Goal: Task Accomplishment & Management: Manage account settings

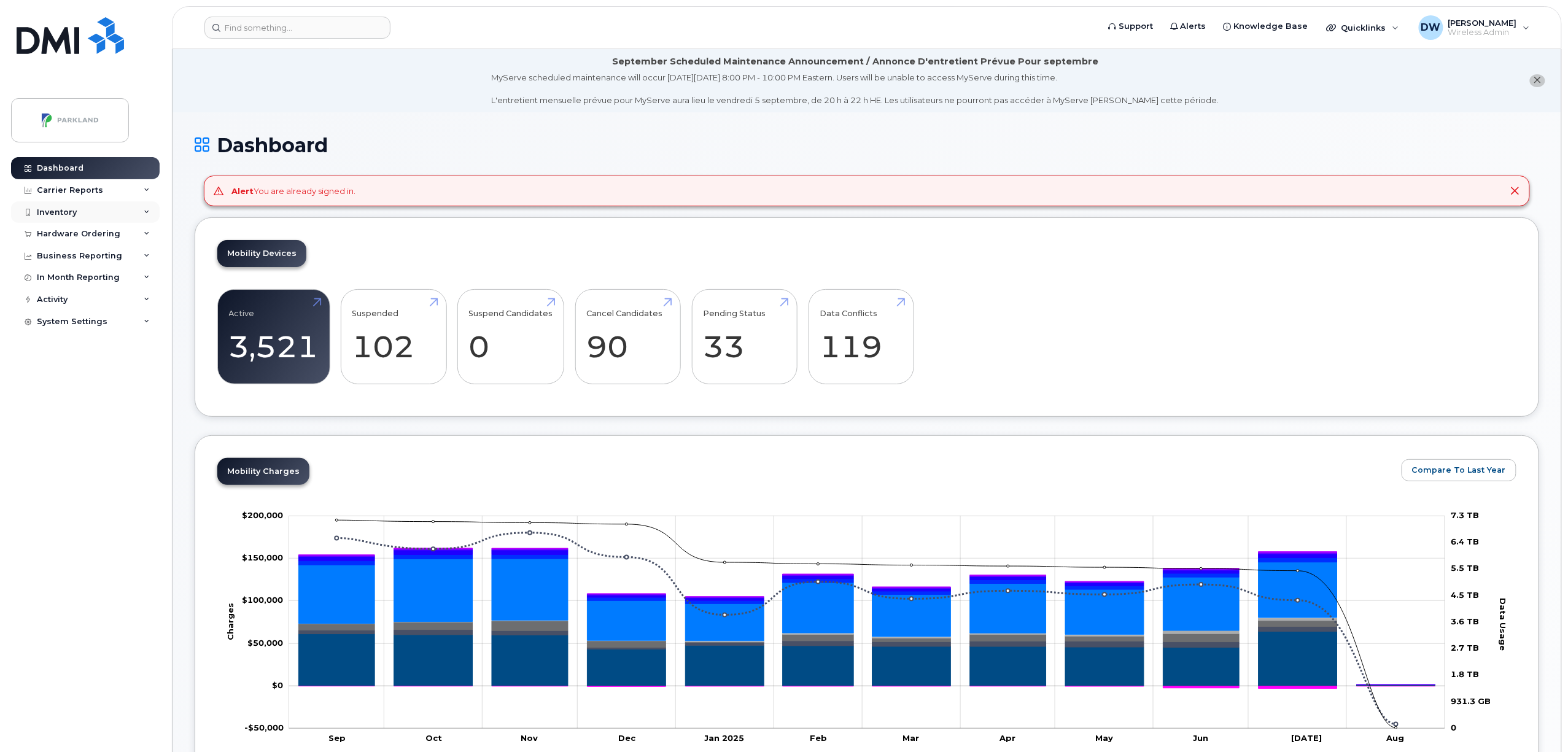
click at [65, 209] on div "Inventory" at bounding box center [56, 212] width 40 height 10
click at [74, 237] on div "Mobility Devices" at bounding box center [77, 234] width 70 height 11
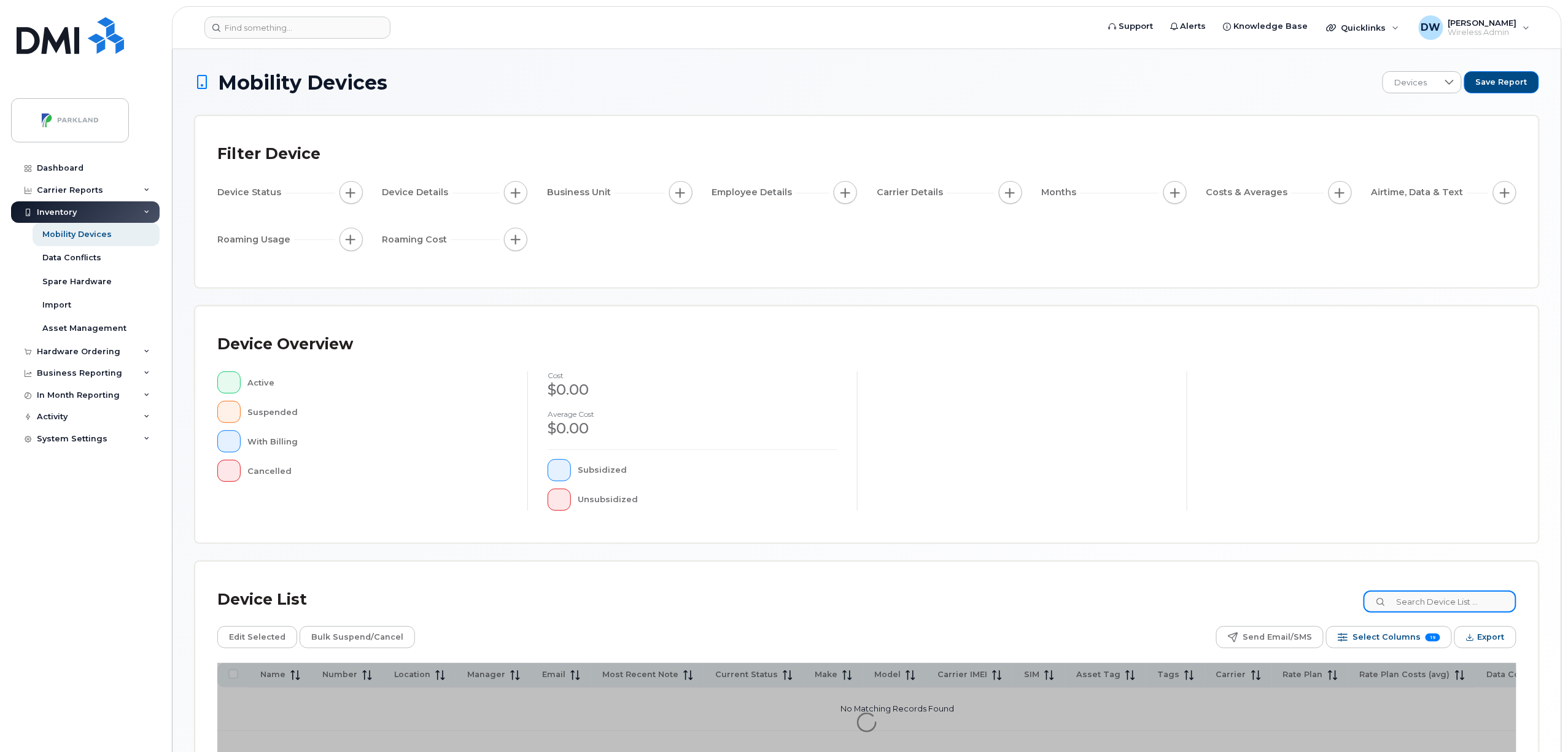
click at [1428, 607] on input at bounding box center [1440, 602] width 153 height 22
paste input "89302610206410074255"
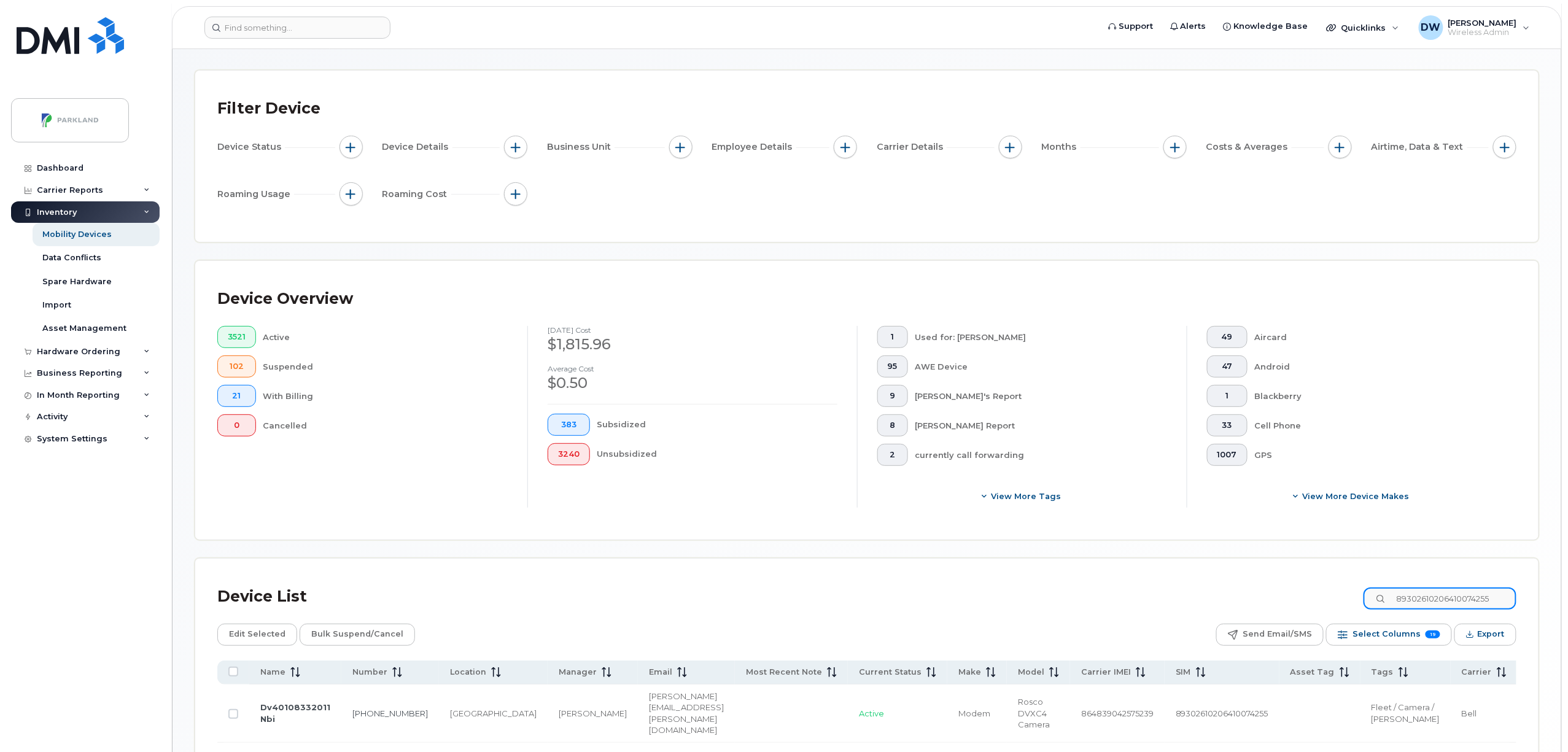
scroll to position [56, 0]
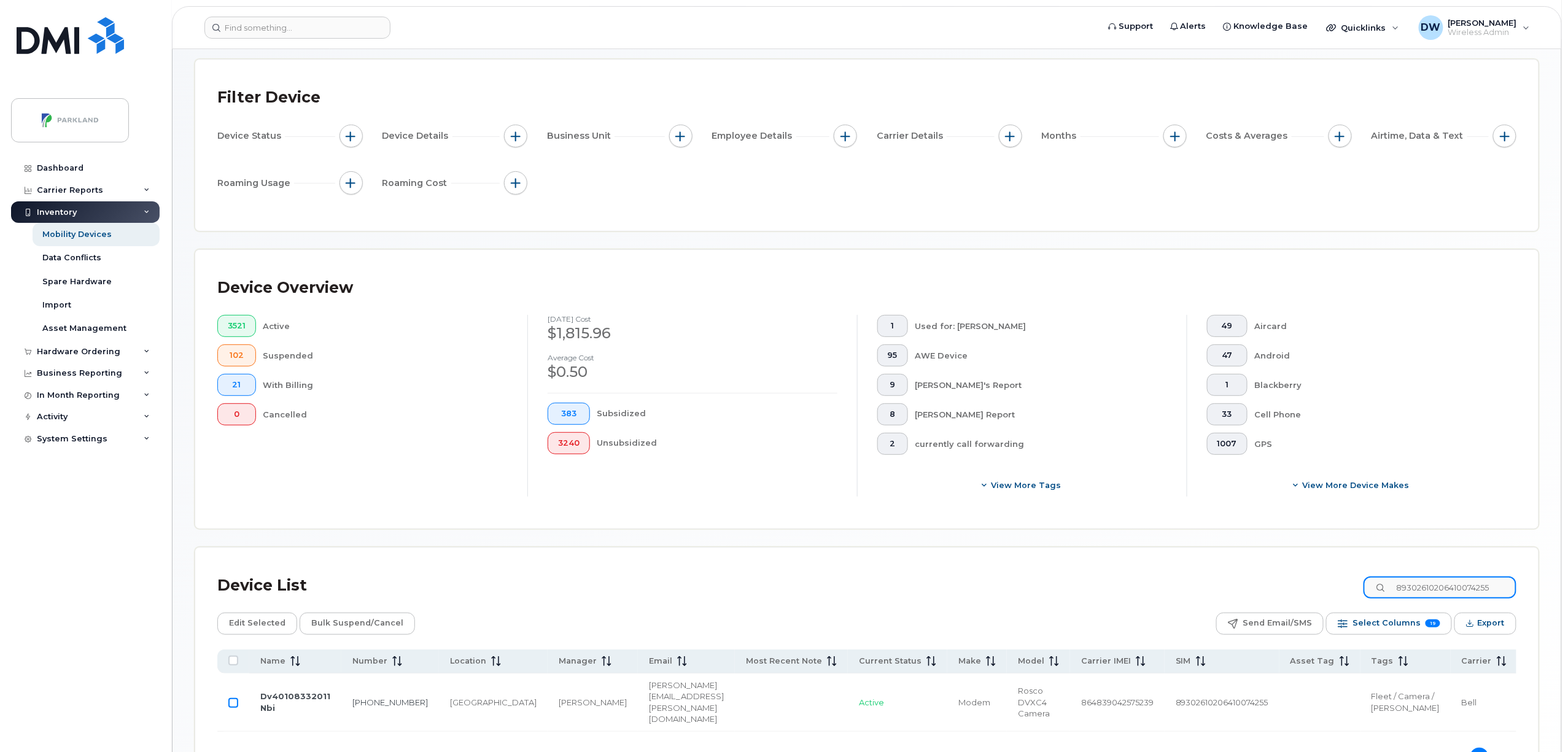
type input "89302610206410074255"
click at [234, 708] on input "Row Unselected" at bounding box center [233, 703] width 10 height 10
checkbox input "true"
drag, startPoint x: 1508, startPoint y: 592, endPoint x: 1318, endPoint y: 586, distance: 190.1
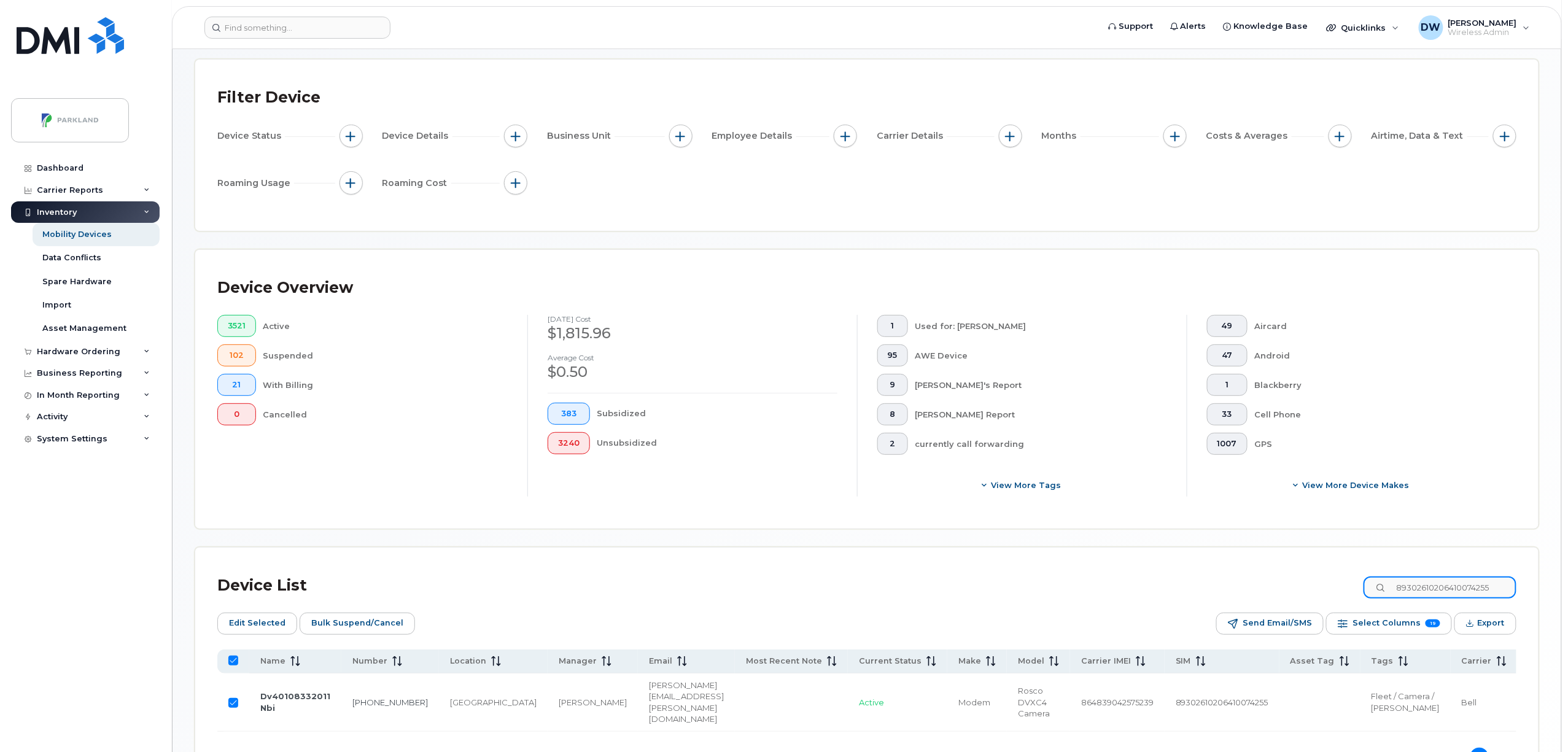
click at [1318, 586] on div "Device List 89302610206410074255" at bounding box center [867, 585] width 1299 height 32
paste input "22009612"
type input "89302610206422009612"
checkbox input "false"
type input "89302610206422009612"
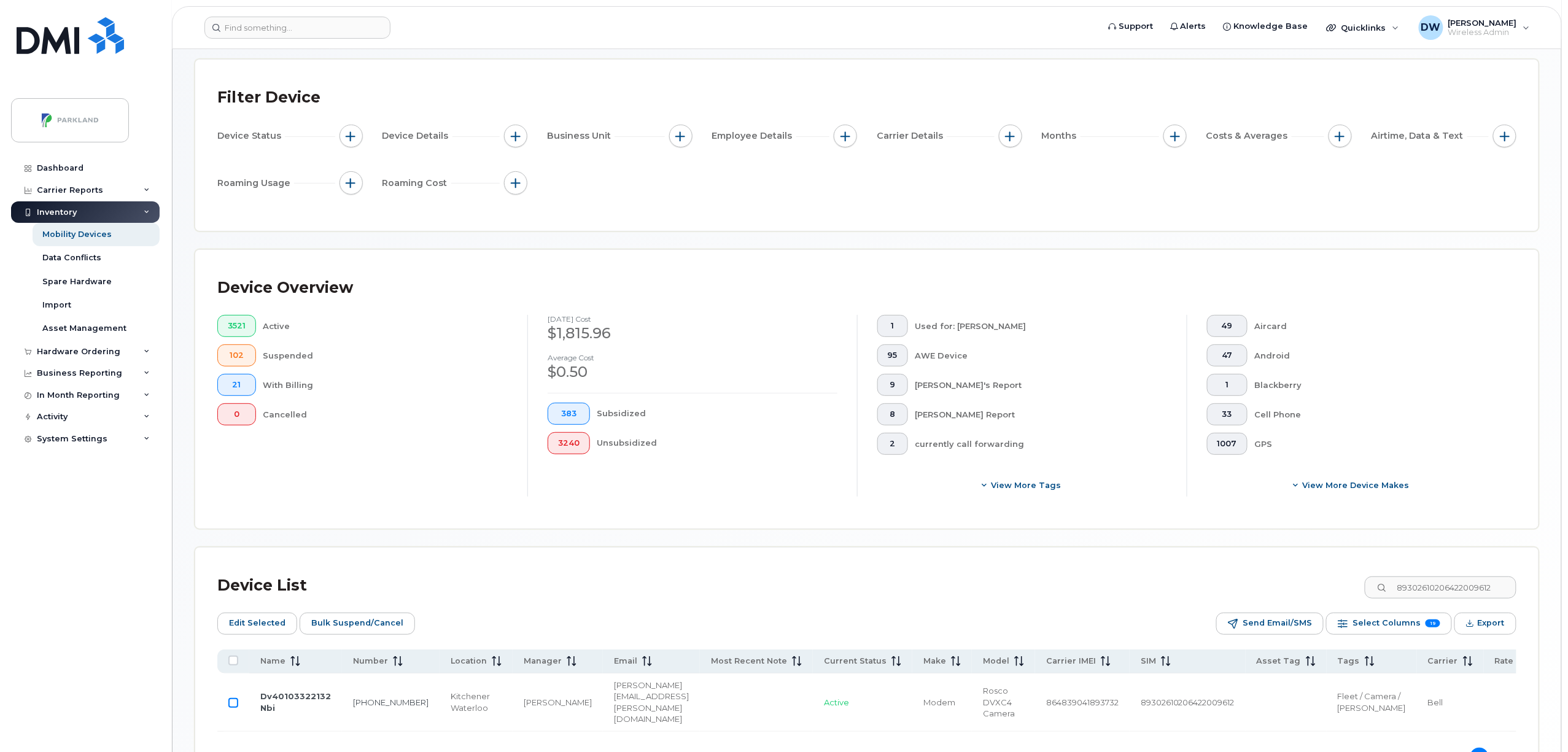
click at [234, 708] on input "Row Unselected" at bounding box center [233, 703] width 10 height 10
checkbox input "true"
click at [1489, 590] on input "89302610206422009612" at bounding box center [1440, 588] width 153 height 22
drag, startPoint x: 1513, startPoint y: 590, endPoint x: 1379, endPoint y: 587, distance: 134.0
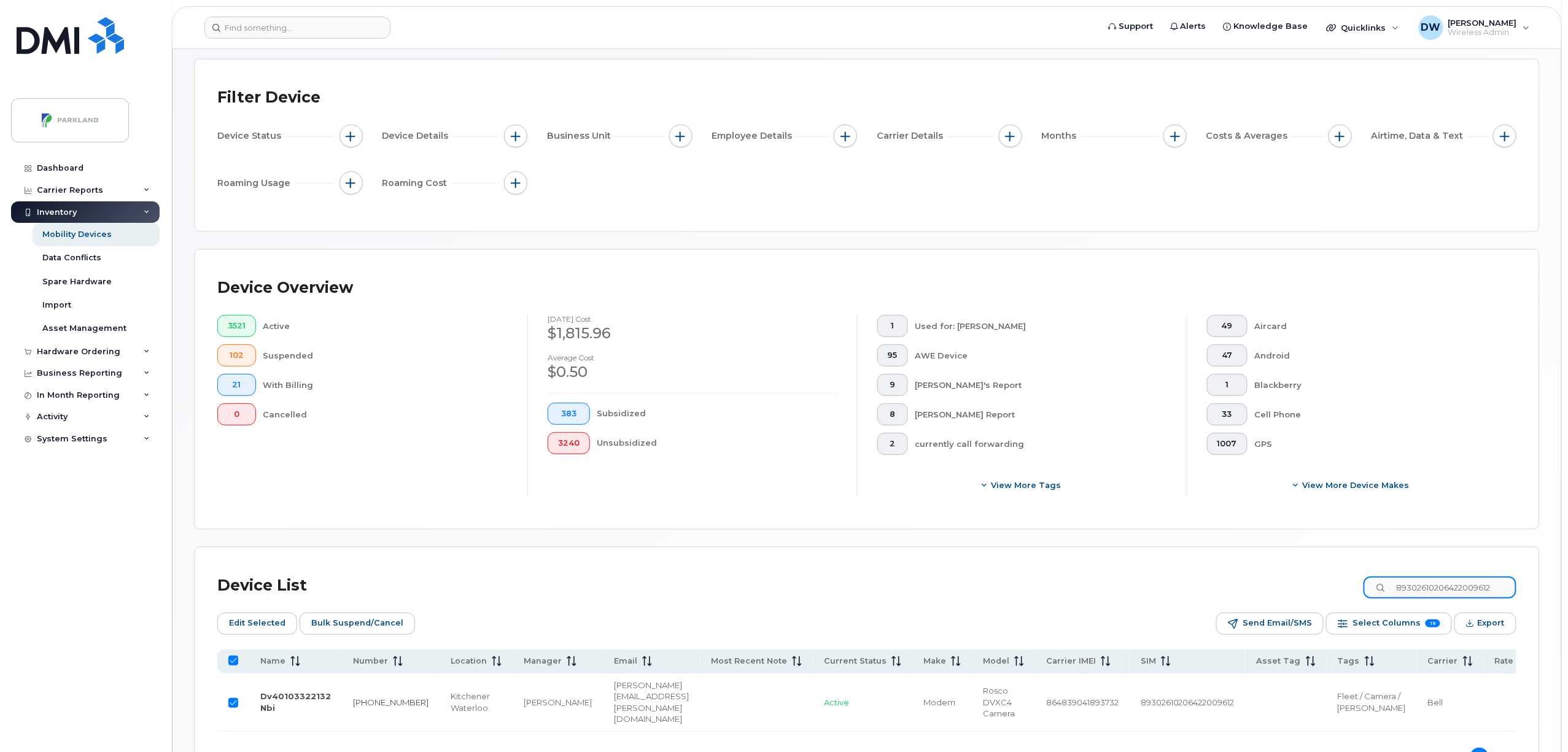
click at [1379, 587] on input "89302610206422009612" at bounding box center [1440, 588] width 153 height 22
paste input "10073836"
type input "89302610206410073836"
checkbox input "false"
type input "89302610206410073836"
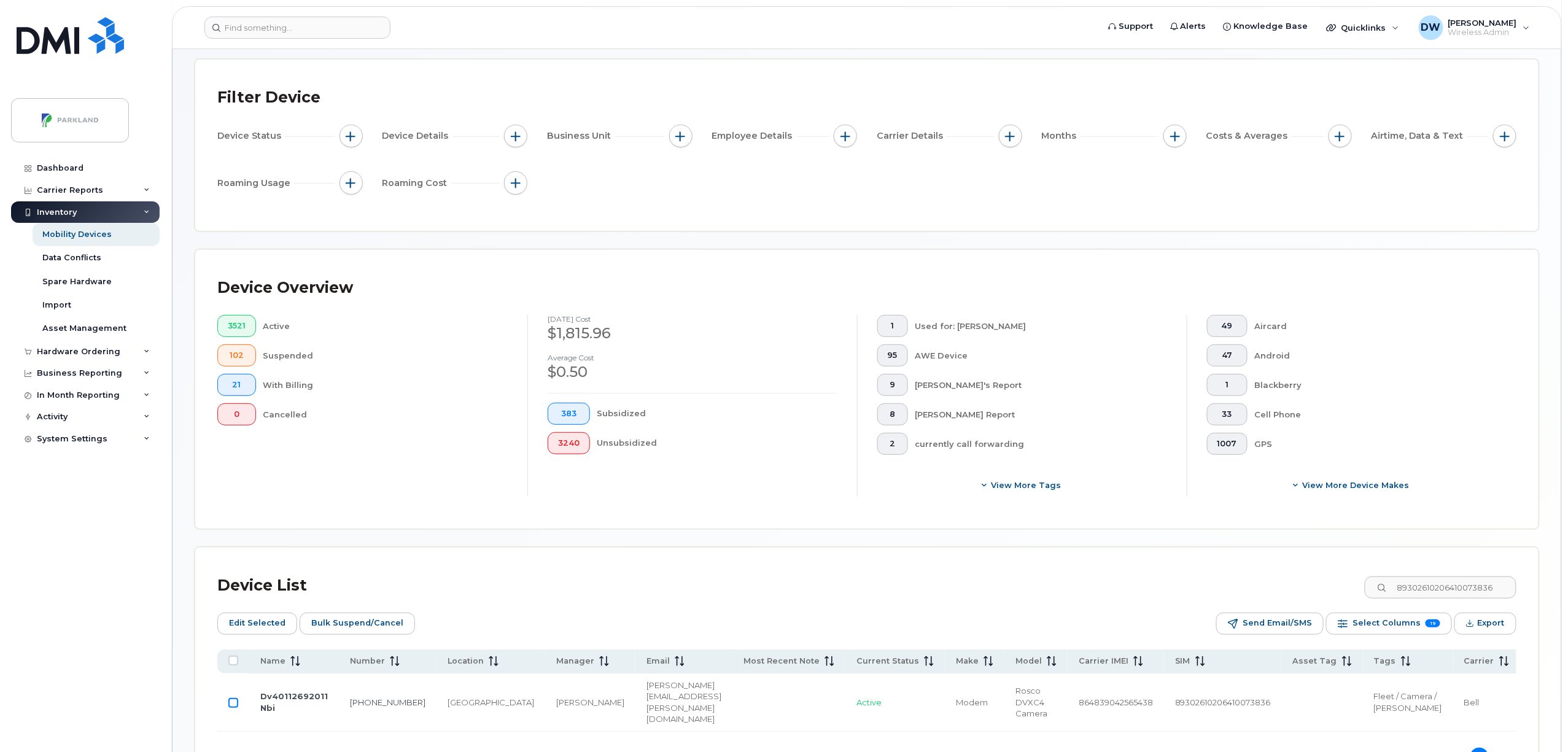
click at [232, 708] on input "Row Unselected" at bounding box center [233, 703] width 10 height 10
checkbox input "true"
drag, startPoint x: 1513, startPoint y: 590, endPoint x: 1247, endPoint y: 596, distance: 266.1
click at [1247, 596] on div "Device List 89302610206410073836" at bounding box center [867, 585] width 1299 height 32
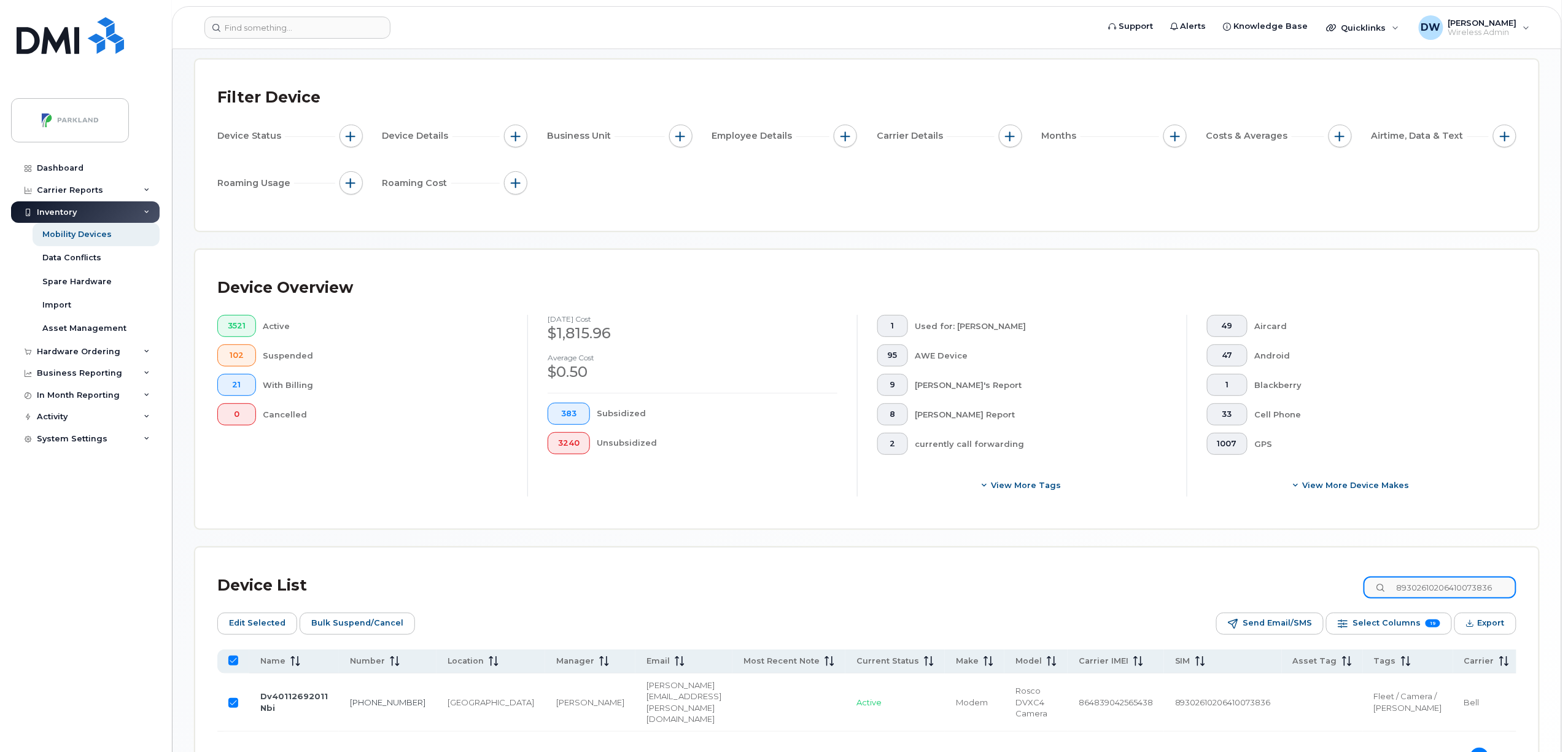
paste input "22009505"
type input "89302610206422009505"
checkbox input "false"
type input "89302610206422009505"
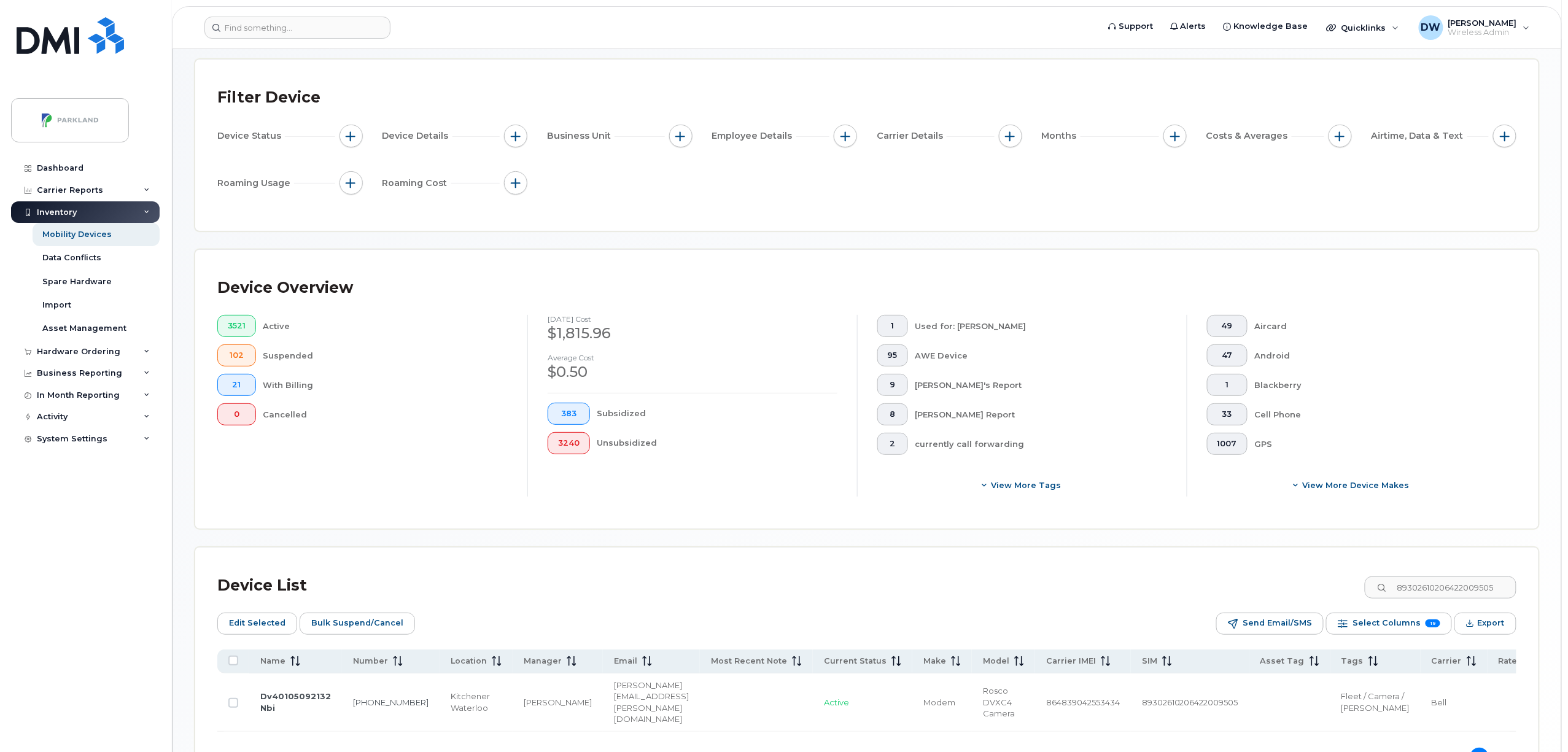
scroll to position [0, 0]
click at [234, 708] on input "Row Unselected" at bounding box center [233, 703] width 10 height 10
checkbox input "true"
click at [1504, 590] on input "89302610206422009505" at bounding box center [1440, 588] width 153 height 22
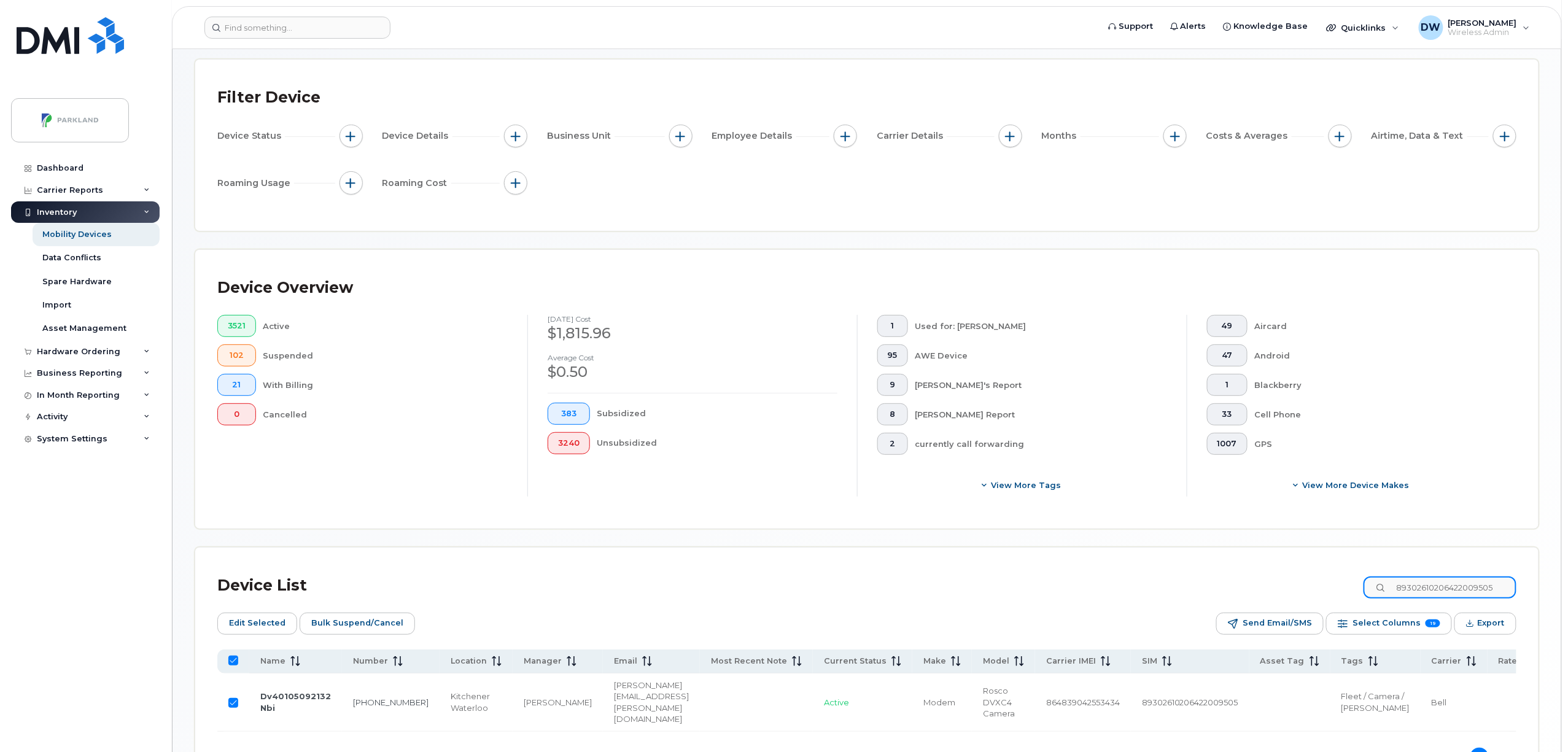
drag, startPoint x: 1510, startPoint y: 588, endPoint x: 1374, endPoint y: 586, distance: 136.0
click at [1374, 586] on div "Device List 89302610206422009505" at bounding box center [867, 585] width 1299 height 32
paste input "1007411"
type input "89302610206410074115"
checkbox input "false"
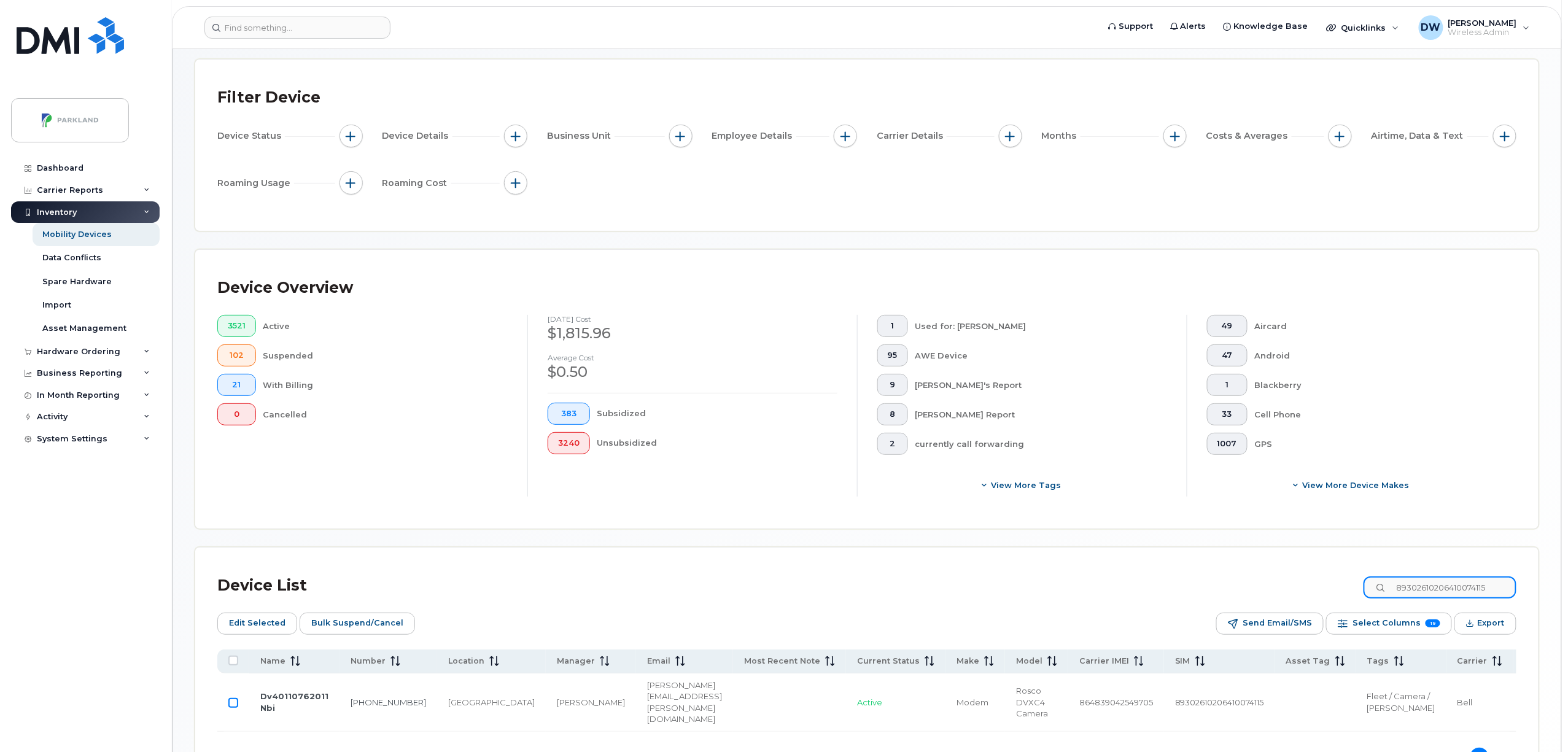
type input "89302610206410074115"
click at [236, 708] on input "Row Unselected" at bounding box center [233, 703] width 10 height 10
checkbox input "true"
click at [1503, 587] on input "89302610206410074115" at bounding box center [1440, 588] width 153 height 22
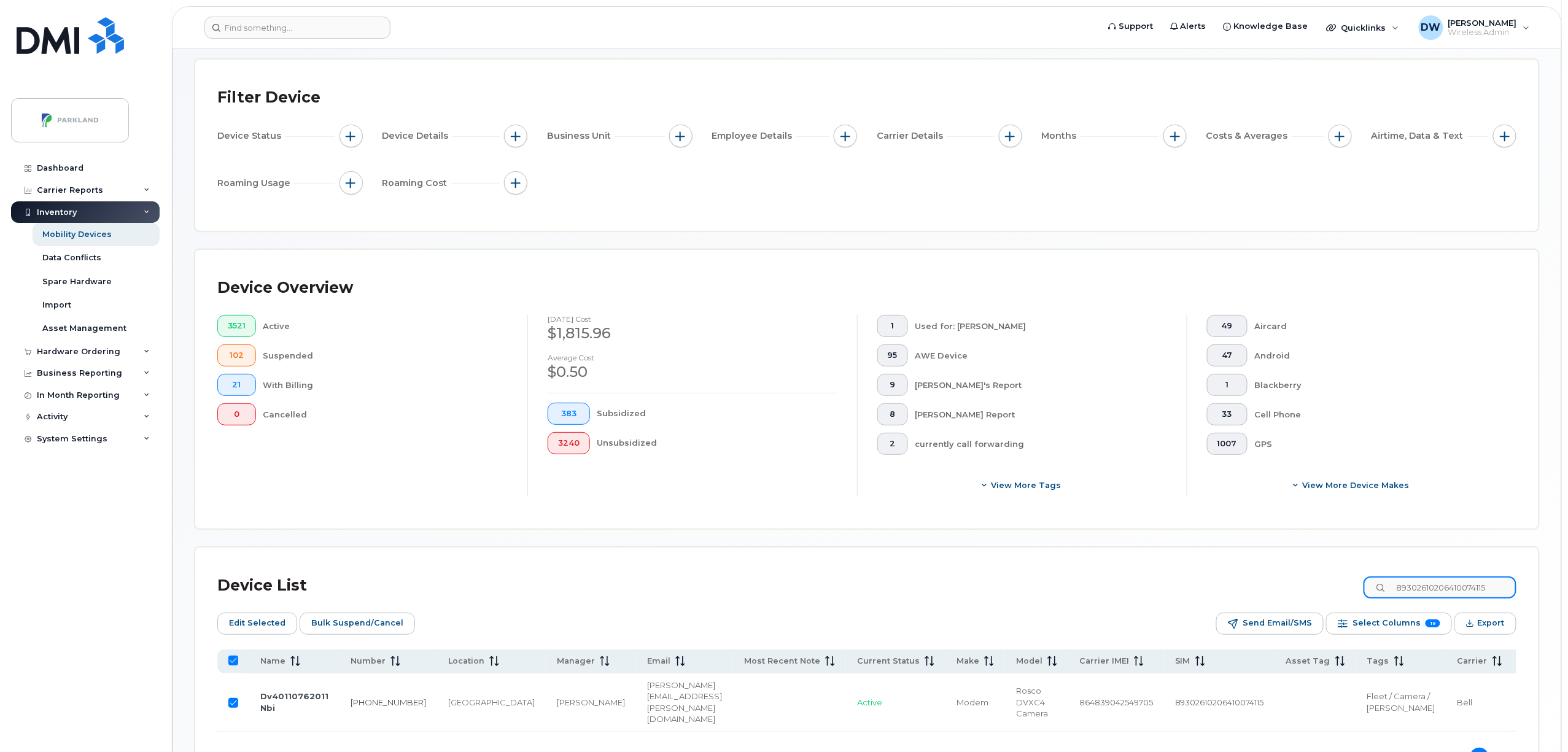
drag, startPoint x: 1508, startPoint y: 586, endPoint x: 1391, endPoint y: 583, distance: 117.0
click at [1391, 583] on input "89302610206410074115" at bounding box center [1440, 588] width 153 height 22
paste input "081"
type input "89302610206410074081"
checkbox input "false"
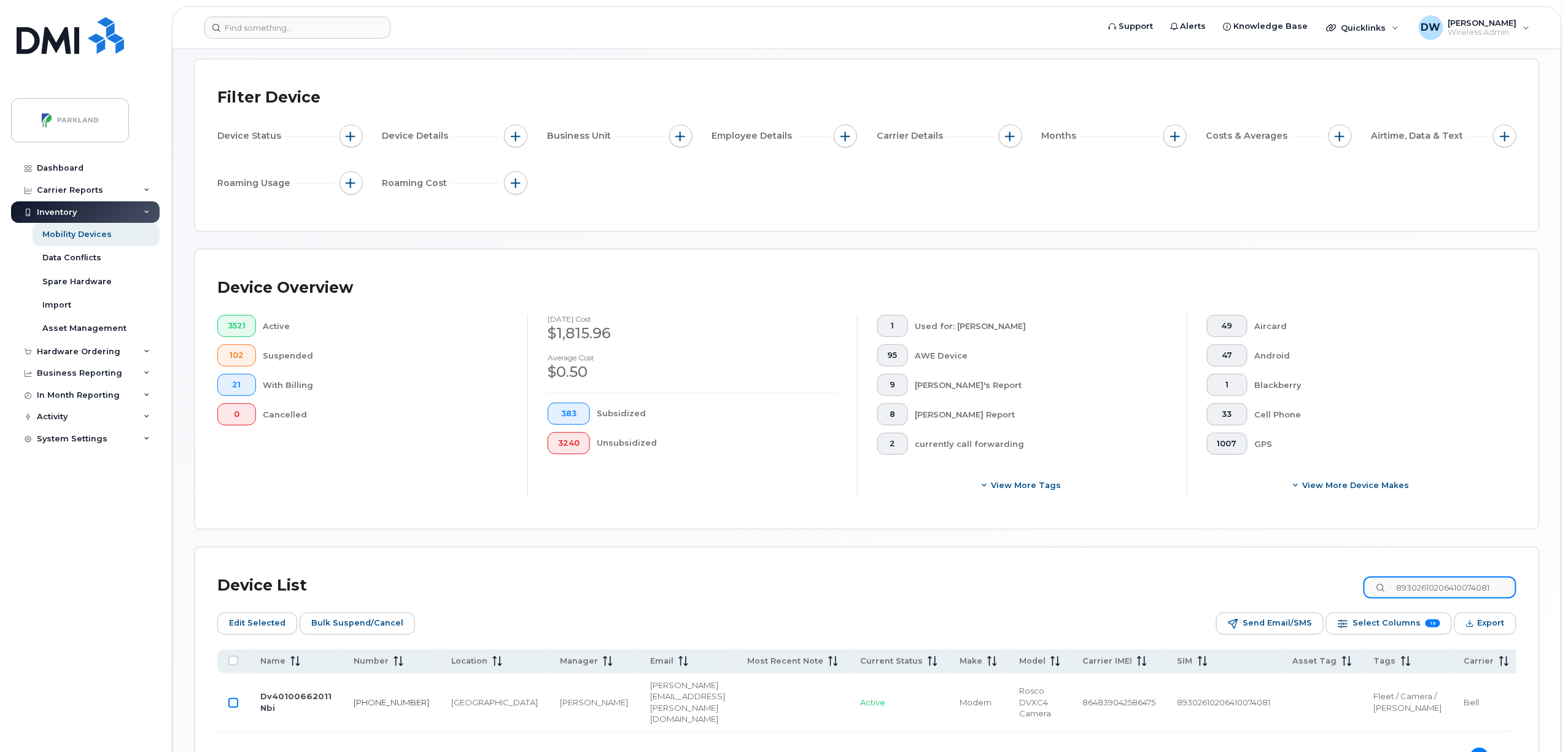
type input "89302610206410074081"
click at [235, 708] on input "Row Unselected" at bounding box center [233, 703] width 10 height 10
checkbox input "true"
click at [1481, 590] on input "89302610206410074081" at bounding box center [1440, 588] width 153 height 22
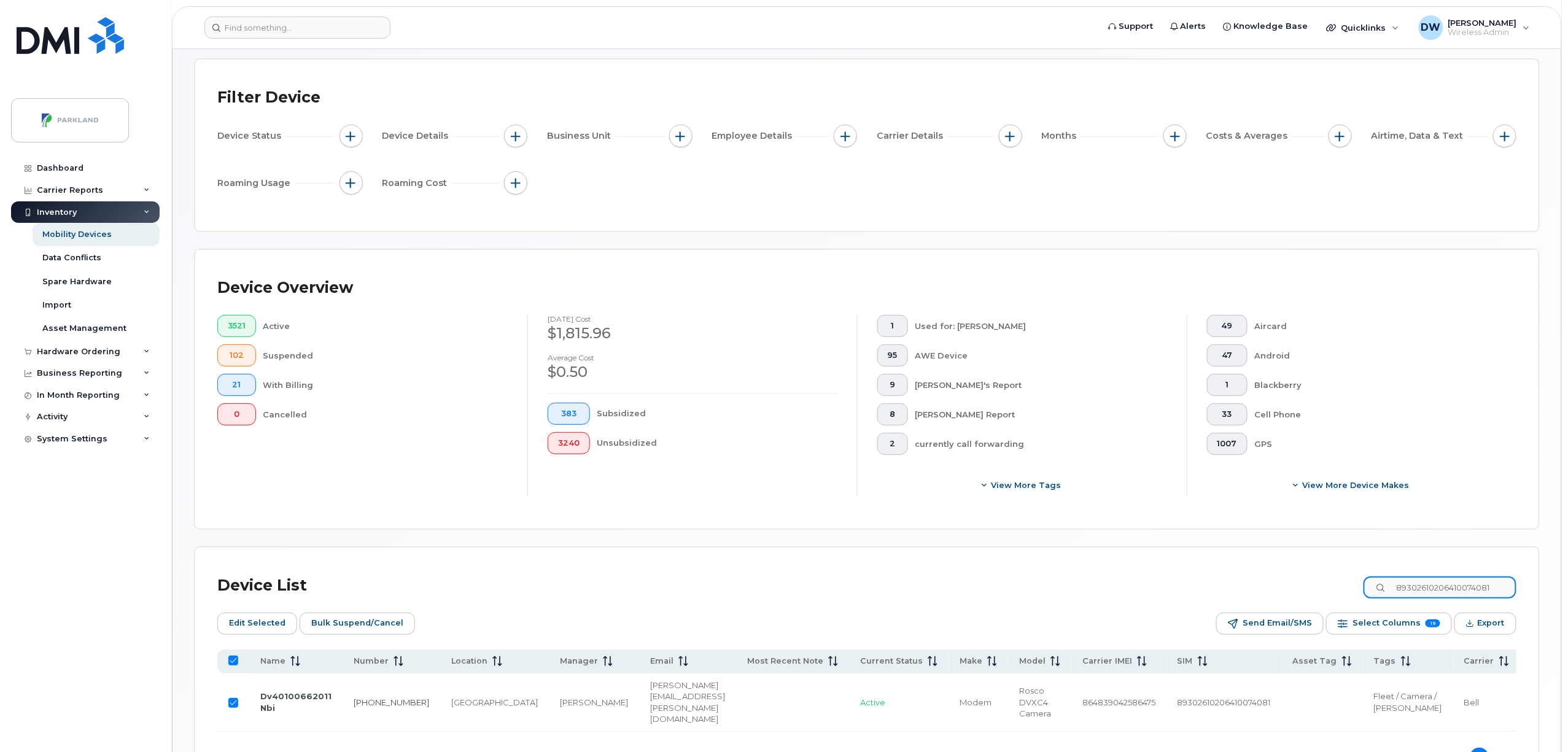
drag, startPoint x: 1515, startPoint y: 588, endPoint x: 1248, endPoint y: 577, distance: 267.2
click at [1248, 577] on div "Device List 89302610206410074081" at bounding box center [867, 585] width 1299 height 32
type input "5878"
checkbox input "false"
type input "5878304378"
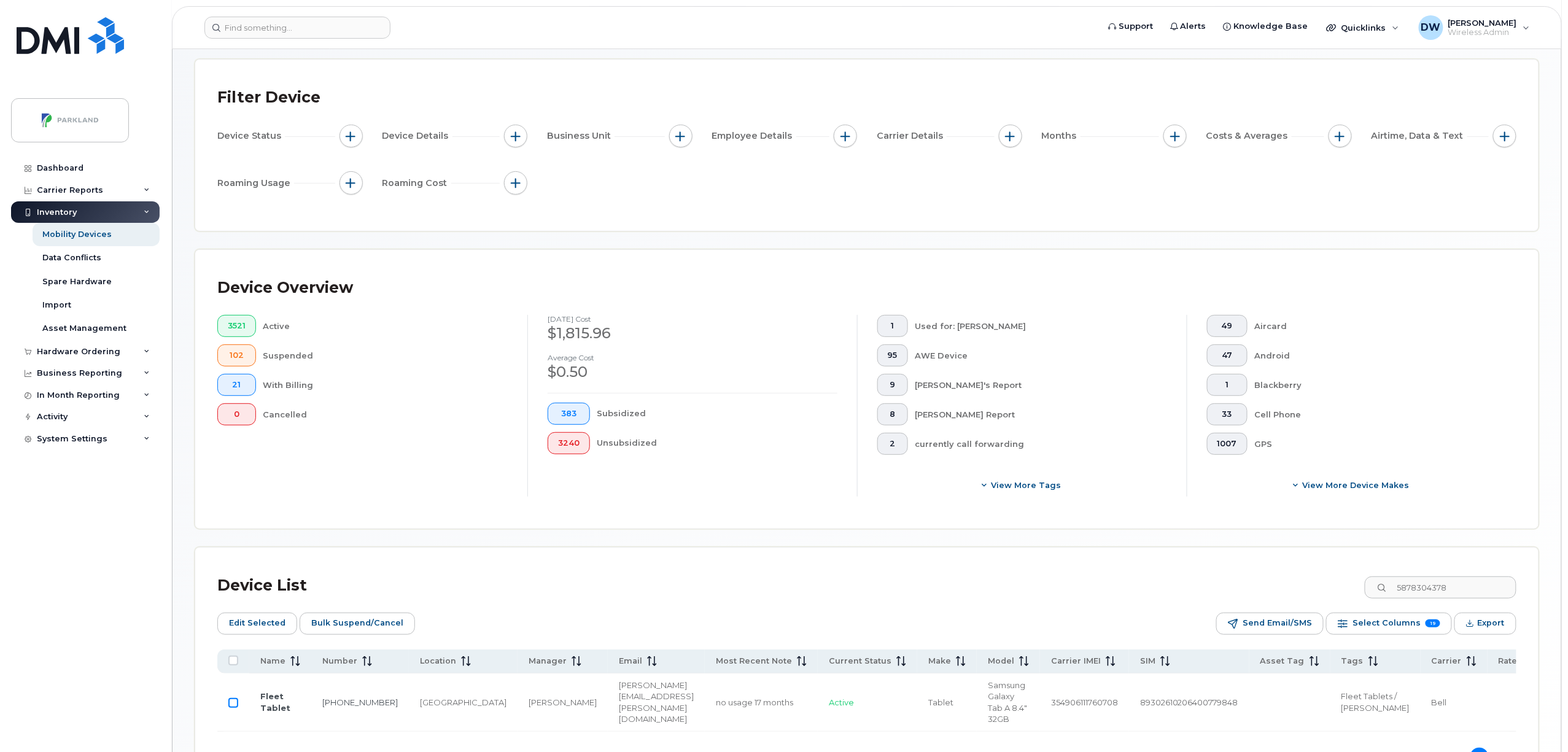
click at [233, 705] on input "Row Unselected" at bounding box center [233, 703] width 10 height 10
checkbox input "true"
click at [347, 625] on span "Bulk Suspend/Cancel" at bounding box center [357, 623] width 92 height 18
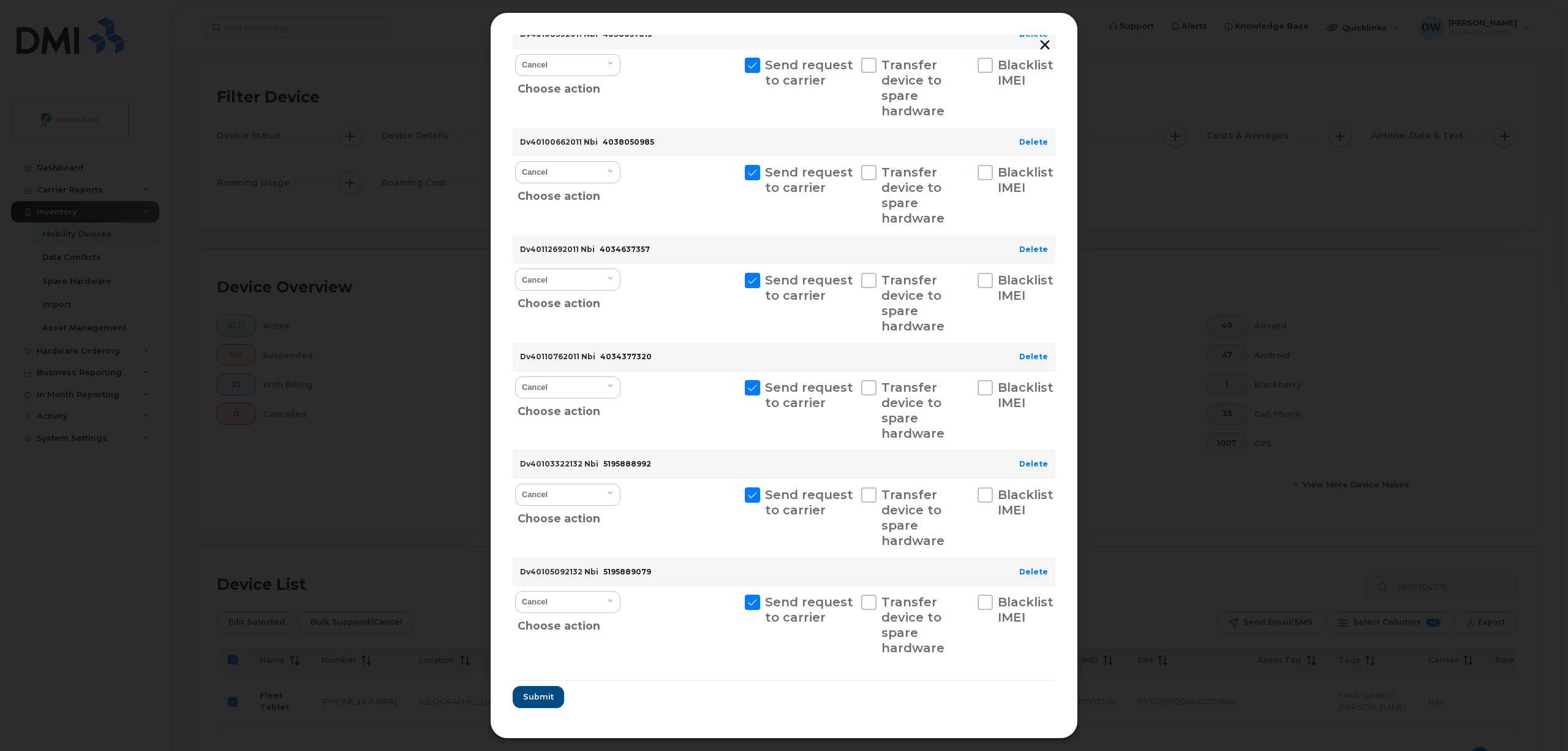
scroll to position [267, 0]
click at [536, 689] on span "Submit" at bounding box center [538, 694] width 31 height 12
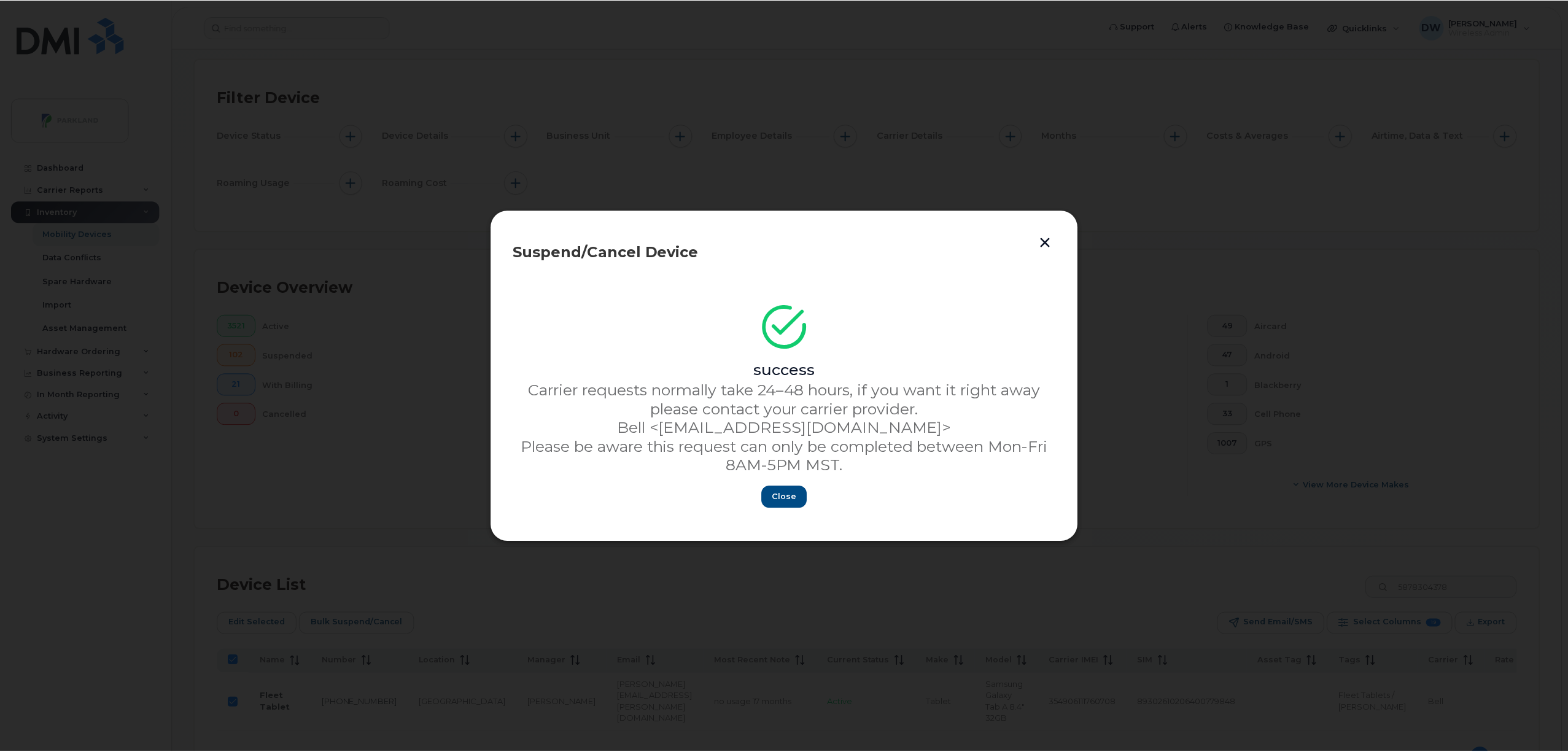
scroll to position [0, 0]
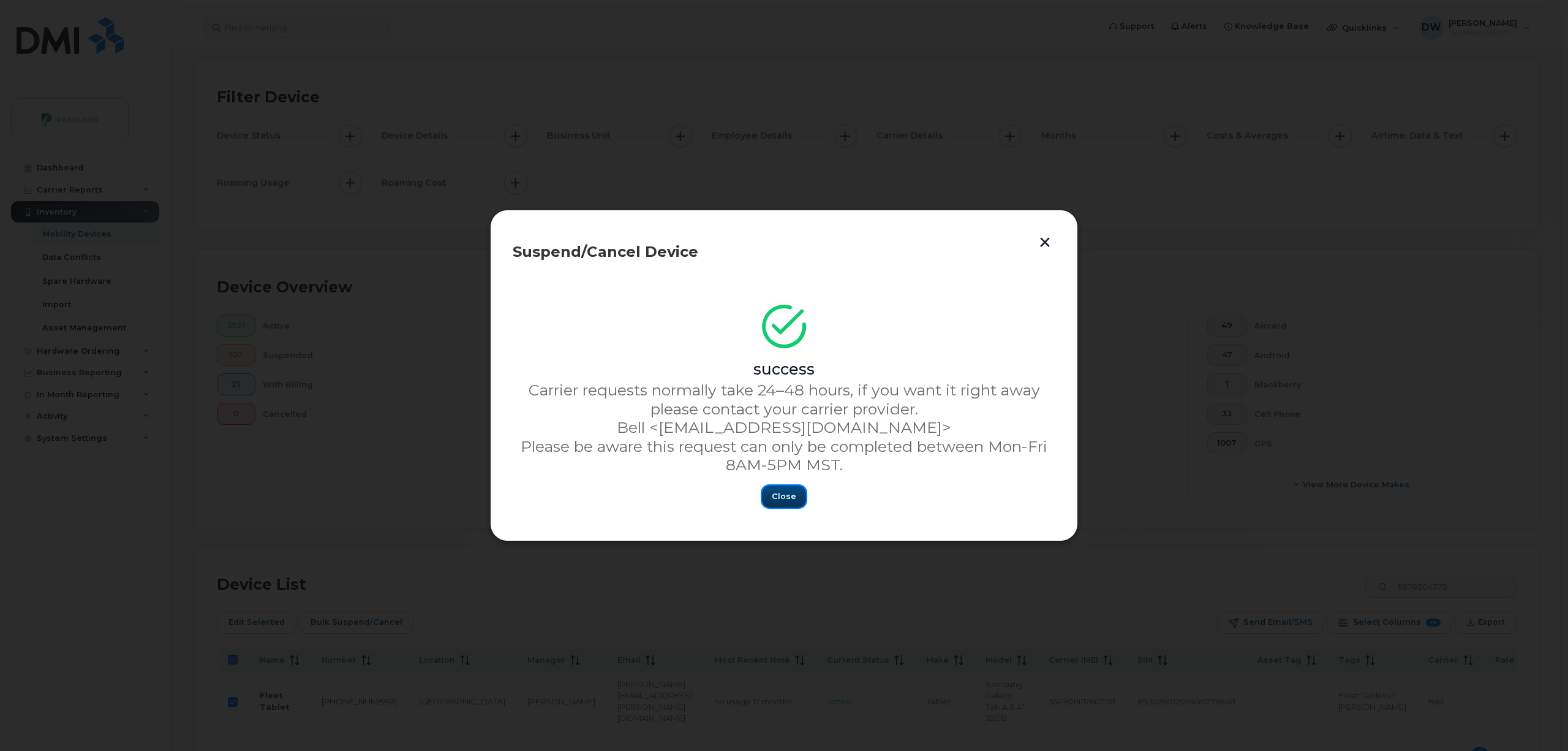
click at [785, 496] on span "Close" at bounding box center [784, 497] width 24 height 12
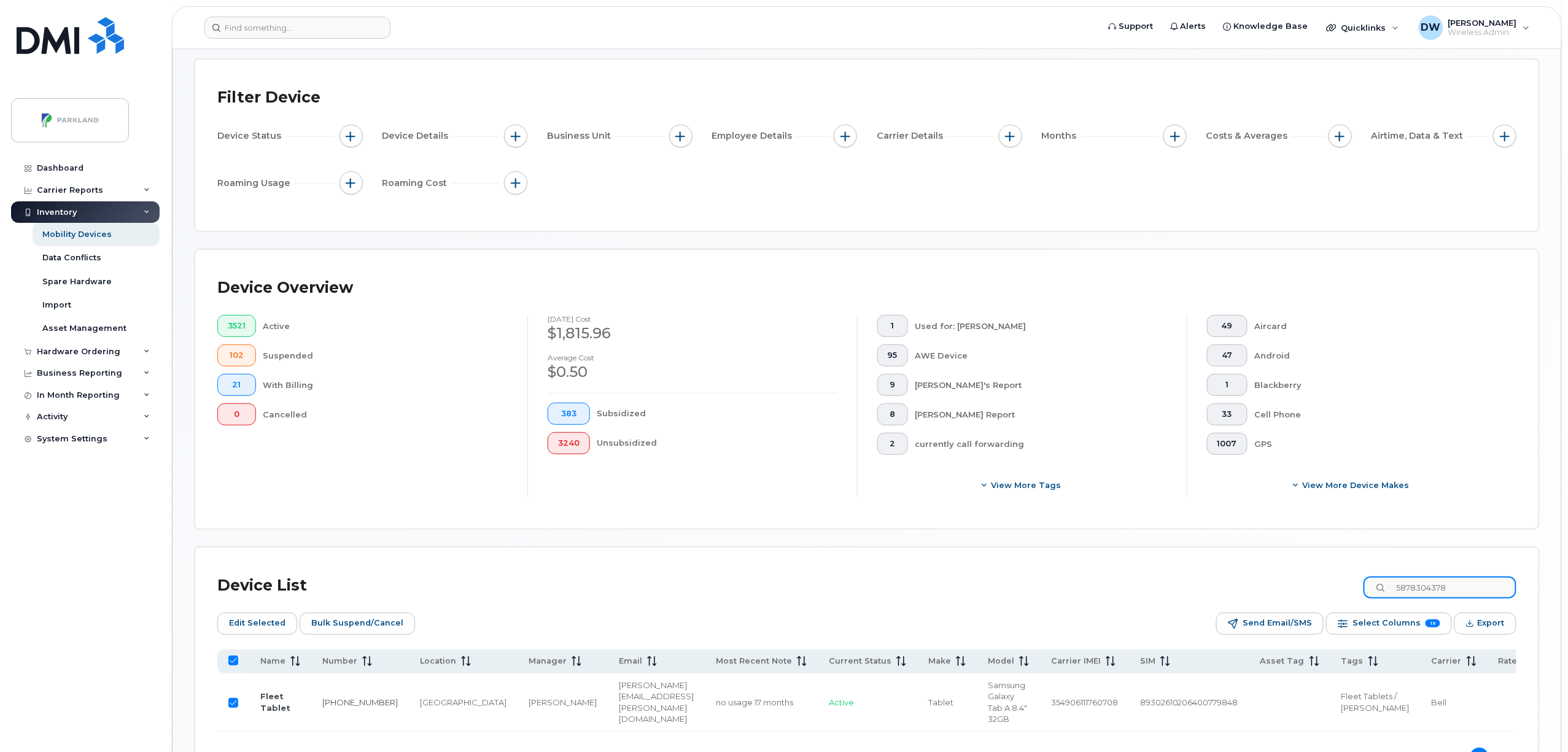
drag, startPoint x: 1490, startPoint y: 590, endPoint x: 1349, endPoint y: 588, distance: 141.0
click at [1349, 588] on div "Device List 5878304378" at bounding box center [867, 585] width 1299 height 32
click at [236, 664] on input "All items selected" at bounding box center [233, 660] width 10 height 10
checkbox input "false"
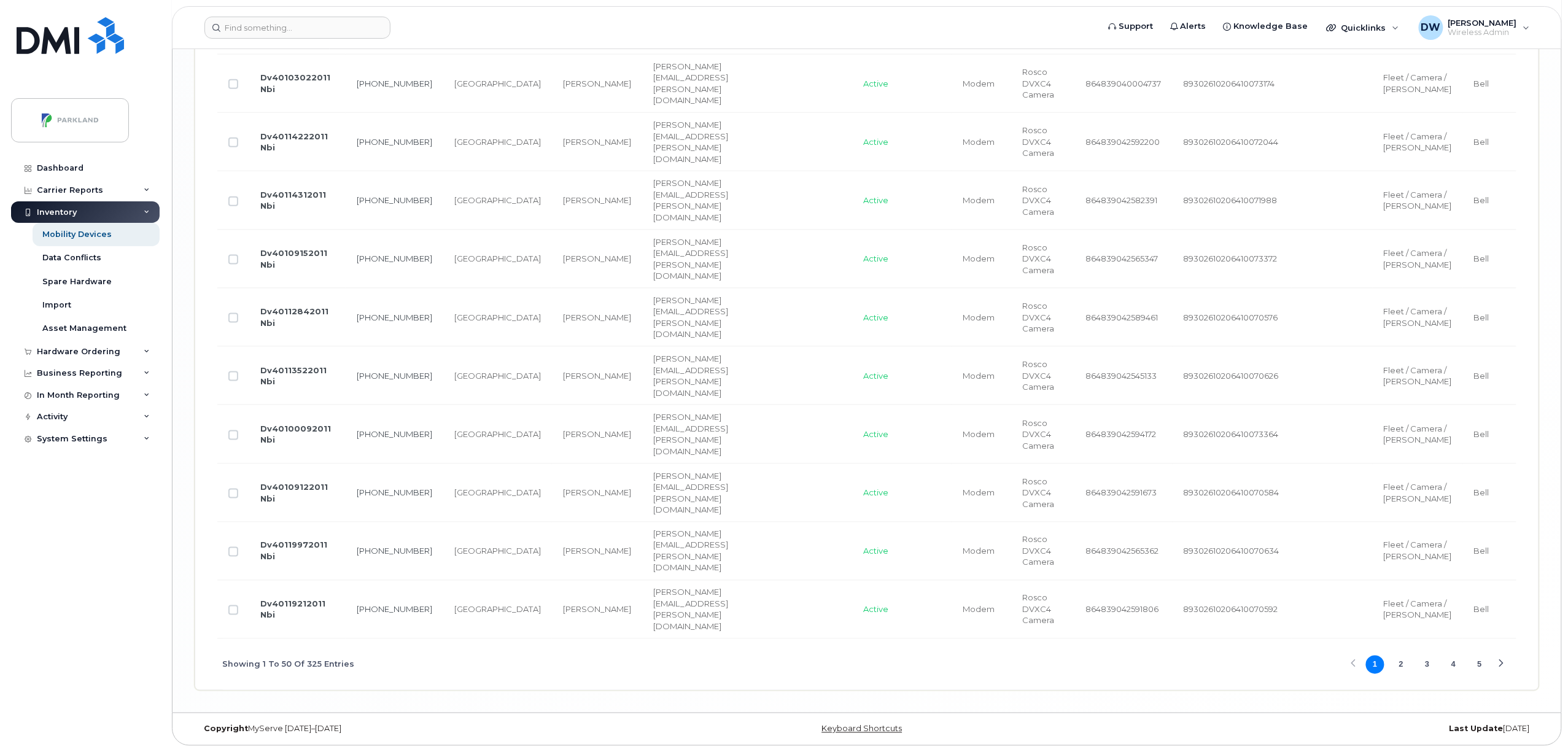
scroll to position [3598, 0]
type input "DV4"
click at [1478, 663] on button "5" at bounding box center [1479, 665] width 18 height 18
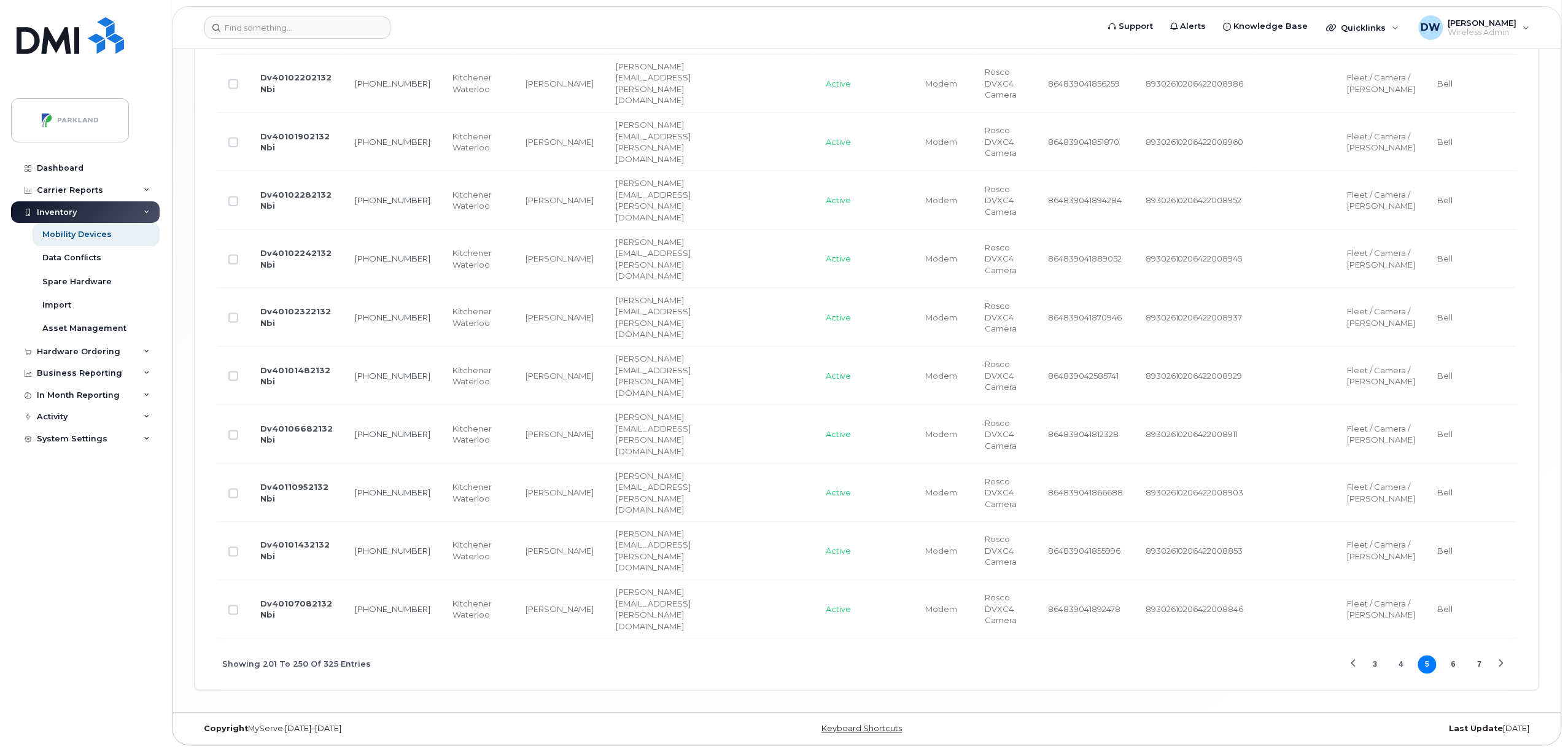
click at [1478, 663] on button "7" at bounding box center [1479, 665] width 18 height 18
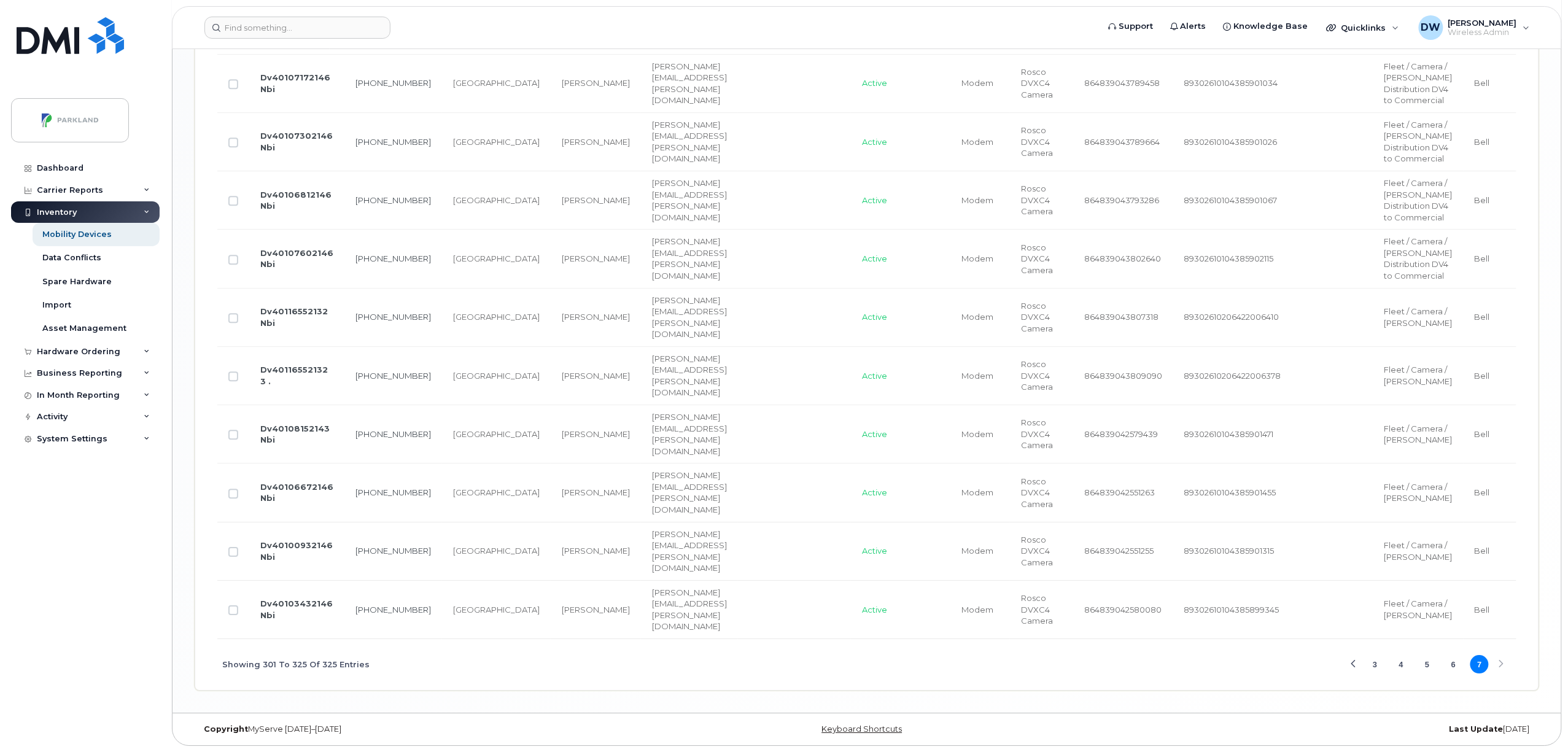
click at [1481, 663] on button "7" at bounding box center [1479, 664] width 18 height 18
click at [1502, 661] on div "Showing 301 To 325 Of 325 Entries 3 4 5 6 7" at bounding box center [867, 665] width 1299 height 51
click at [1355, 663] on div "Previous Page" at bounding box center [1354, 665] width 8 height 8
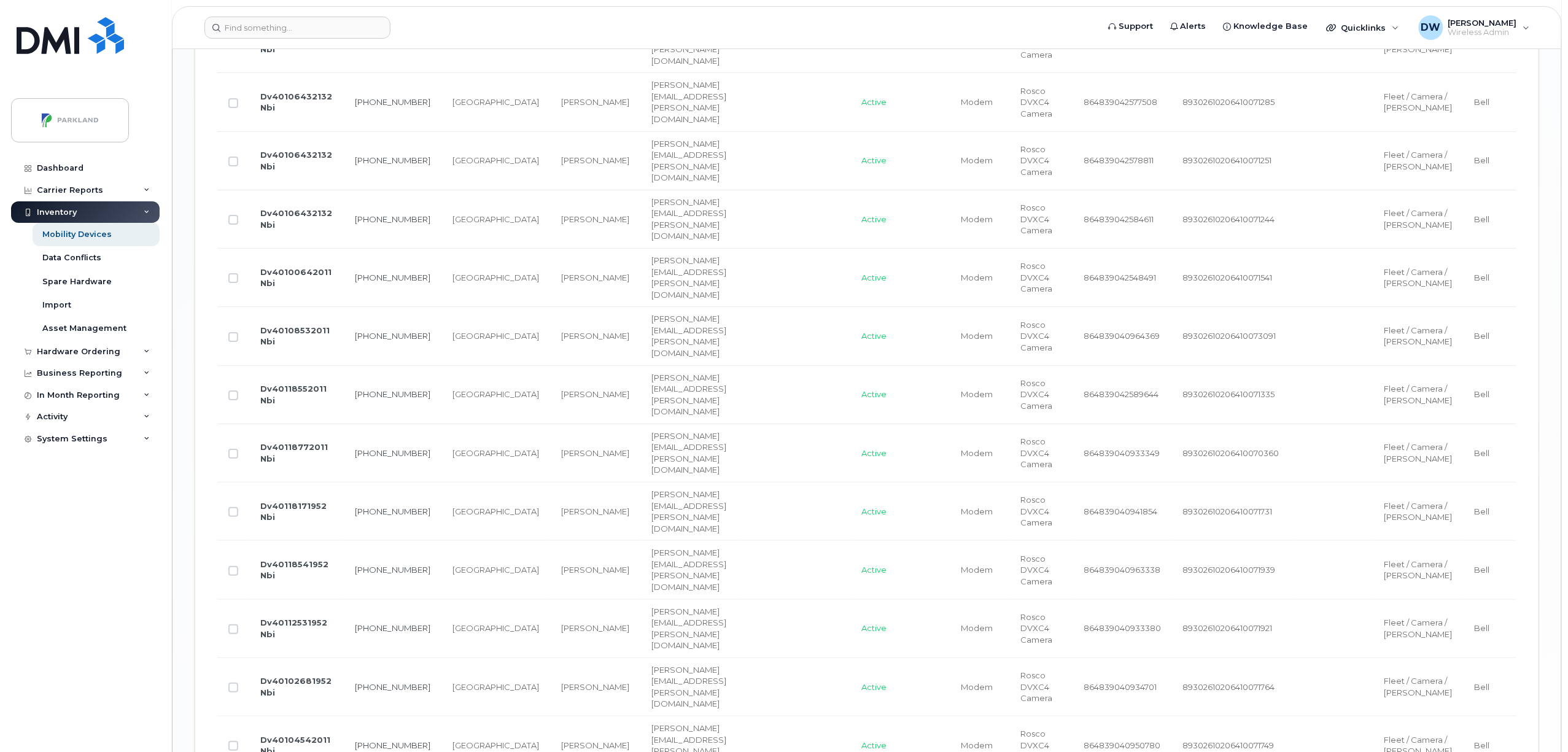
click at [1374, 658] on td "Fleet / Camera / [PERSON_NAME]" at bounding box center [1418, 629] width 90 height 58
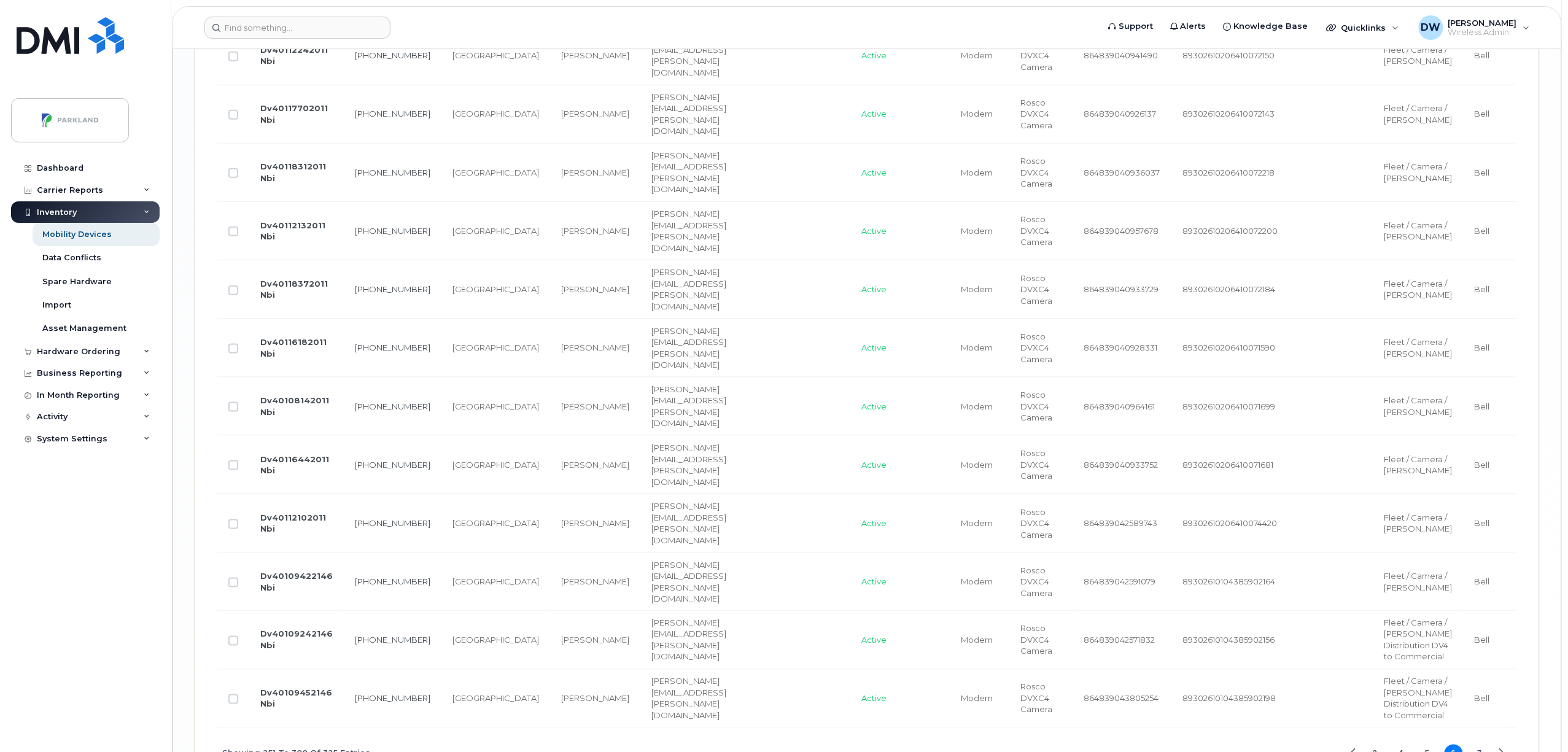
scroll to position [3097, 0]
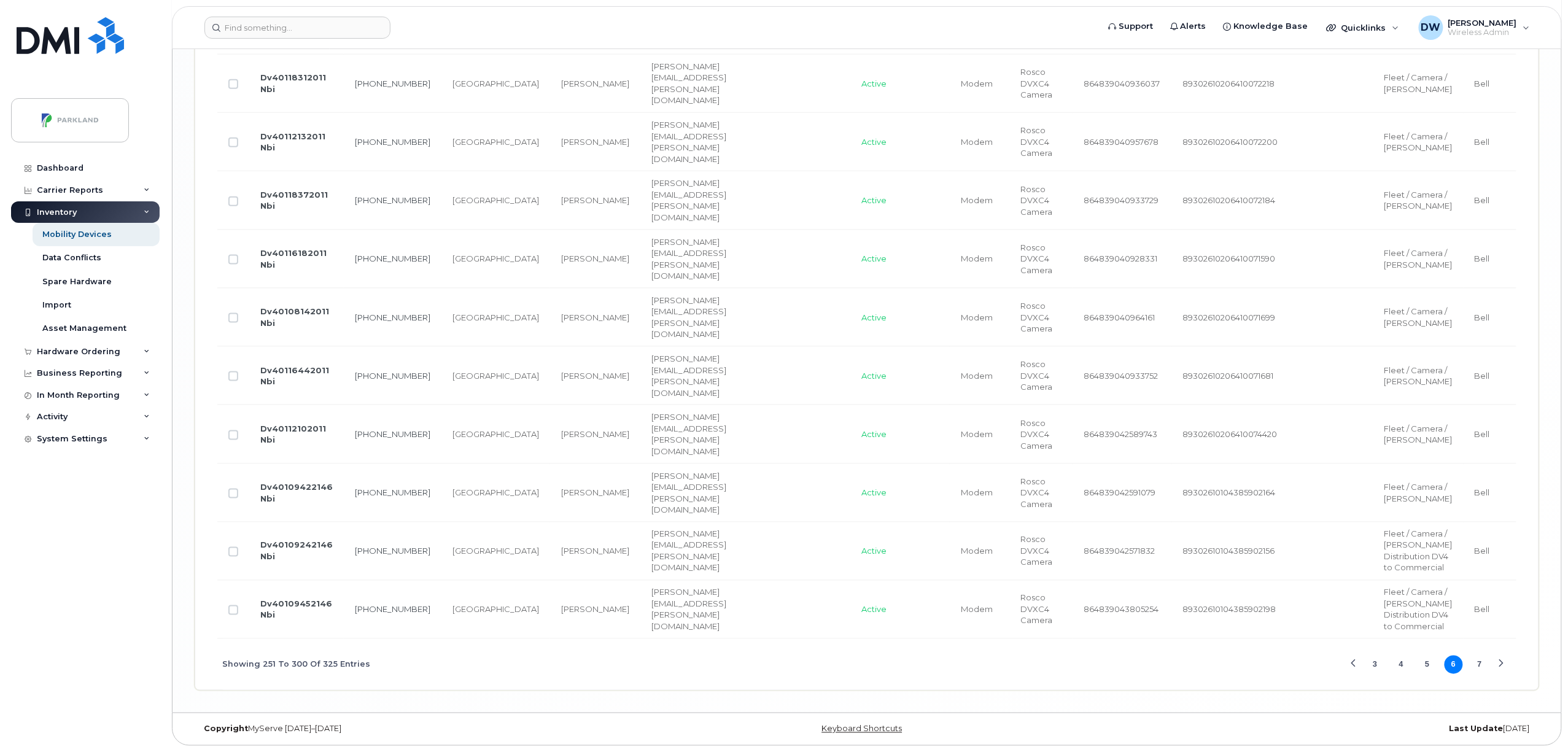
click at [1374, 663] on button "3" at bounding box center [1375, 665] width 18 height 18
click at [1376, 659] on button "1" at bounding box center [1375, 665] width 18 height 18
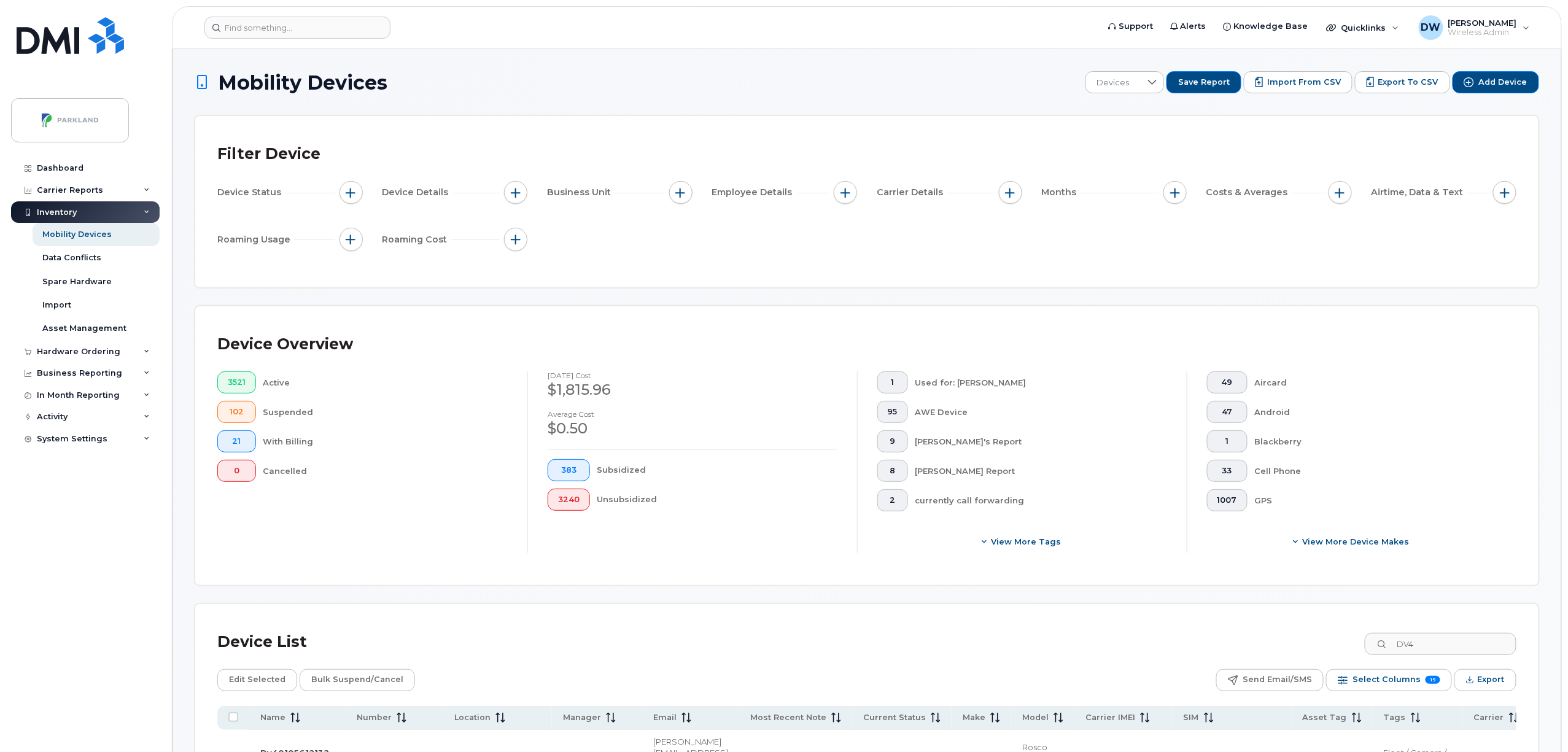
scroll to position [194, 0]
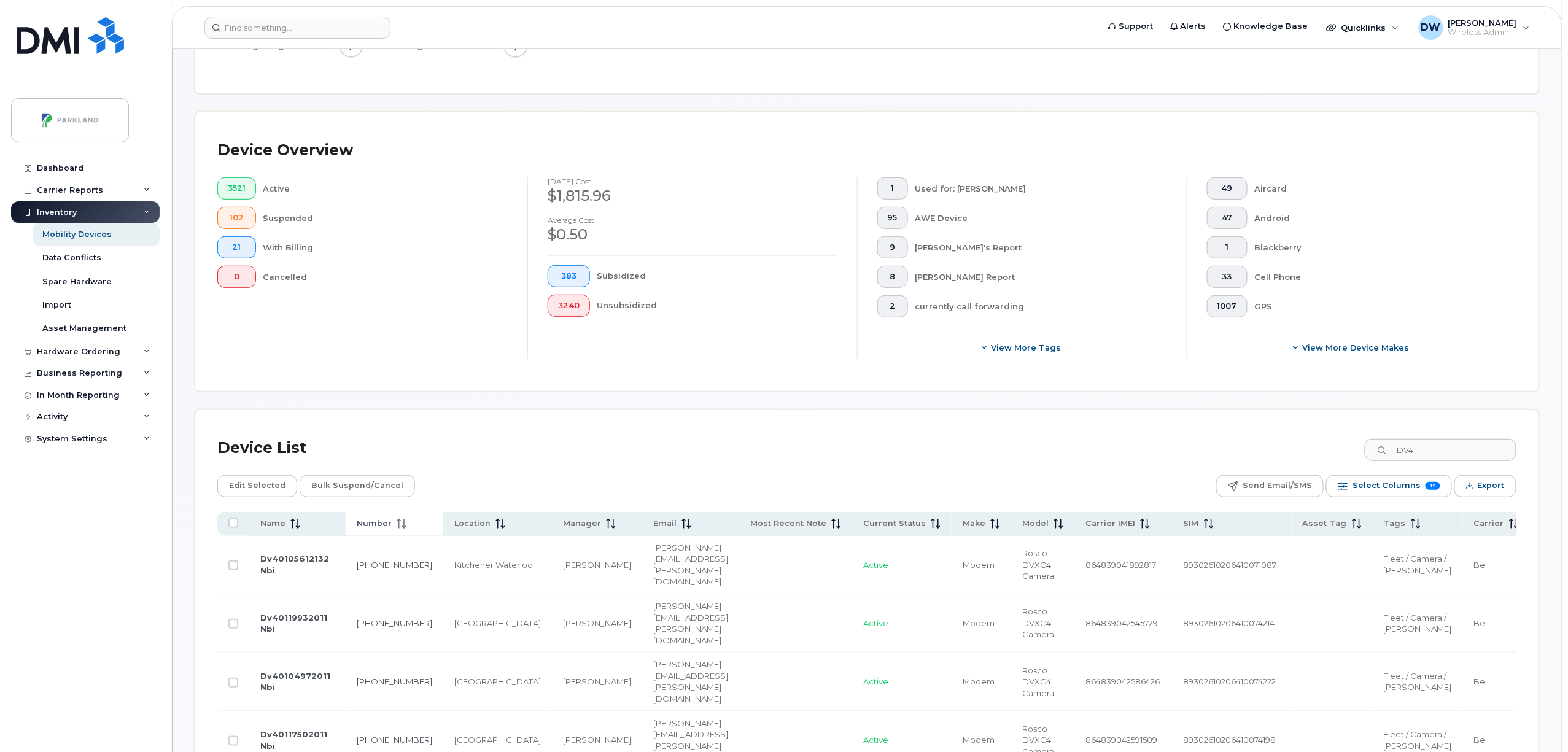
click at [397, 524] on icon at bounding box center [401, 523] width 10 height 10
click at [397, 526] on icon at bounding box center [401, 523] width 10 height 10
click at [395, 521] on icon at bounding box center [400, 523] width 9 height 10
click at [232, 629] on input "Row Unselected" at bounding box center [233, 623] width 10 height 10
checkbox input "true"
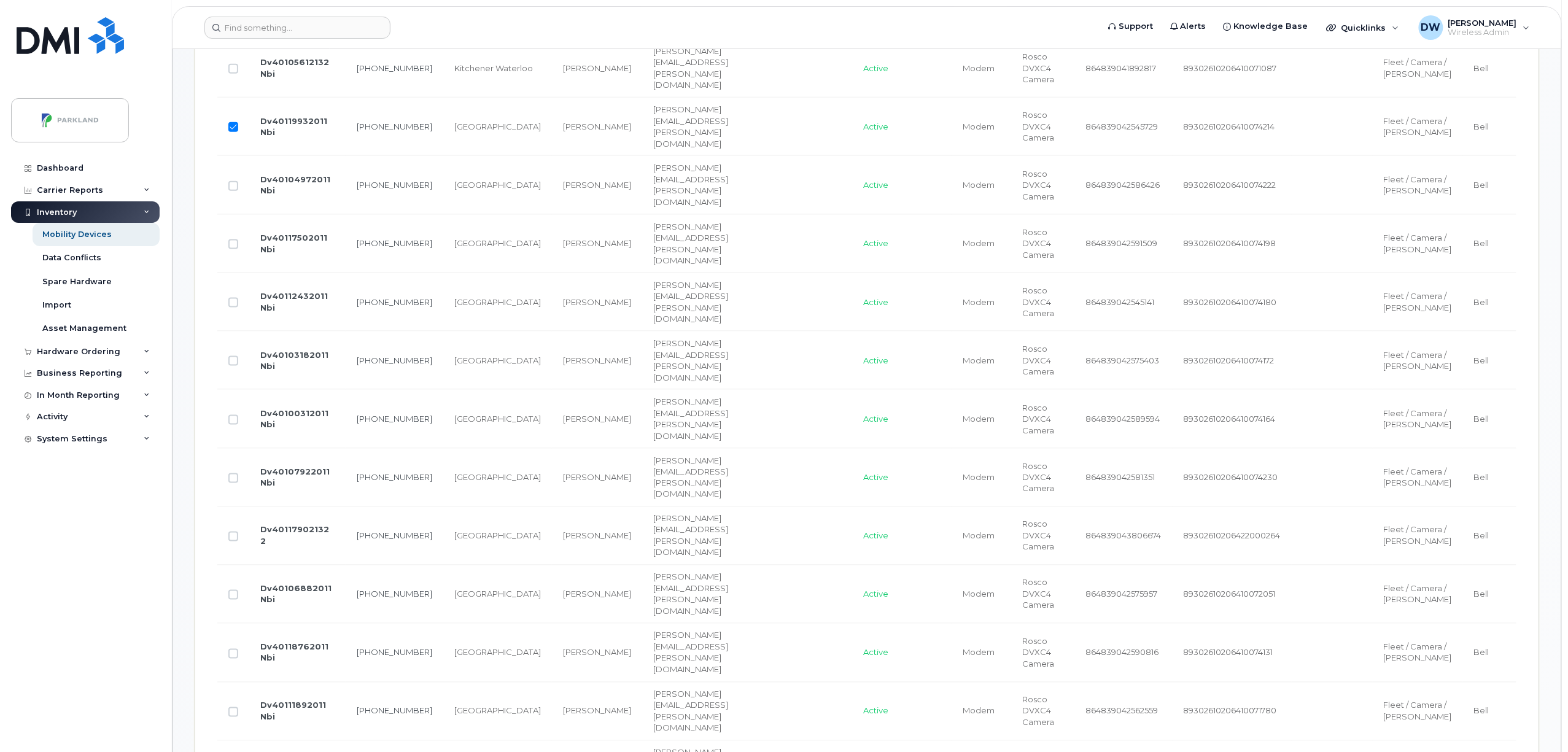
scroll to position [700, 0]
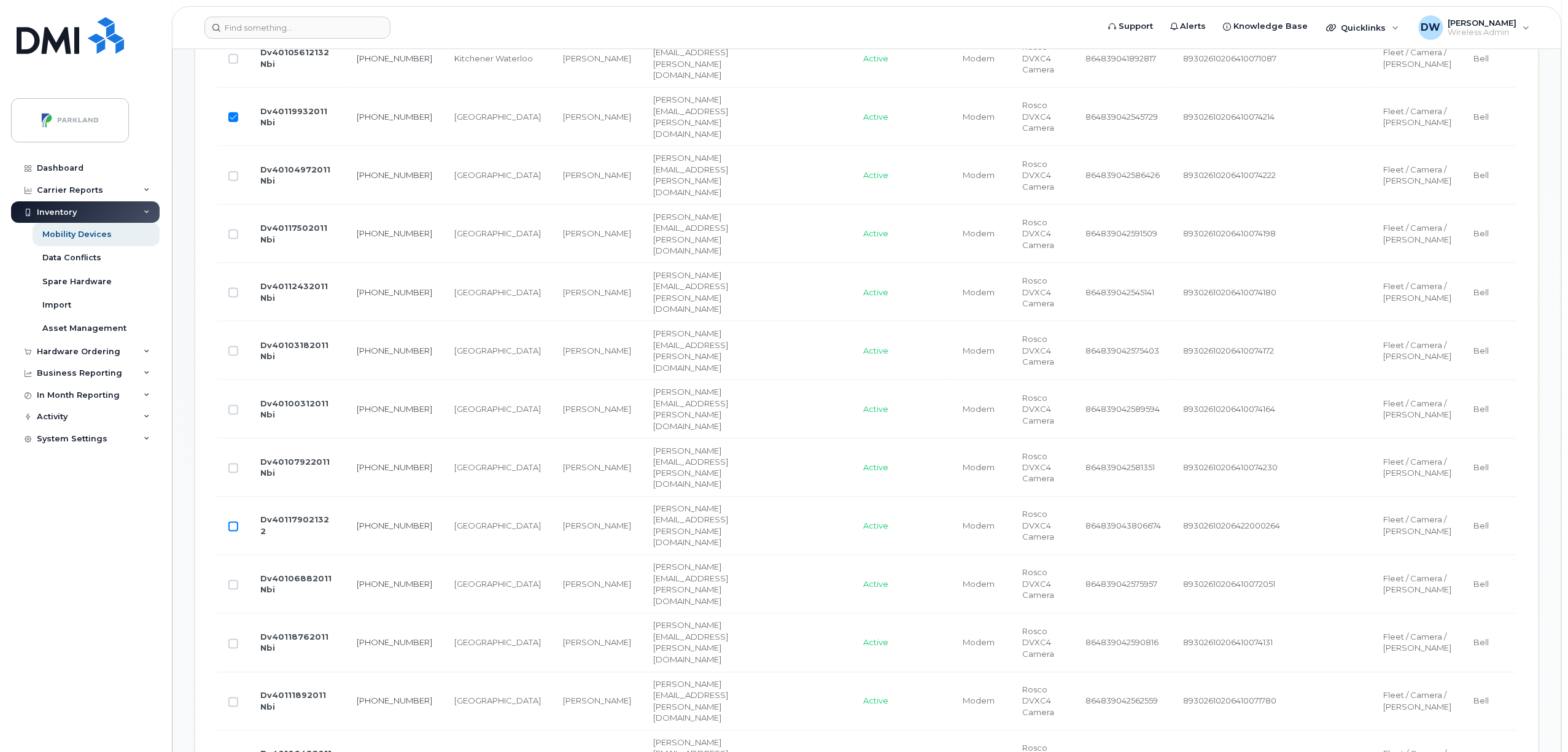
click at [233, 531] on input "Row Unselected" at bounding box center [233, 526] width 10 height 10
checkbox input "true"
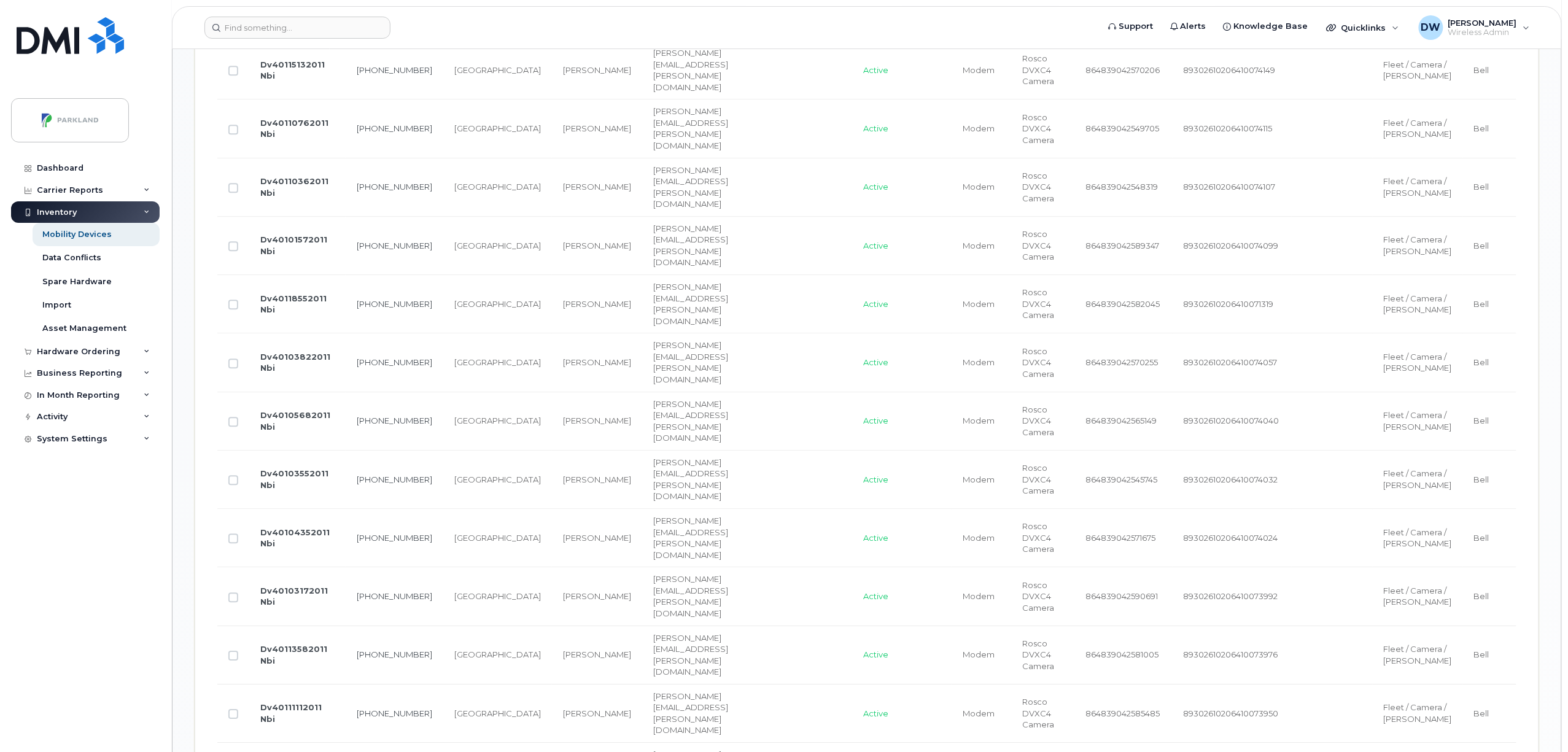
scroll to position [1539, 0]
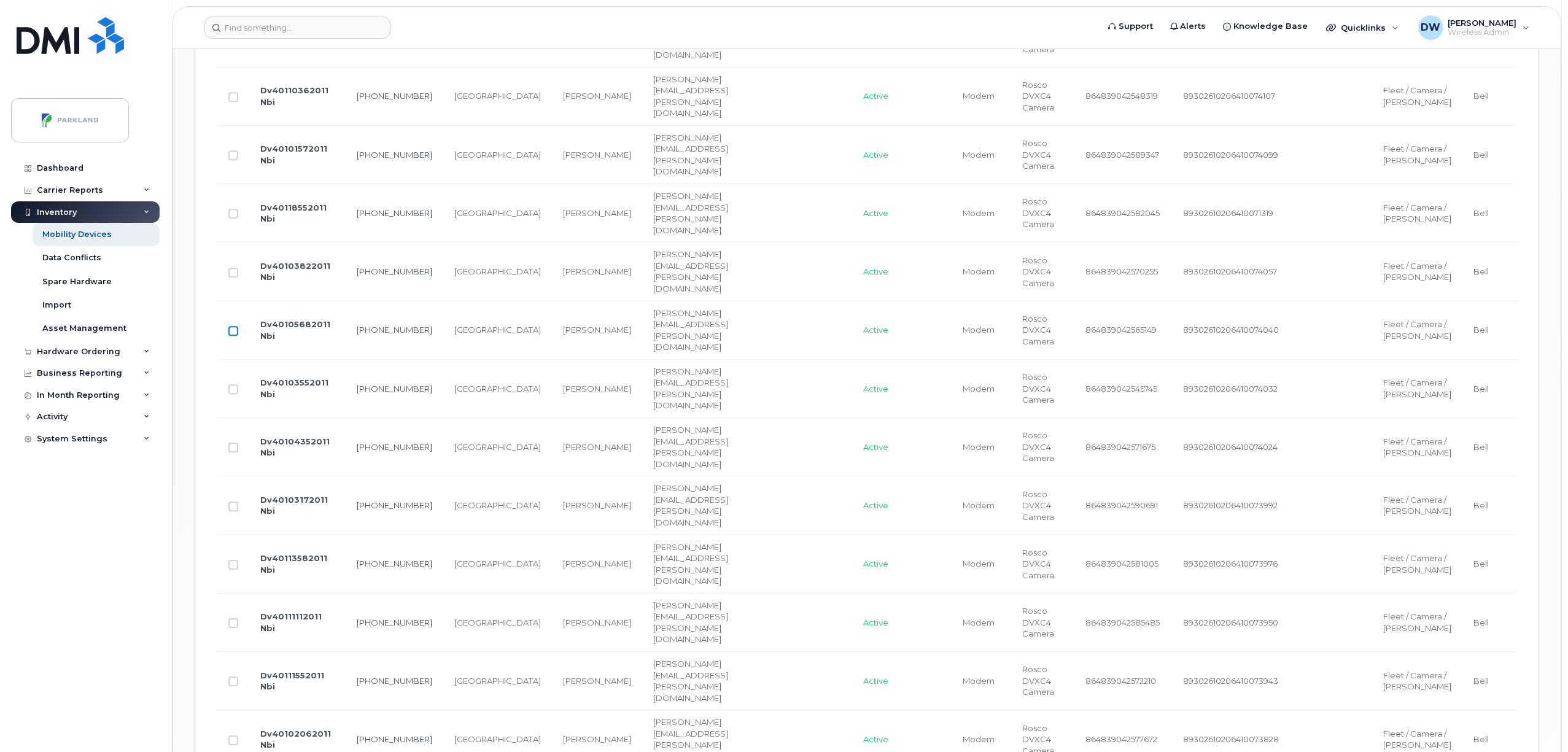
click at [235, 336] on input "Row Unselected" at bounding box center [233, 330] width 10 height 10
checkbox input "true"
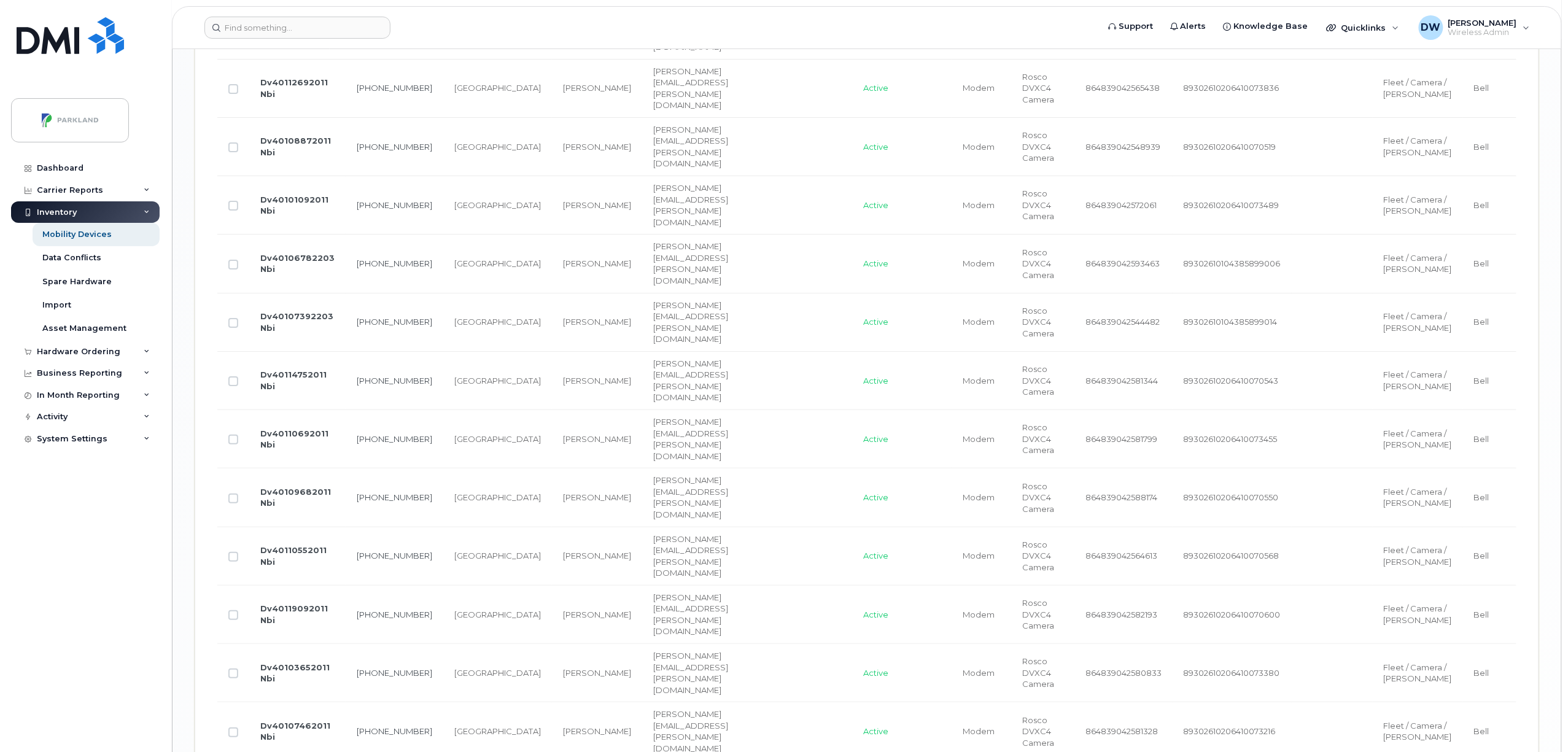
scroll to position [2259, 0]
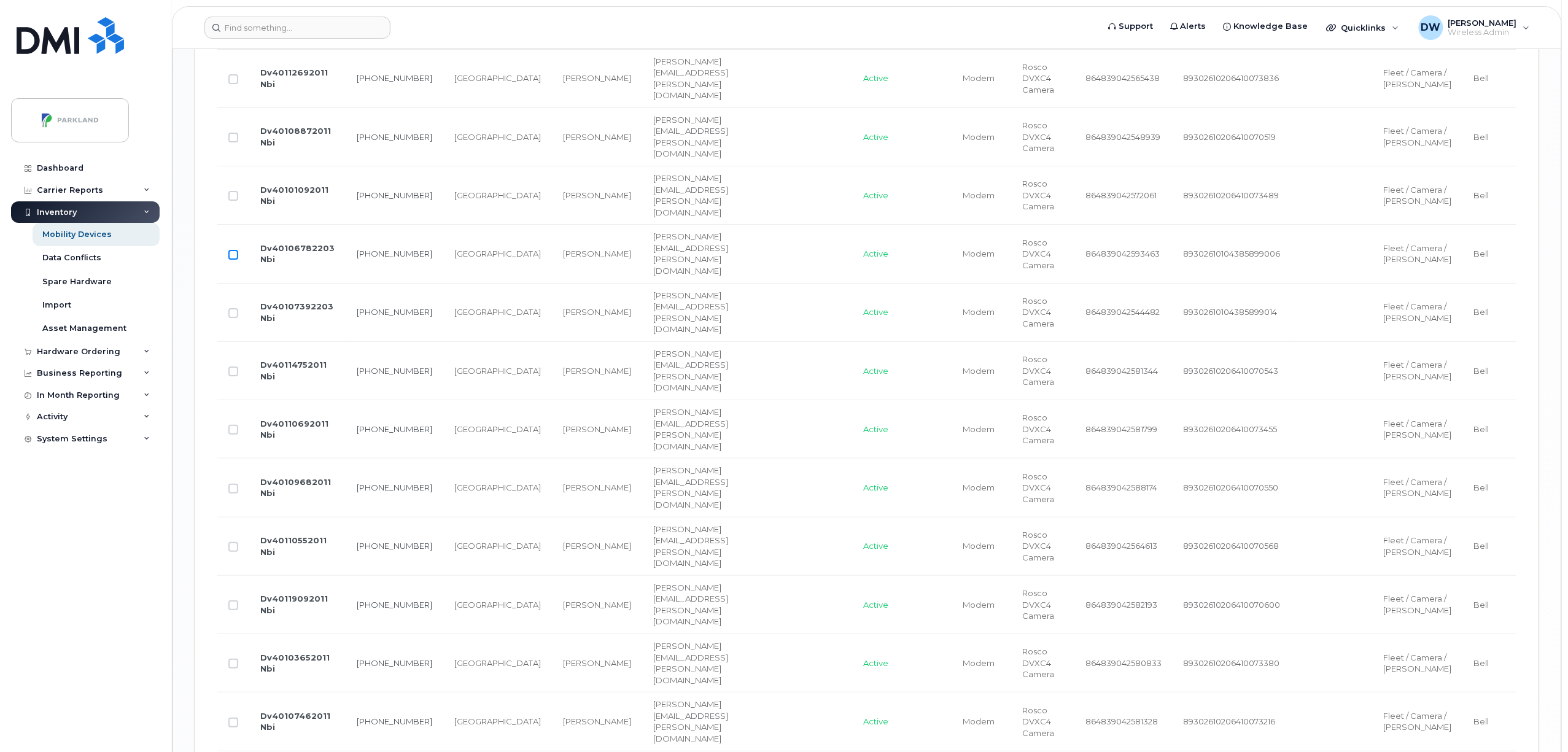
click at [236, 259] on input "Row Unselected" at bounding box center [233, 254] width 10 height 10
checkbox input "true"
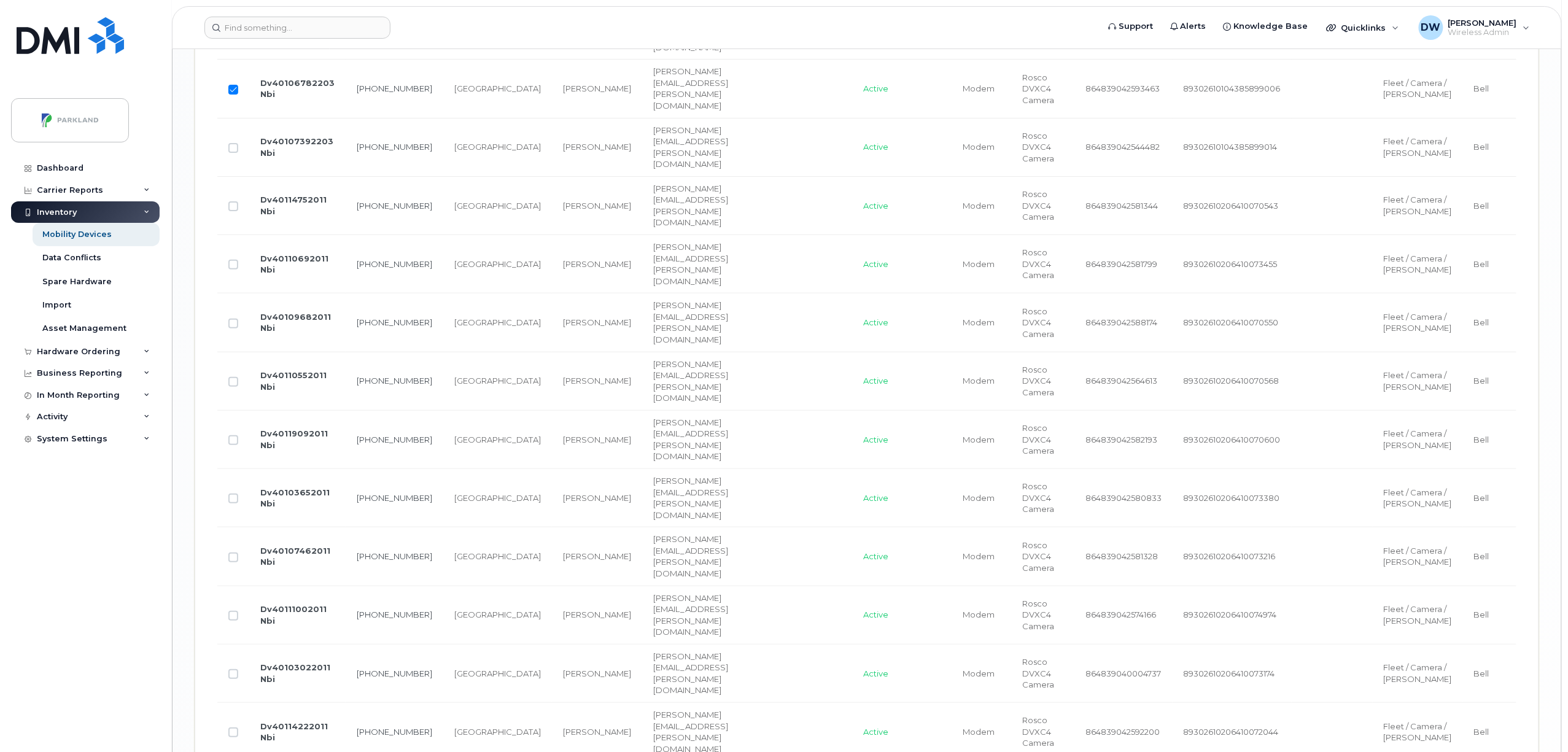
scroll to position [2448, 0]
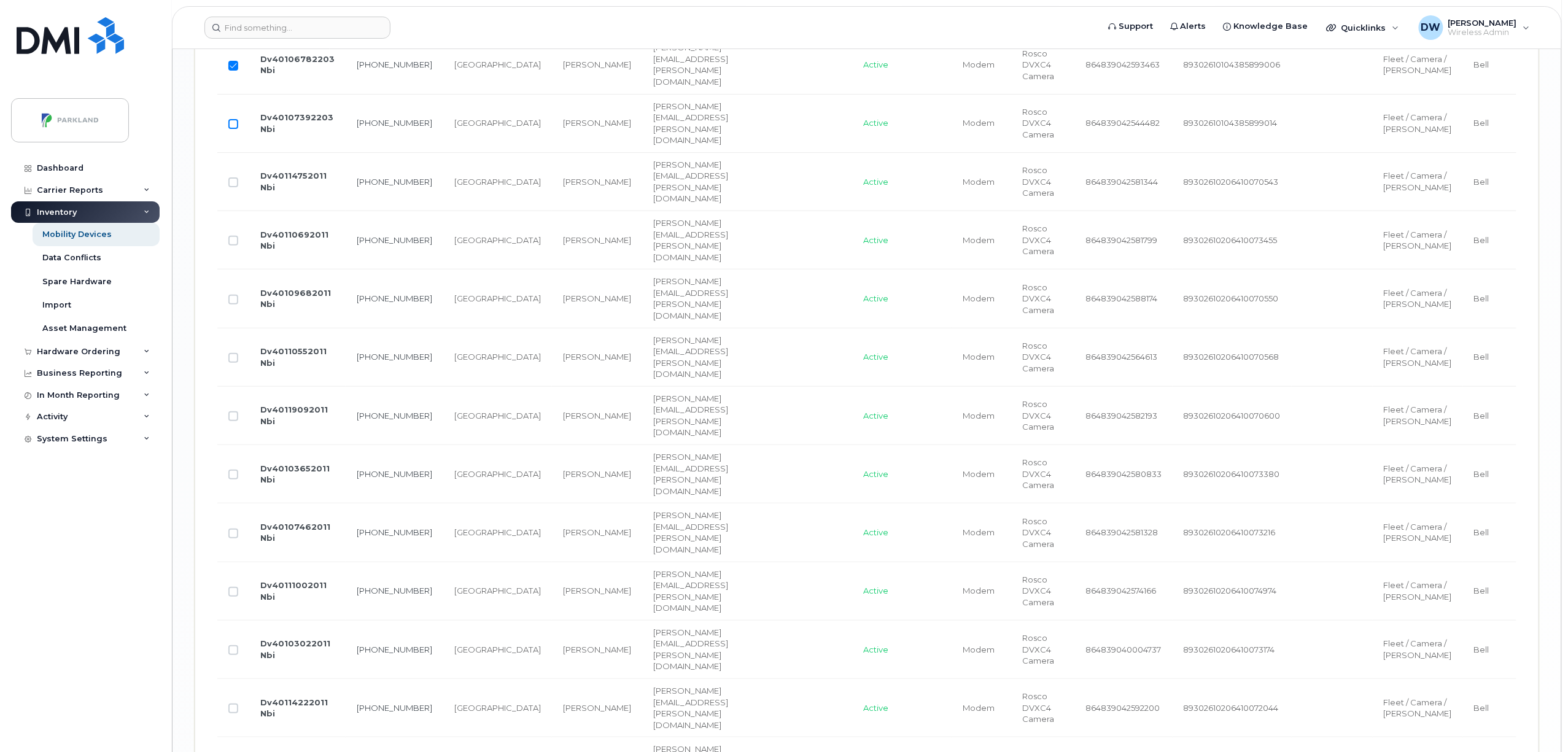
click at [234, 129] on input "Row Unselected" at bounding box center [233, 123] width 10 height 10
checkbox input "true"
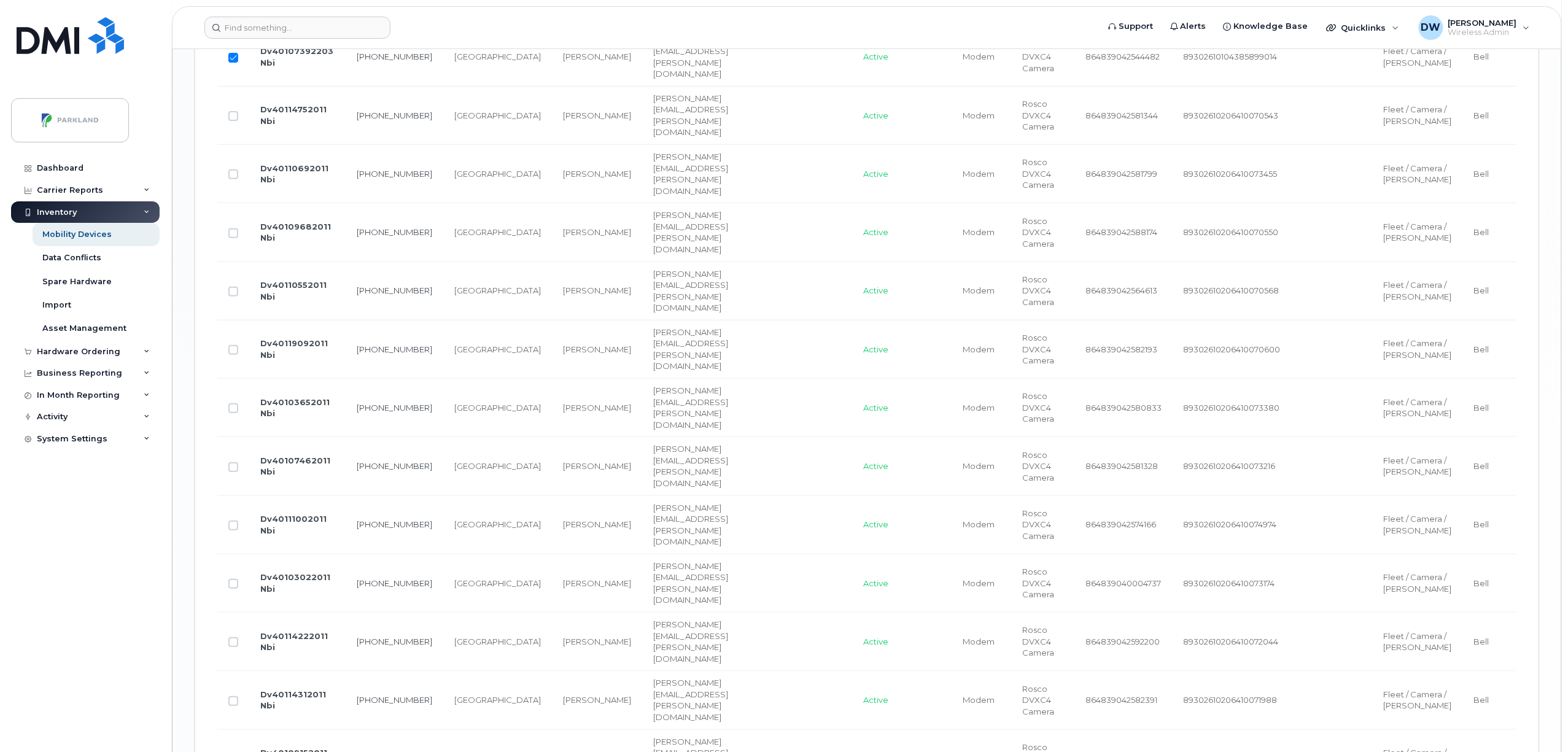
scroll to position [2529, 0]
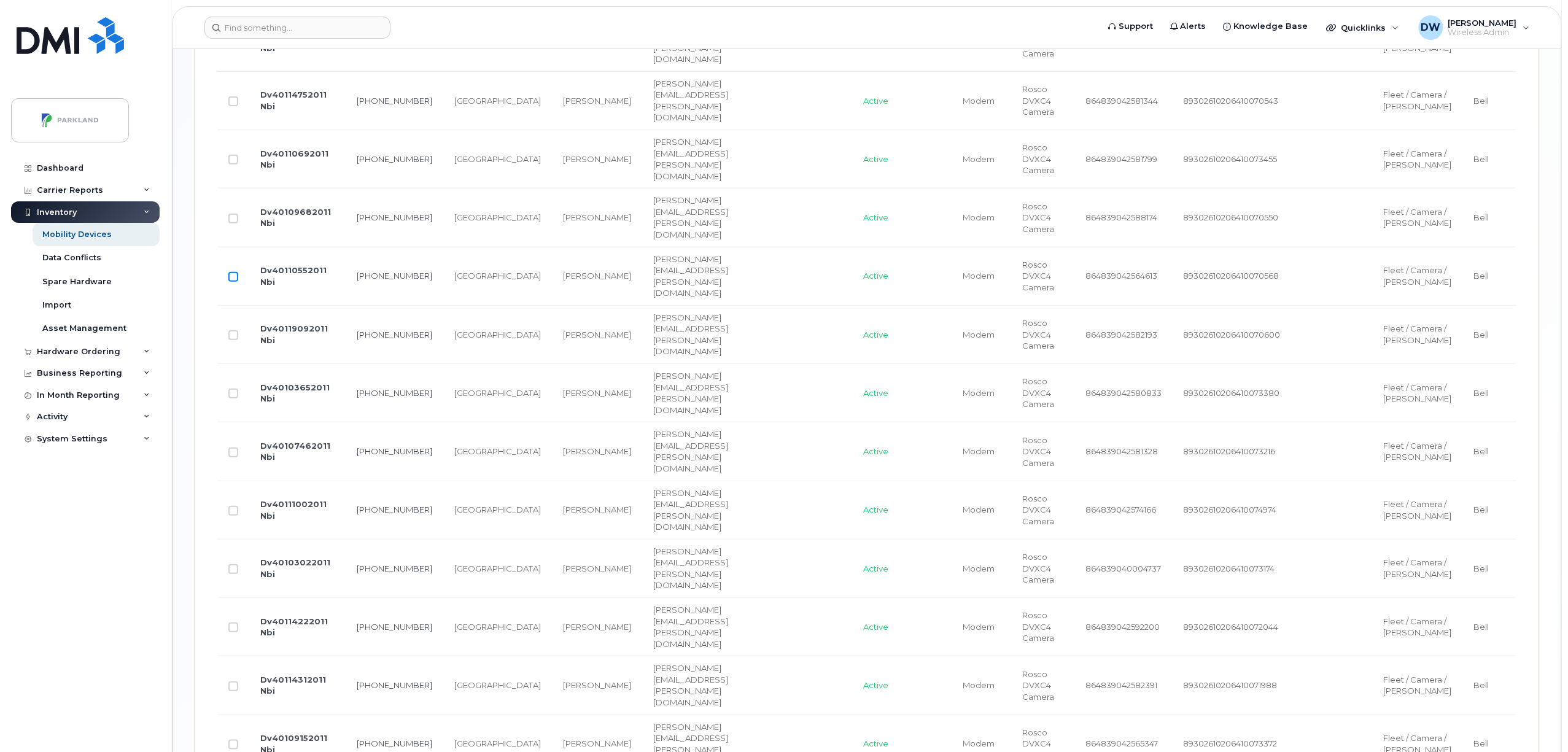
click at [231, 282] on input "Row Unselected" at bounding box center [233, 276] width 10 height 10
checkbox input "true"
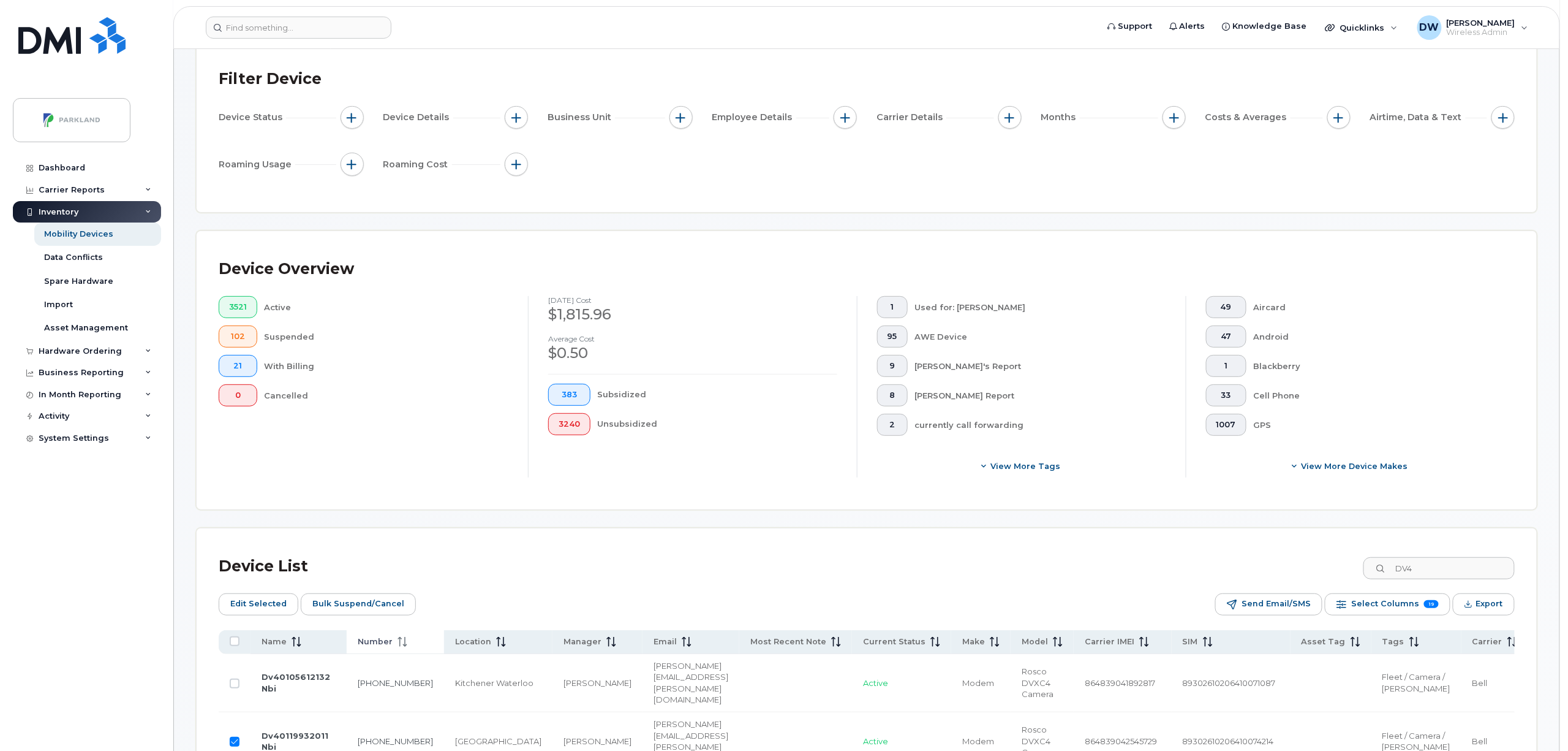
scroll to position [61, 0]
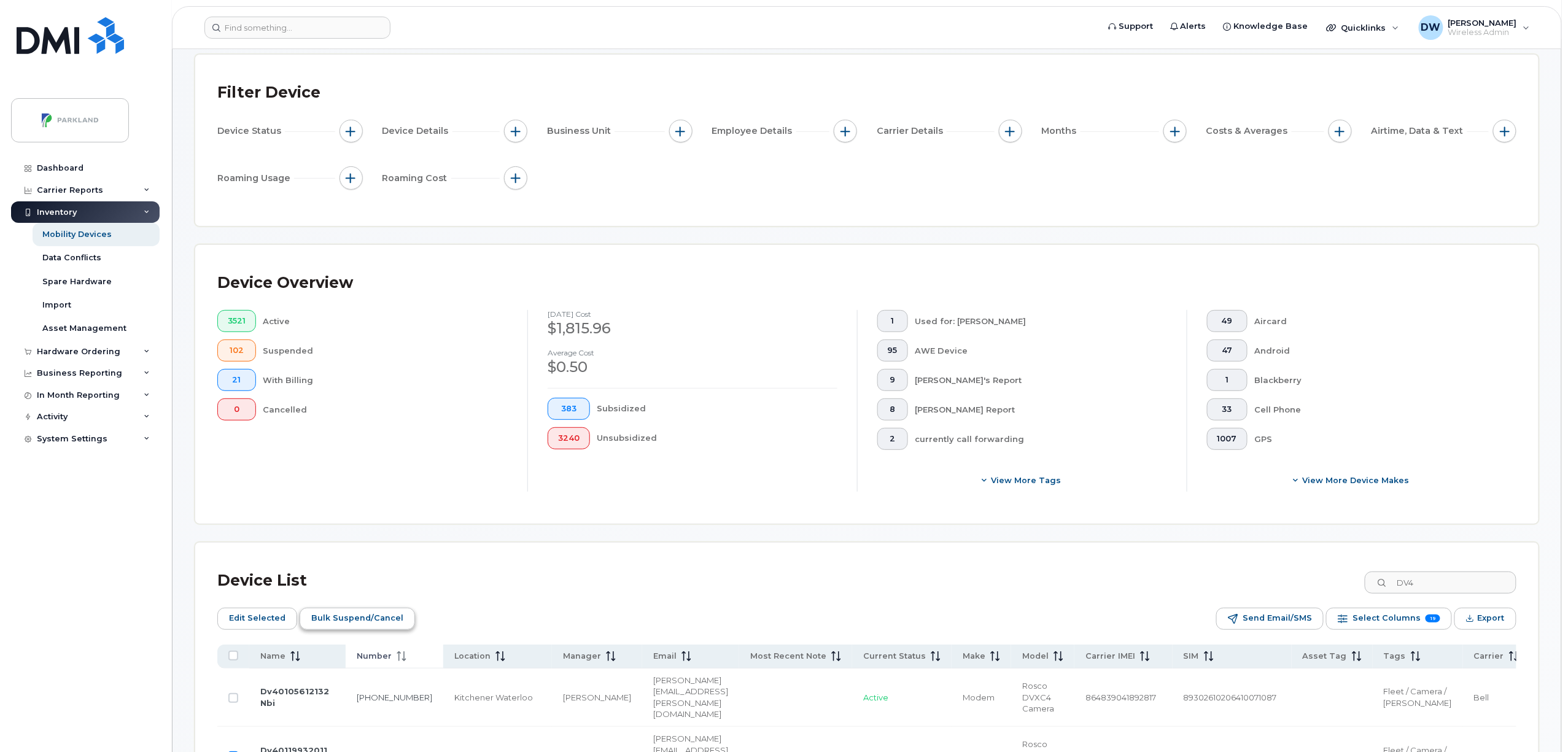
click at [344, 617] on span "Bulk Suspend/Cancel" at bounding box center [357, 618] width 92 height 18
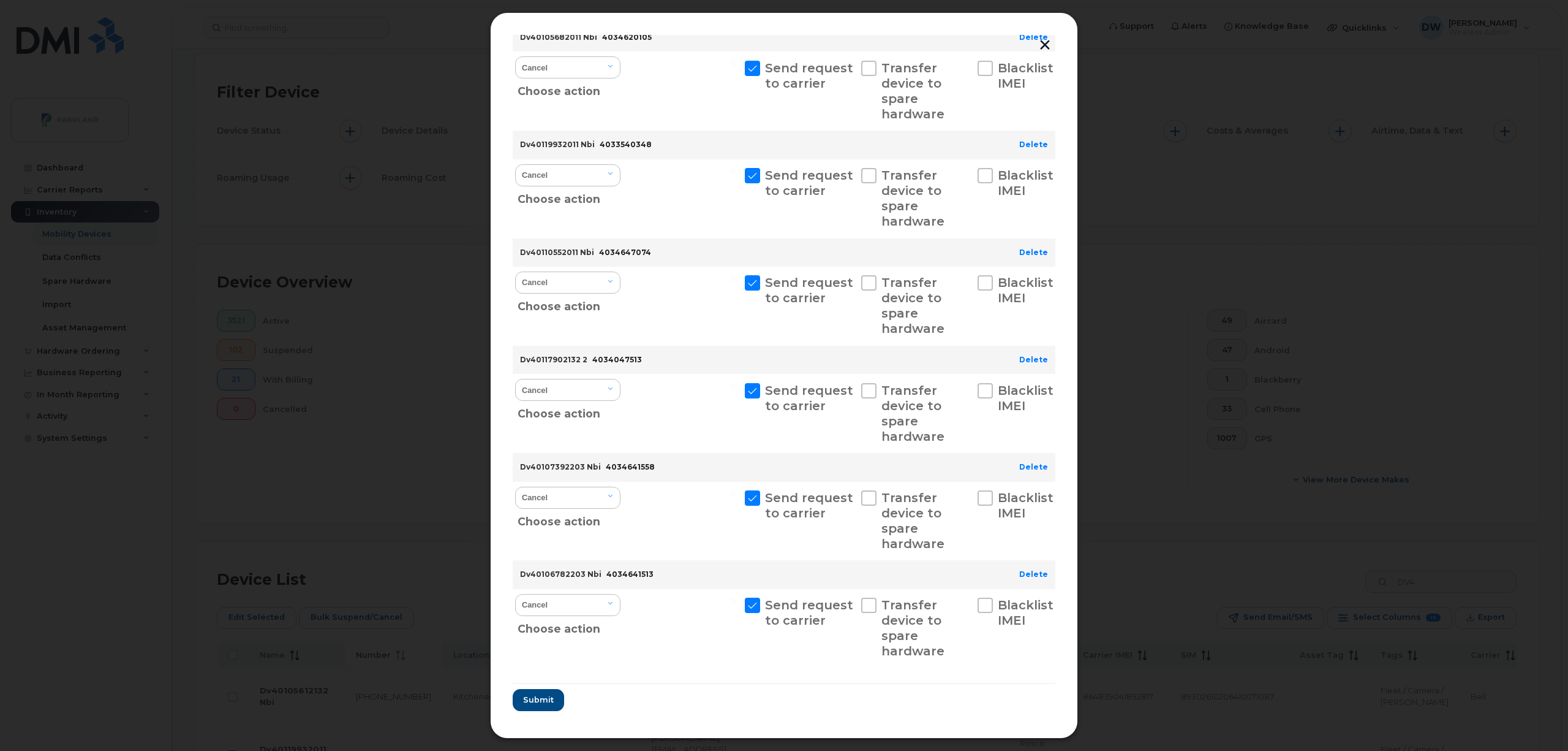
scroll to position [160, 0]
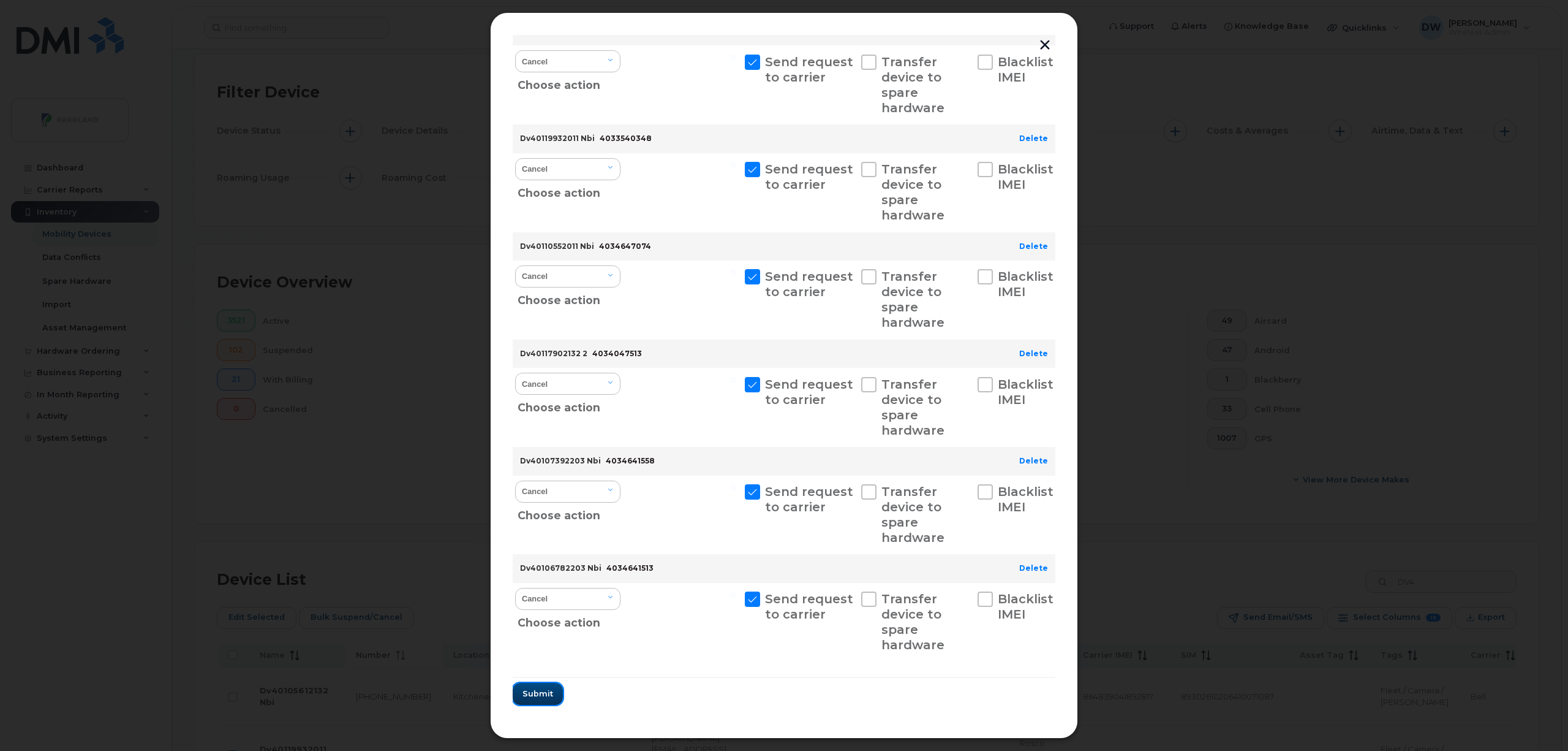
click at [530, 694] on span "Submit" at bounding box center [538, 694] width 31 height 12
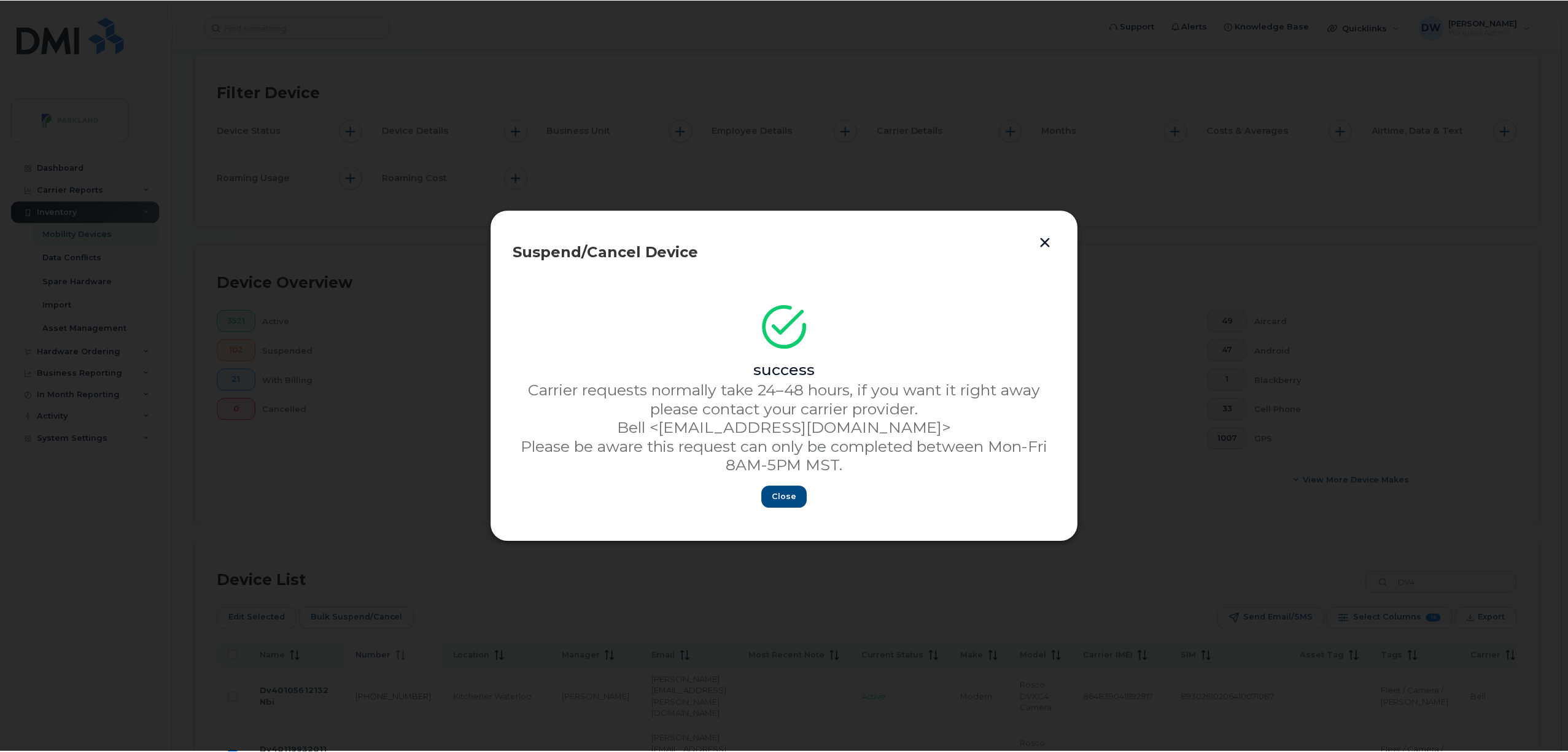
scroll to position [0, 0]
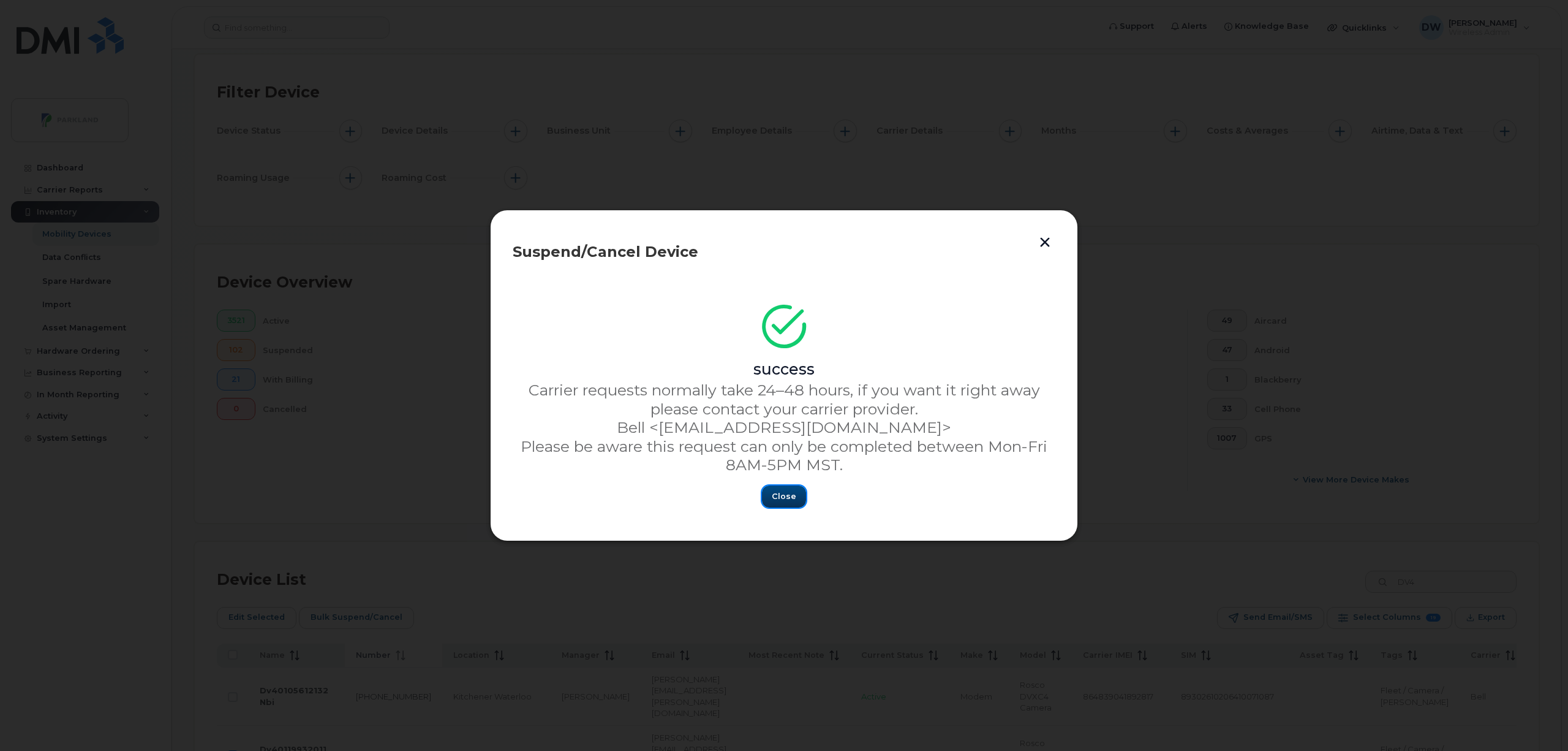
click at [779, 499] on span "Close" at bounding box center [784, 497] width 24 height 12
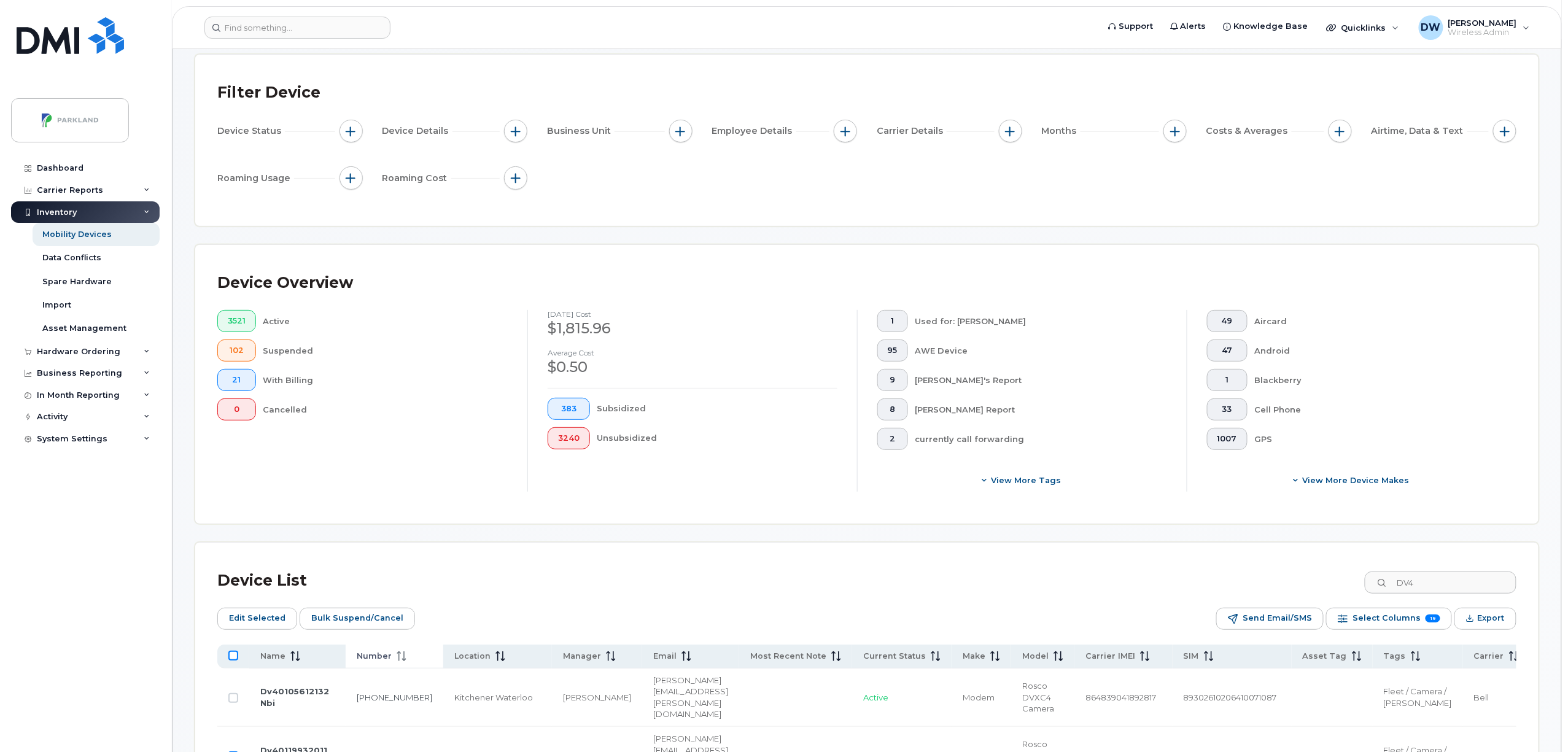
click at [235, 659] on input "All items unselected" at bounding box center [233, 655] width 10 height 10
checkbox input "true"
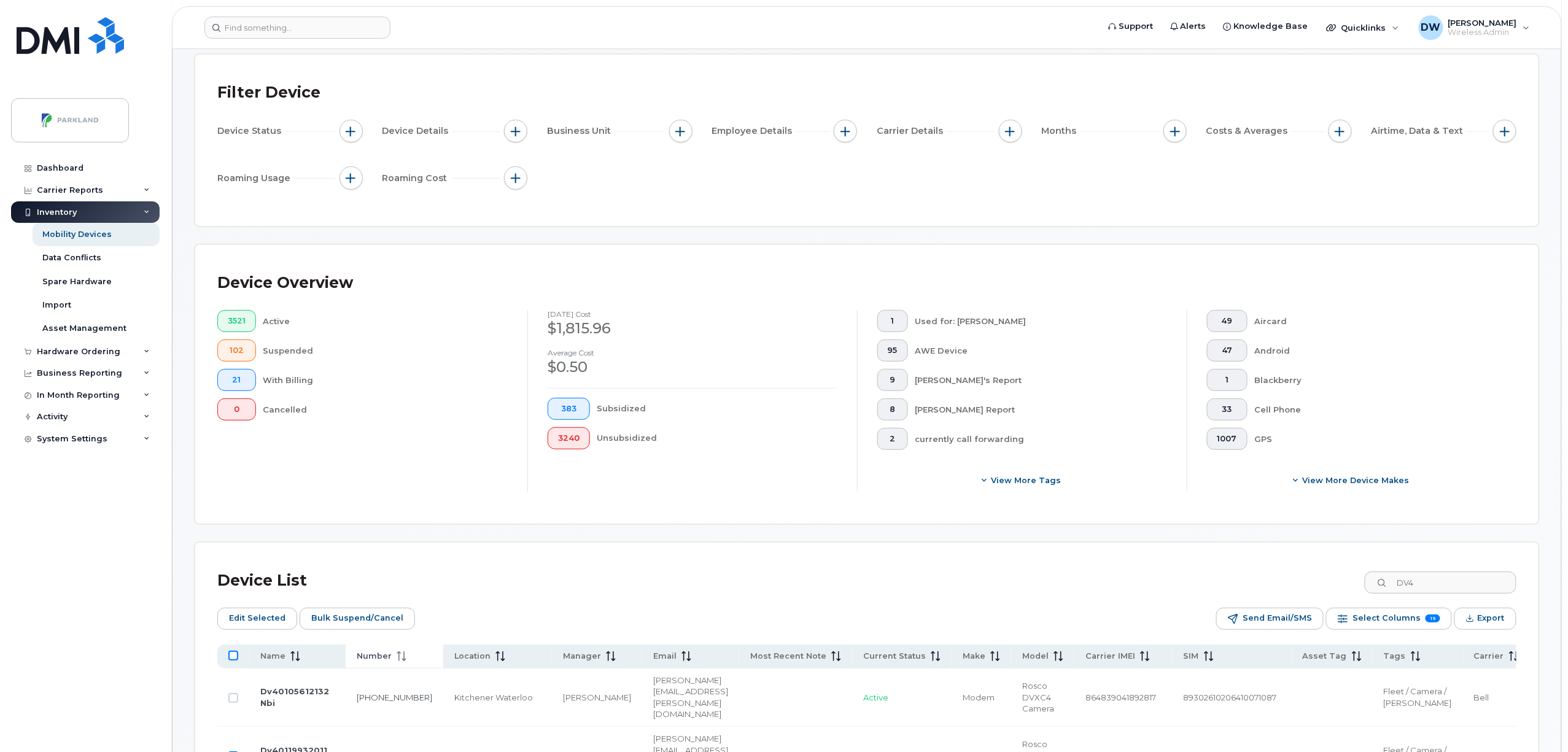
checkbox input "true"
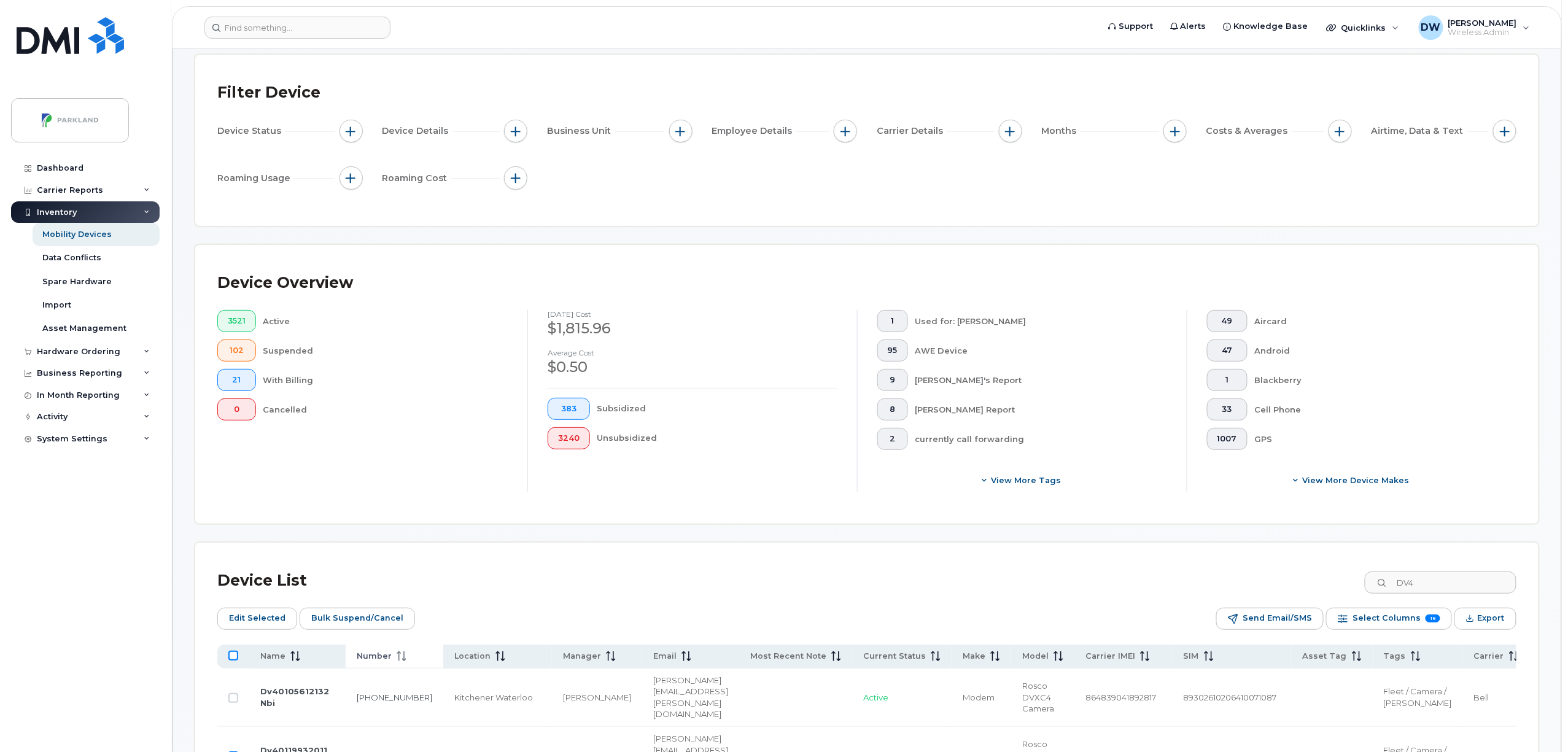
checkbox input "true"
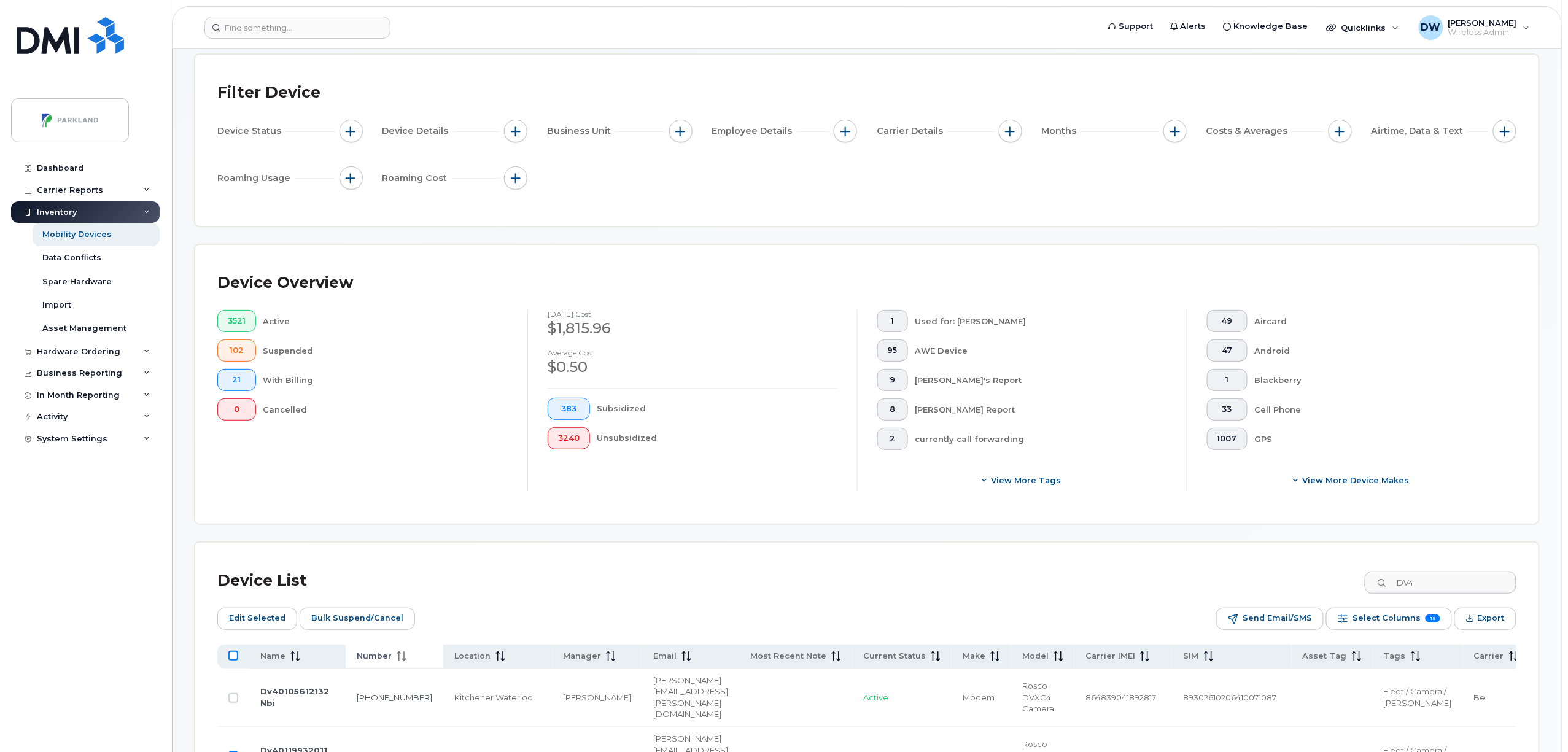
checkbox input "true"
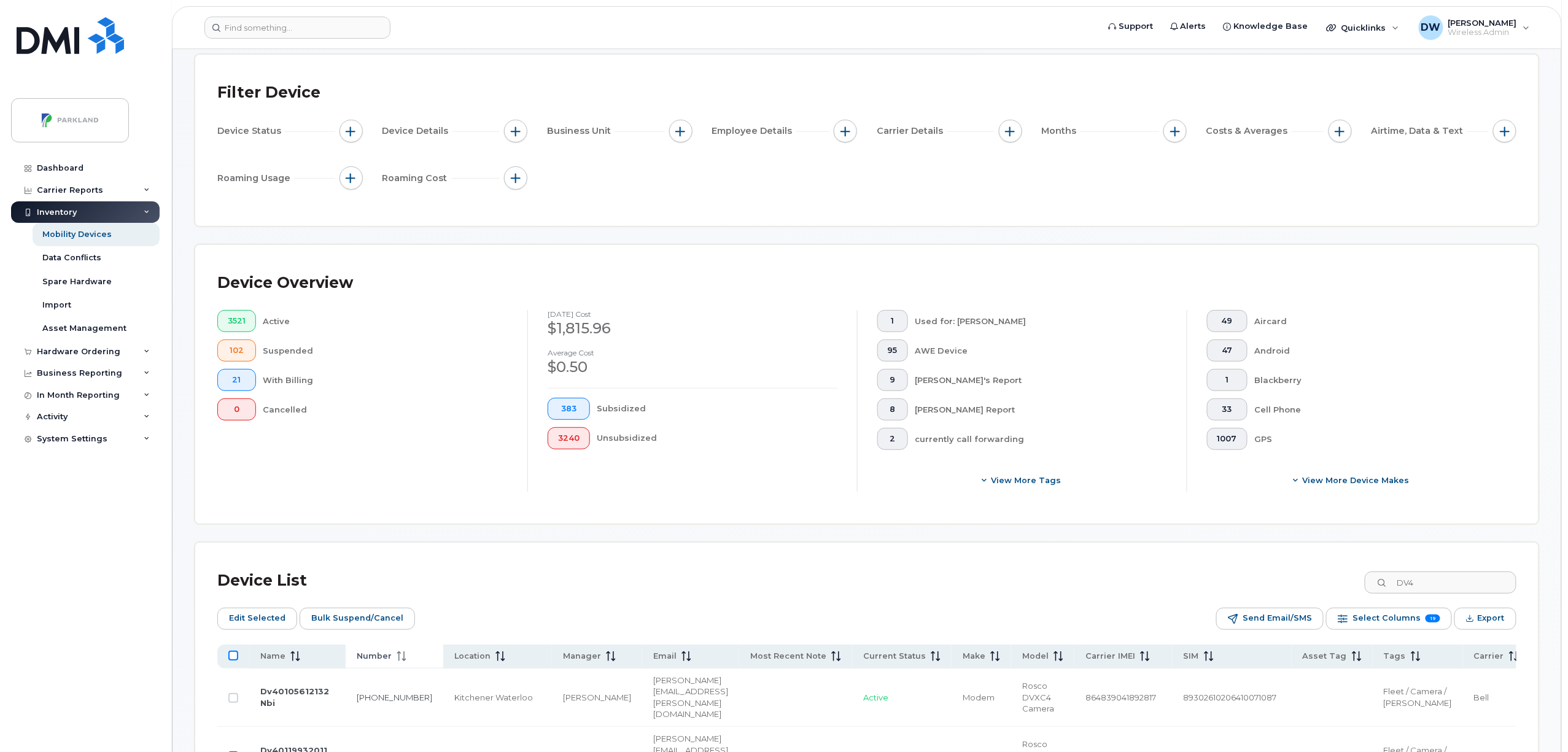
checkbox input "true"
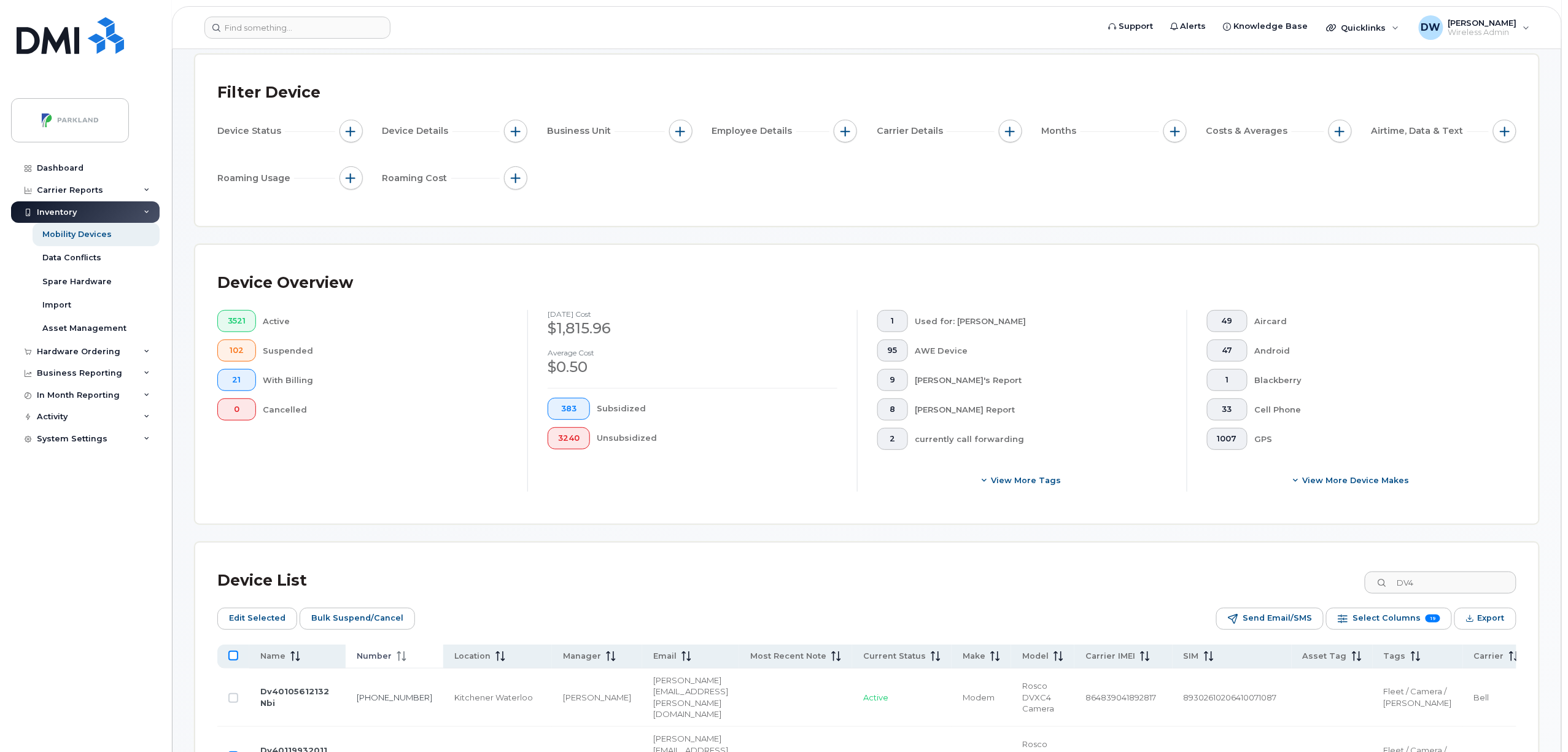
checkbox input "true"
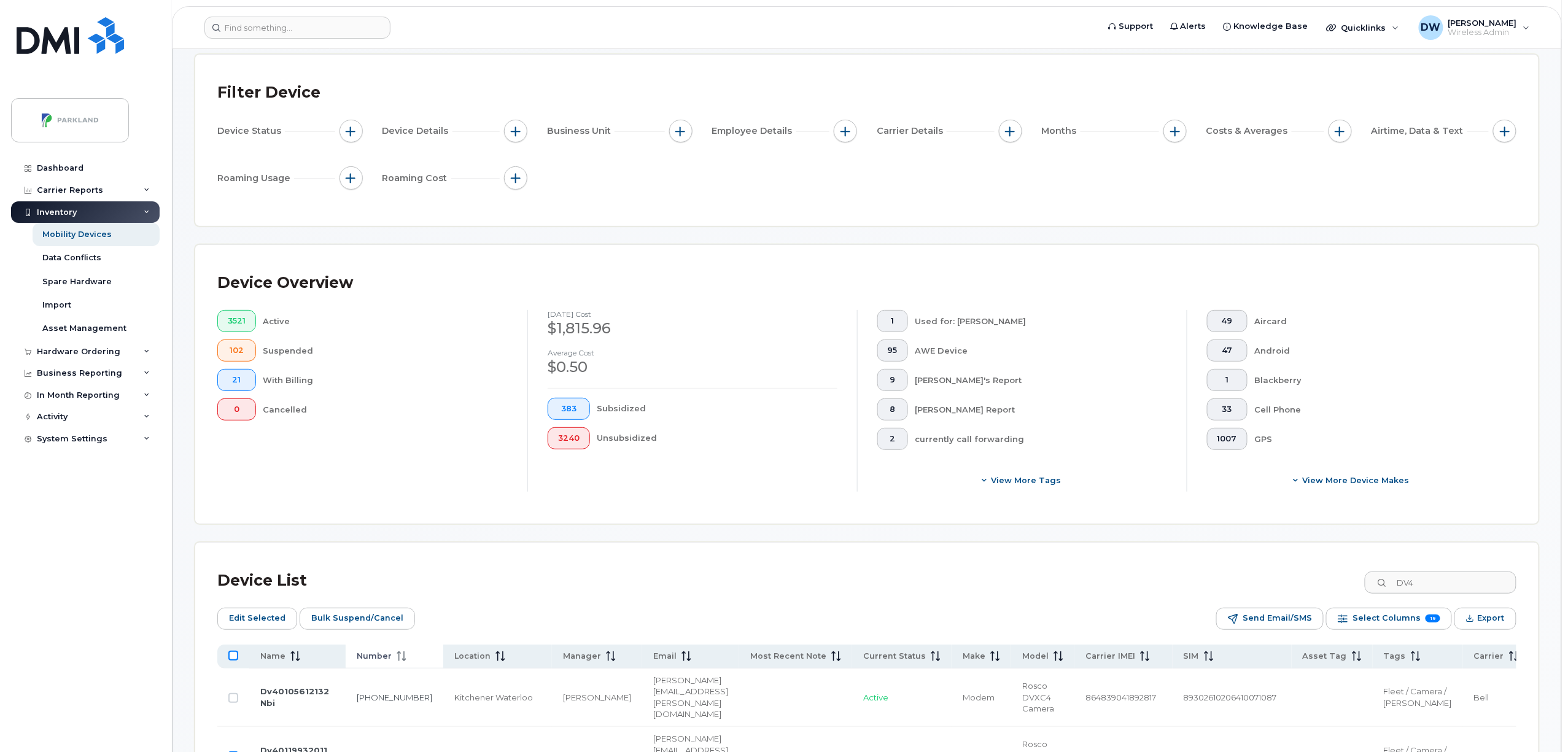
checkbox input "true"
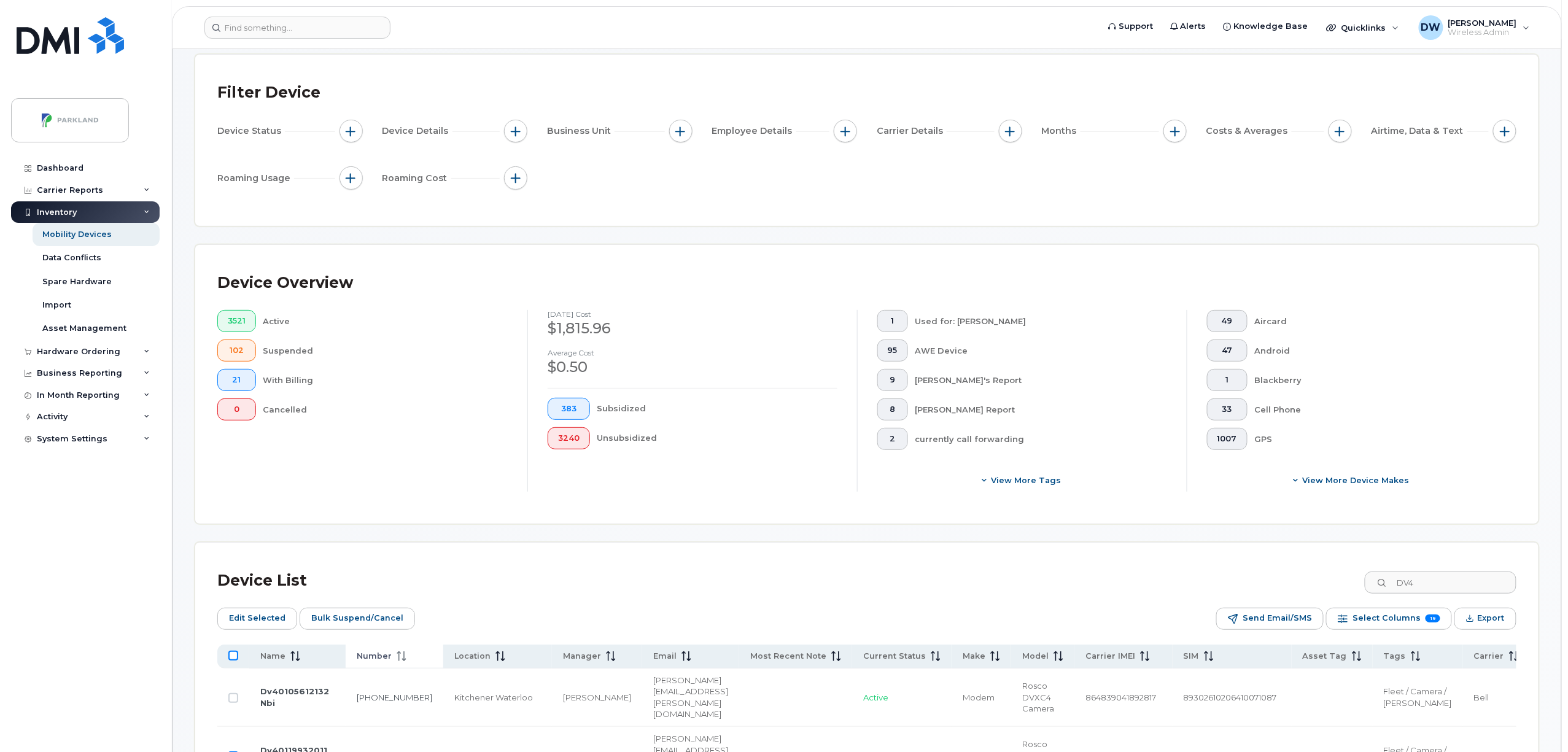
checkbox input "true"
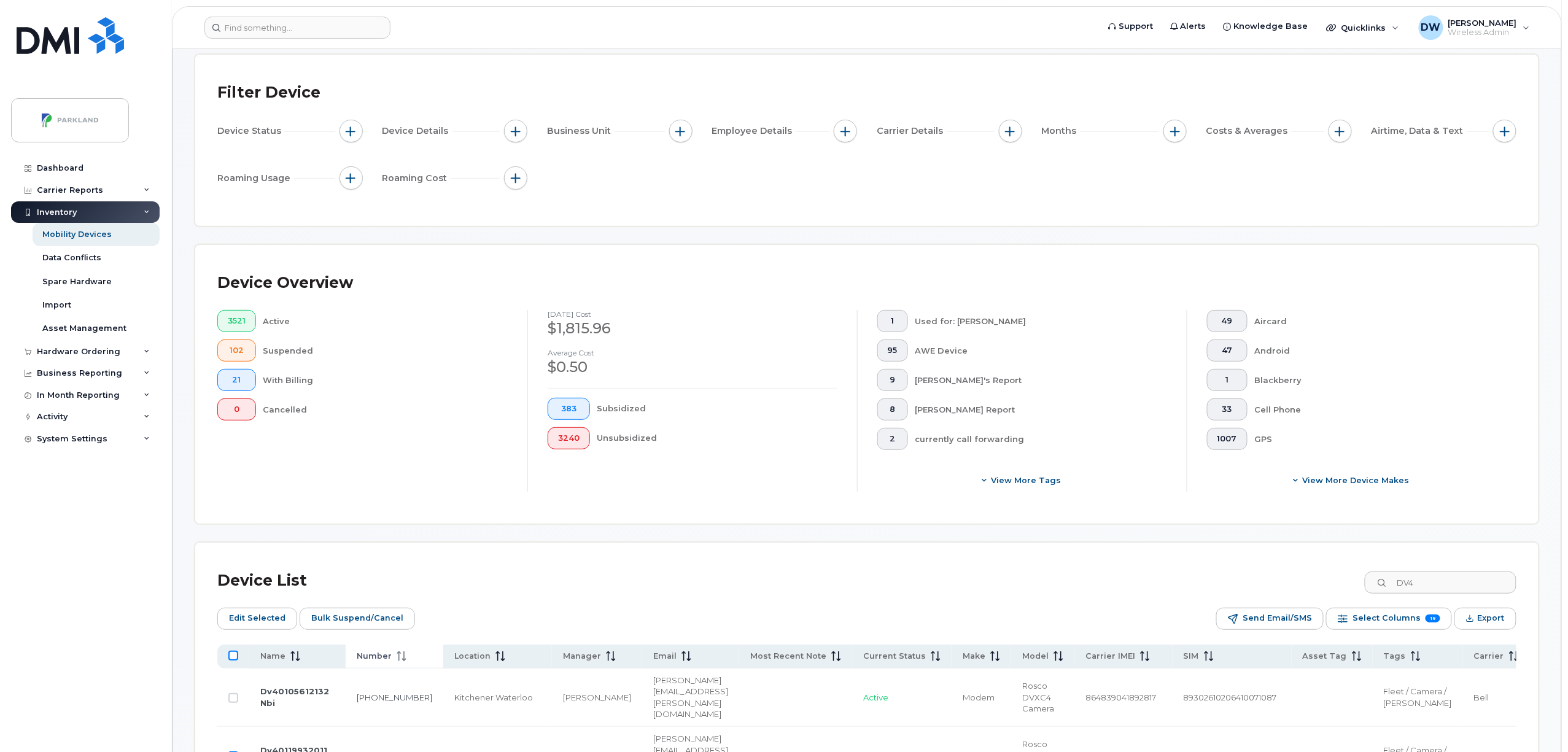
checkbox input "true"
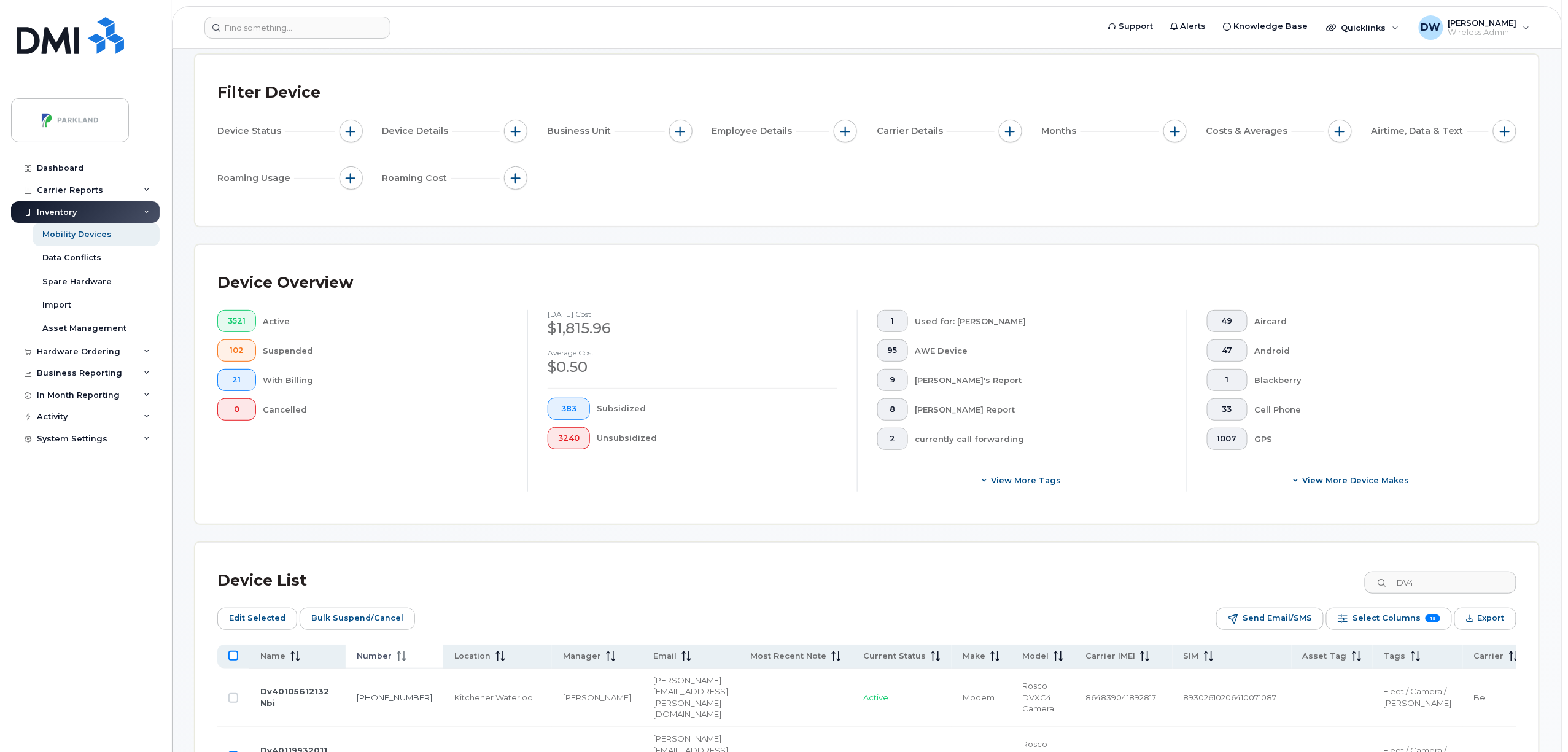
checkbox input "true"
click at [233, 658] on input "All items selected" at bounding box center [233, 655] width 10 height 10
checkbox input "false"
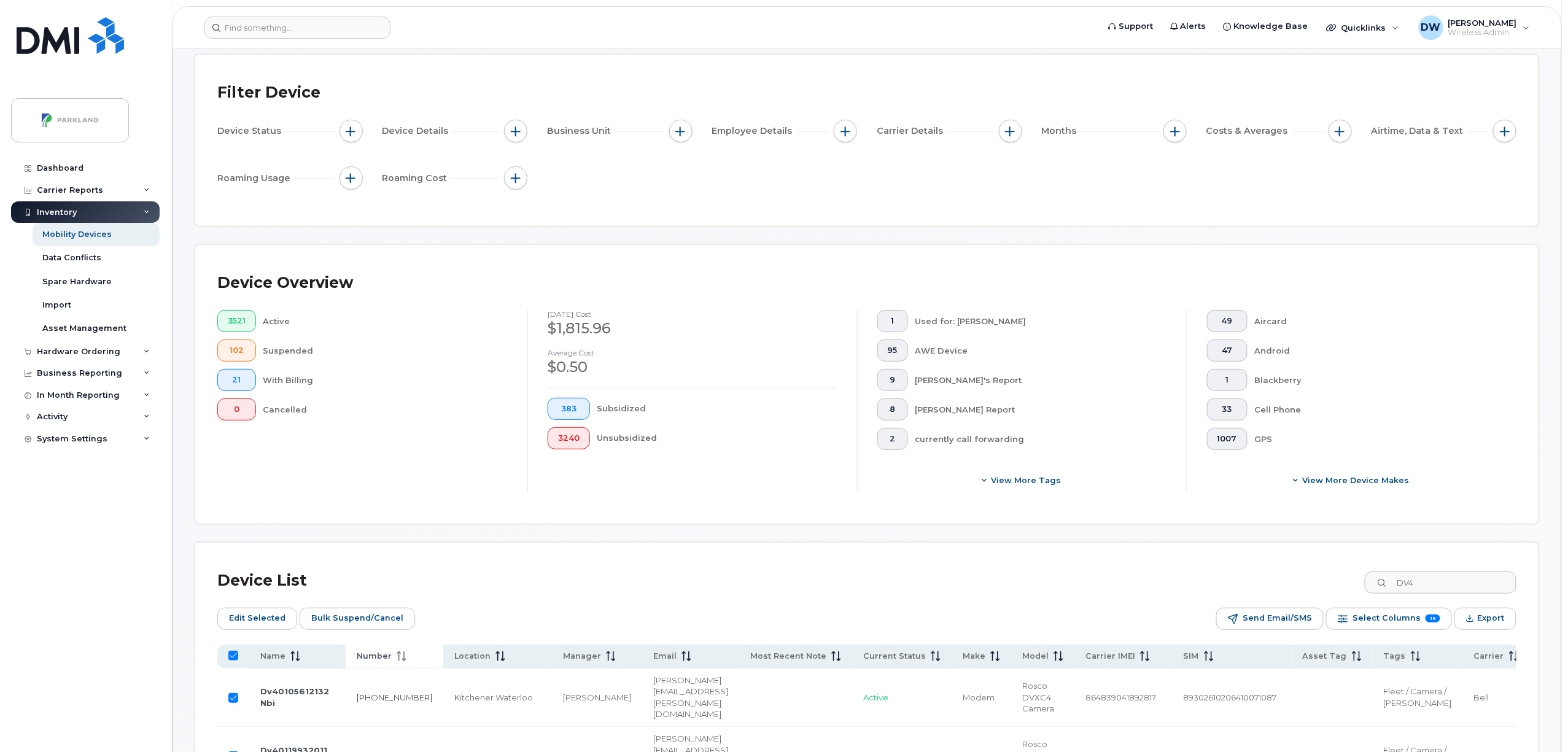
checkbox input "false"
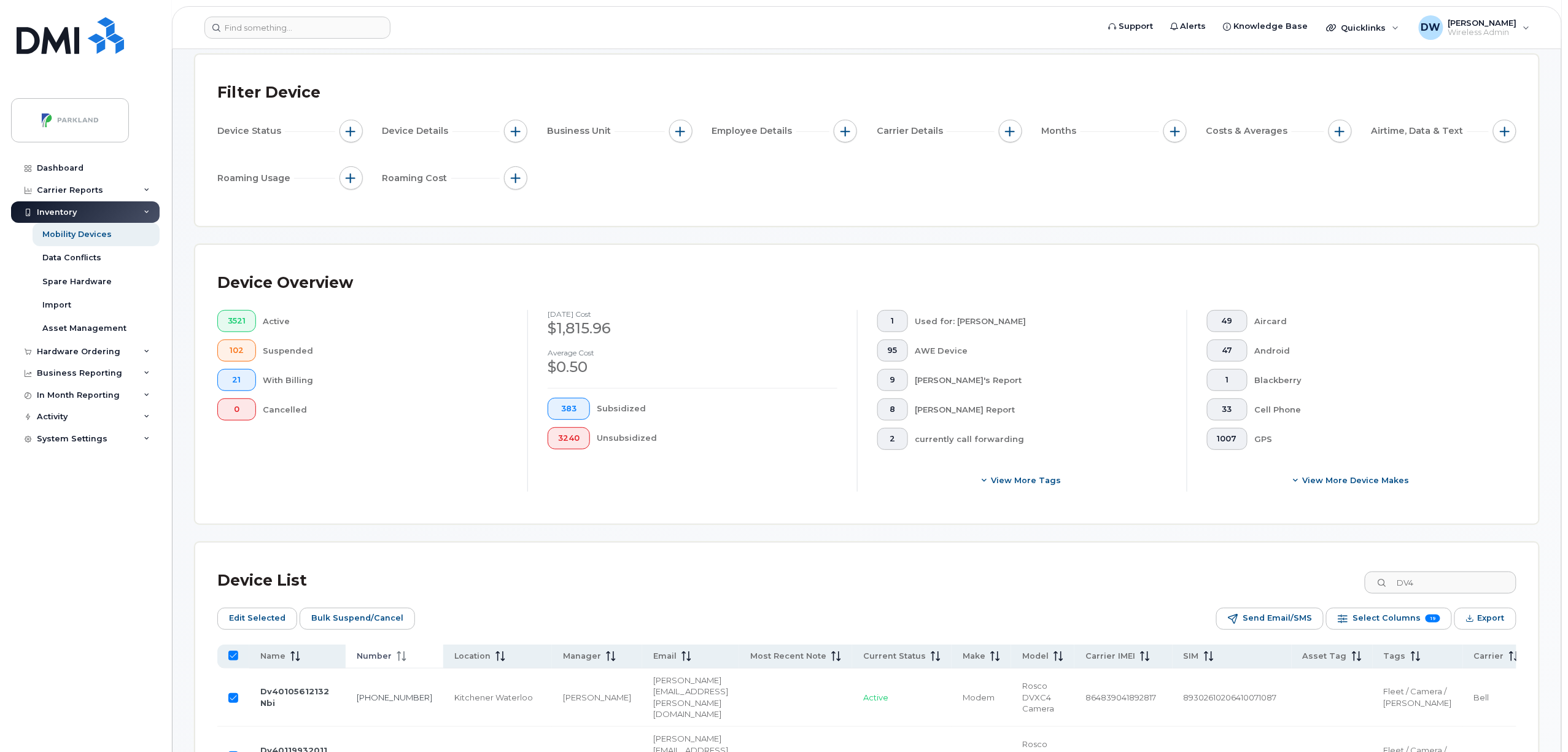
checkbox input "false"
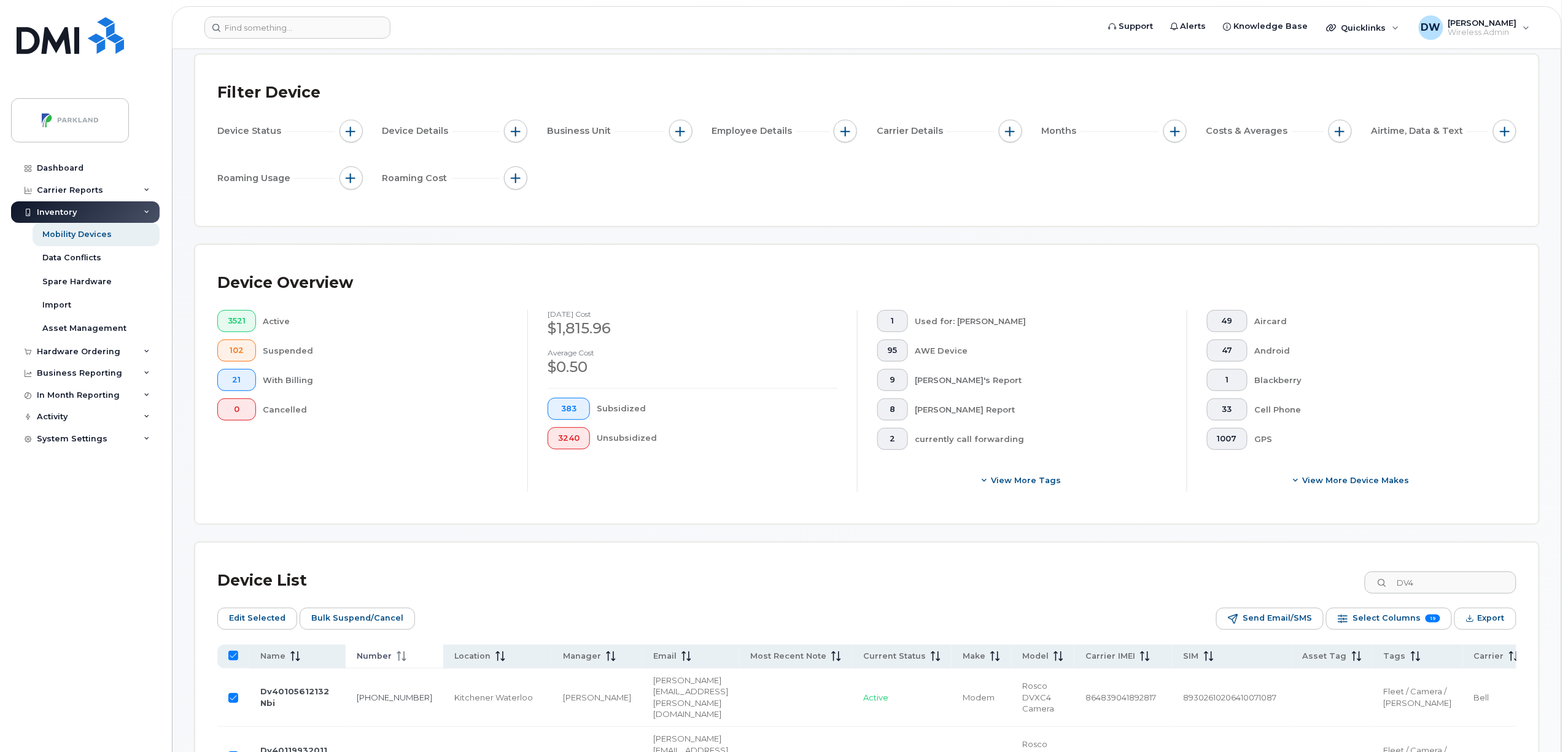
checkbox input "false"
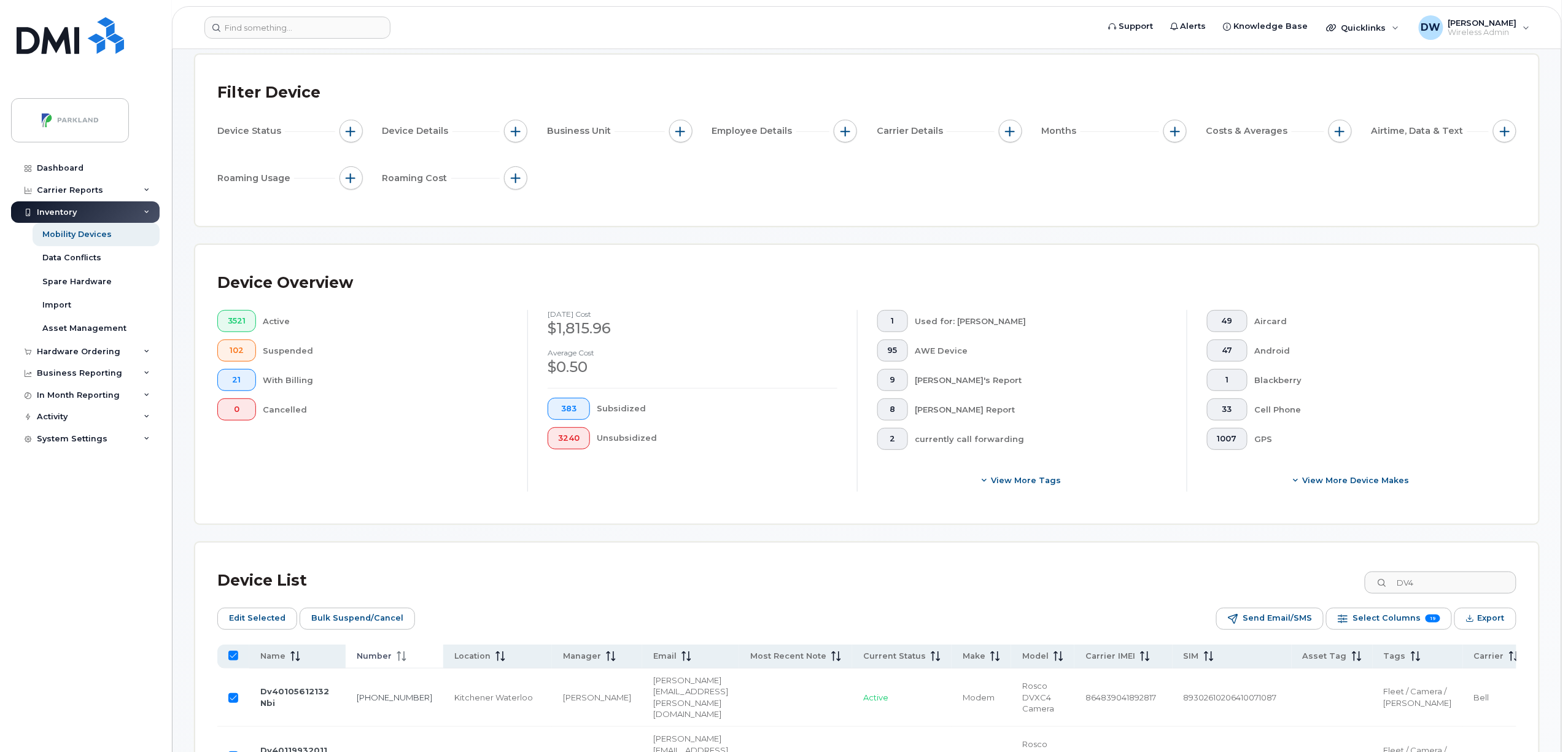
checkbox input "false"
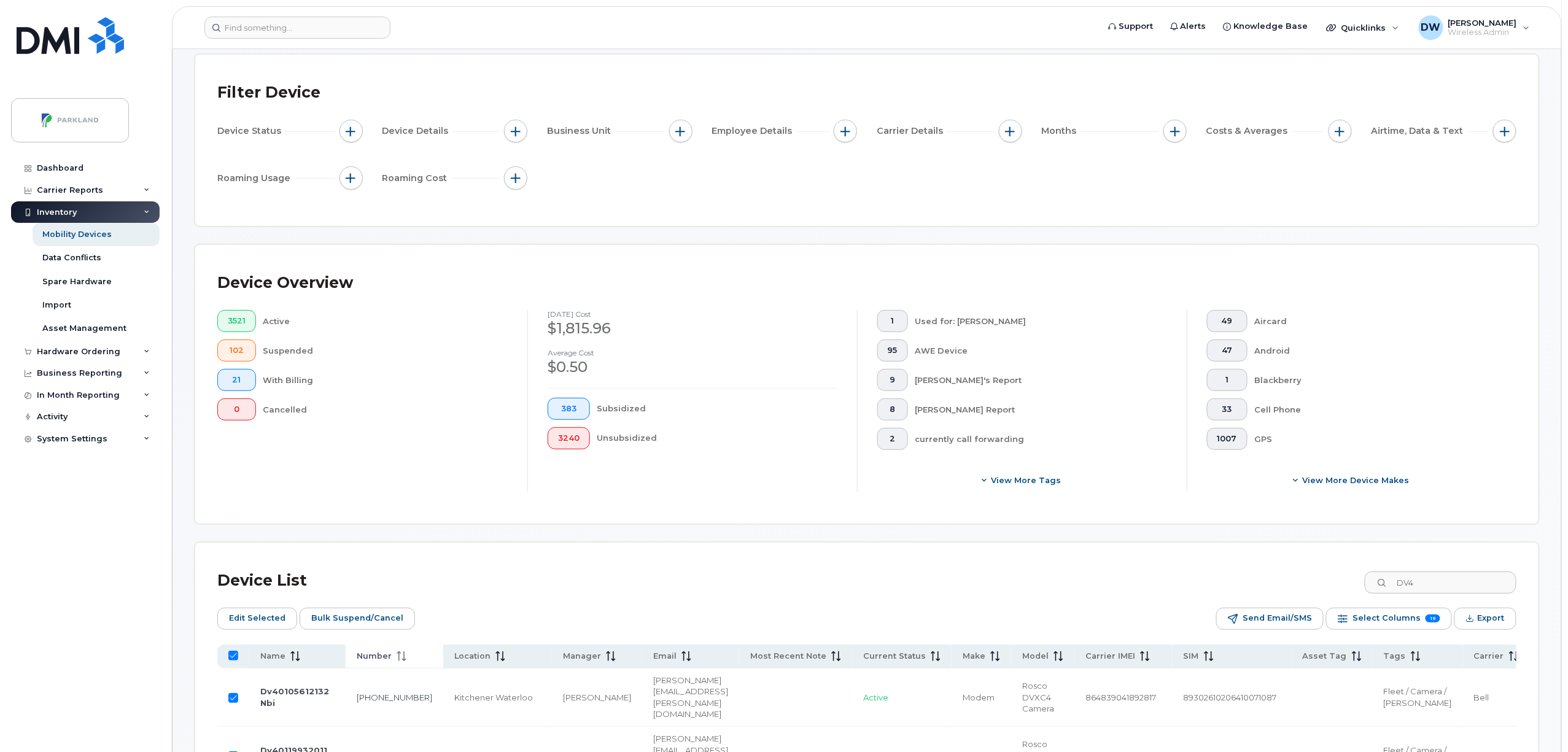
checkbox input "false"
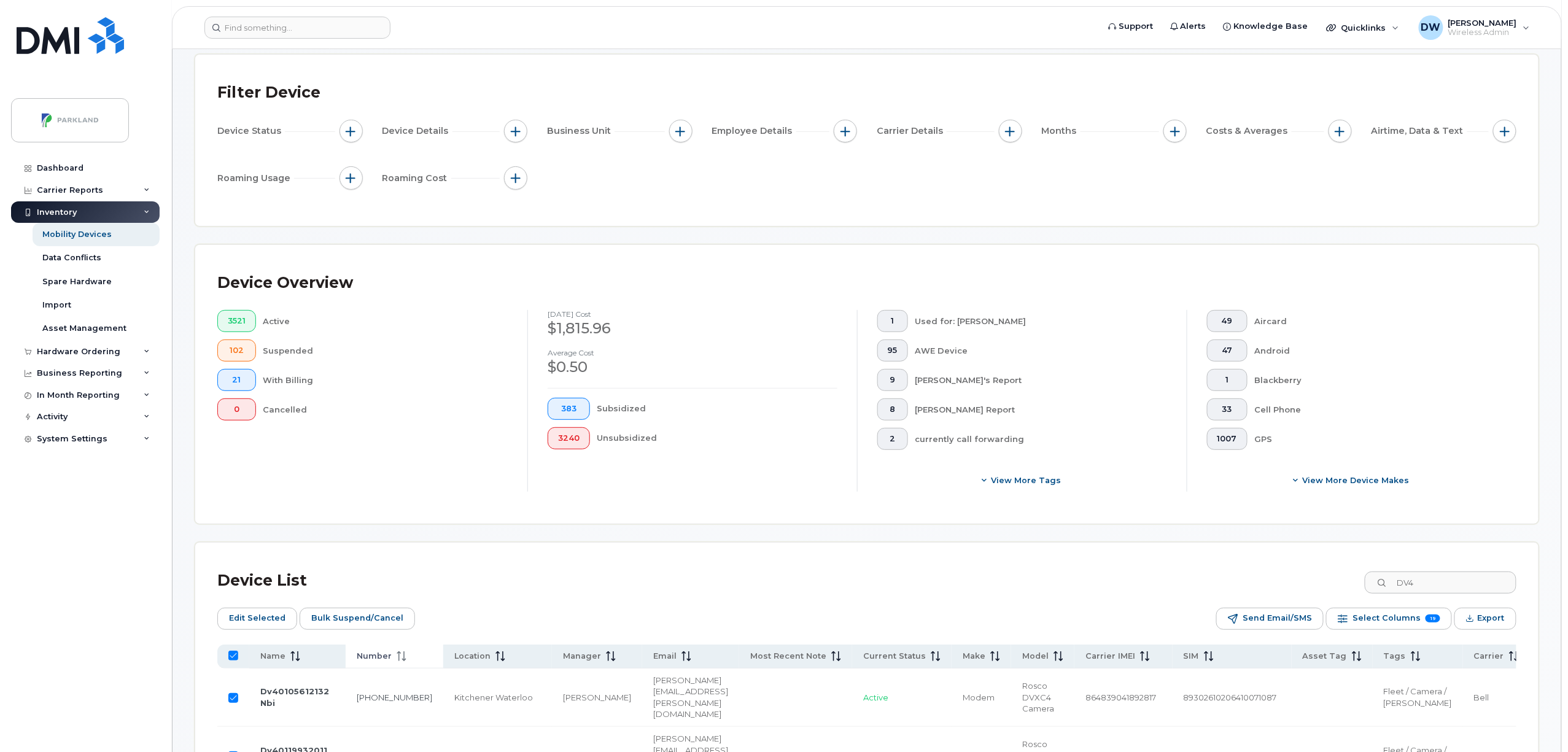
checkbox input "false"
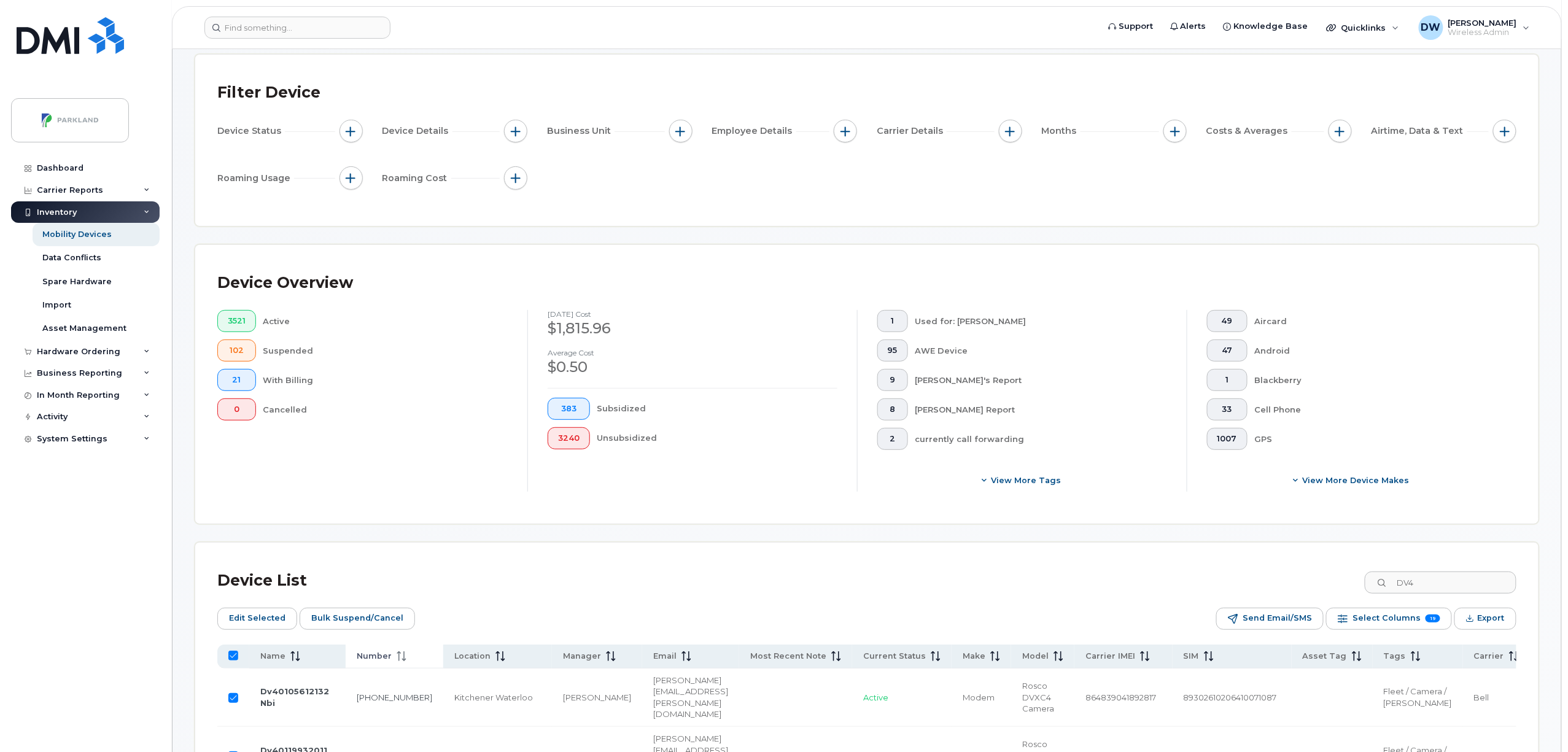
checkbox input "false"
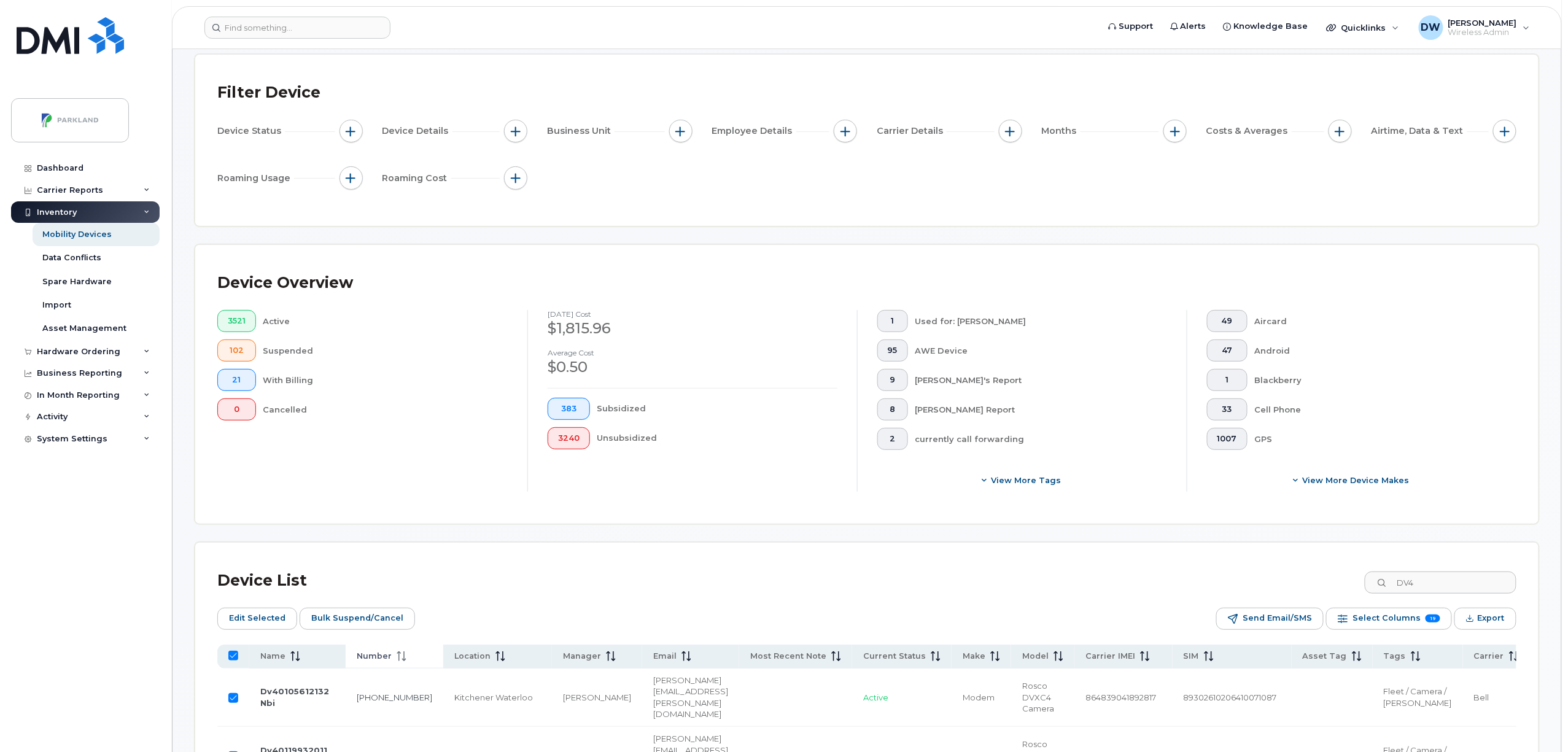
checkbox input "false"
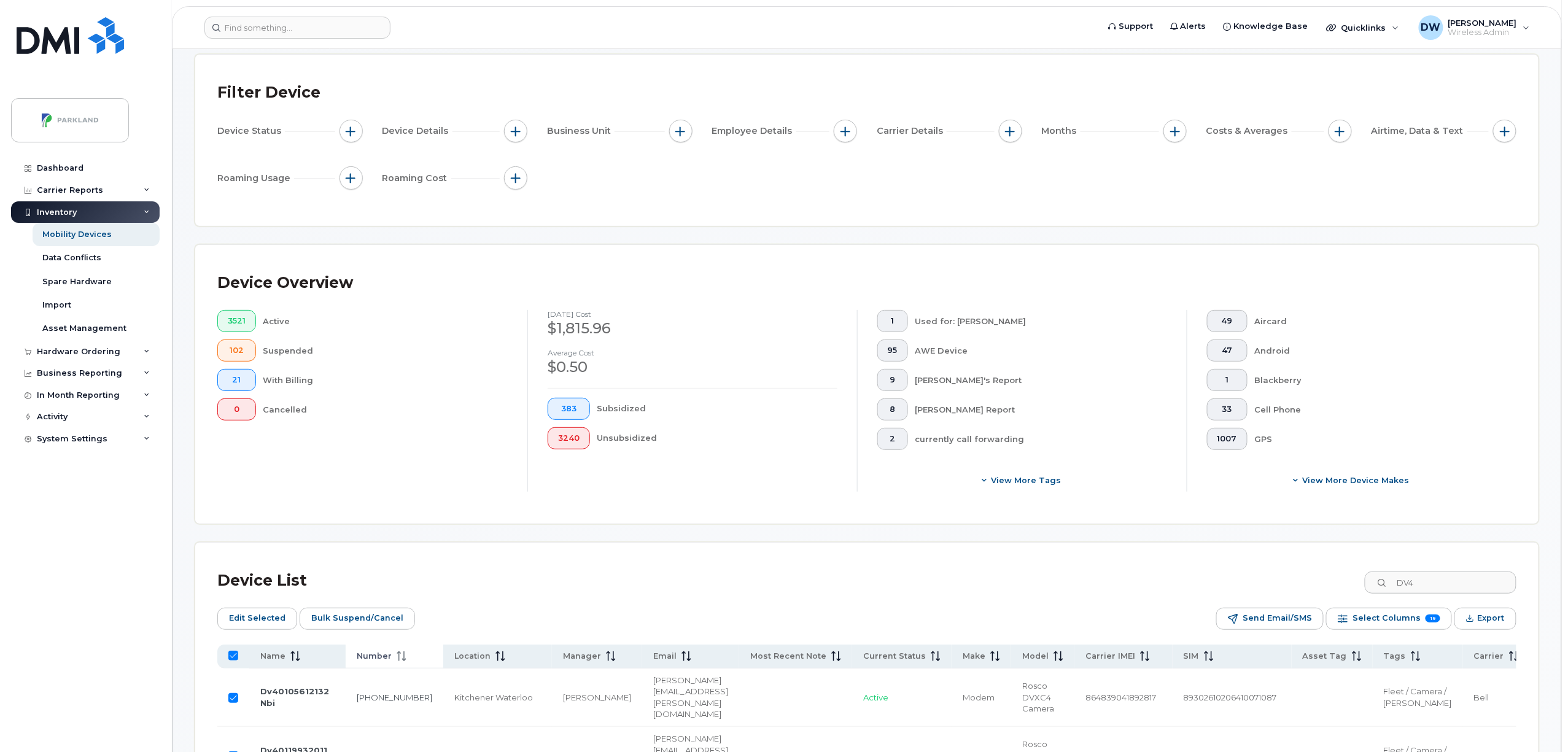
checkbox input "false"
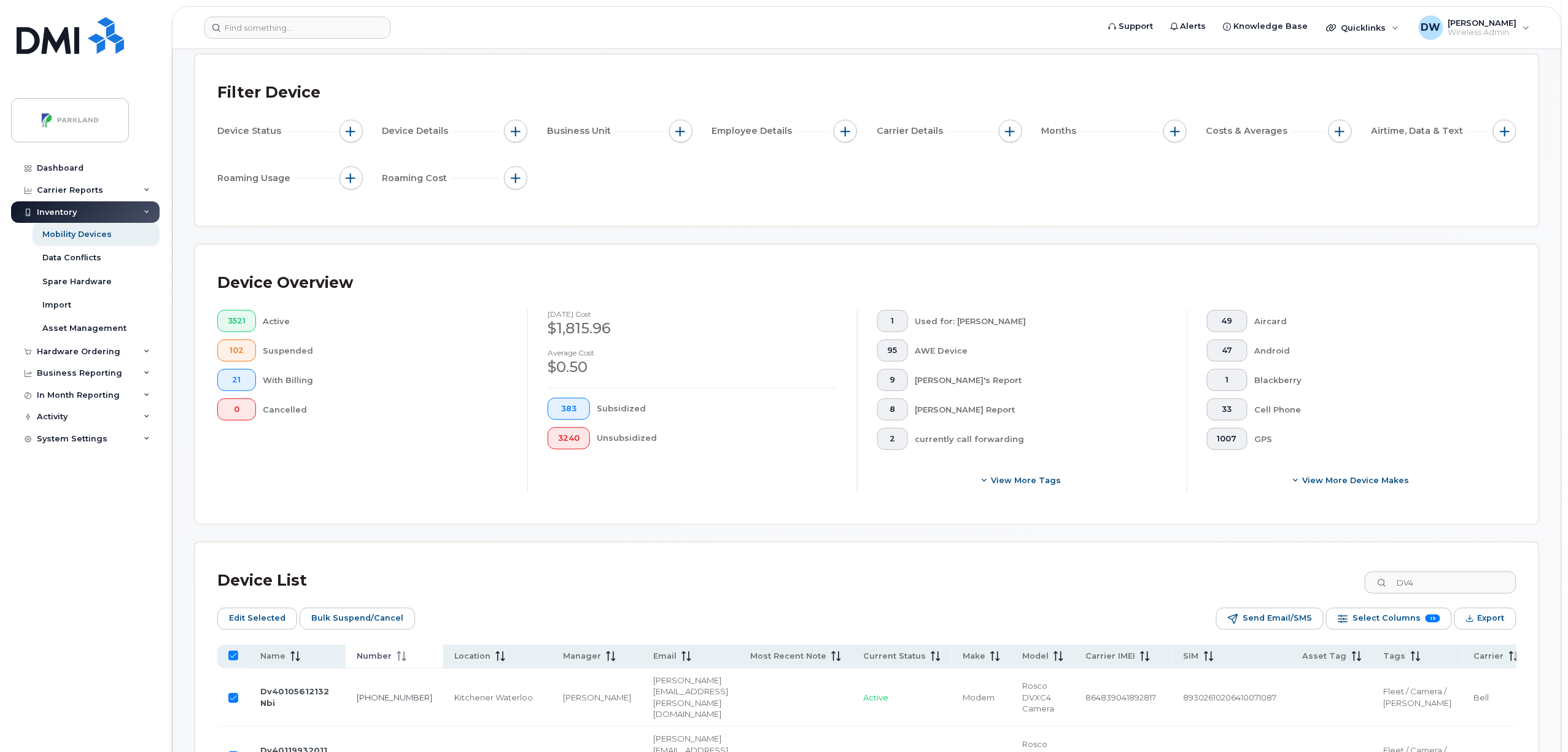
checkbox input "false"
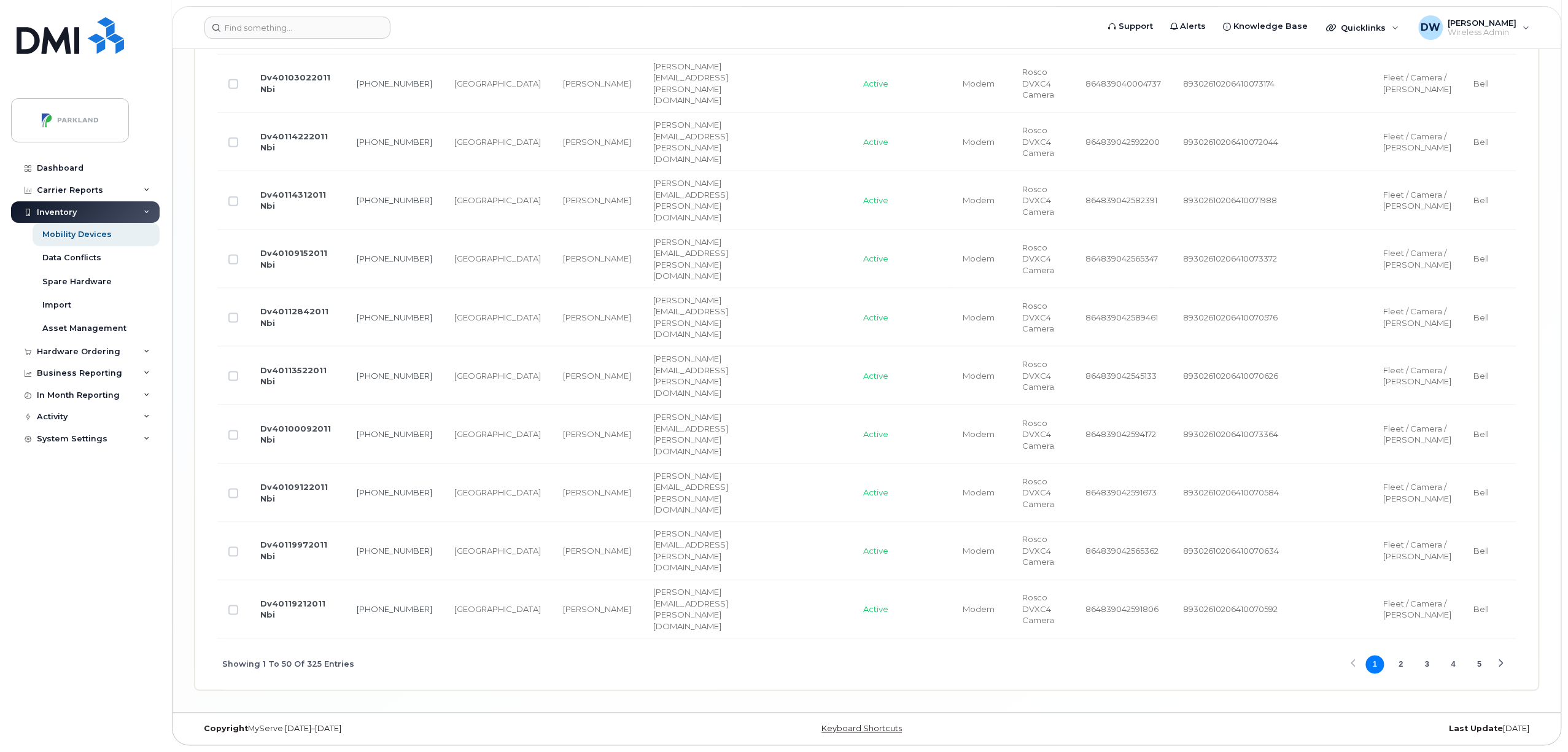
scroll to position [3598, 0]
click at [1402, 658] on button "2" at bounding box center [1401, 665] width 18 height 18
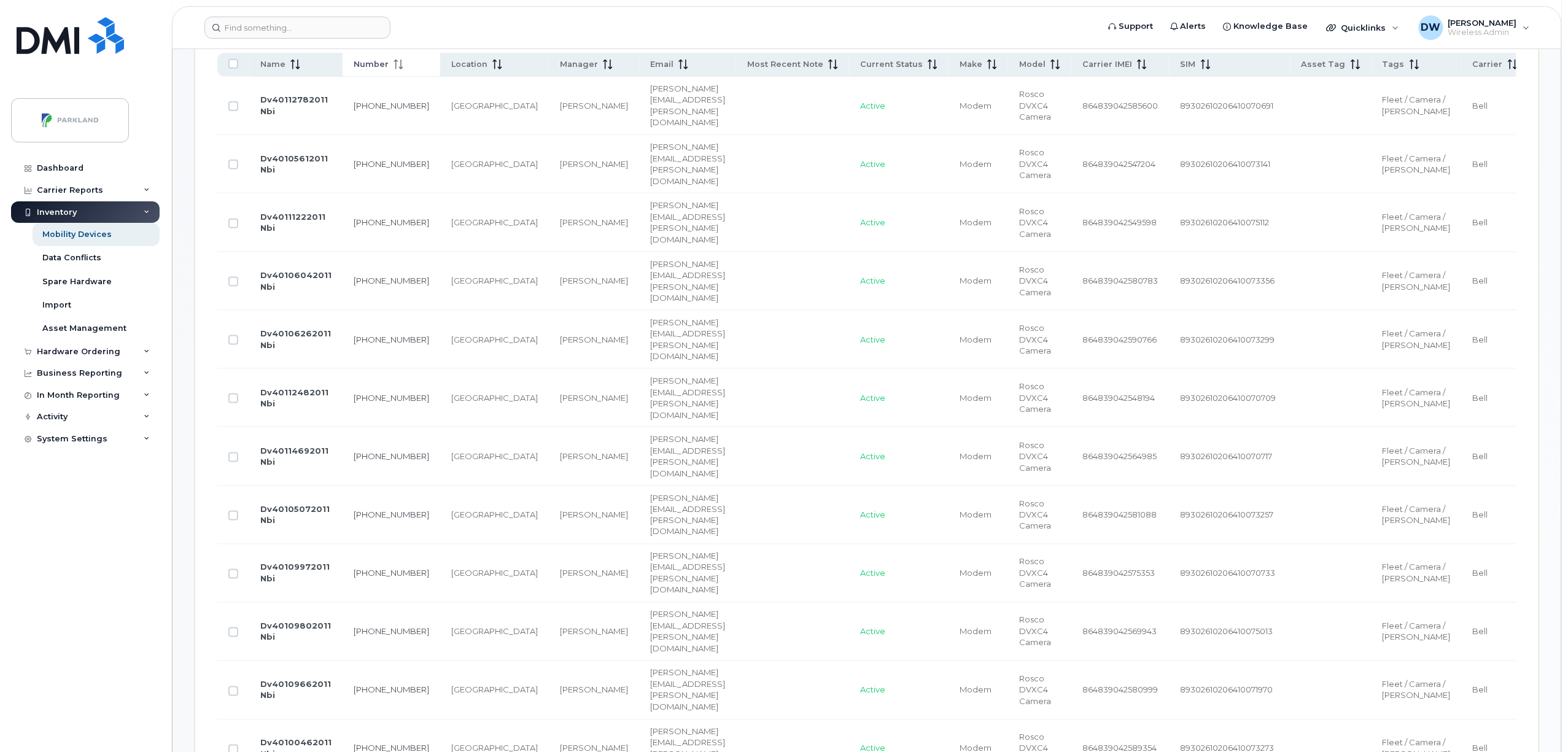
scroll to position [369, 0]
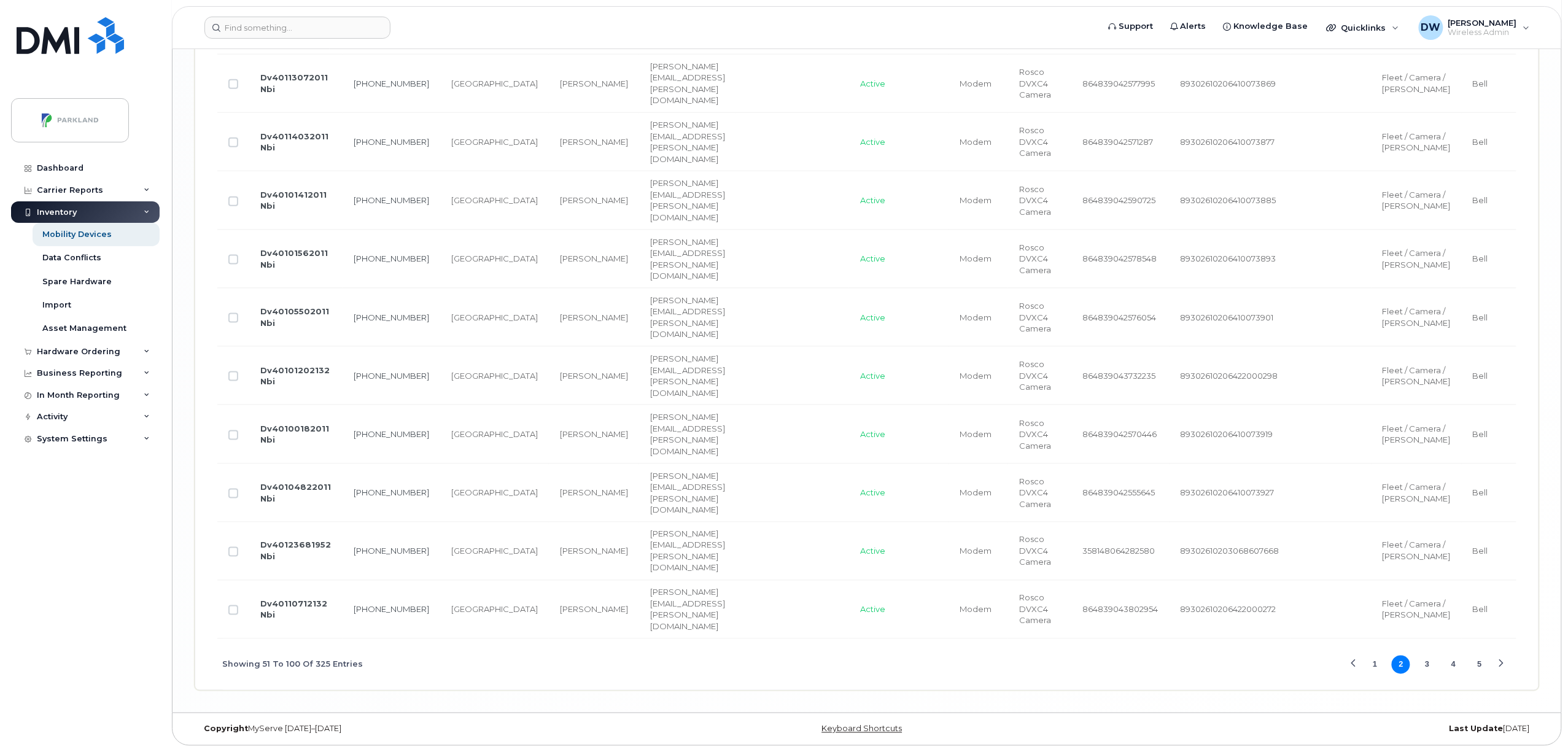
scroll to position [3598, 0]
click at [1375, 664] on button "1" at bounding box center [1375, 665] width 18 height 18
click at [233, 89] on input "Row Unselected" at bounding box center [233, 84] width 10 height 10
checkbox input "true"
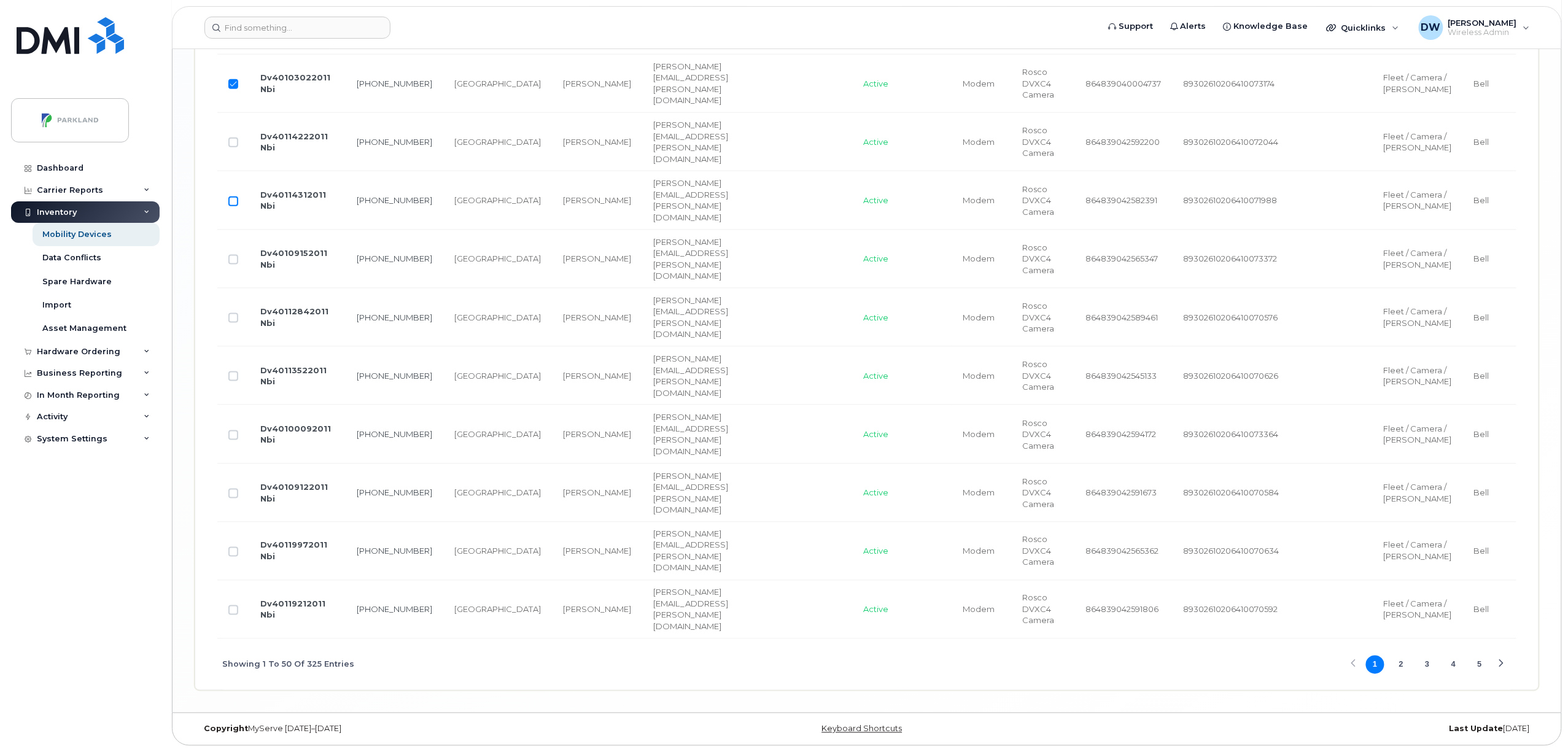
click at [235, 206] on input "Row Unselected" at bounding box center [233, 201] width 10 height 10
checkbox input "true"
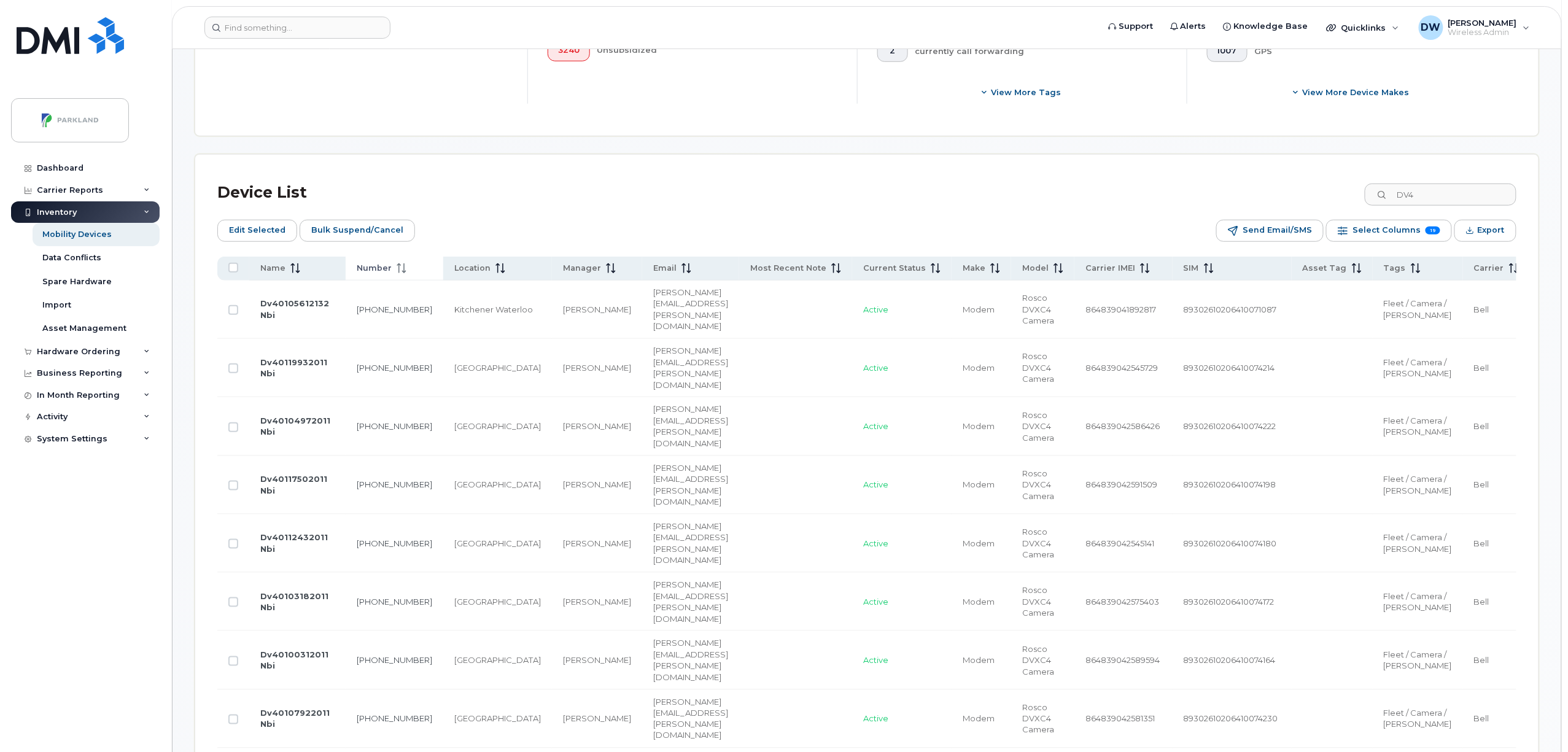
scroll to position [360, 0]
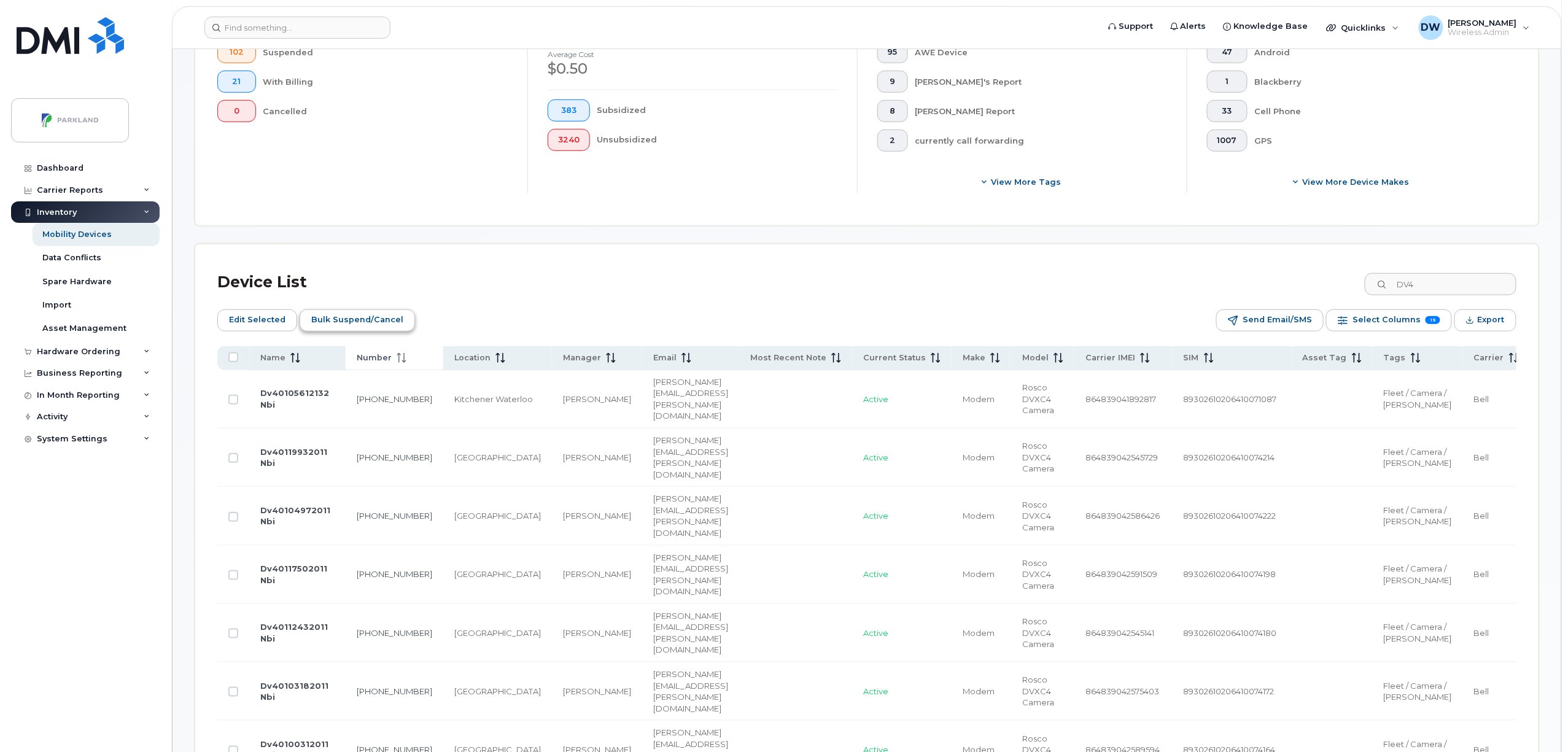
click at [355, 321] on span "Bulk Suspend/Cancel" at bounding box center [357, 320] width 92 height 18
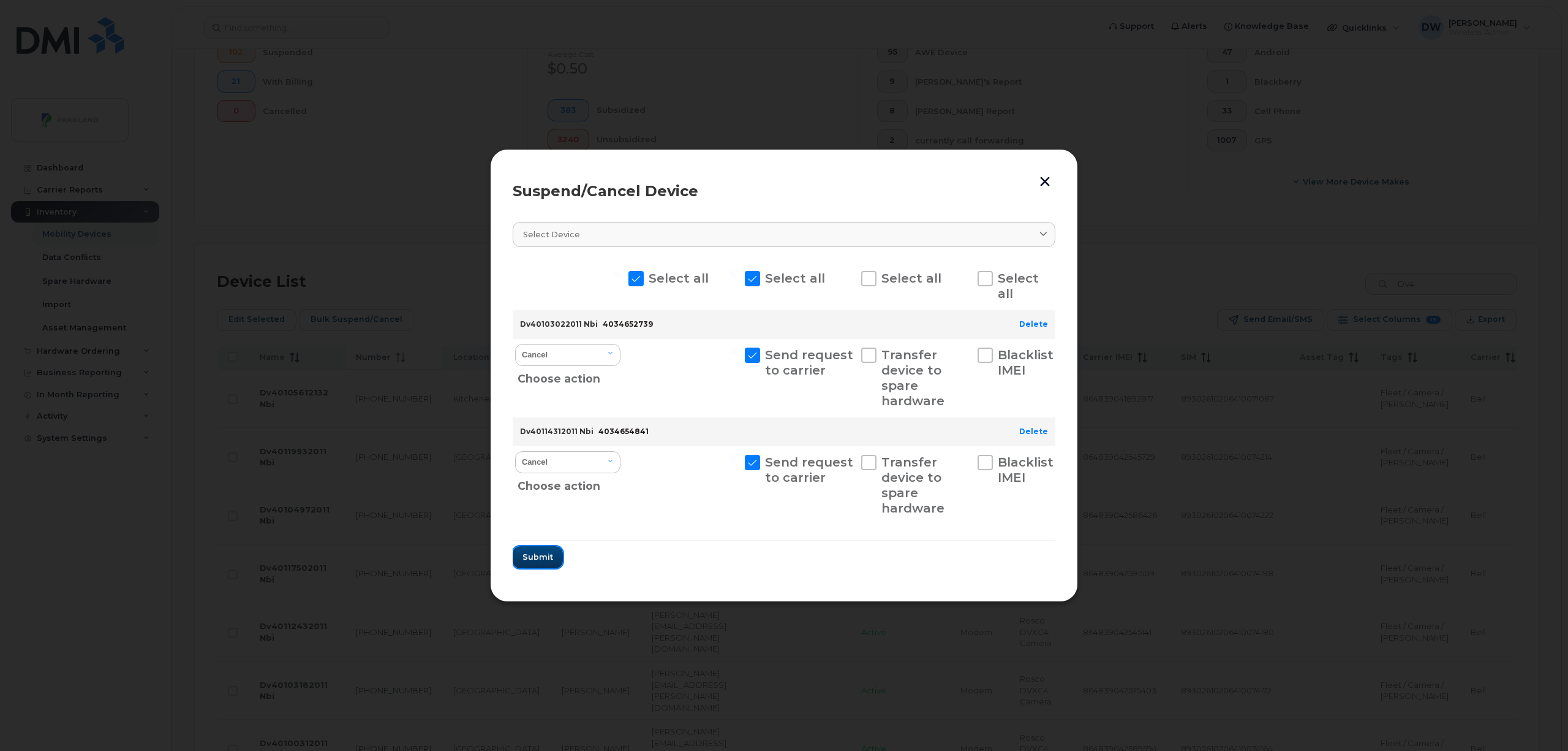
click at [534, 562] on span "Submit" at bounding box center [538, 557] width 31 height 12
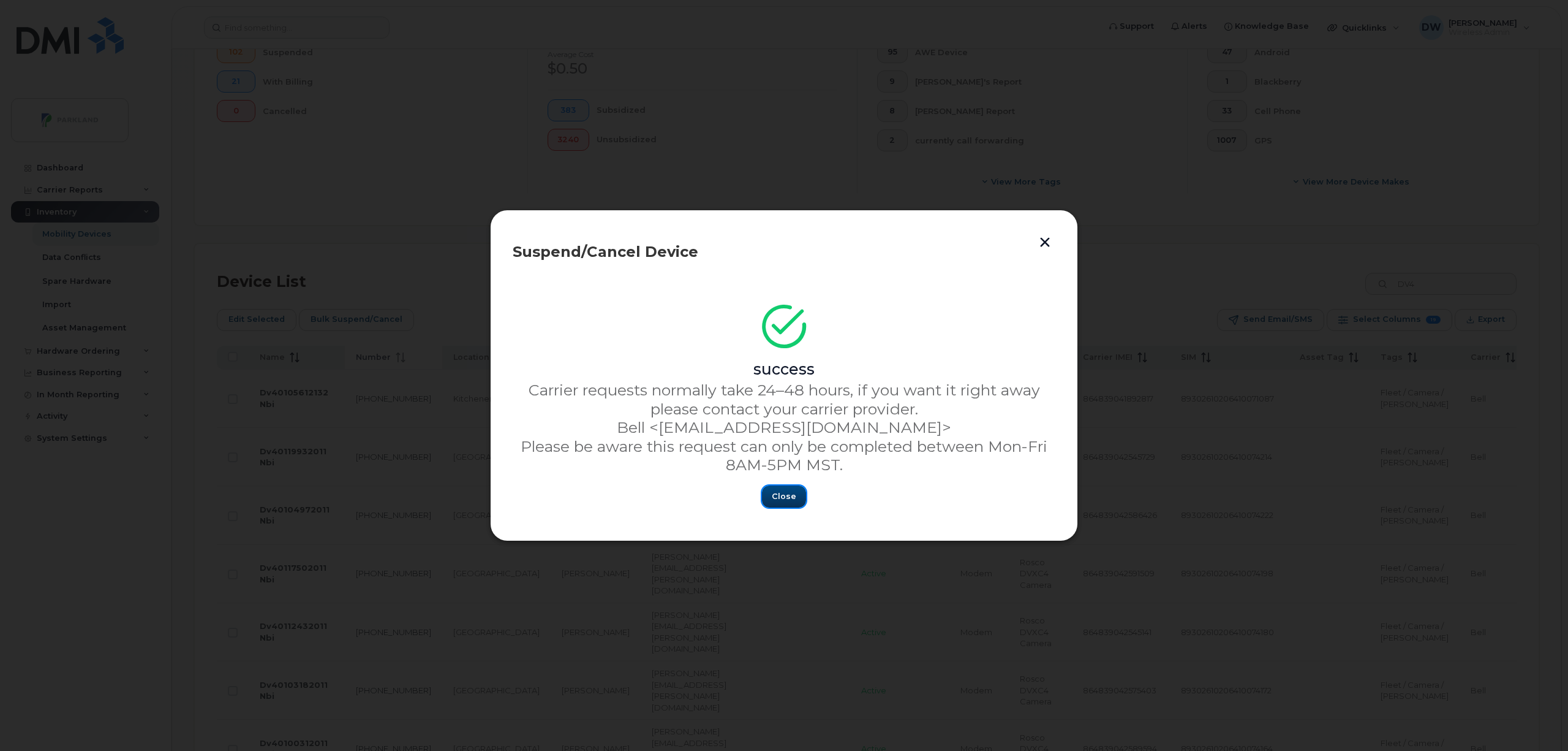
click at [782, 498] on span "Close" at bounding box center [784, 497] width 24 height 12
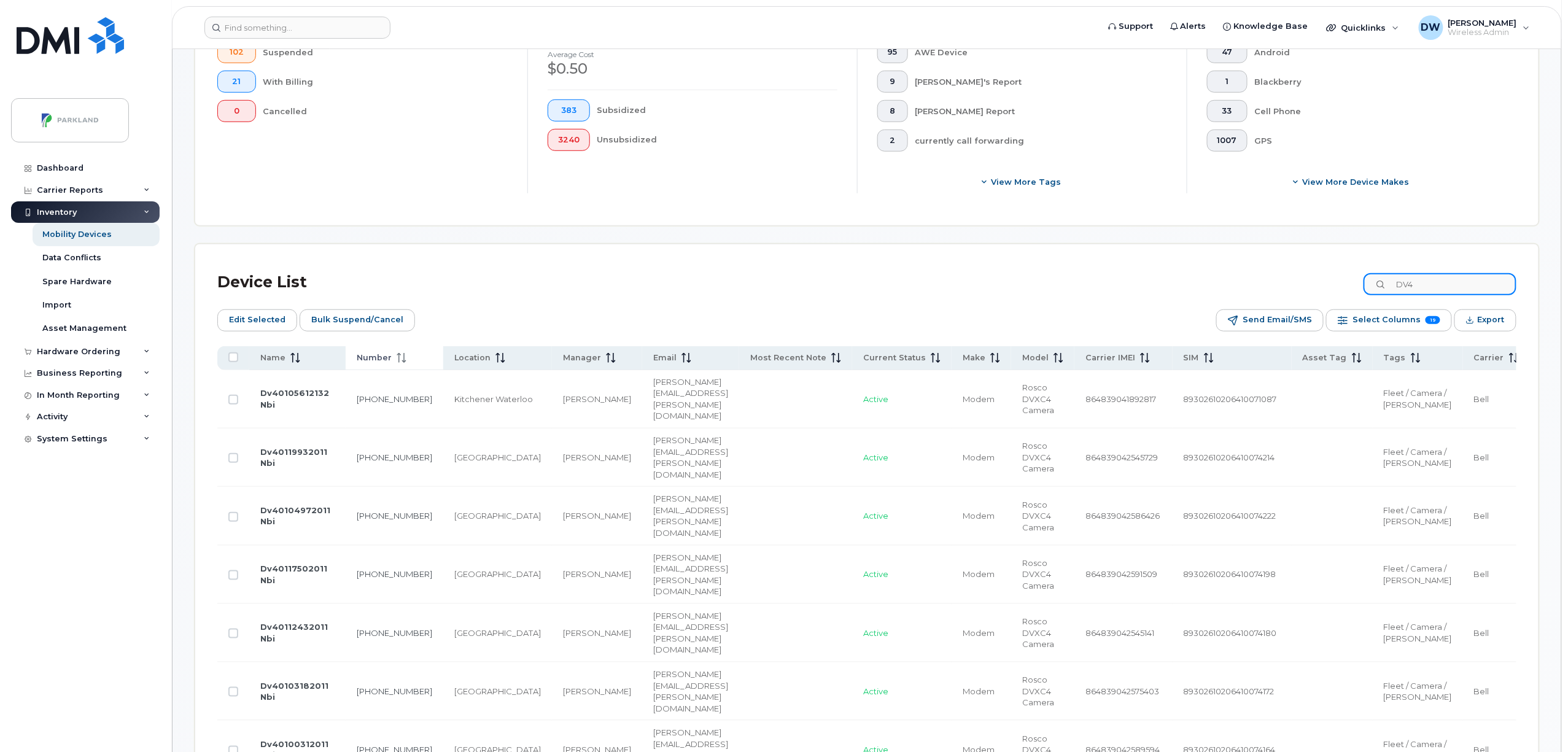
click at [1449, 288] on input "DV4" at bounding box center [1440, 284] width 153 height 22
drag, startPoint x: 1459, startPoint y: 286, endPoint x: 1360, endPoint y: 286, distance: 99.0
click at [1360, 286] on div "Device List DV4" at bounding box center [867, 282] width 1299 height 32
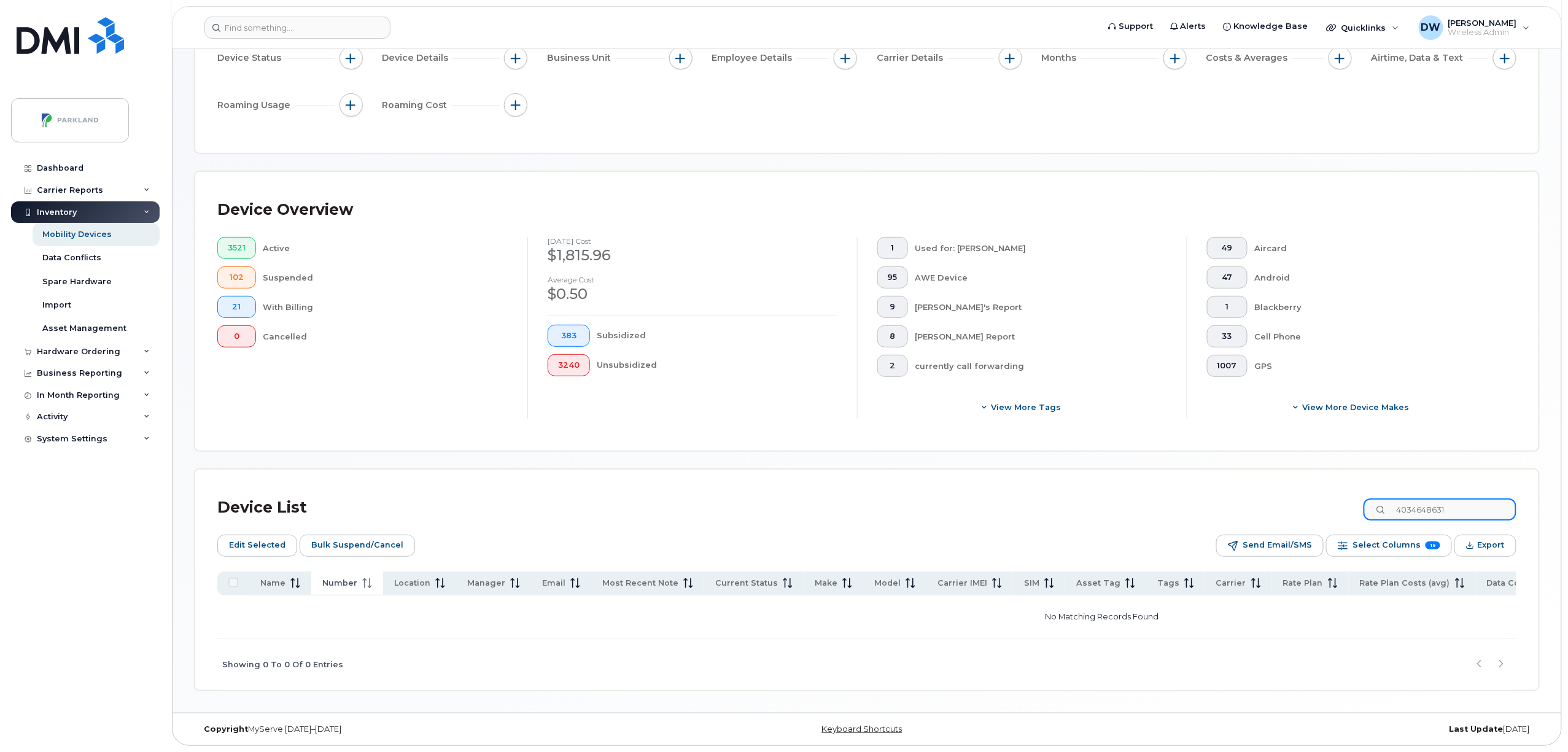
scroll to position [139, 0]
drag, startPoint x: 1475, startPoint y: 504, endPoint x: 1290, endPoint y: 506, distance: 185.0
click at [1290, 506] on div "Device List 4034648631" at bounding box center [867, 508] width 1299 height 32
type input "DV4"
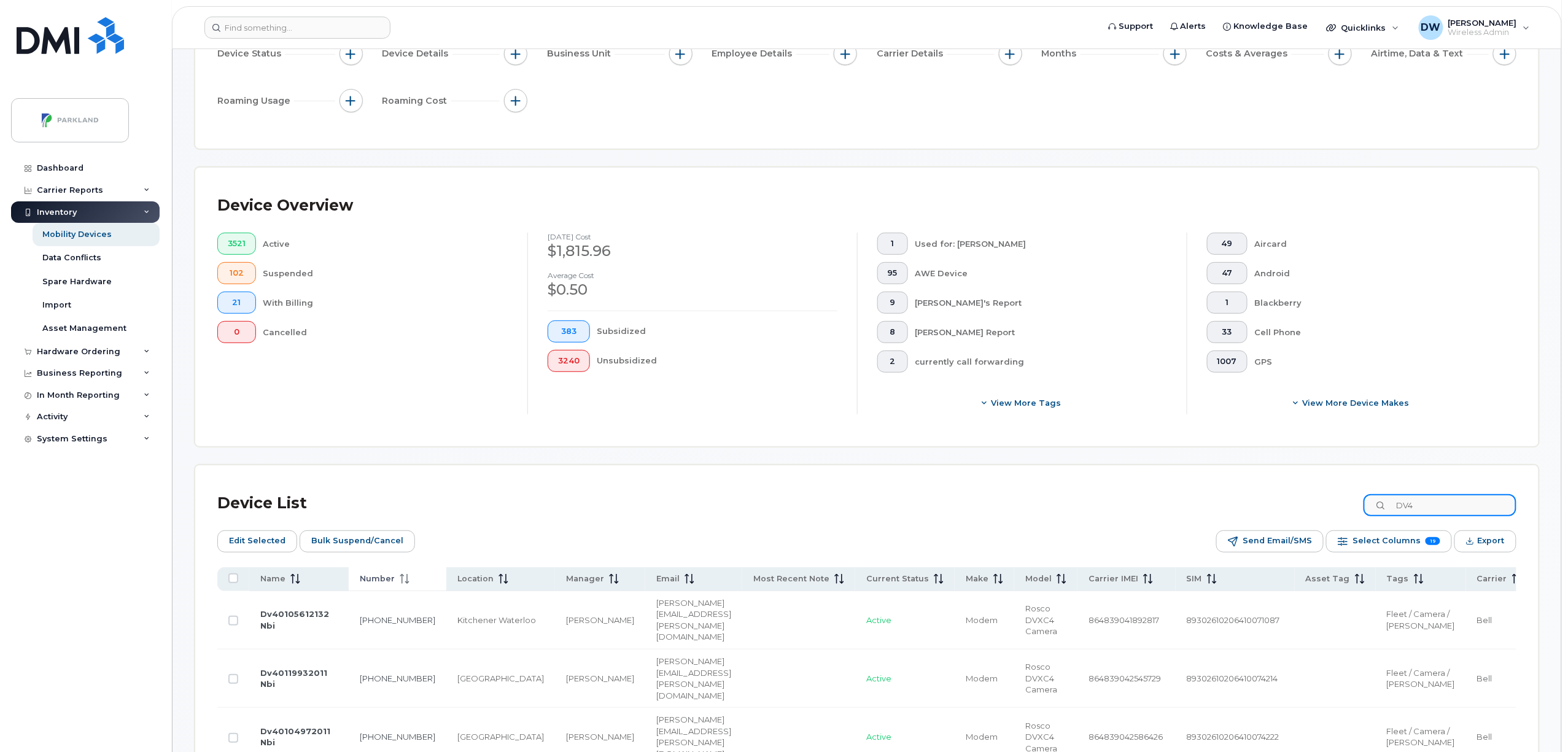
scroll to position [360, 0]
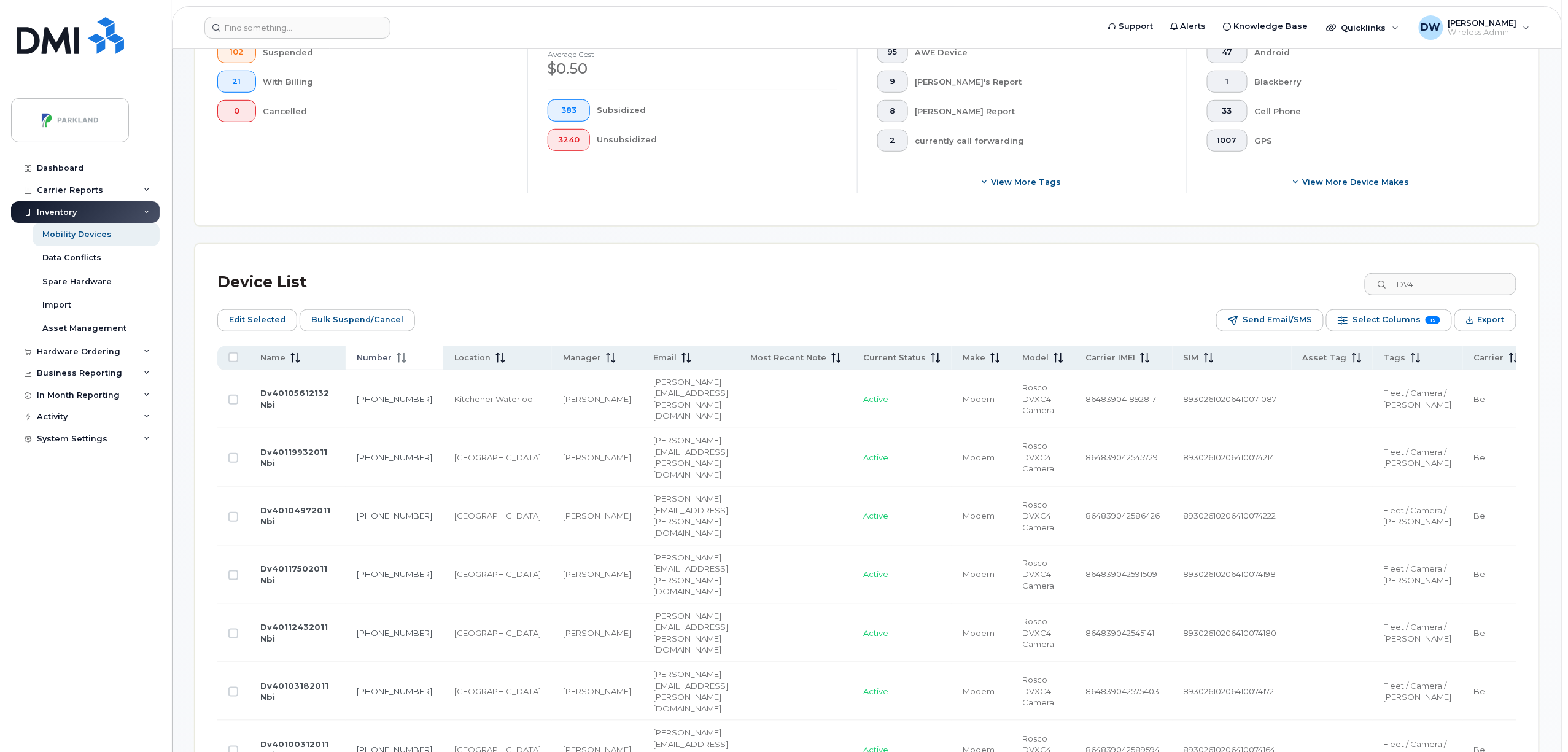
click at [397, 354] on icon at bounding box center [401, 357] width 10 height 10
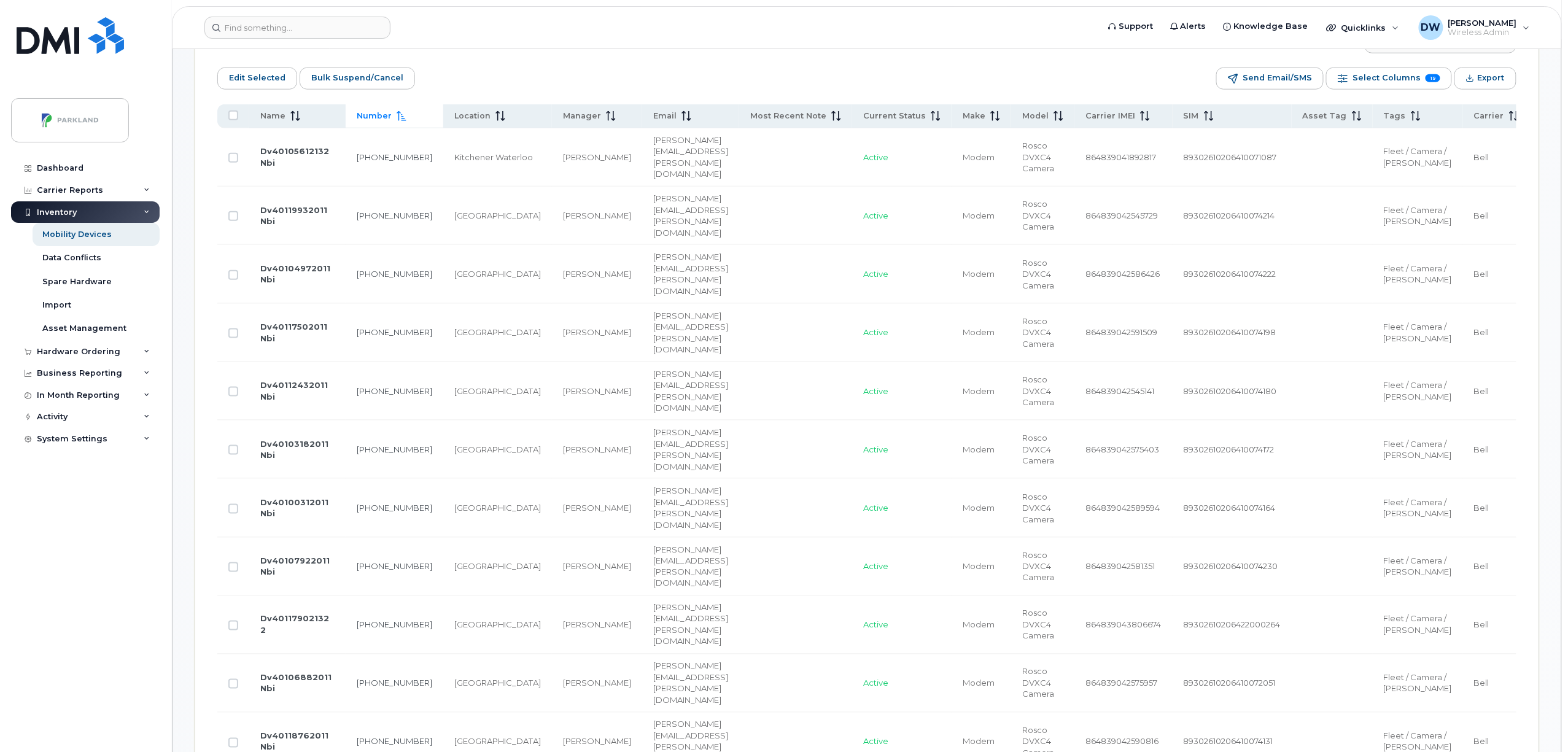
scroll to position [388, 0]
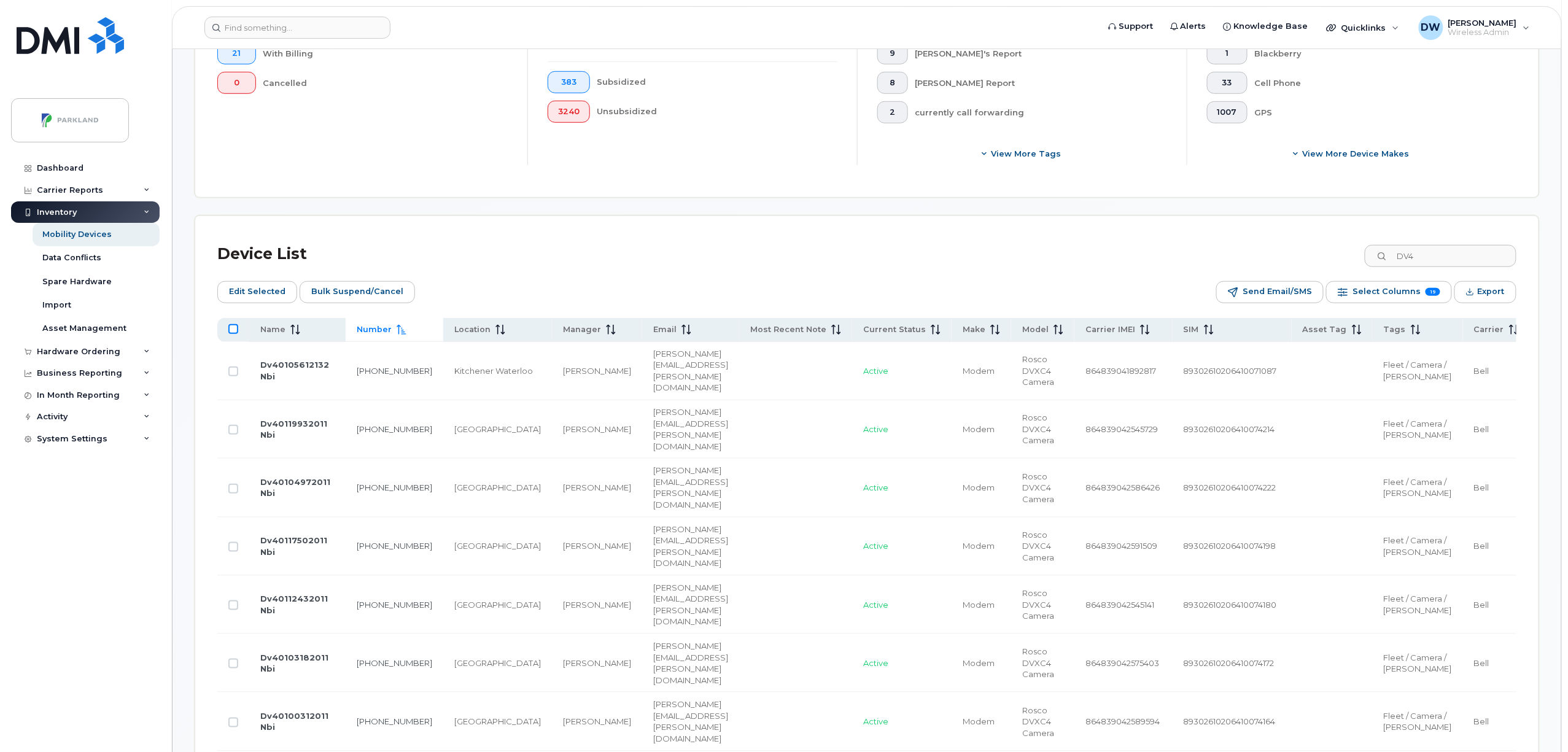
click at [234, 332] on input "All items unselected" at bounding box center [233, 328] width 10 height 10
checkbox input "true"
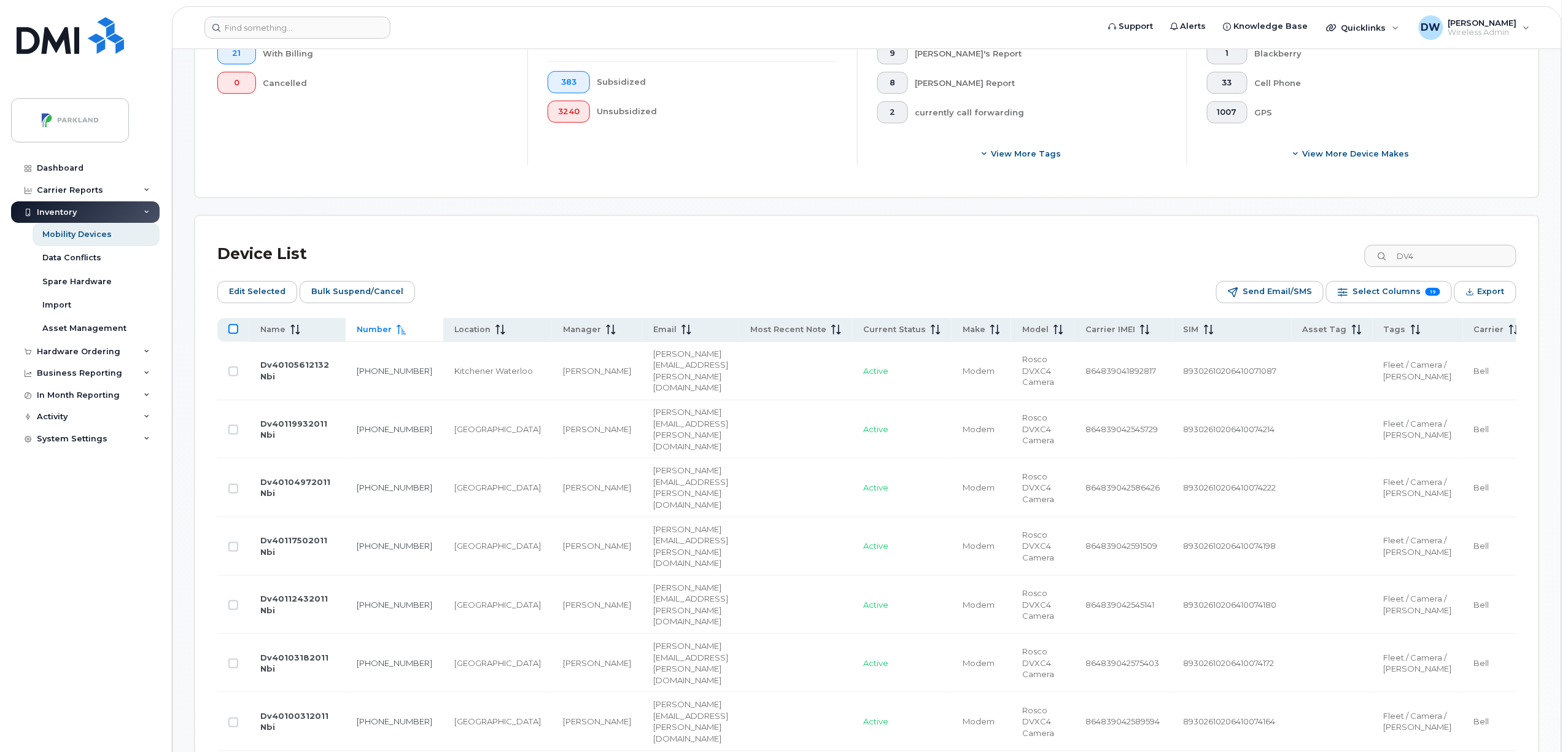
checkbox input "true"
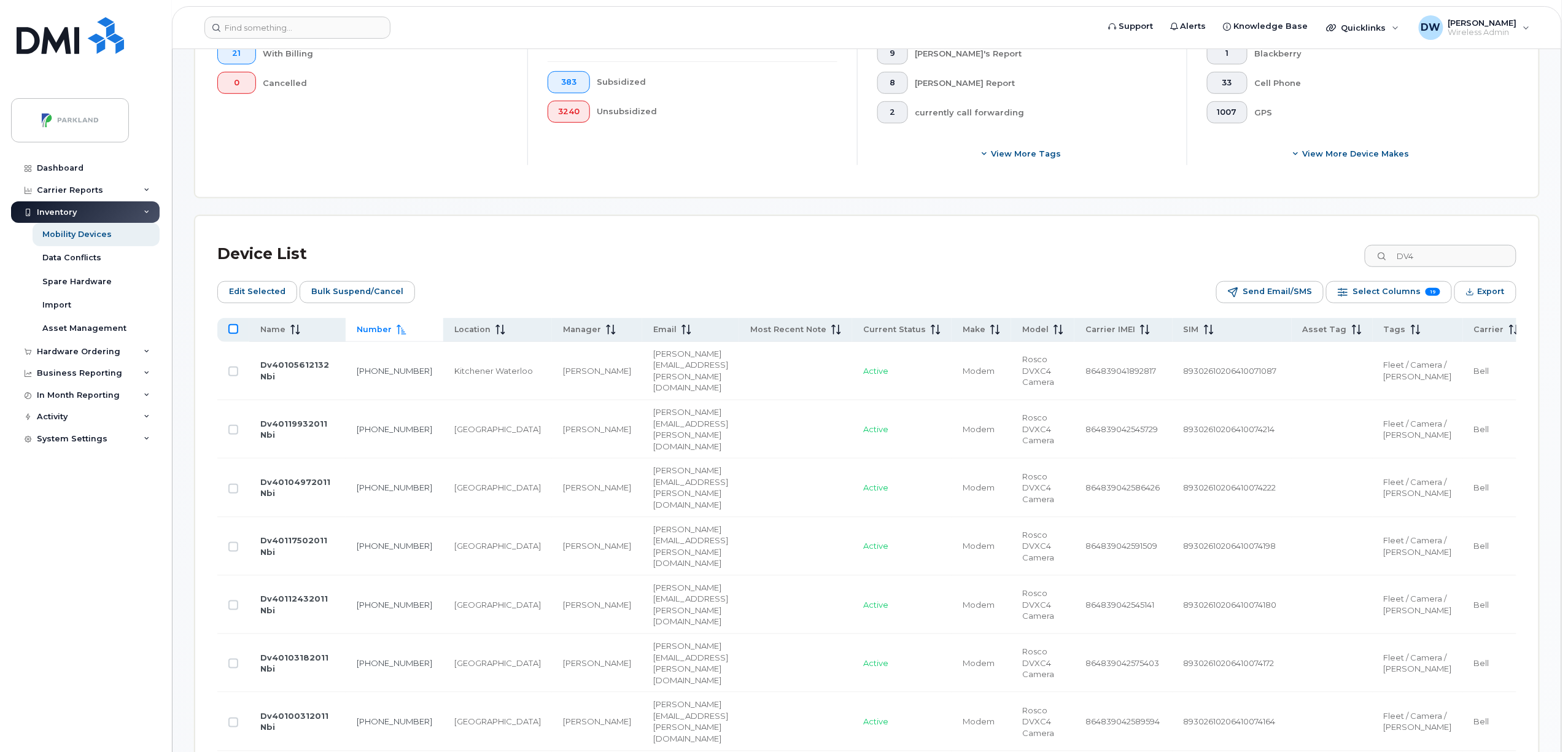
checkbox input "true"
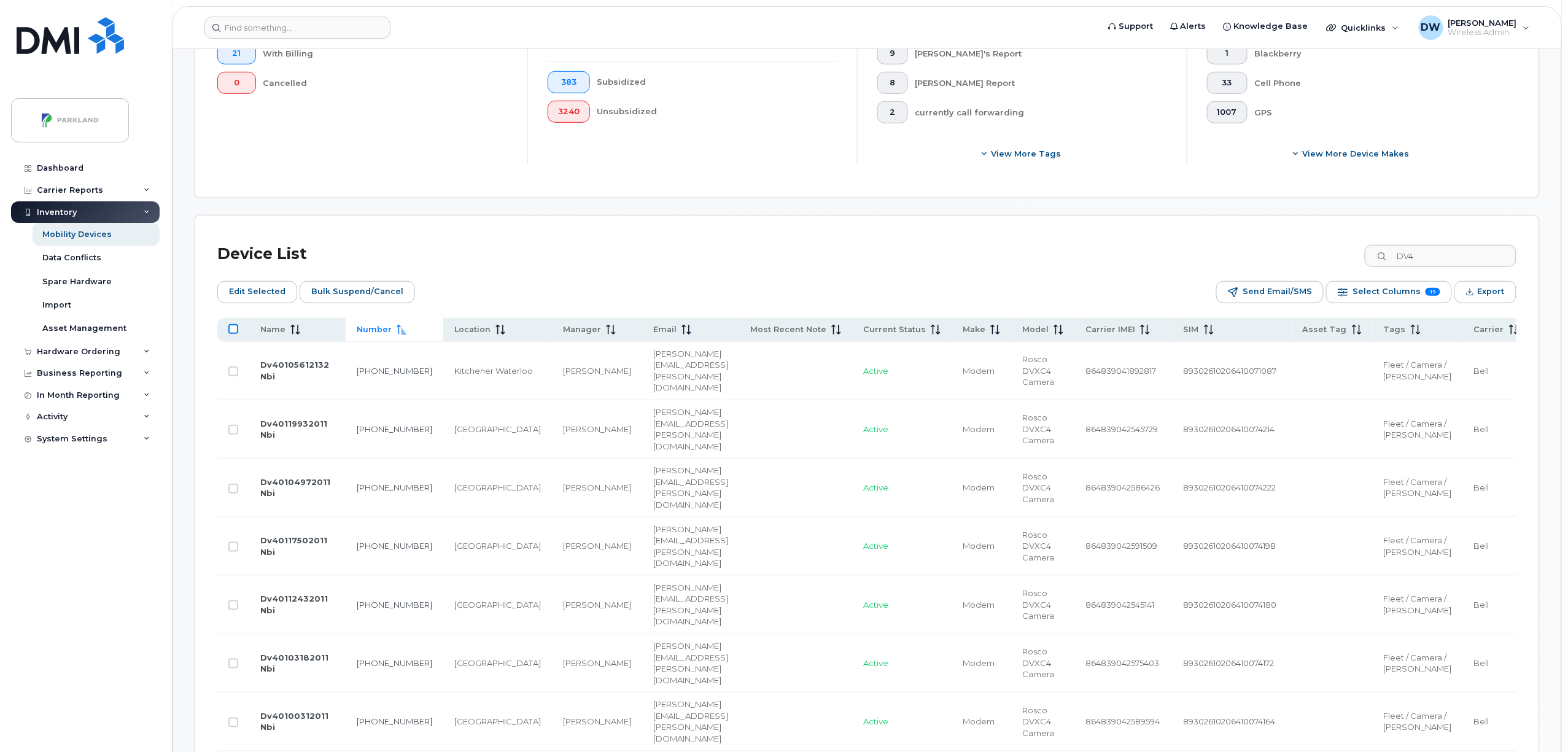
checkbox input "true"
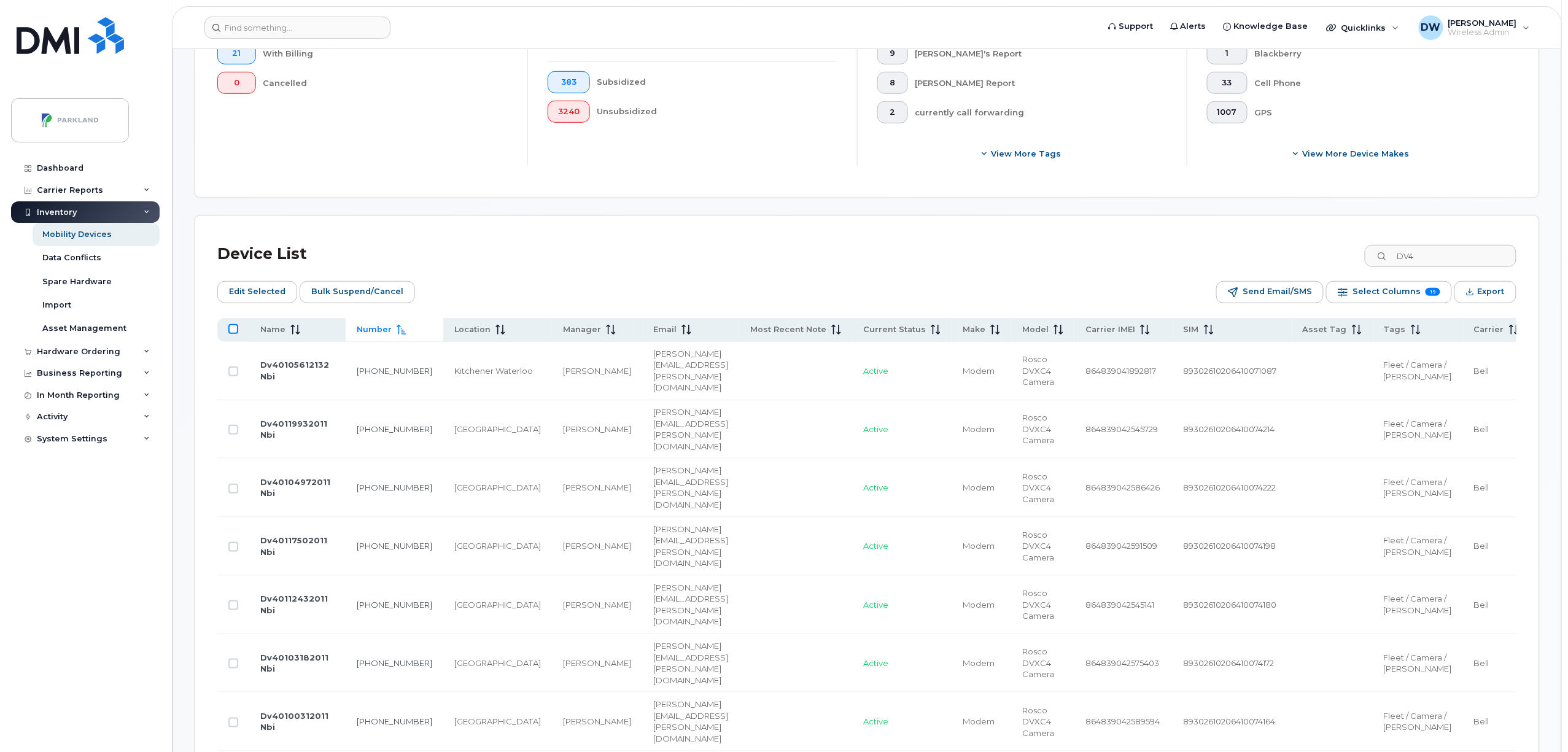
checkbox input "true"
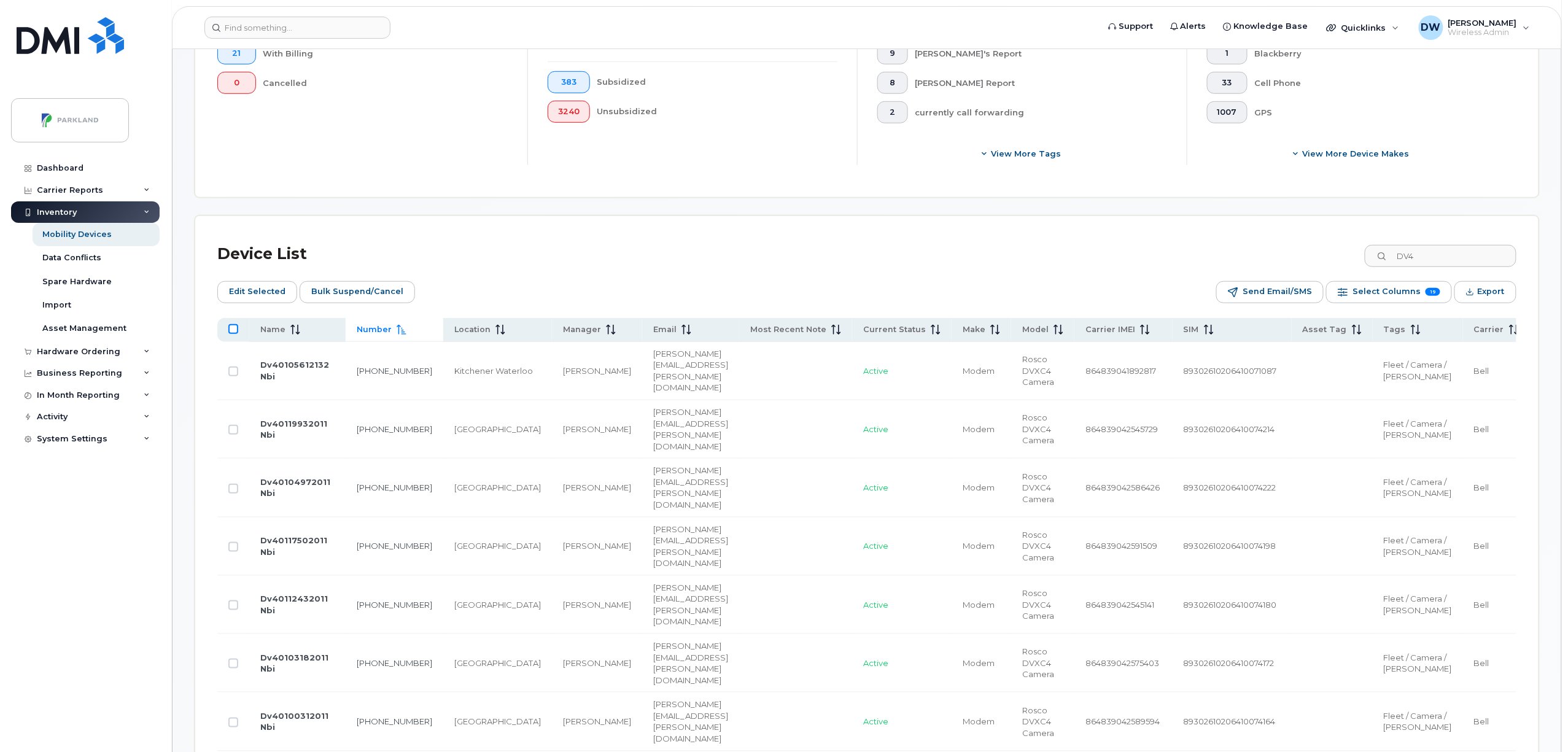
checkbox input "true"
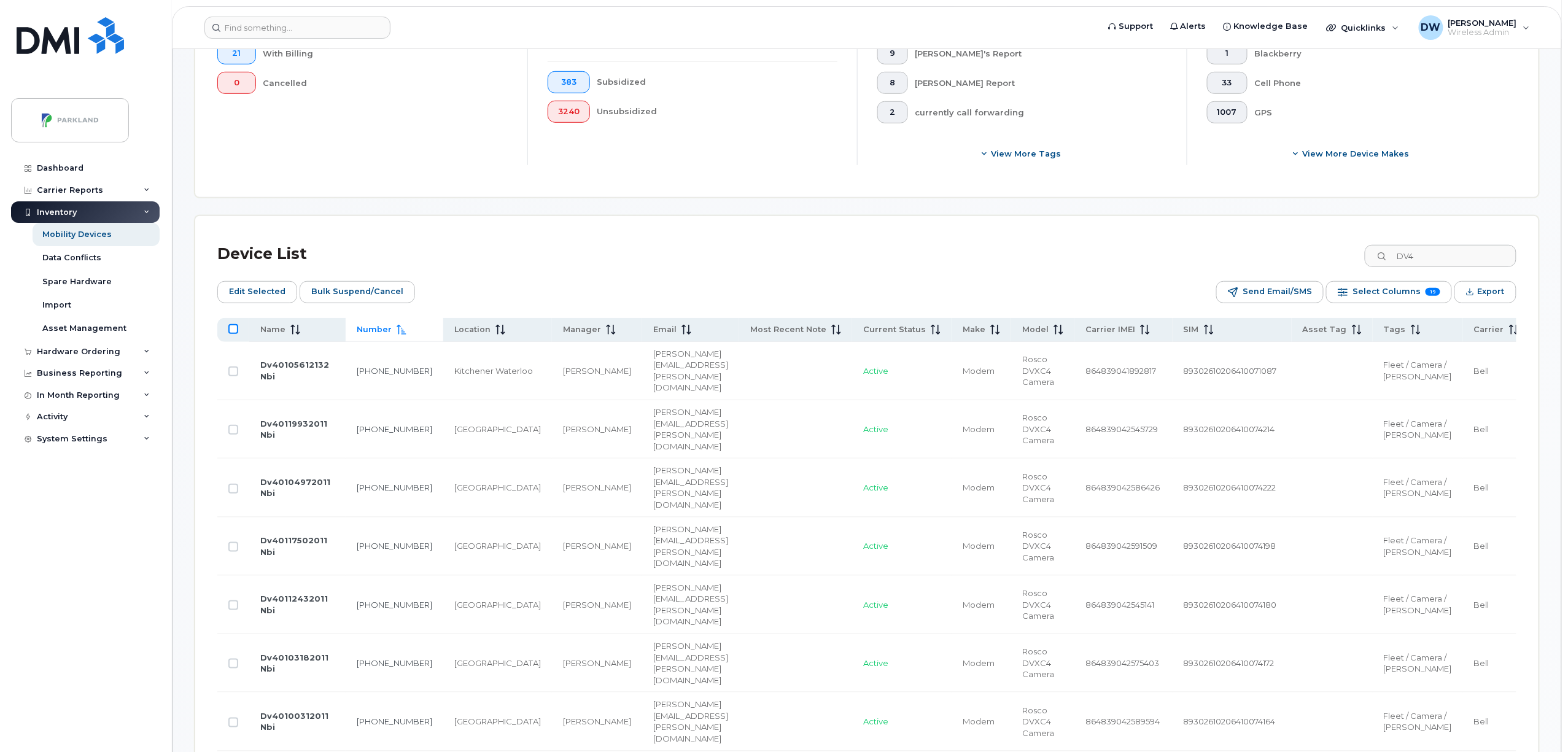
checkbox input "true"
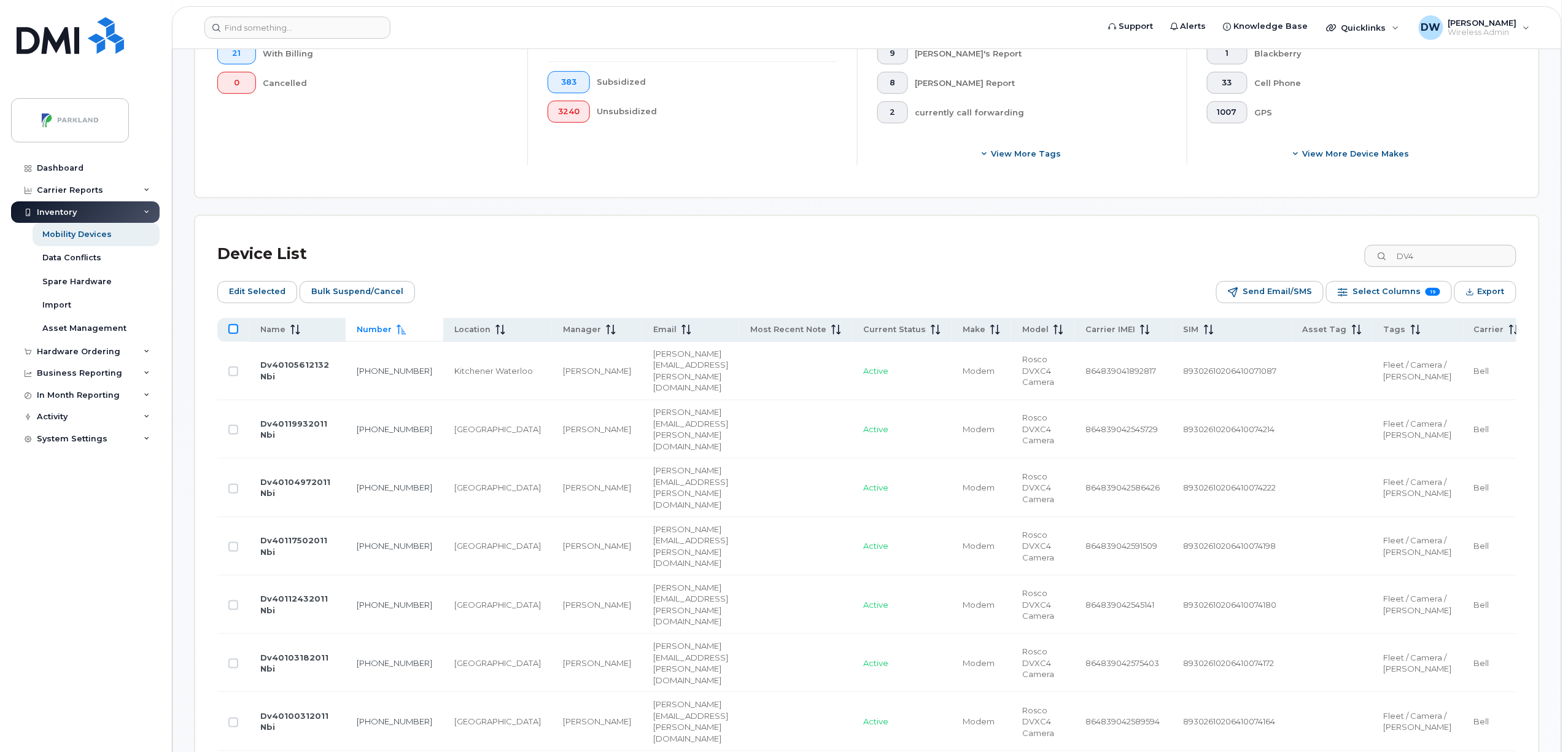
checkbox input "true"
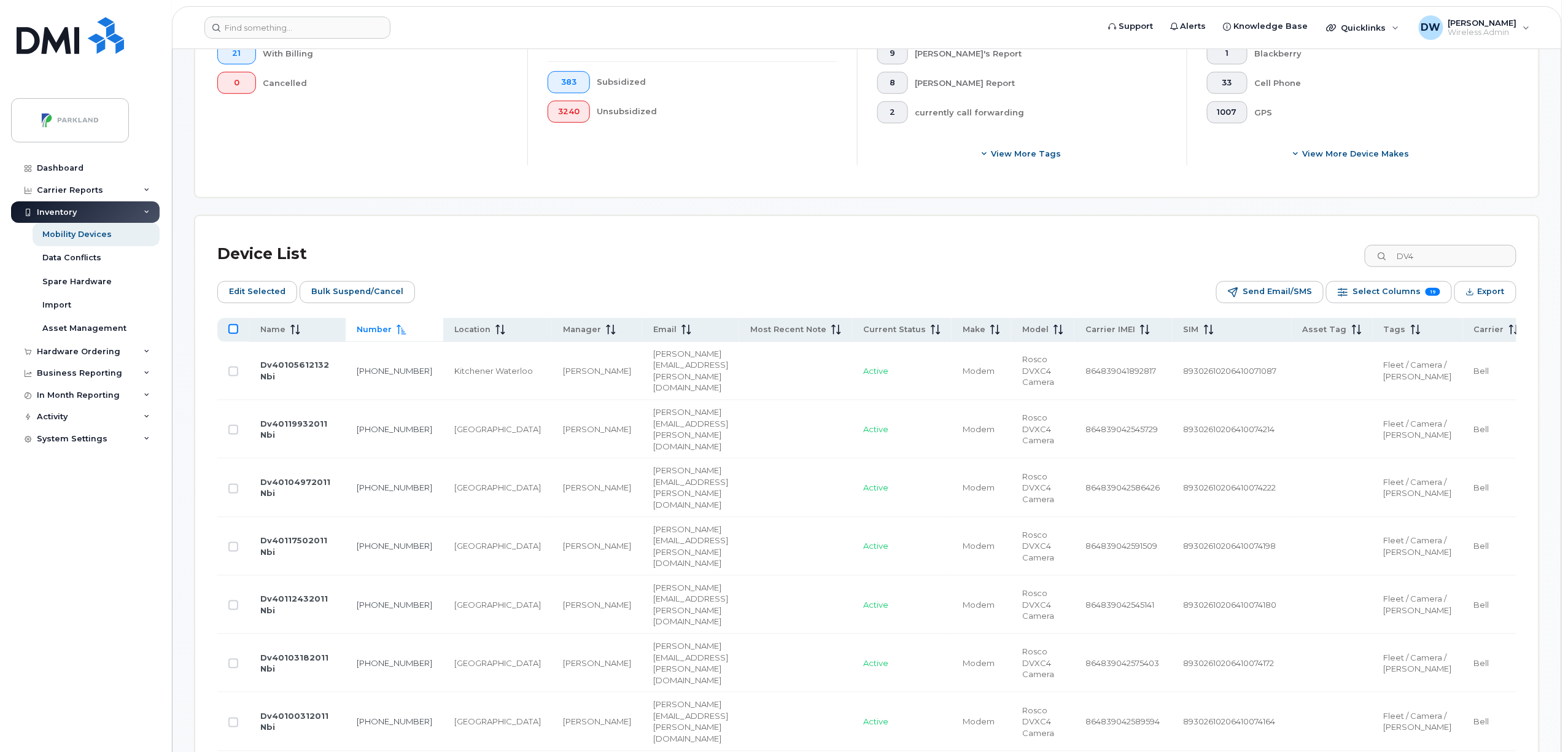
checkbox input "true"
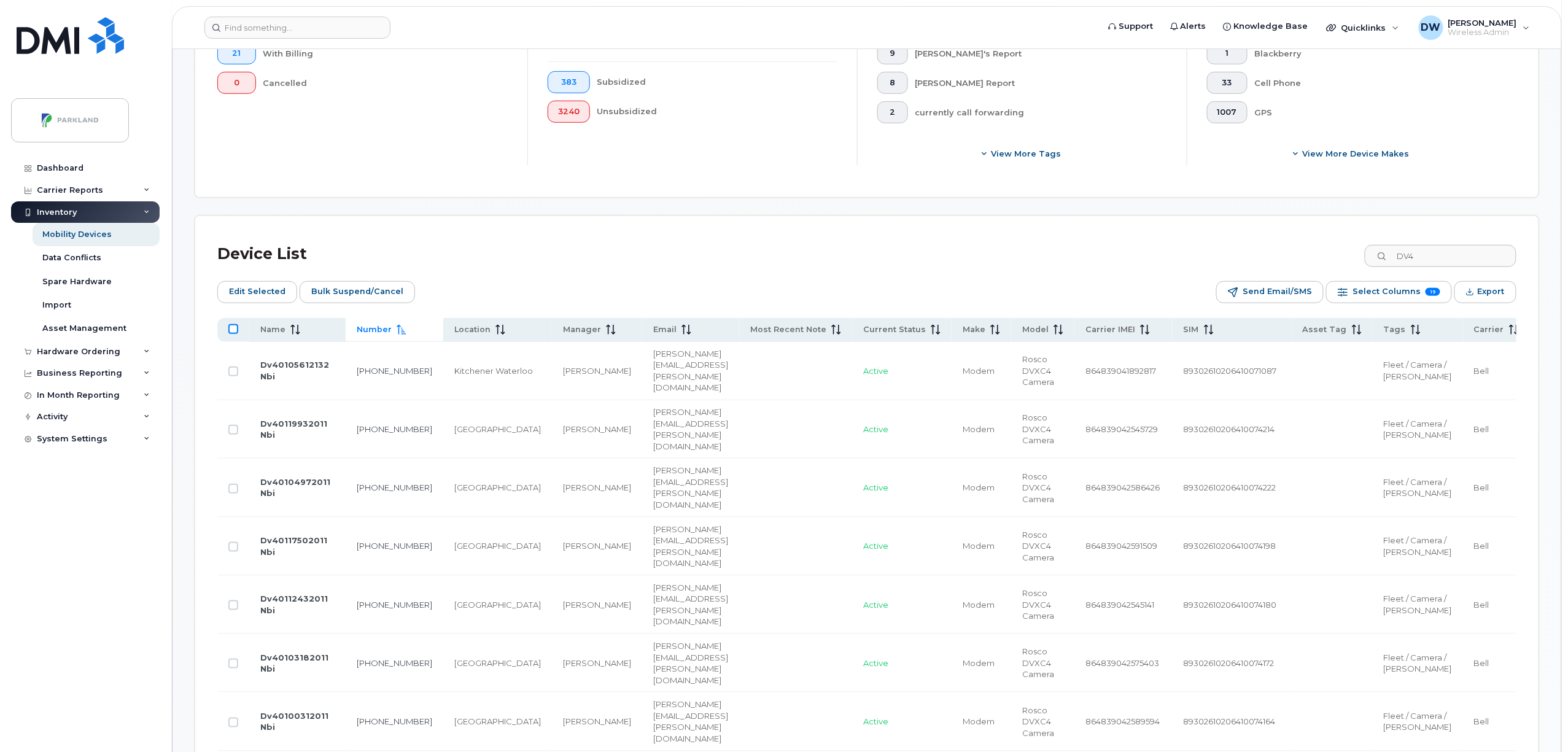
checkbox input "true"
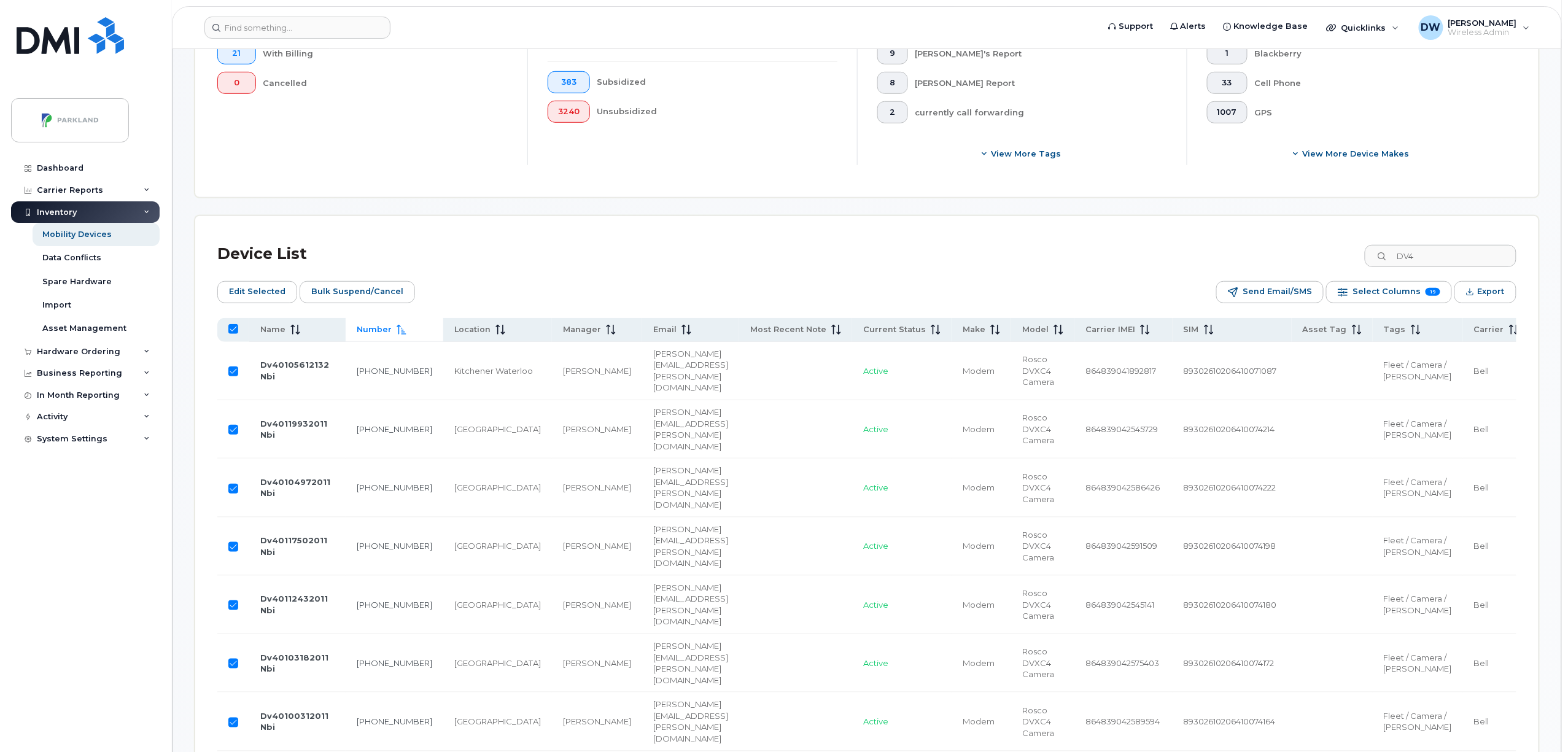
click at [234, 332] on input "All items selected" at bounding box center [233, 328] width 10 height 10
checkbox input "false"
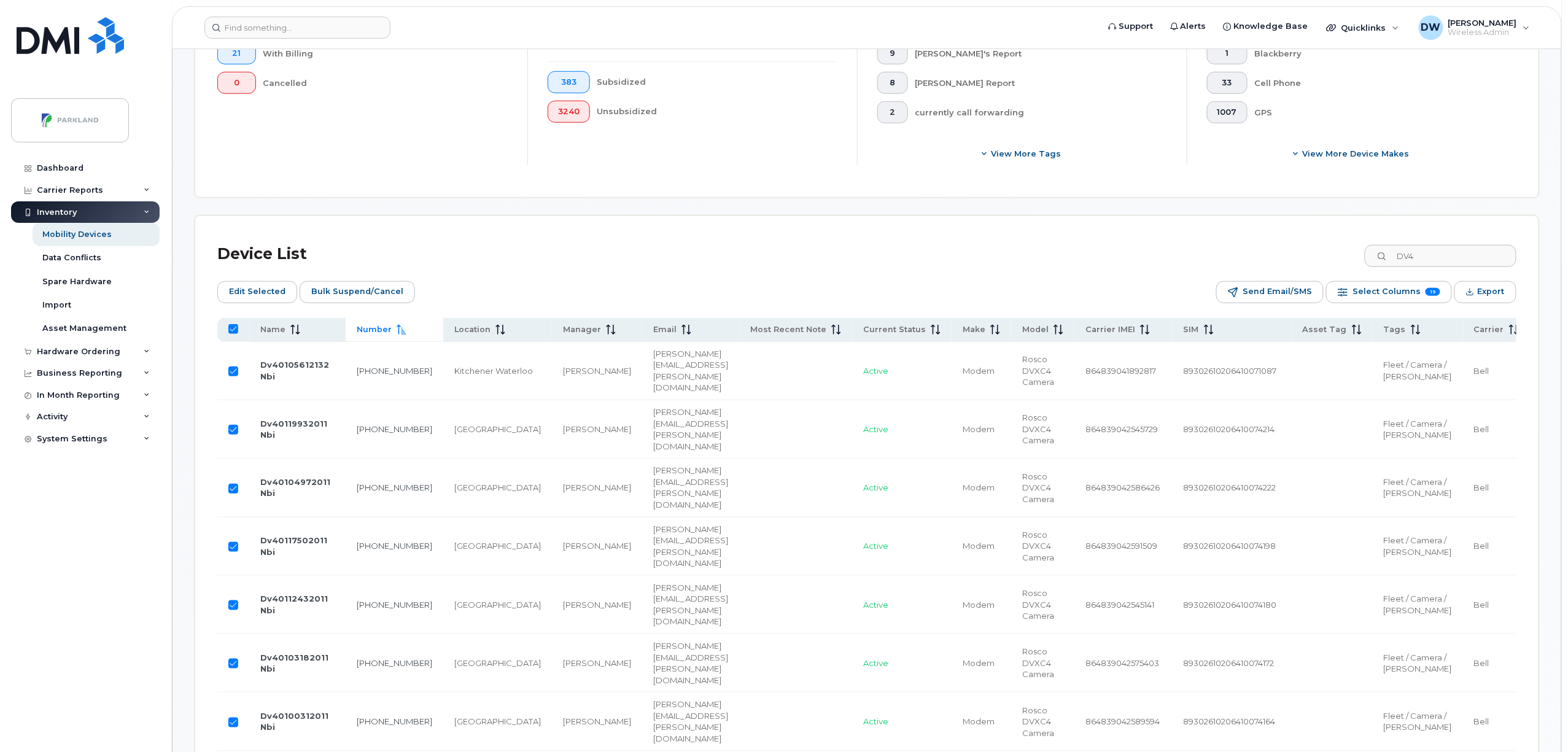
checkbox input "false"
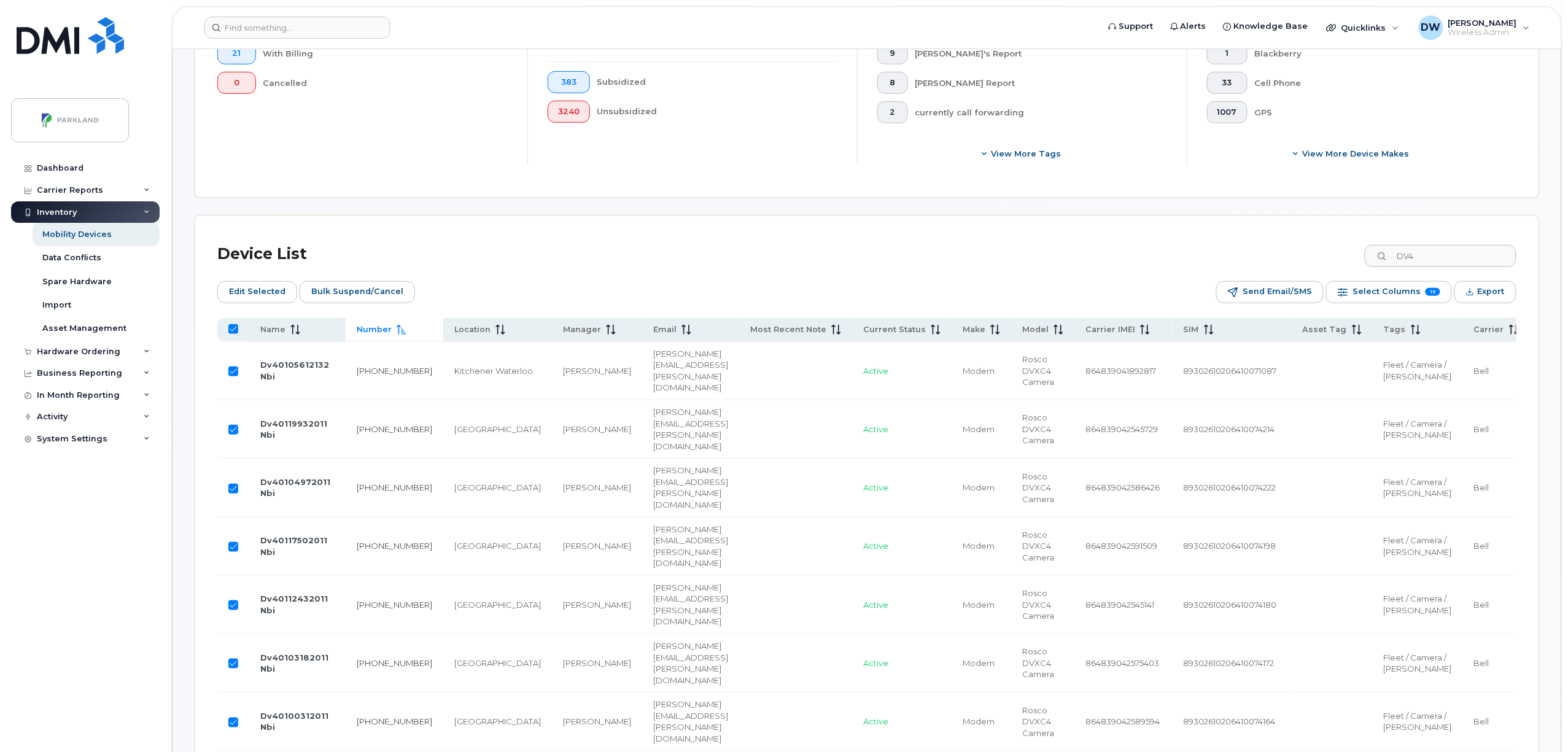
checkbox input "false"
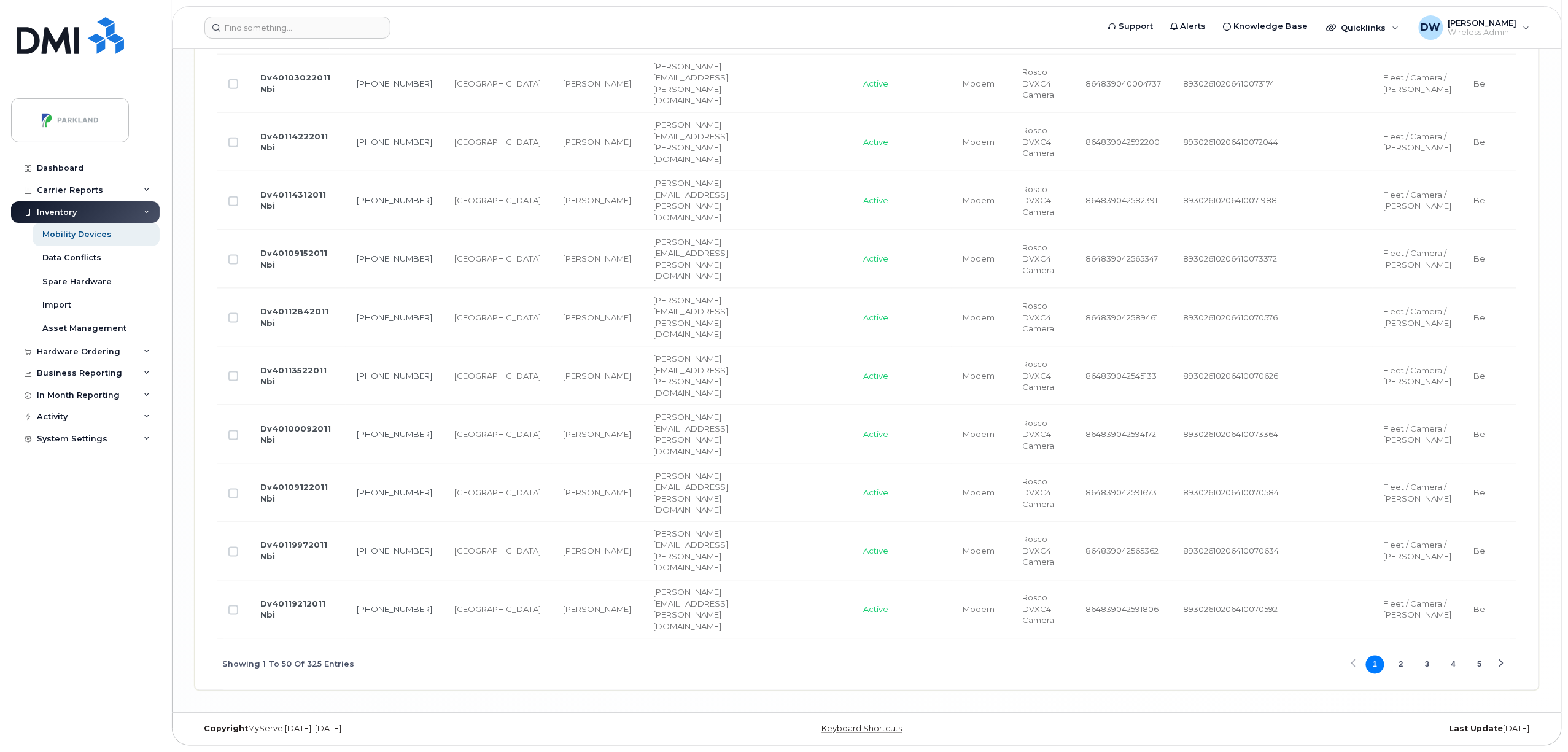
scroll to position [3598, 0]
click at [1401, 665] on button "2" at bounding box center [1401, 665] width 18 height 18
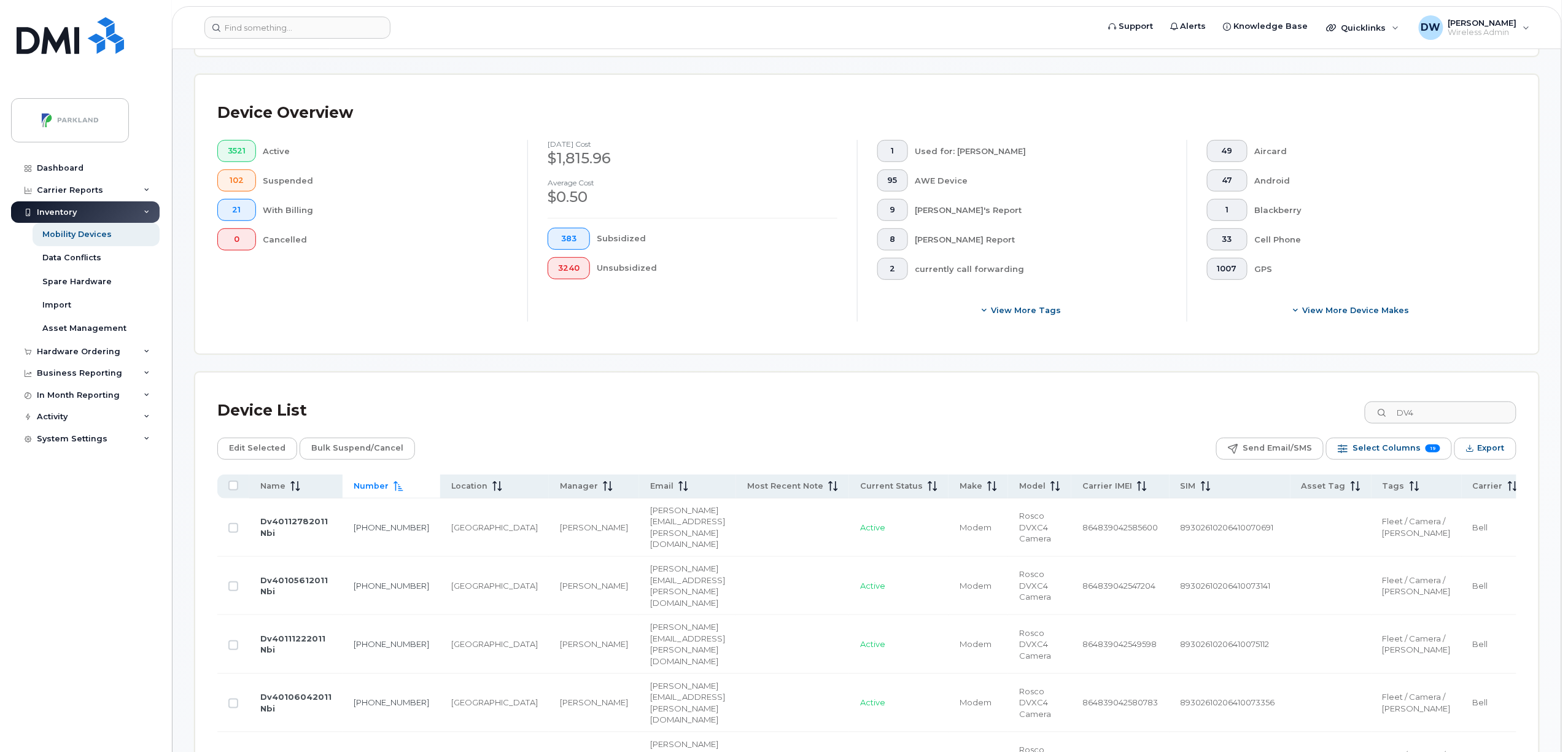
scroll to position [236, 0]
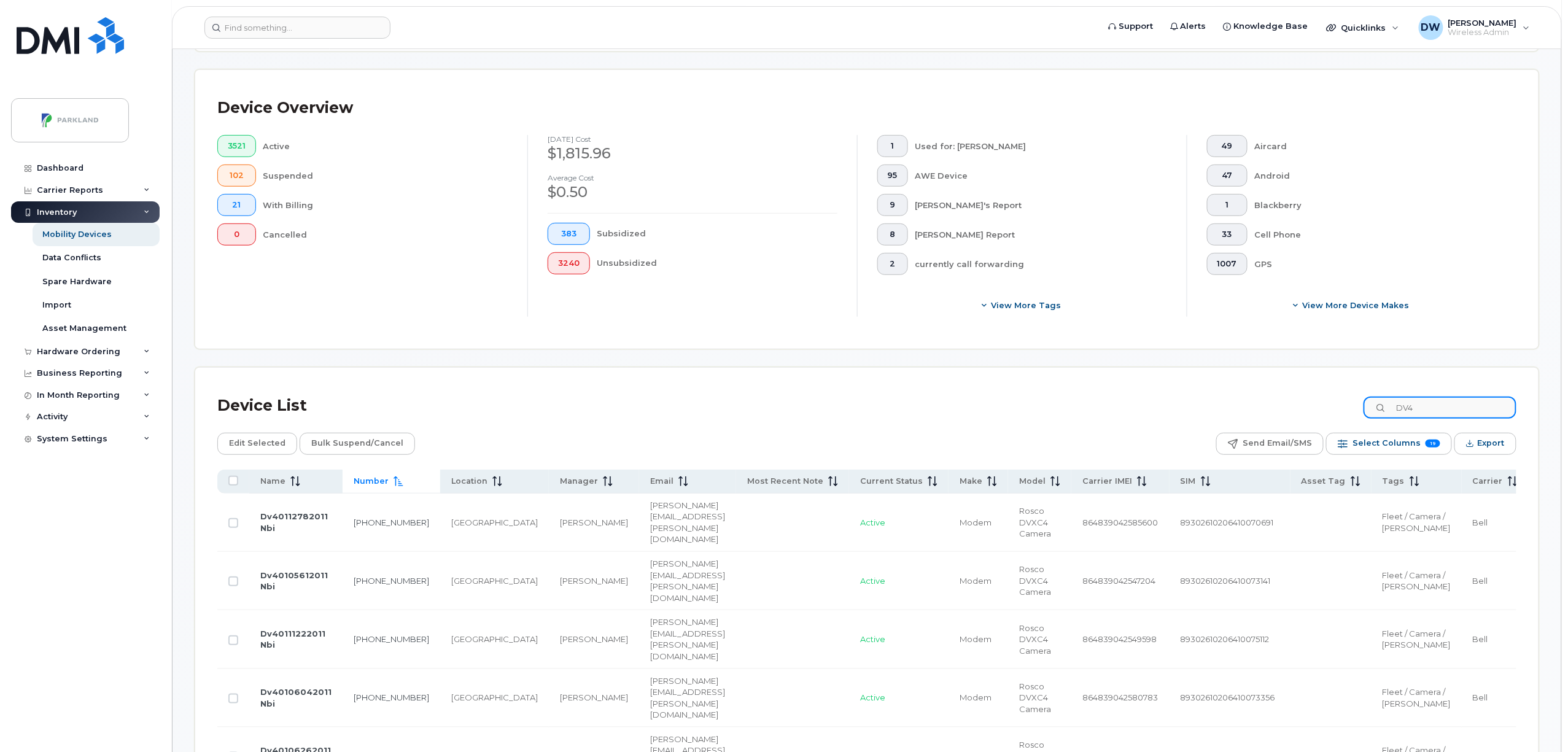
drag, startPoint x: 1440, startPoint y: 409, endPoint x: 1356, endPoint y: 403, distance: 84.2
click at [1356, 403] on div "Device List DV4" at bounding box center [867, 405] width 1299 height 32
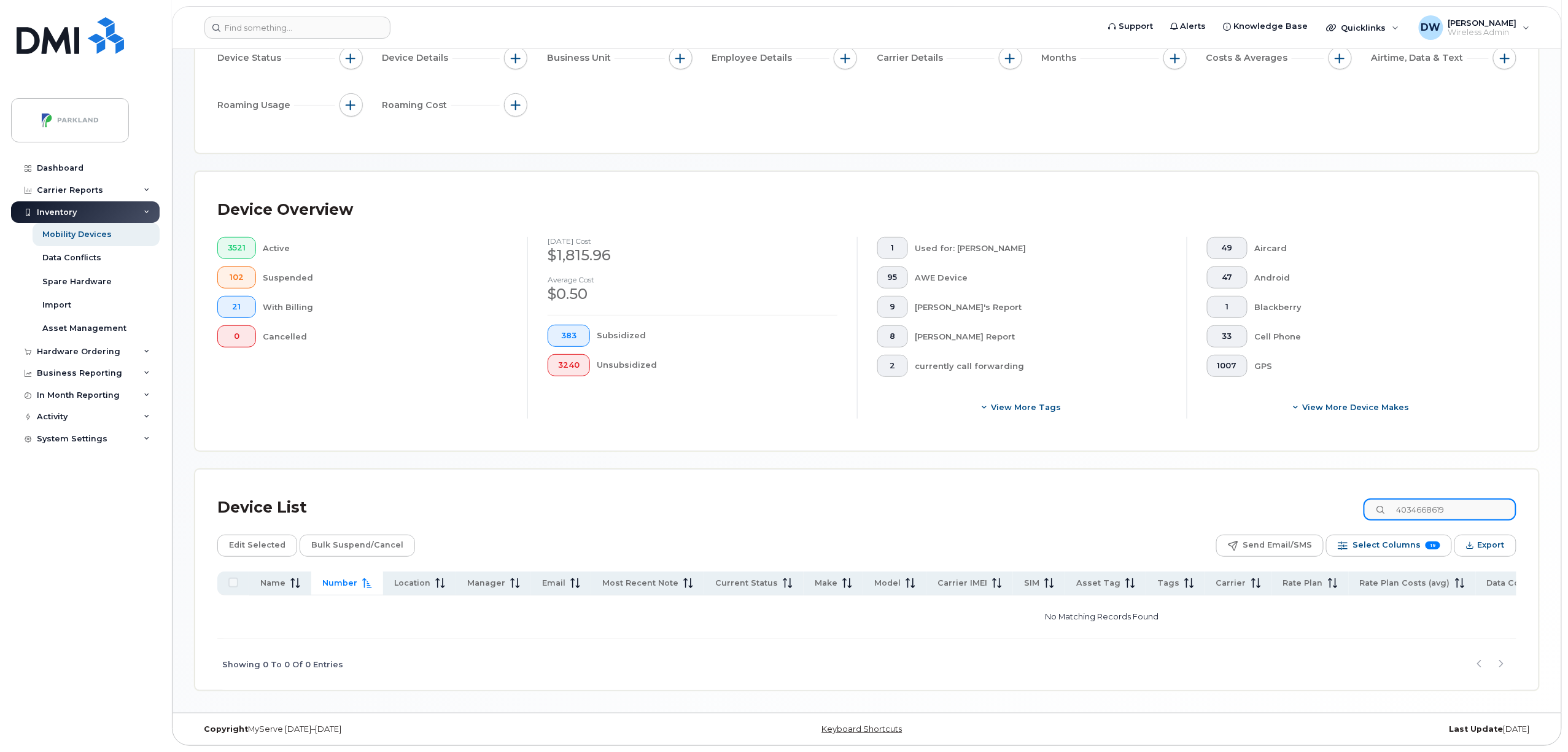
scroll to position [139, 0]
click at [1488, 506] on input "4034668619" at bounding box center [1440, 510] width 153 height 22
drag, startPoint x: 1490, startPoint y: 506, endPoint x: 1383, endPoint y: 521, distance: 108.0
click at [1385, 521] on div "Device List 4034668619 Edit Selected Bulk Suspend/Cancel Send Email/SMS Select …" at bounding box center [867, 591] width 1299 height 198
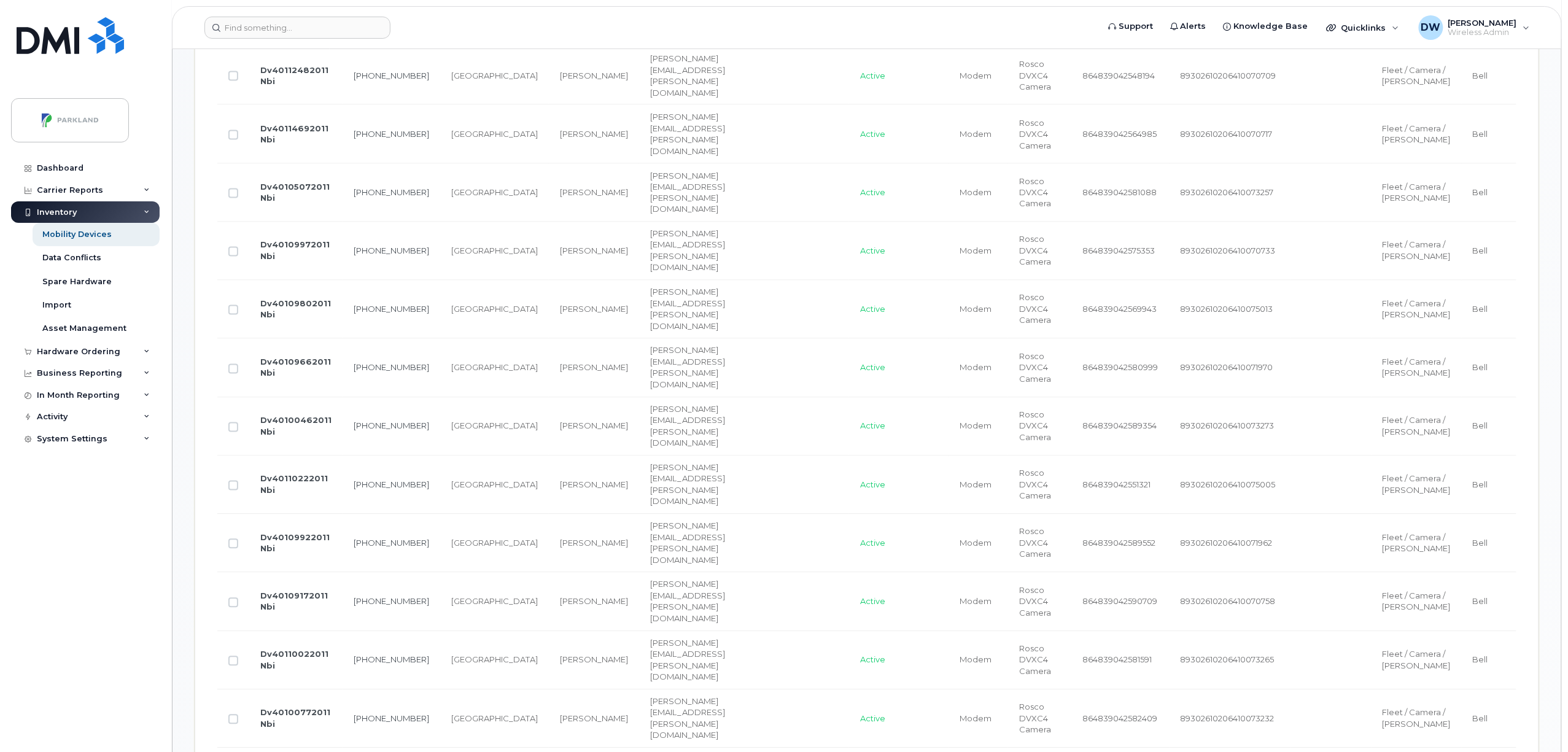
scroll to position [985, 0]
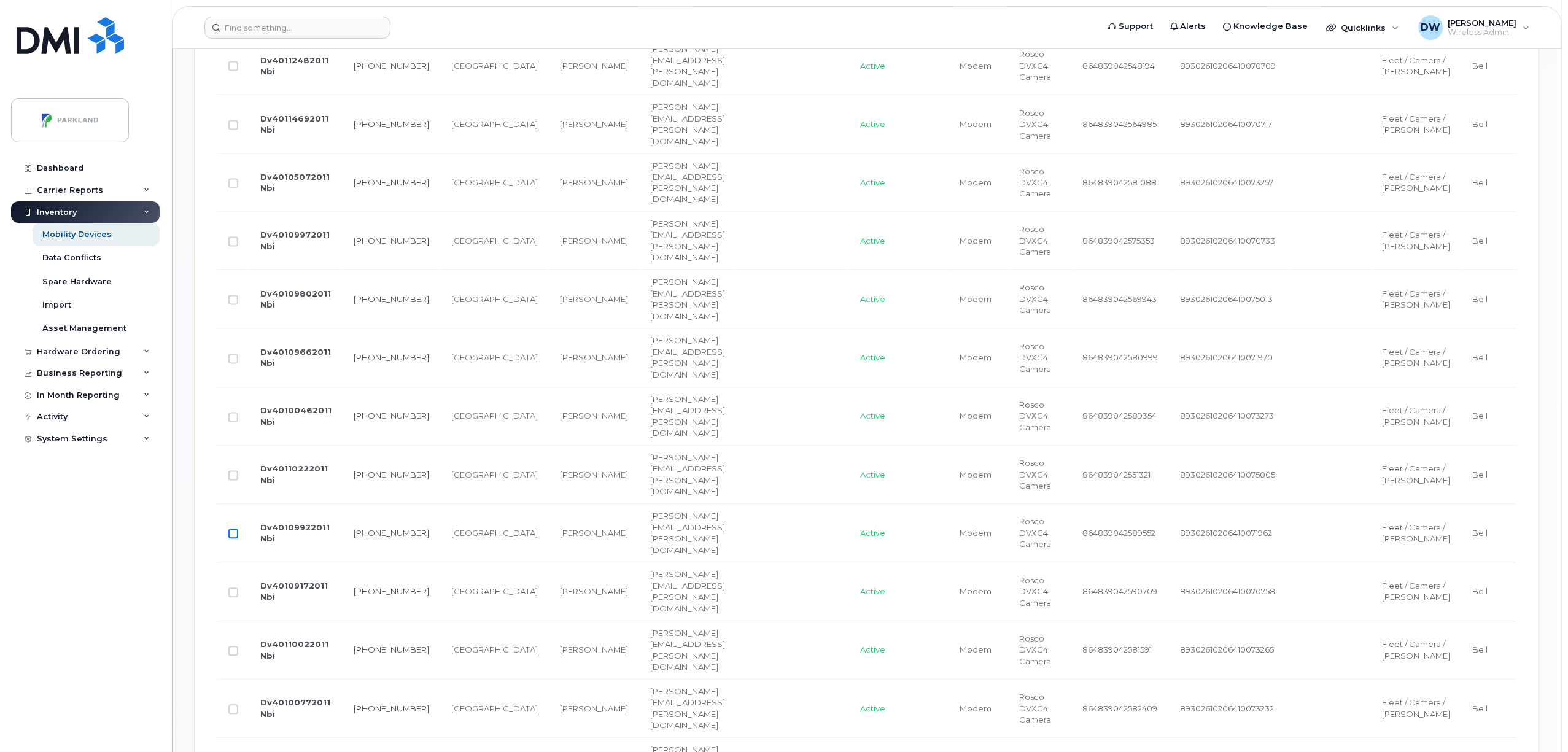
click at [235, 539] on input "Row Unselected" at bounding box center [233, 534] width 10 height 10
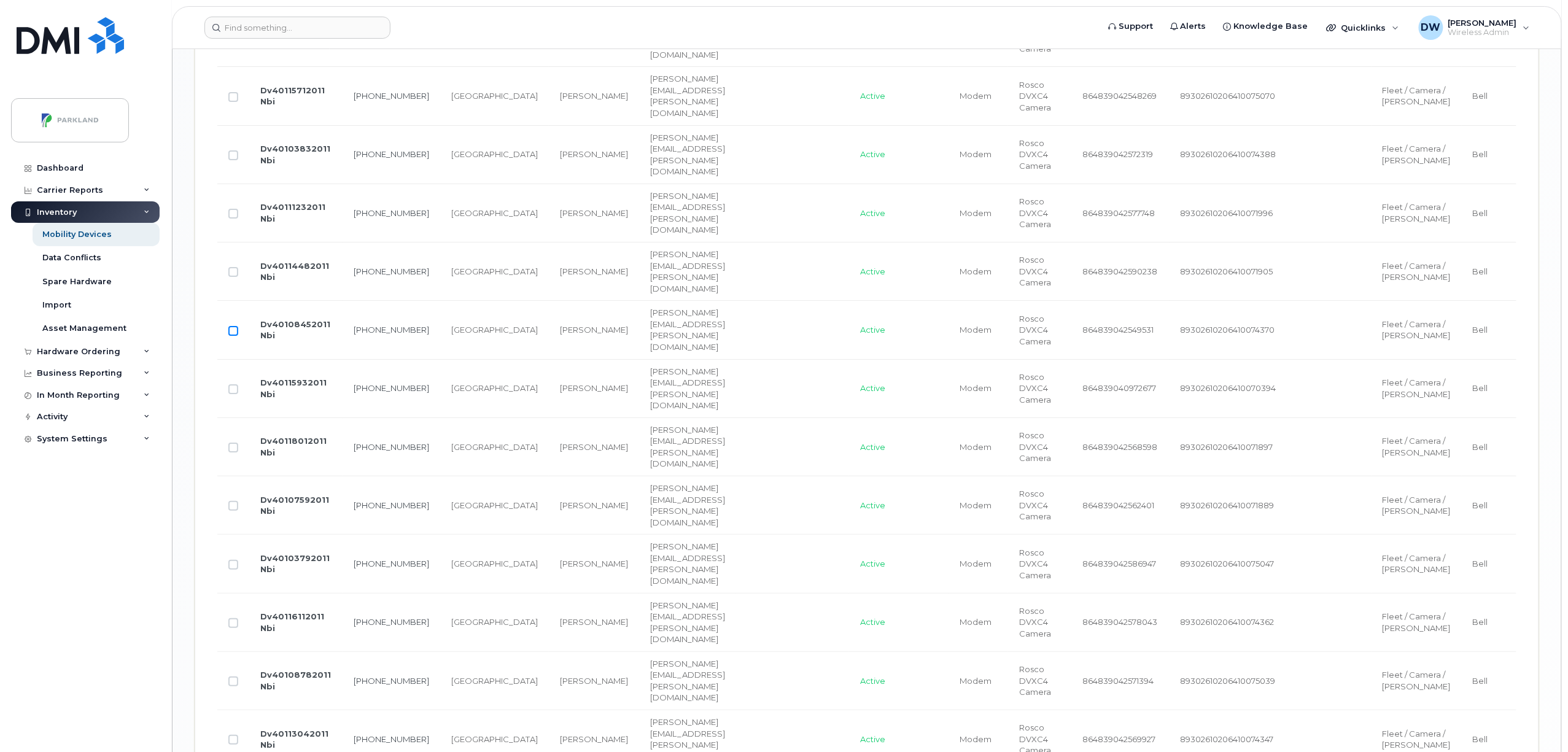
click at [234, 336] on input "Row Unselected" at bounding box center [233, 330] width 10 height 10
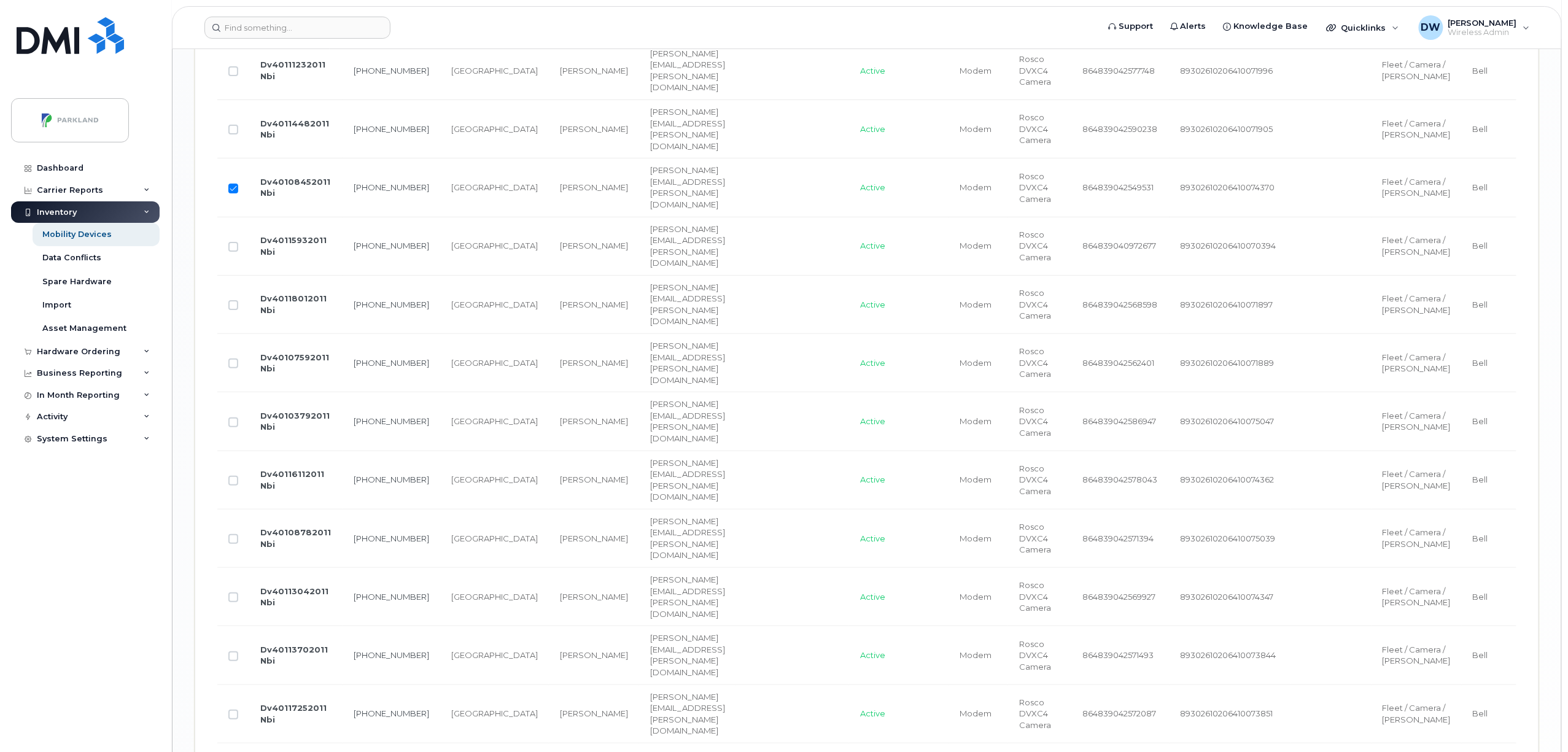
scroll to position [2343, 0]
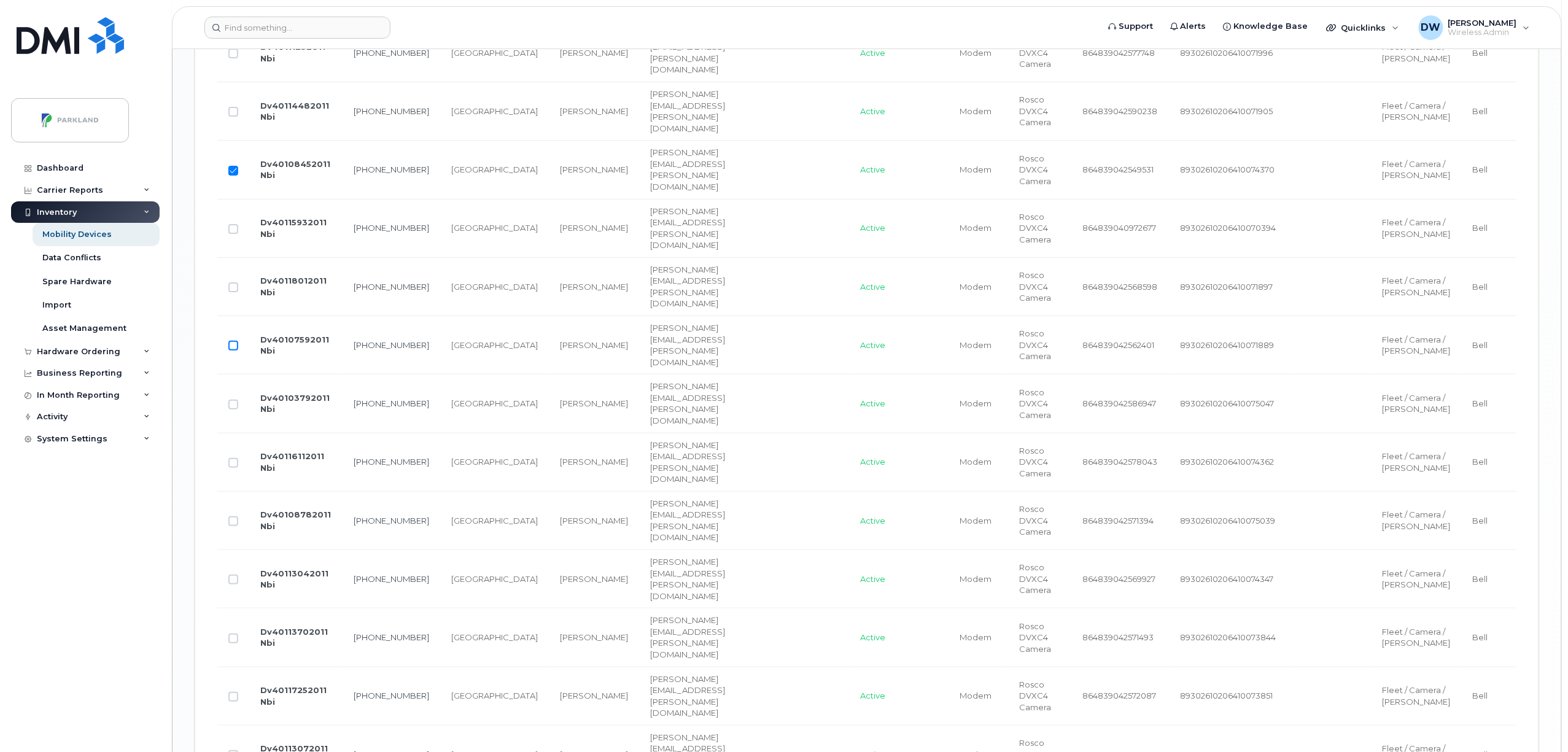
click at [234, 351] on input "Row Unselected" at bounding box center [233, 345] width 10 height 10
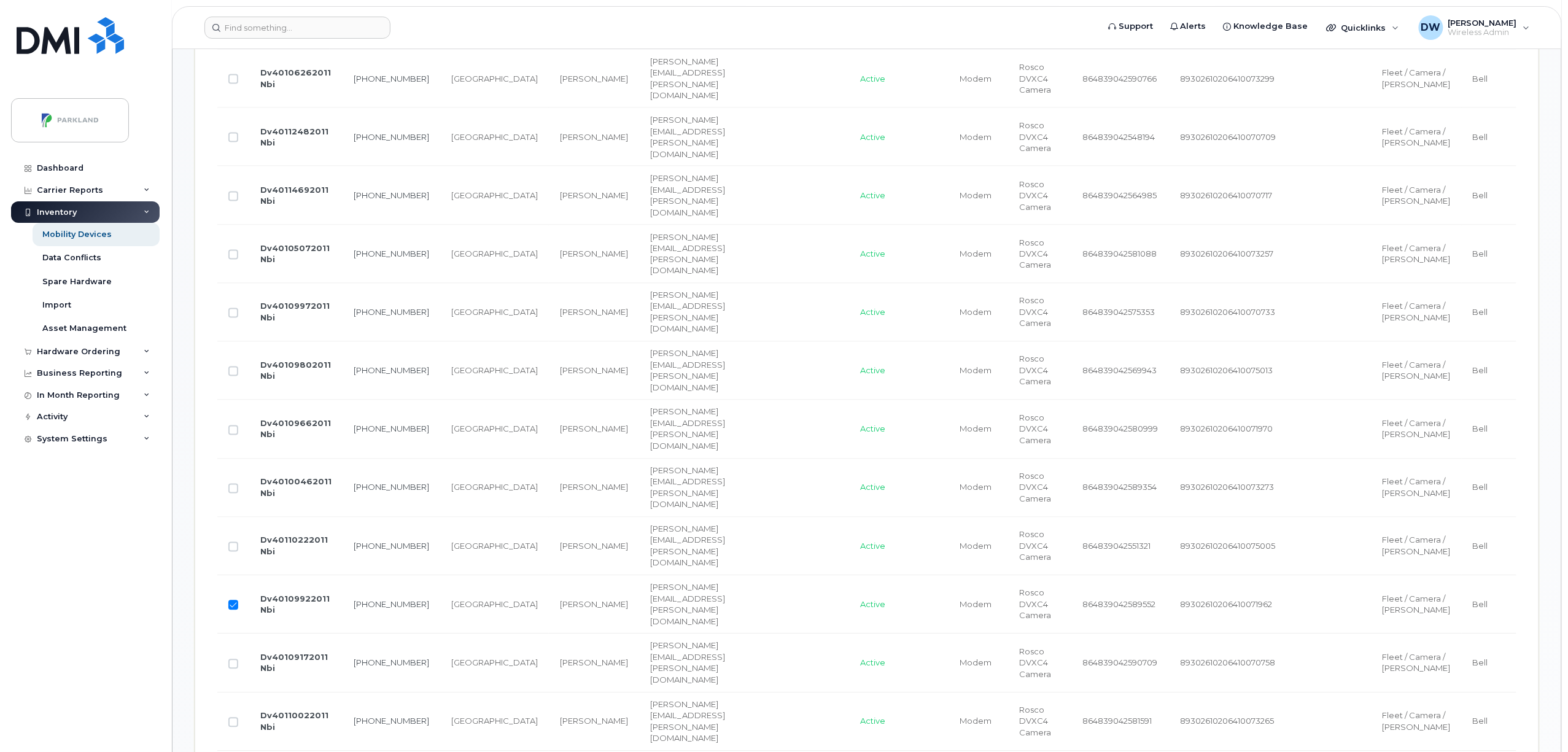
scroll to position [256, 0]
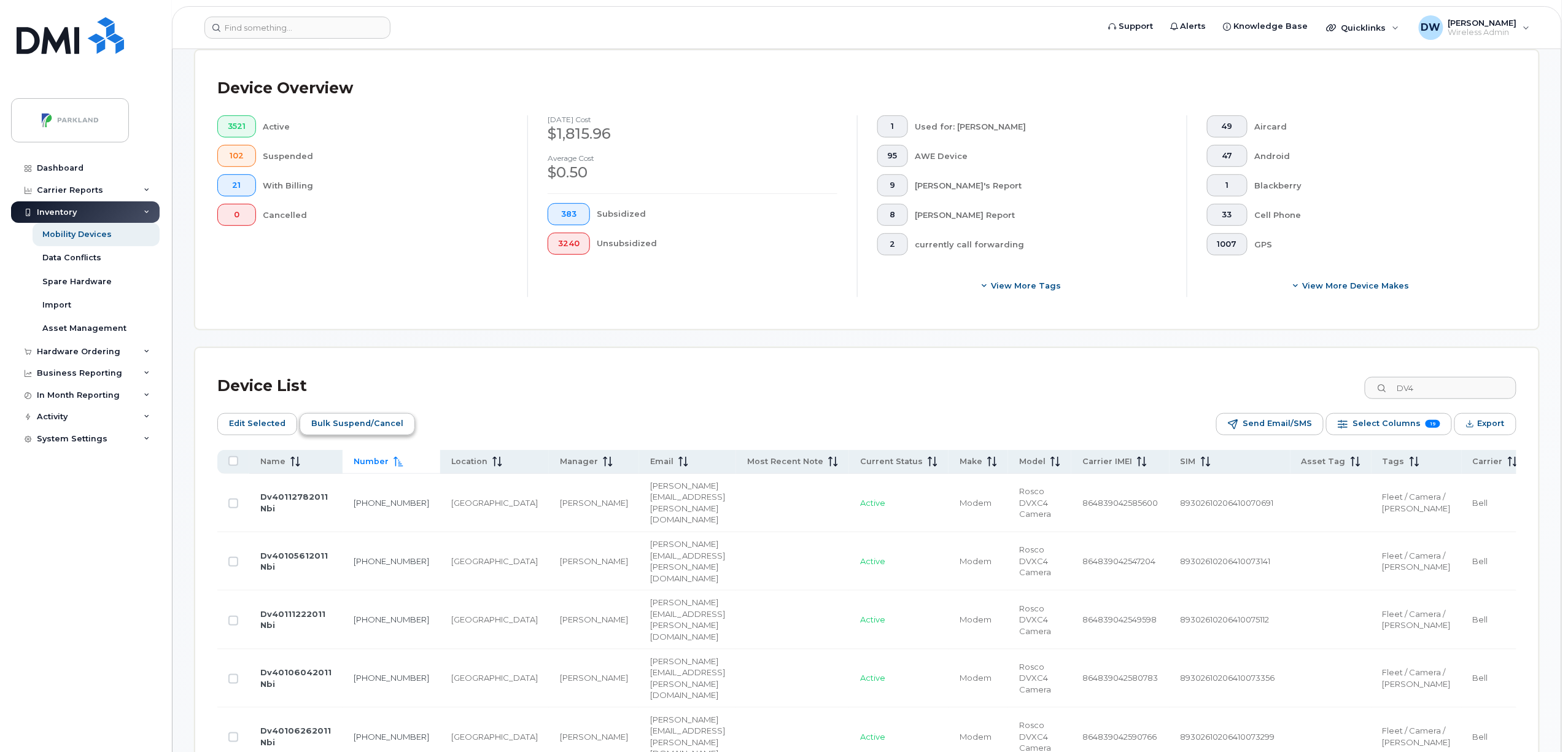
click at [370, 421] on span "Bulk Suspend/Cancel" at bounding box center [357, 424] width 92 height 18
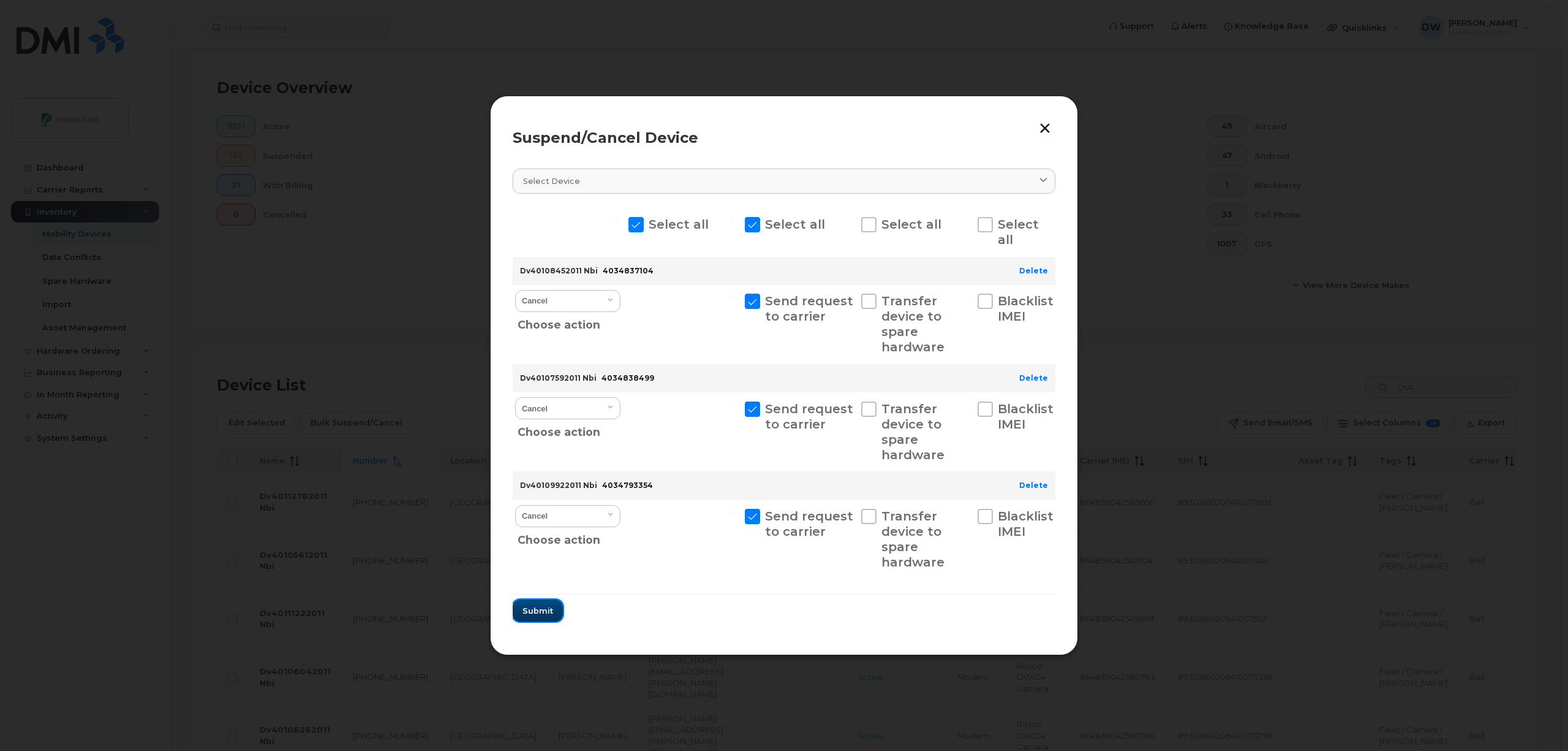
click at [543, 609] on span "Submit" at bounding box center [538, 611] width 31 height 12
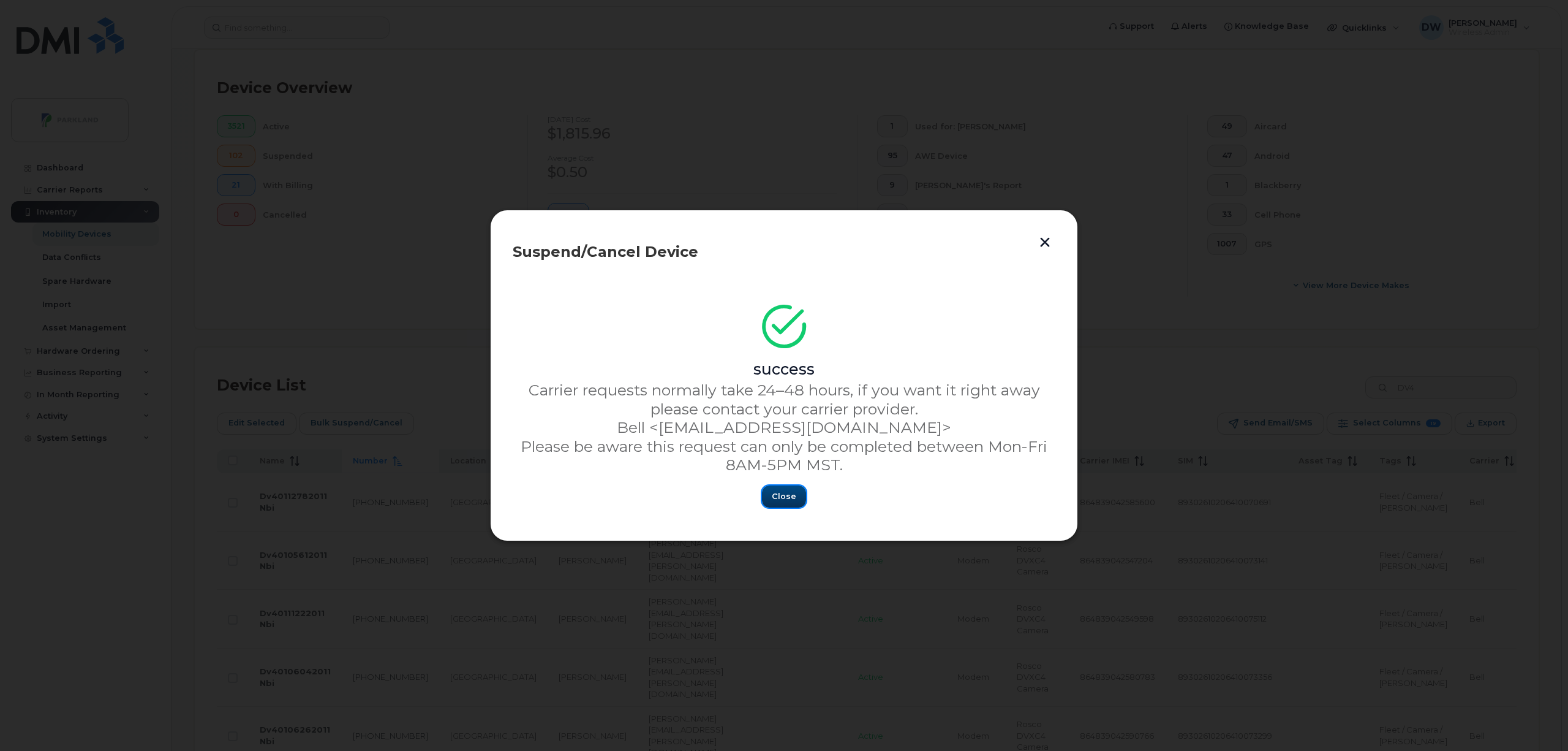
click at [785, 491] on span "Close" at bounding box center [784, 497] width 24 height 12
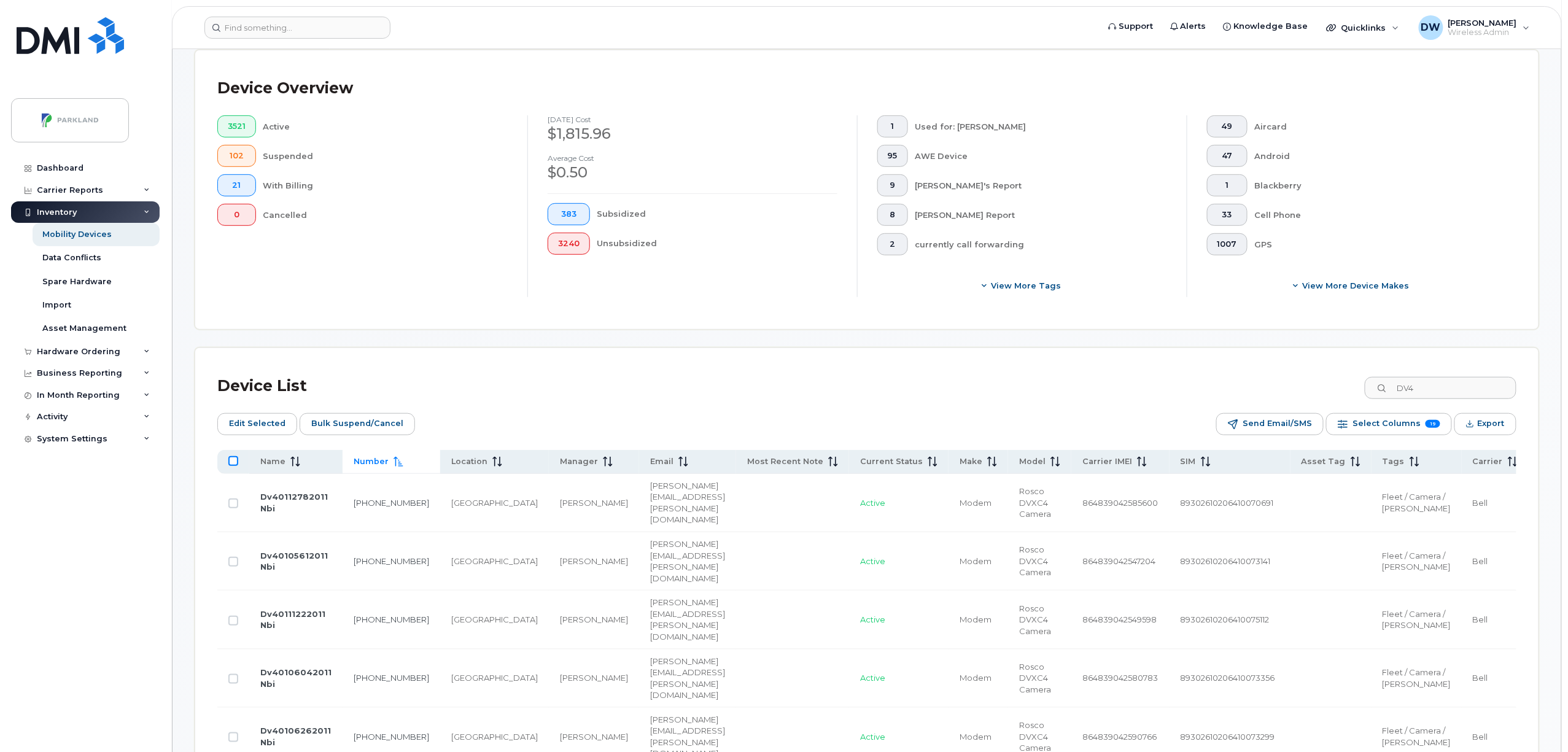
click at [236, 462] on input "All items unselected" at bounding box center [233, 460] width 10 height 10
click at [233, 462] on input "All items selected" at bounding box center [233, 460] width 10 height 10
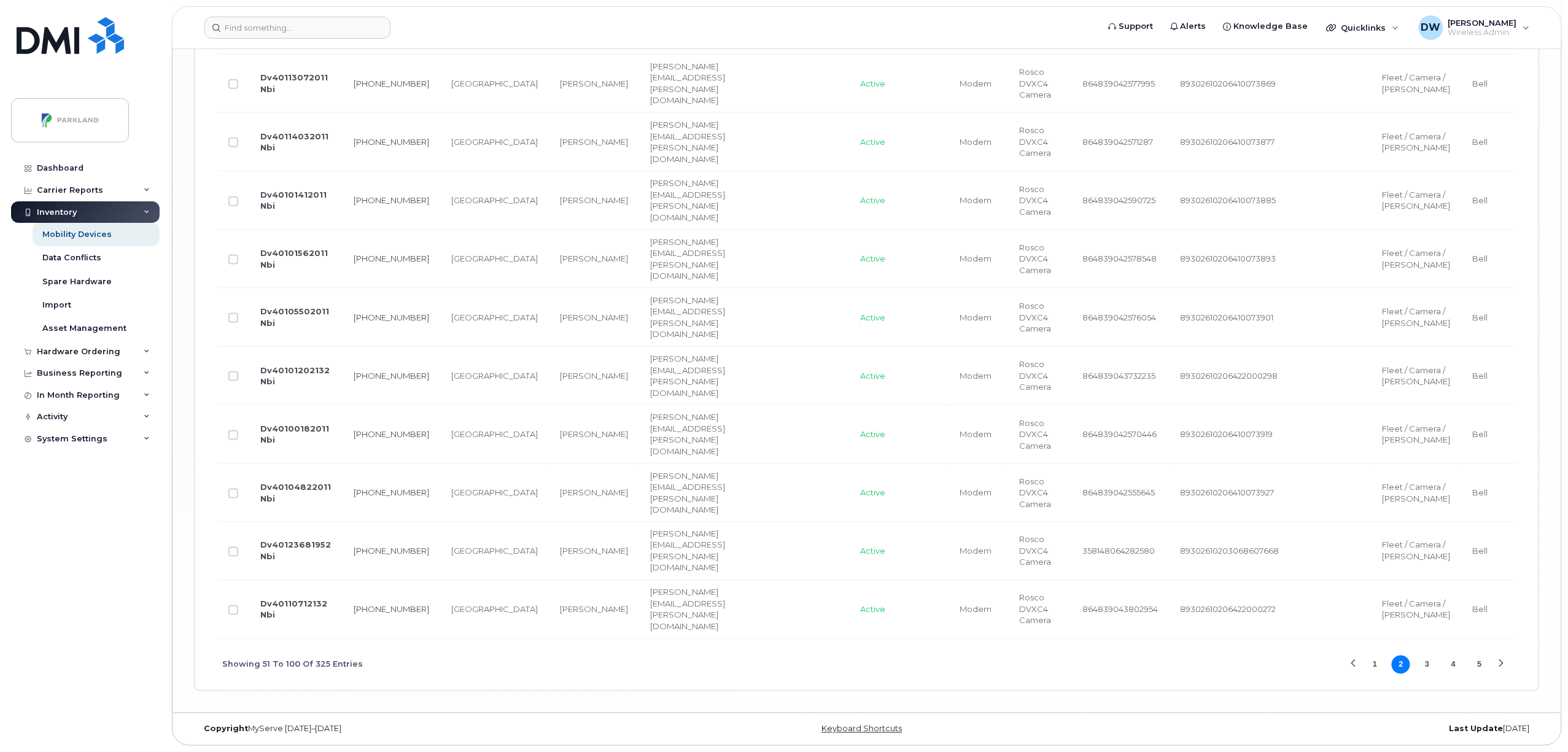
scroll to position [3598, 0]
click at [1429, 663] on button "3" at bounding box center [1427, 665] width 18 height 18
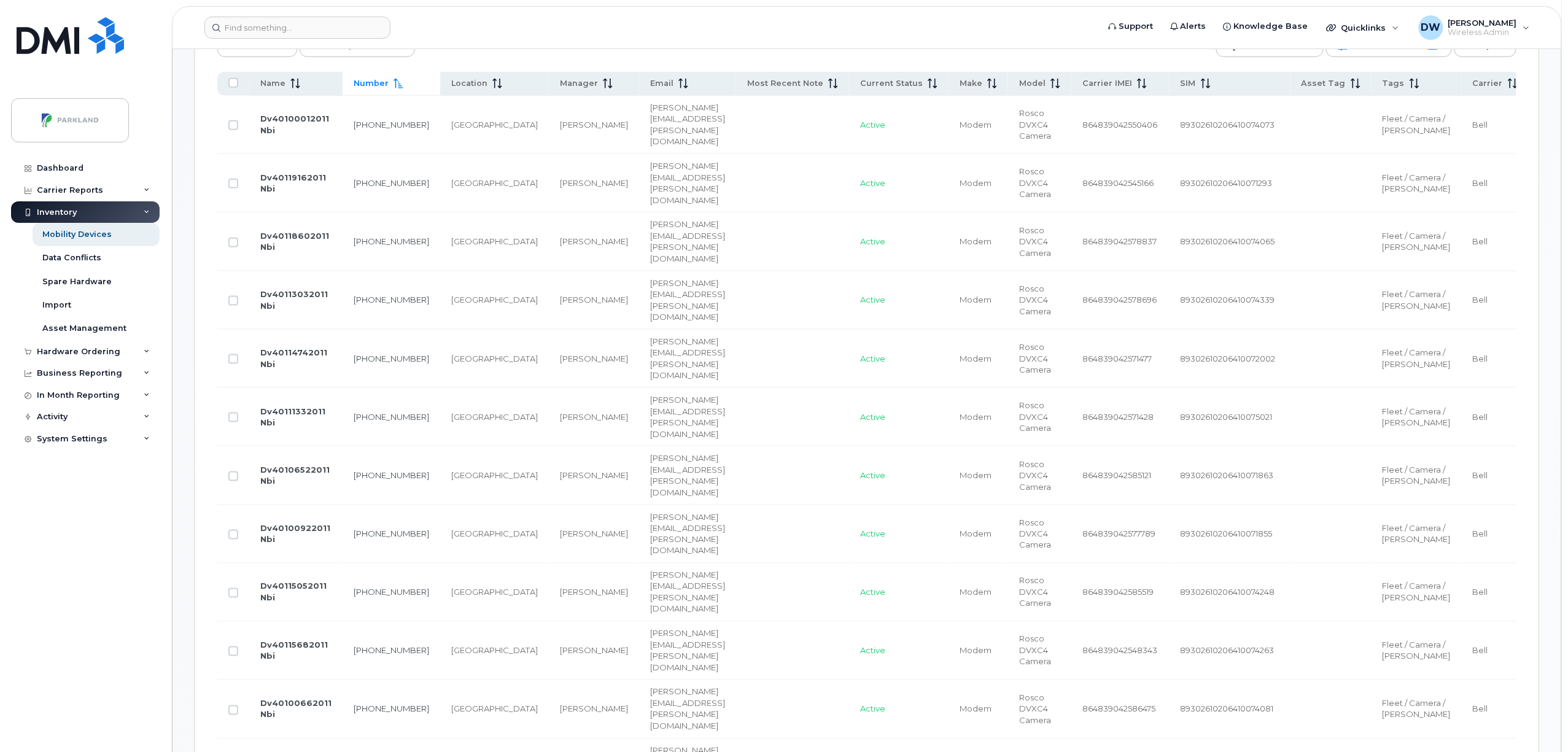
scroll to position [616, 0]
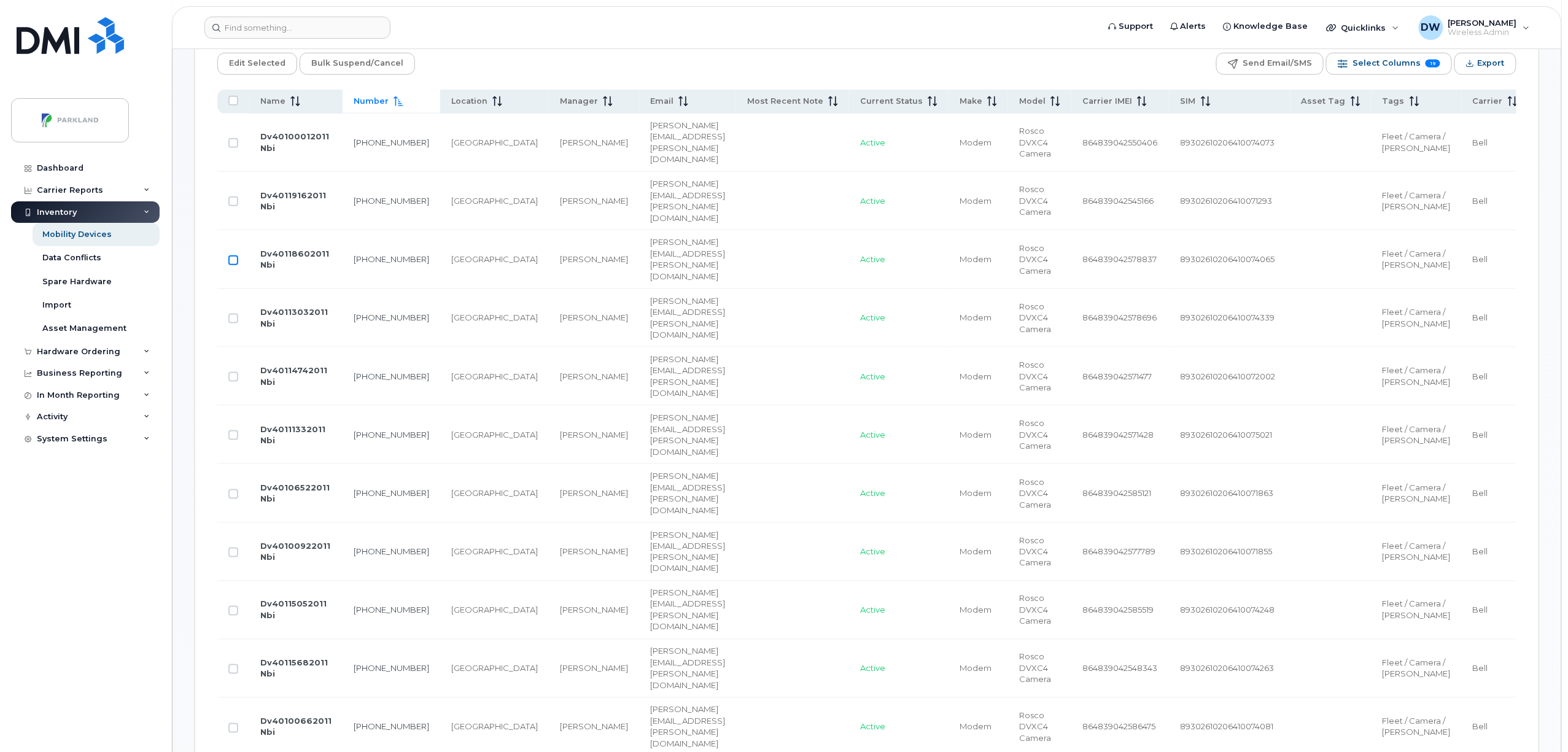
click at [232, 265] on input "Row Unselected" at bounding box center [233, 260] width 10 height 10
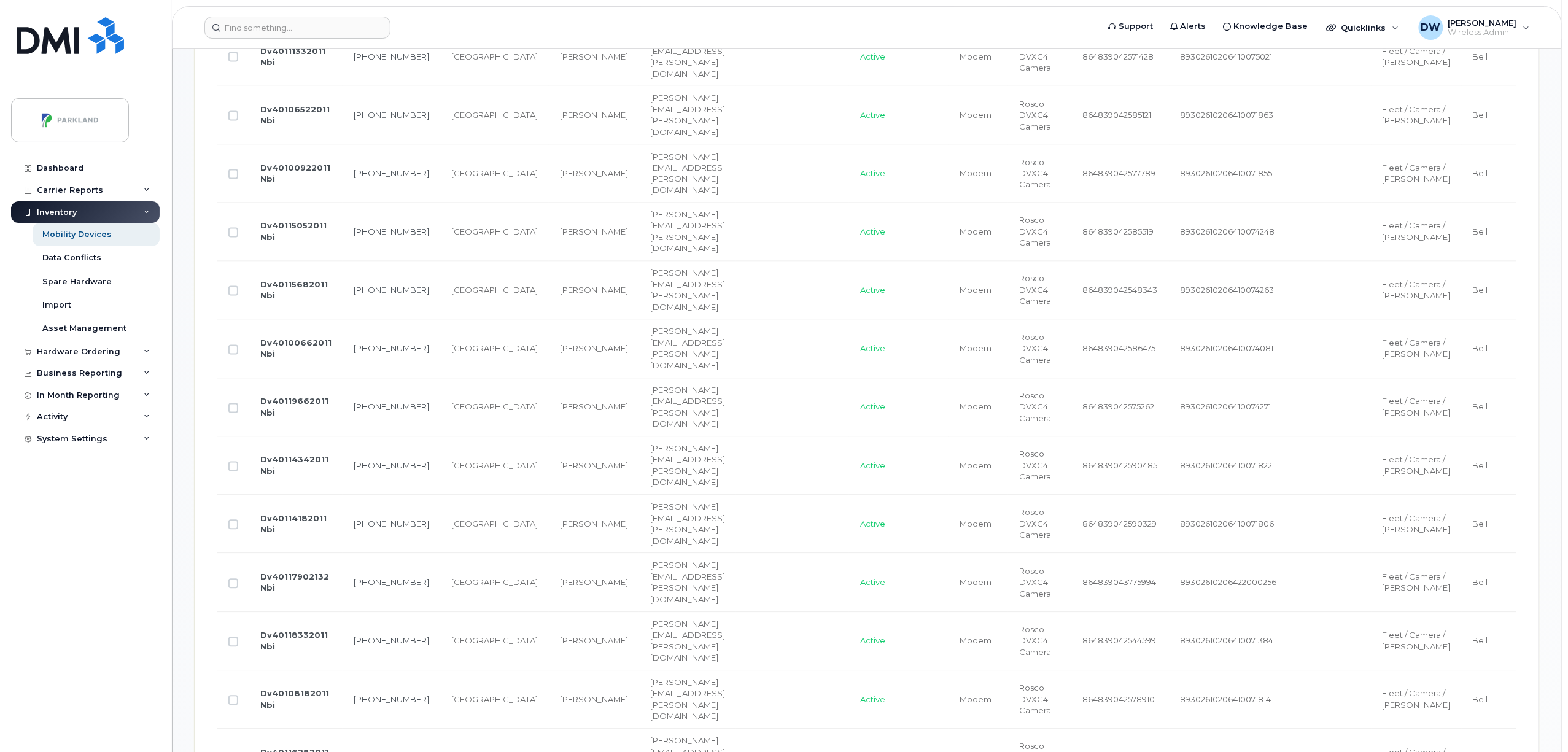
scroll to position [1022, 0]
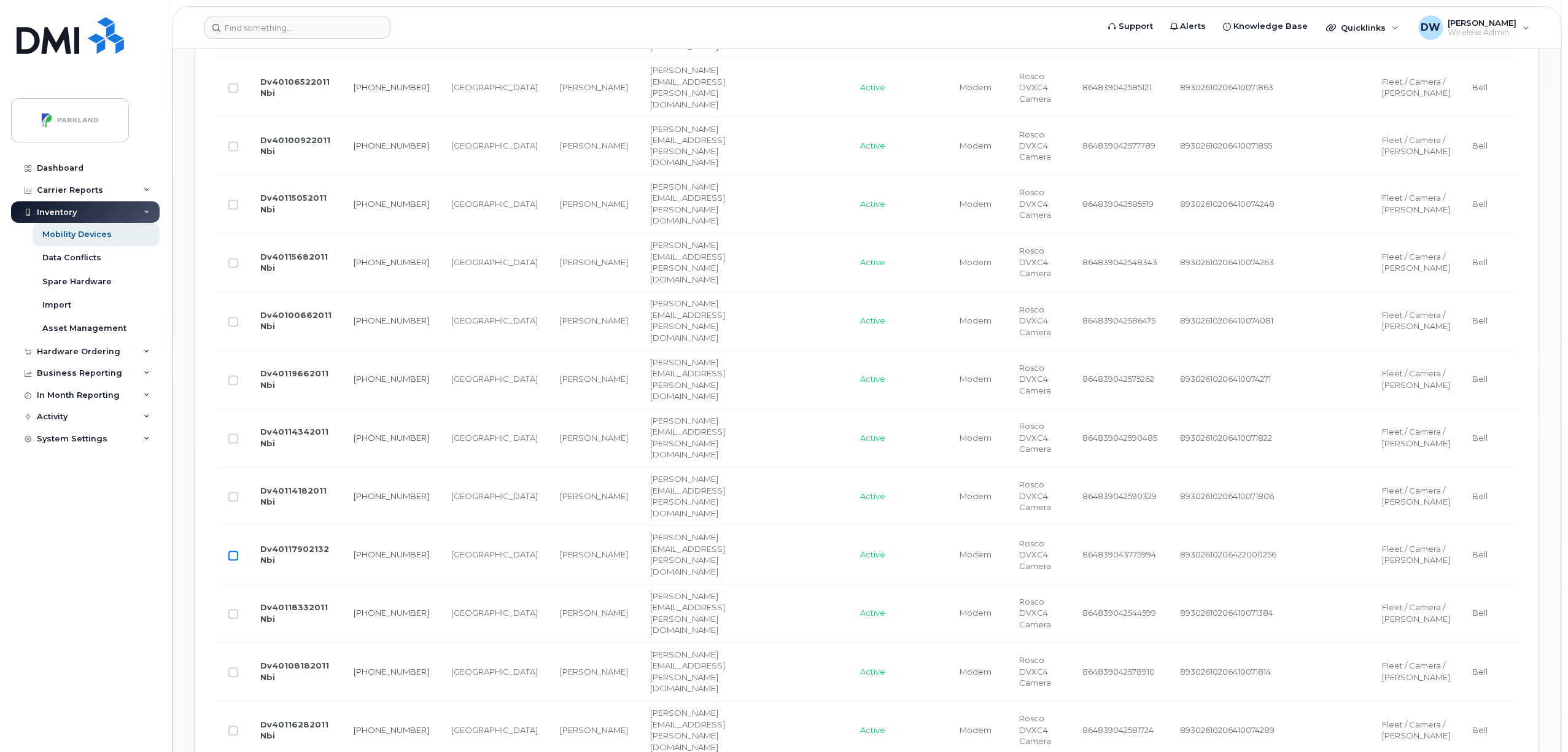
click at [231, 561] on input "Row Unselected" at bounding box center [233, 556] width 10 height 10
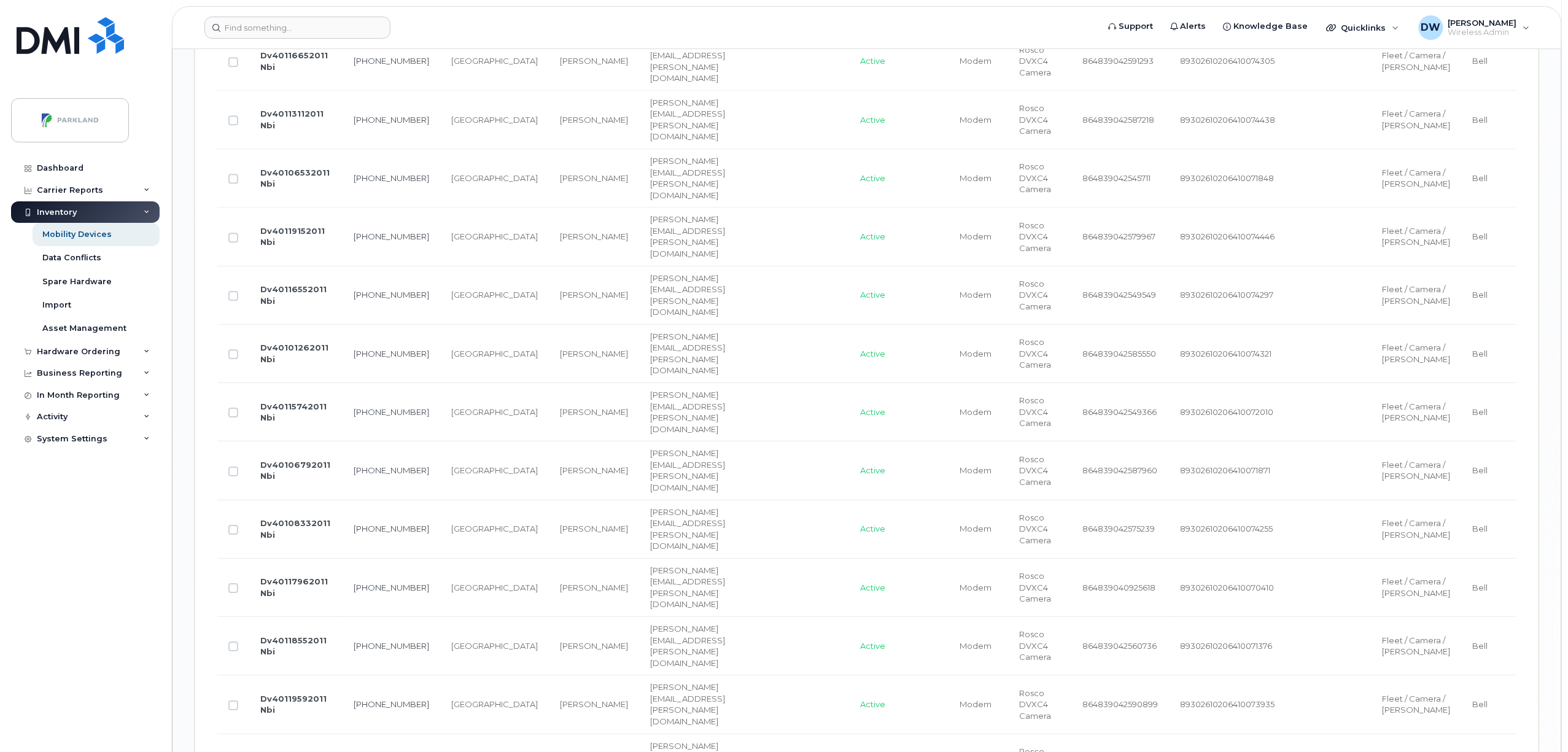
scroll to position [1828, 0]
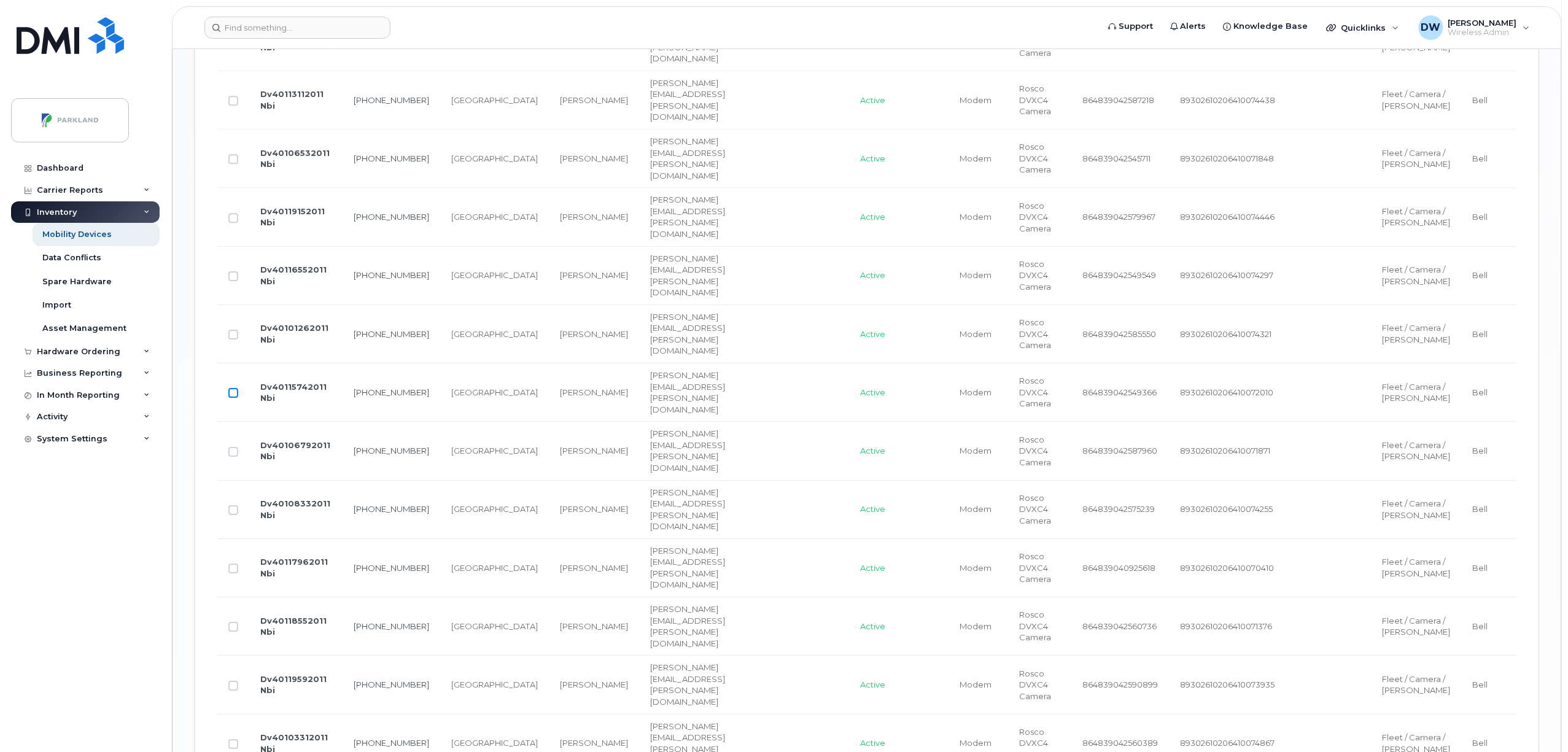
click at [231, 398] on input "Row Unselected" at bounding box center [233, 393] width 10 height 10
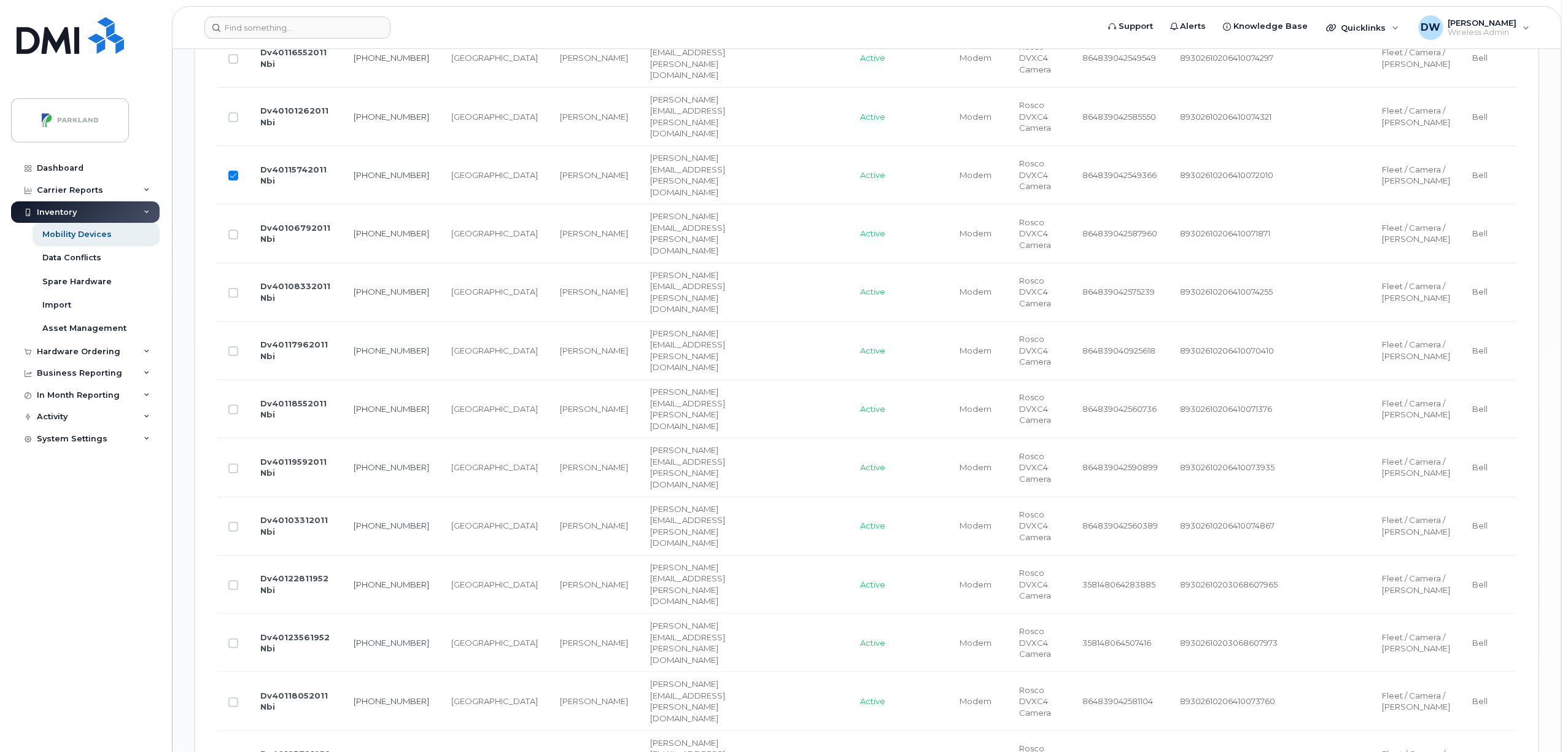
scroll to position [2055, 0]
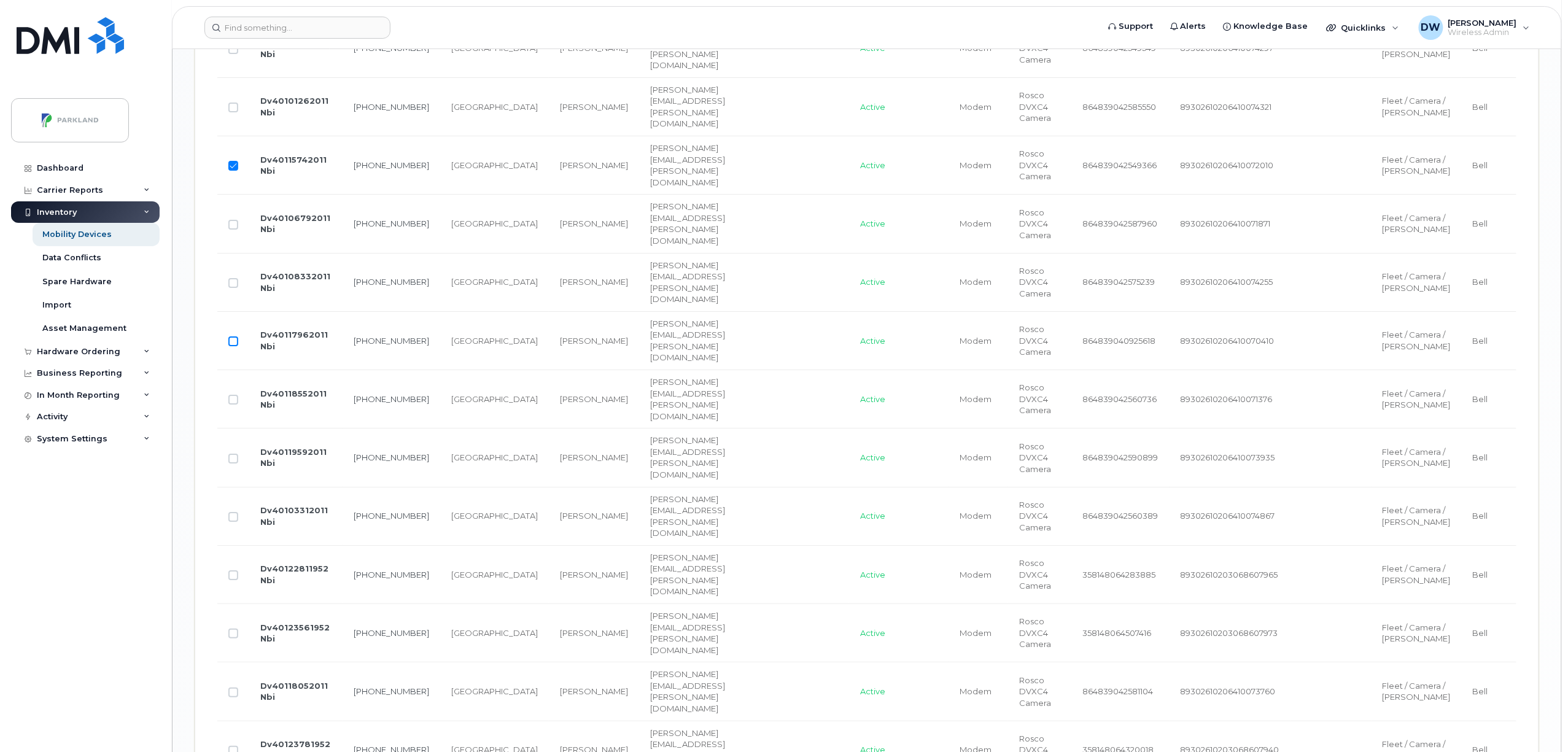
click at [237, 346] on input "Row Unselected" at bounding box center [233, 341] width 10 height 10
click at [236, 405] on input "Row Unselected" at bounding box center [233, 399] width 10 height 10
click at [235, 51] on input "Row Unselected" at bounding box center [233, 46] width 10 height 10
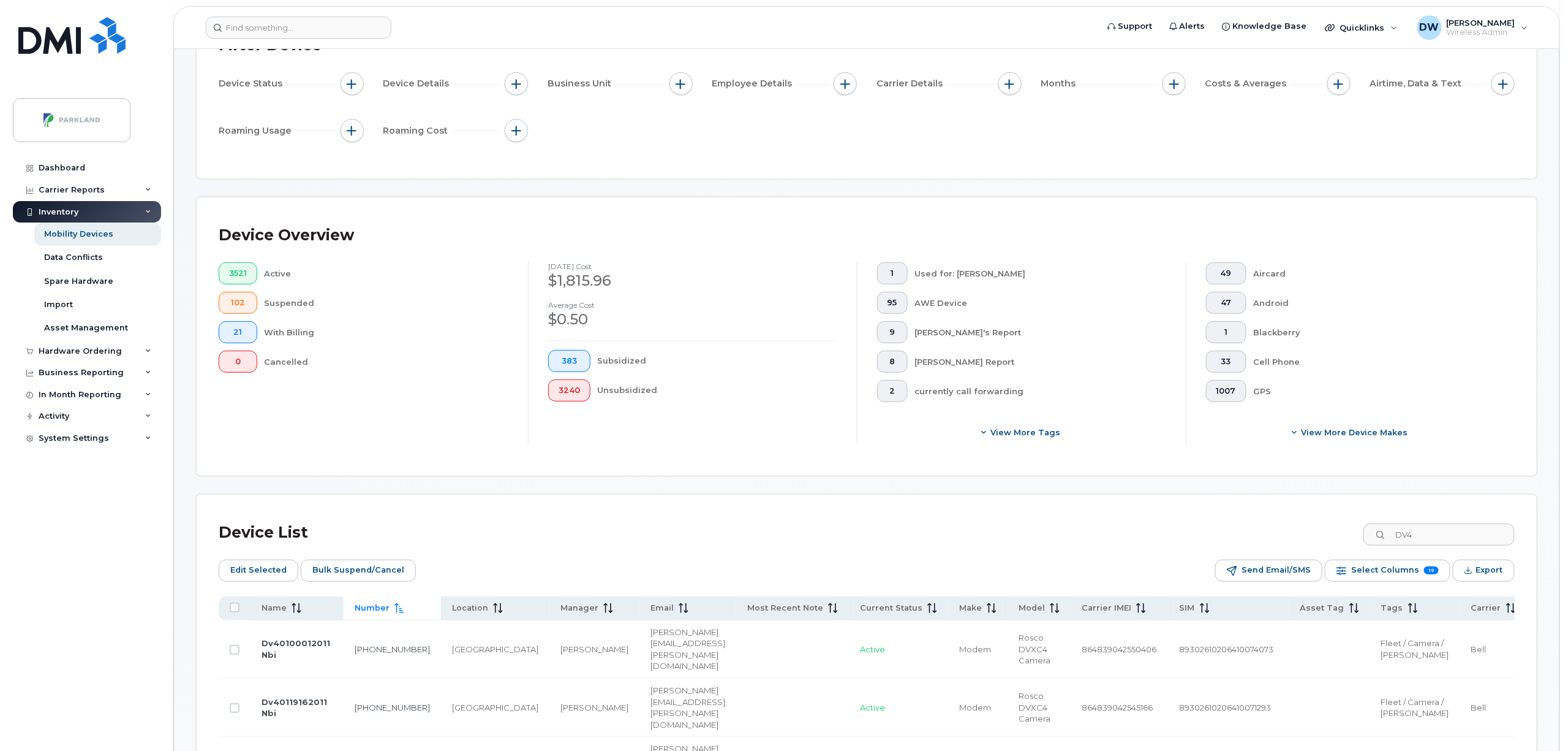
scroll to position [14, 0]
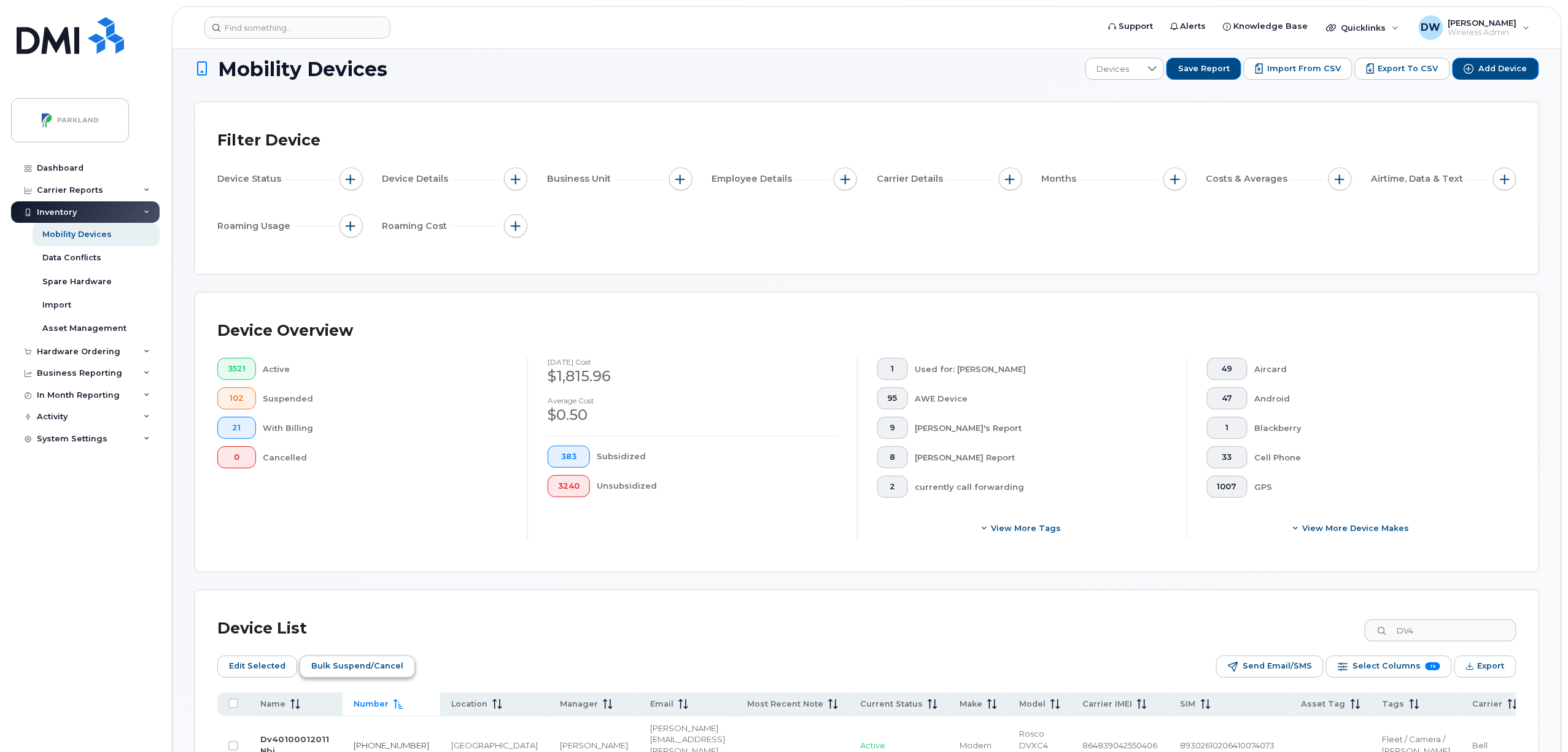
click at [367, 664] on span "Bulk Suspend/Cancel" at bounding box center [357, 666] width 92 height 18
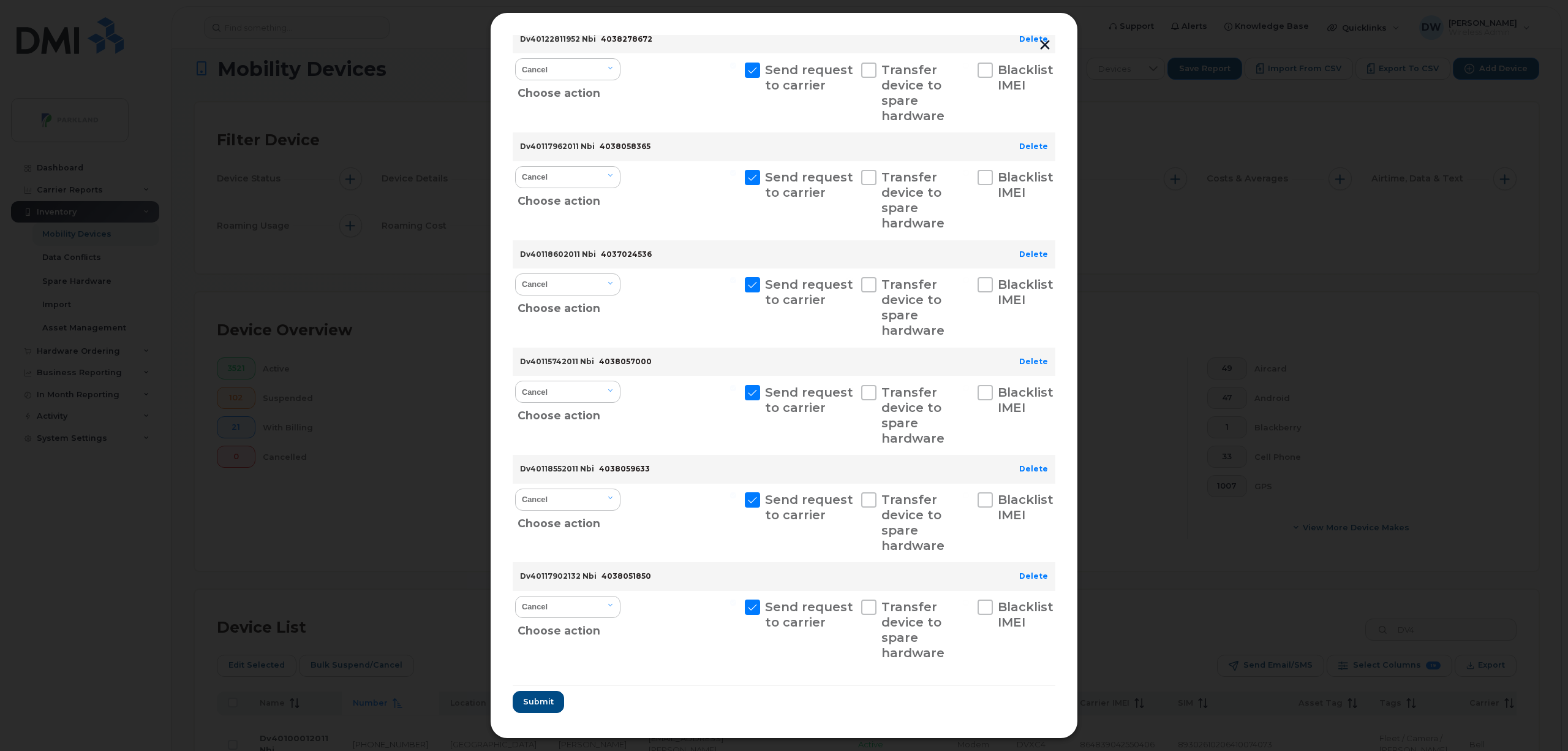
scroll to position [160, 0]
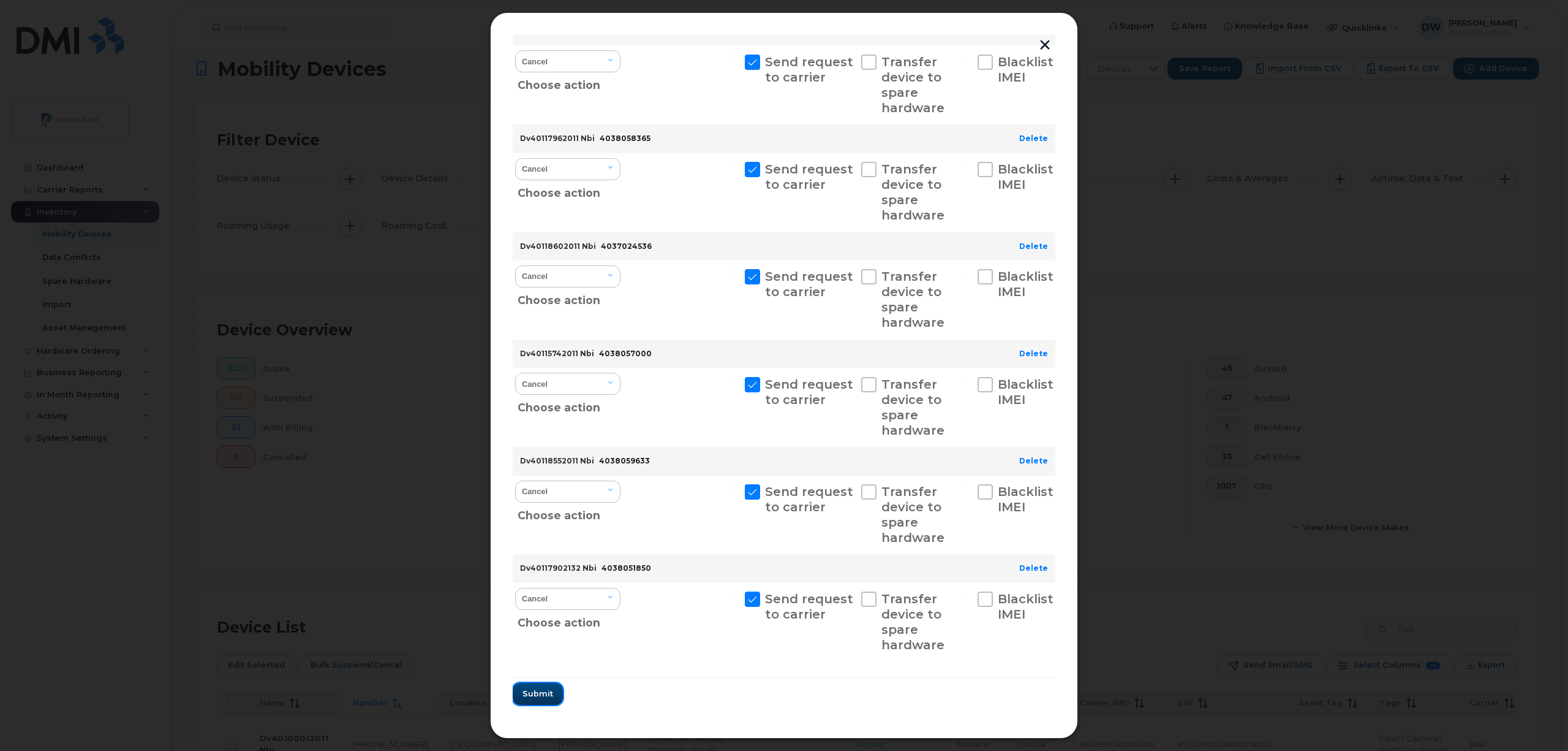
click at [545, 697] on span "Submit" at bounding box center [538, 694] width 31 height 12
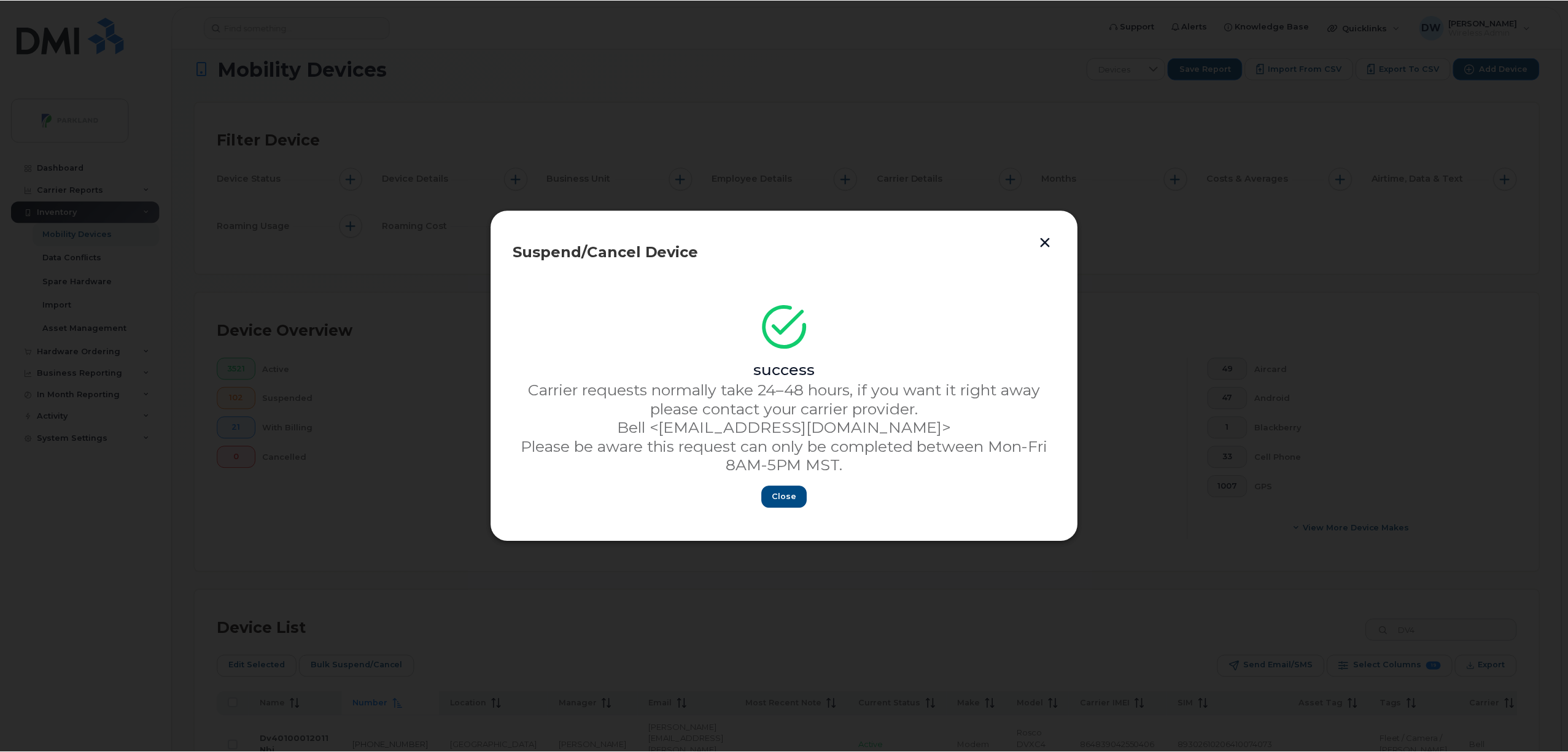
scroll to position [0, 0]
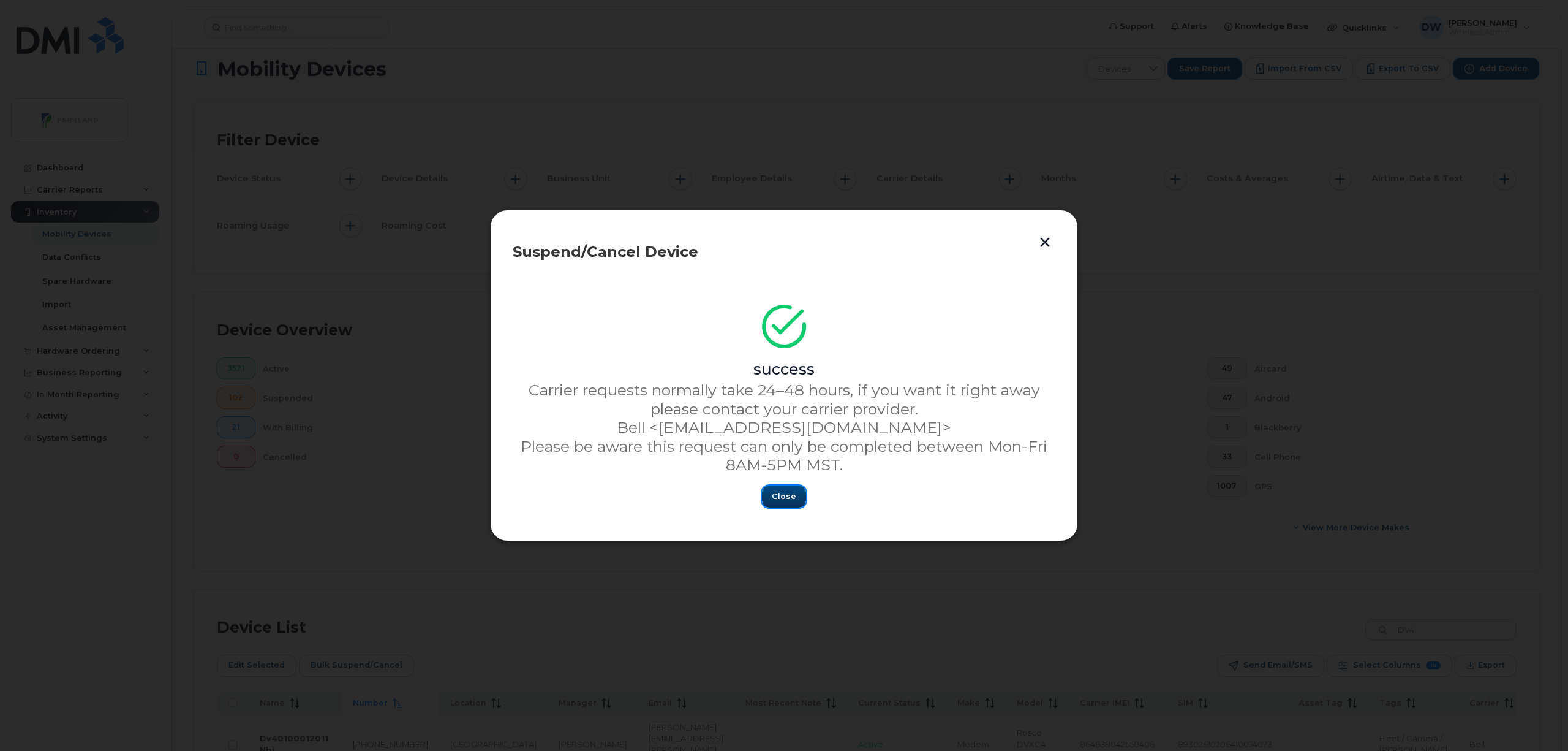
click at [783, 495] on span "Close" at bounding box center [784, 497] width 24 height 12
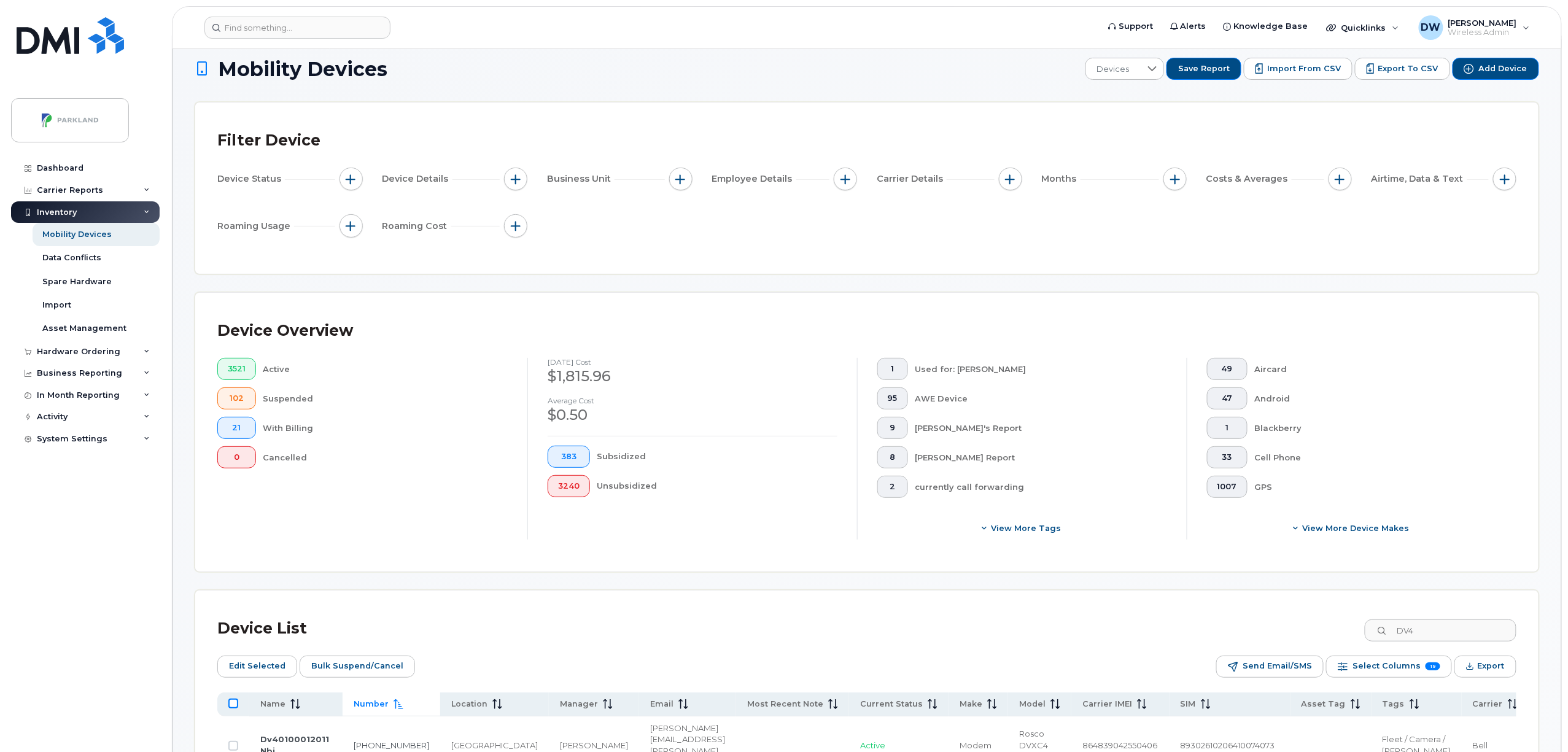
click at [231, 703] on input "All items unselected" at bounding box center [233, 703] width 10 height 10
click at [232, 703] on input "All items selected" at bounding box center [233, 703] width 10 height 10
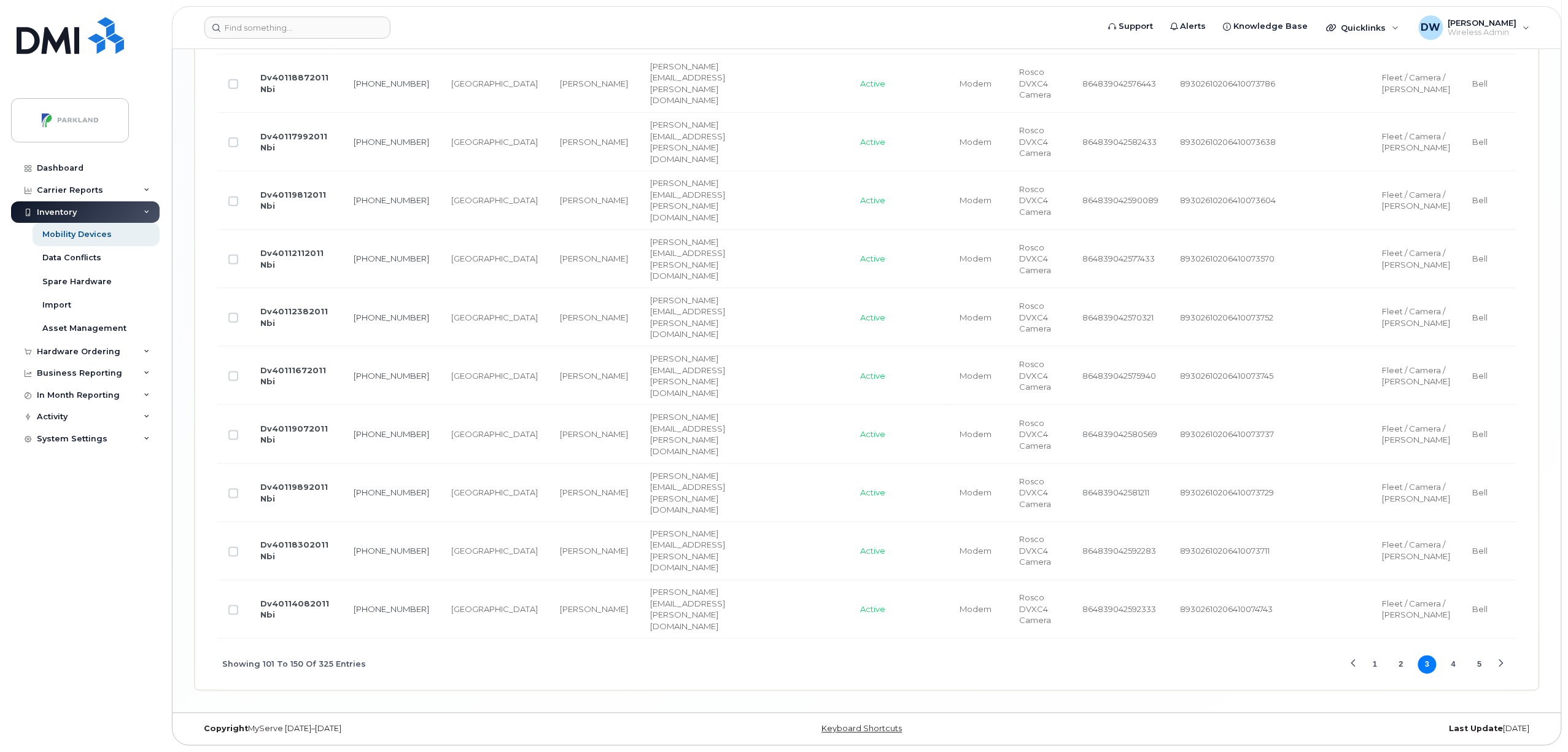
scroll to position [3598, 0]
click at [1452, 664] on button "4" at bounding box center [1454, 665] width 18 height 18
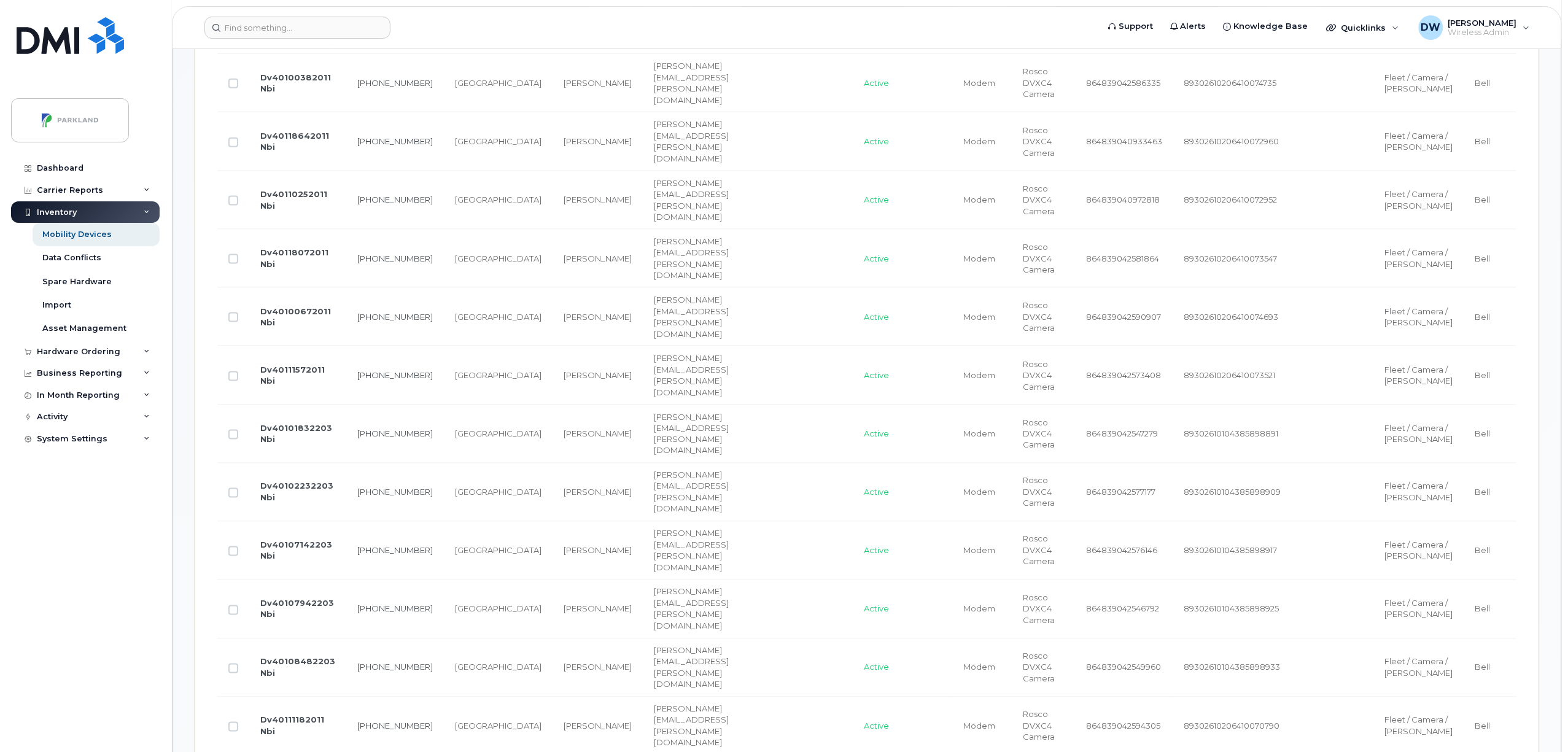
scroll to position [744, 0]
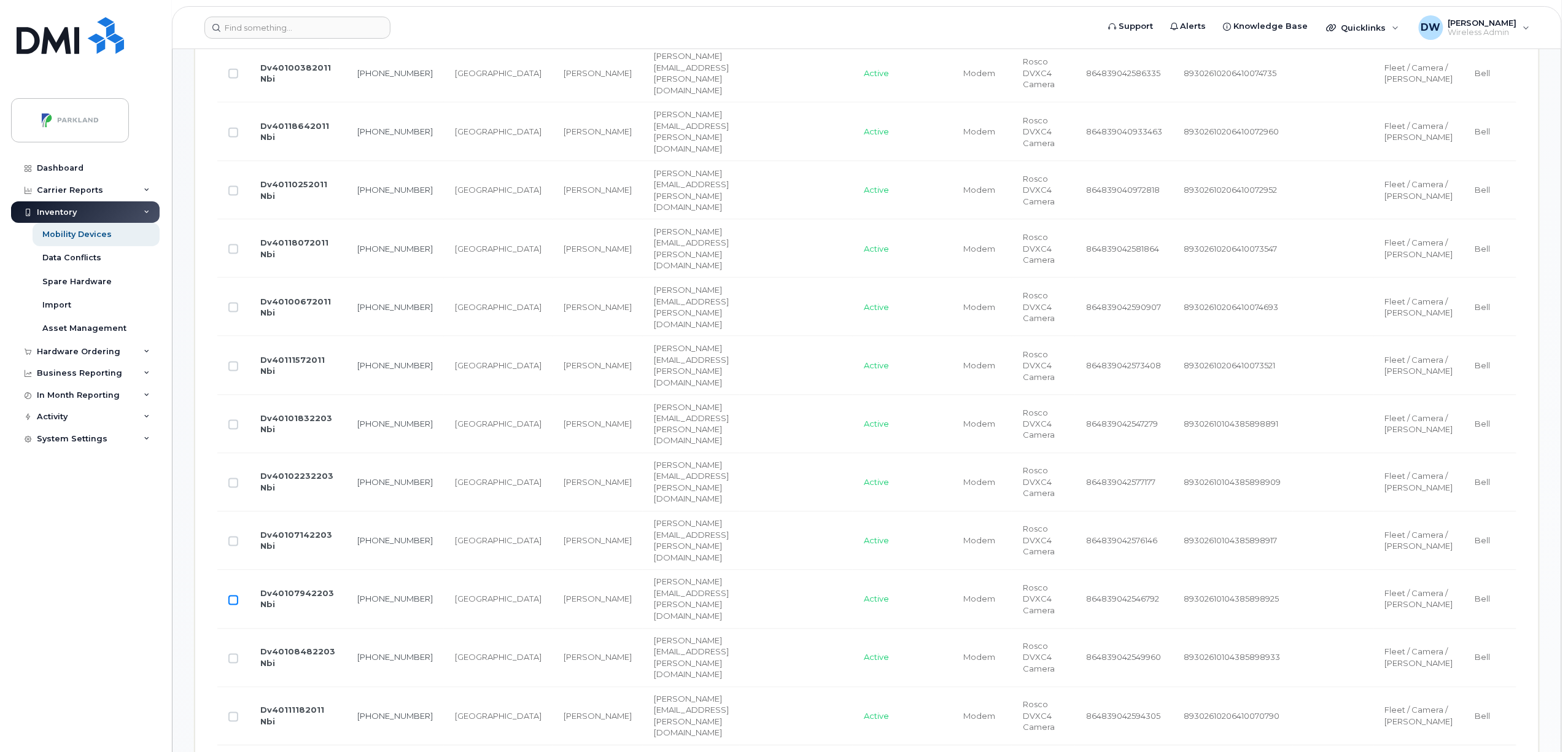
click at [236, 605] on input "Row Unselected" at bounding box center [233, 600] width 10 height 10
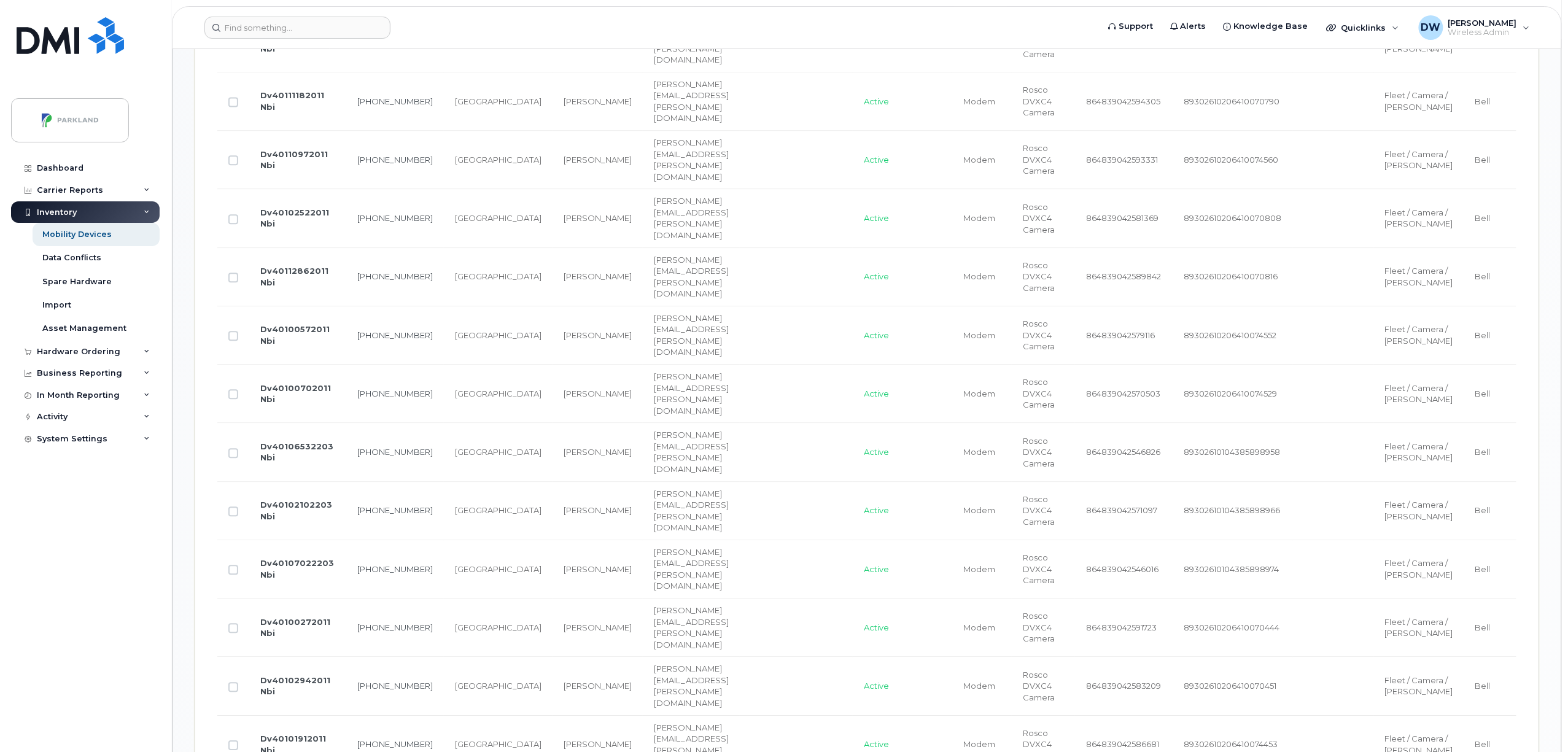
scroll to position [1373, 0]
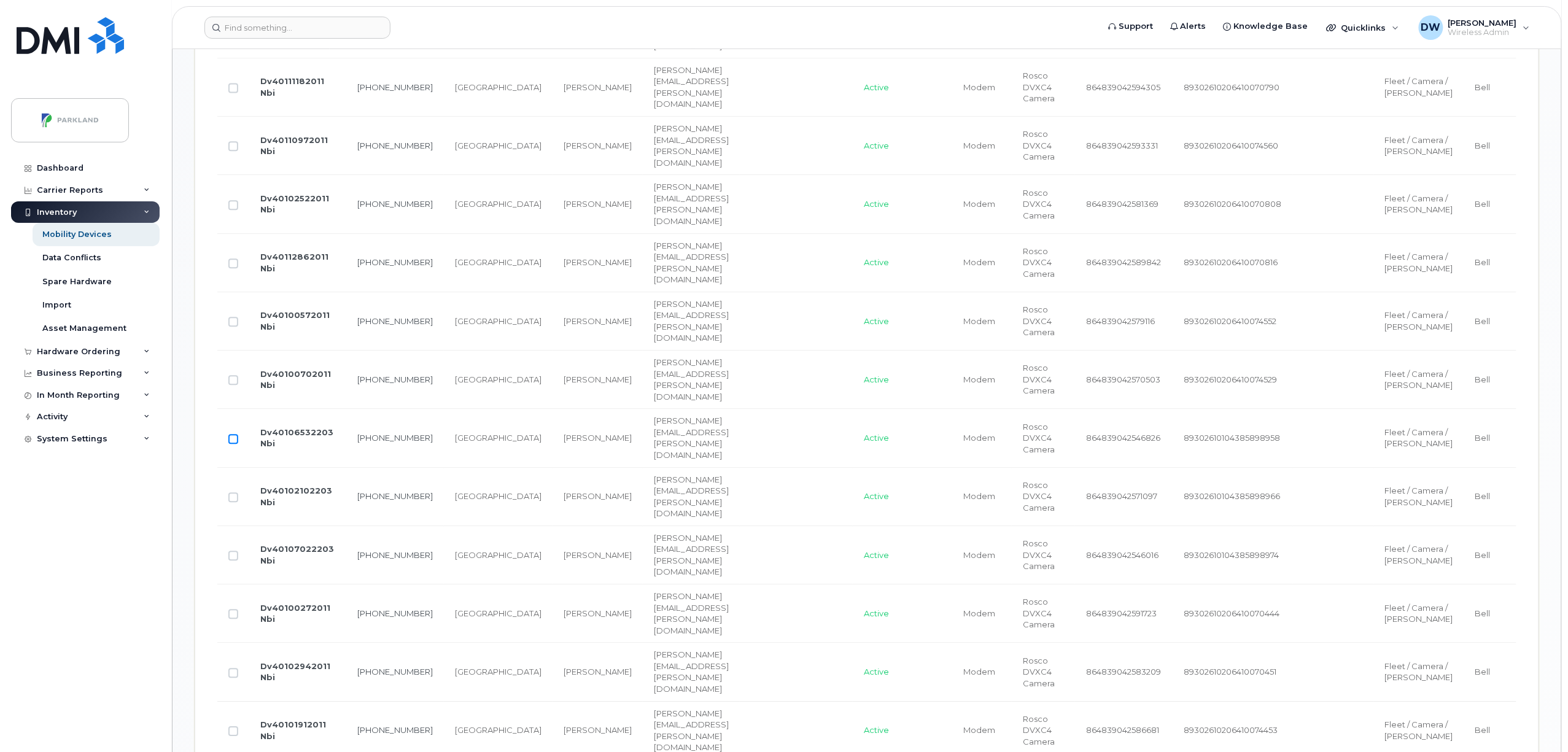
click at [234, 444] on input "Row Unselected" at bounding box center [233, 439] width 10 height 10
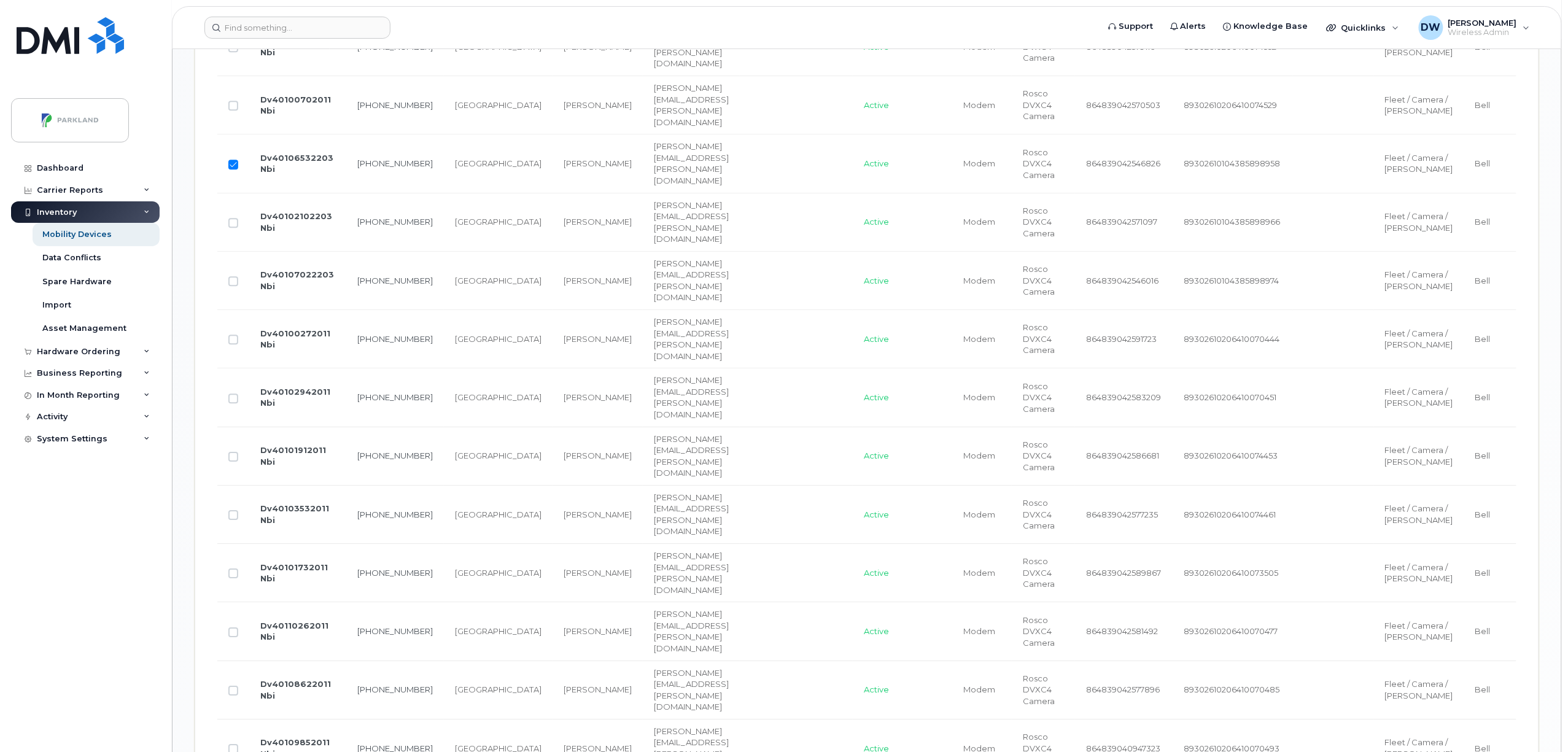
scroll to position [1648, 0]
click at [236, 403] on input "Row Unselected" at bounding box center [233, 397] width 10 height 10
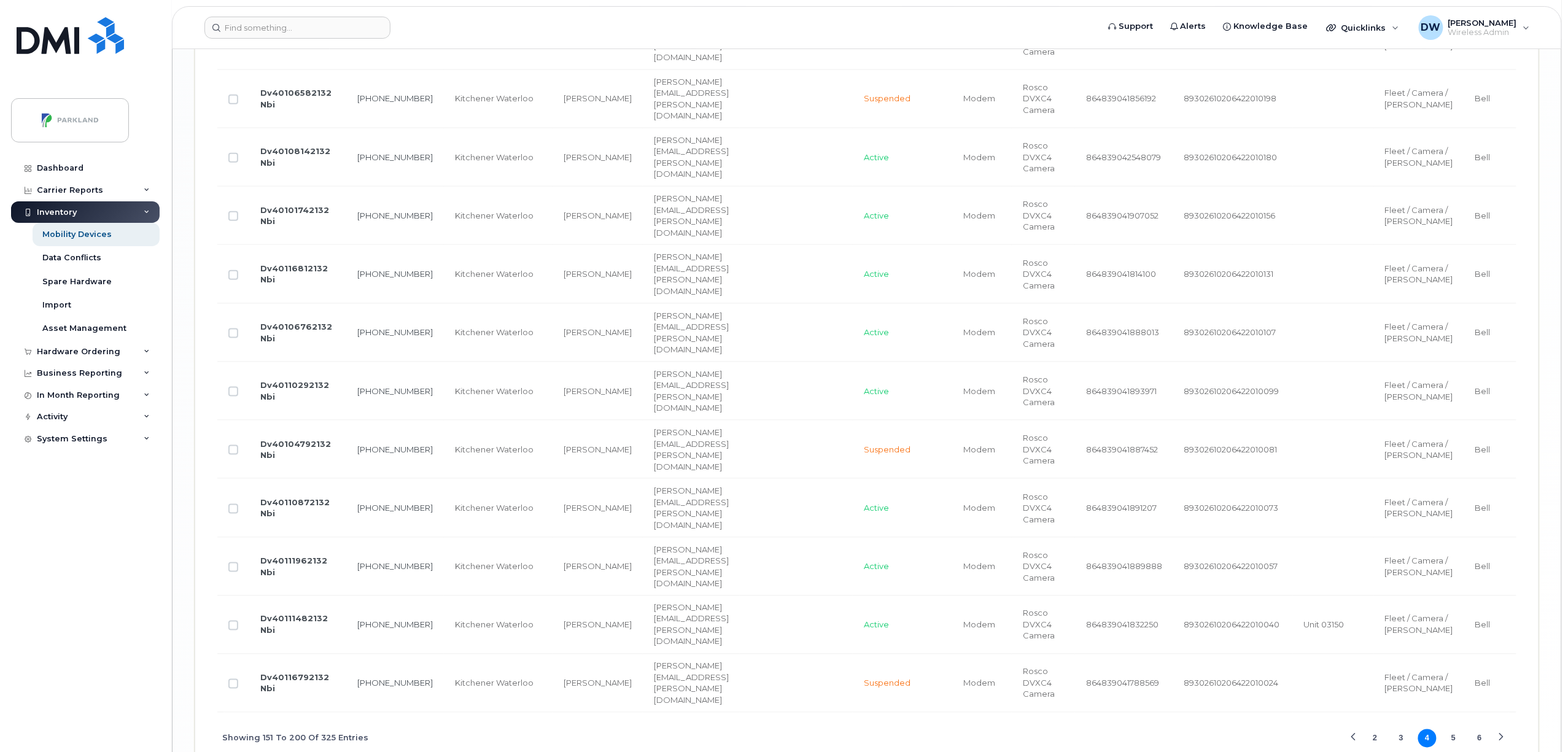
scroll to position [2964, 0]
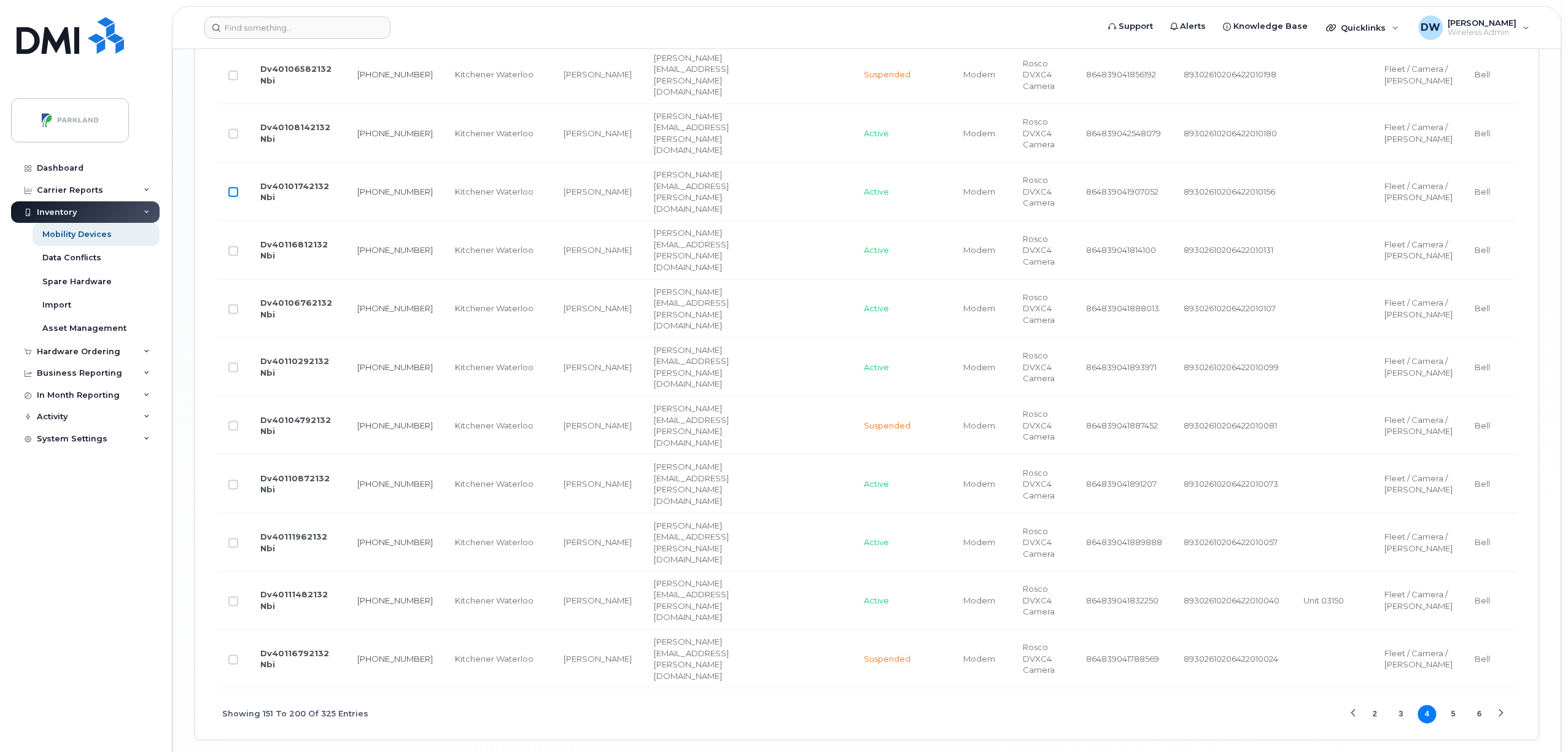
click at [233, 197] on input "Row Unselected" at bounding box center [233, 192] width 10 height 10
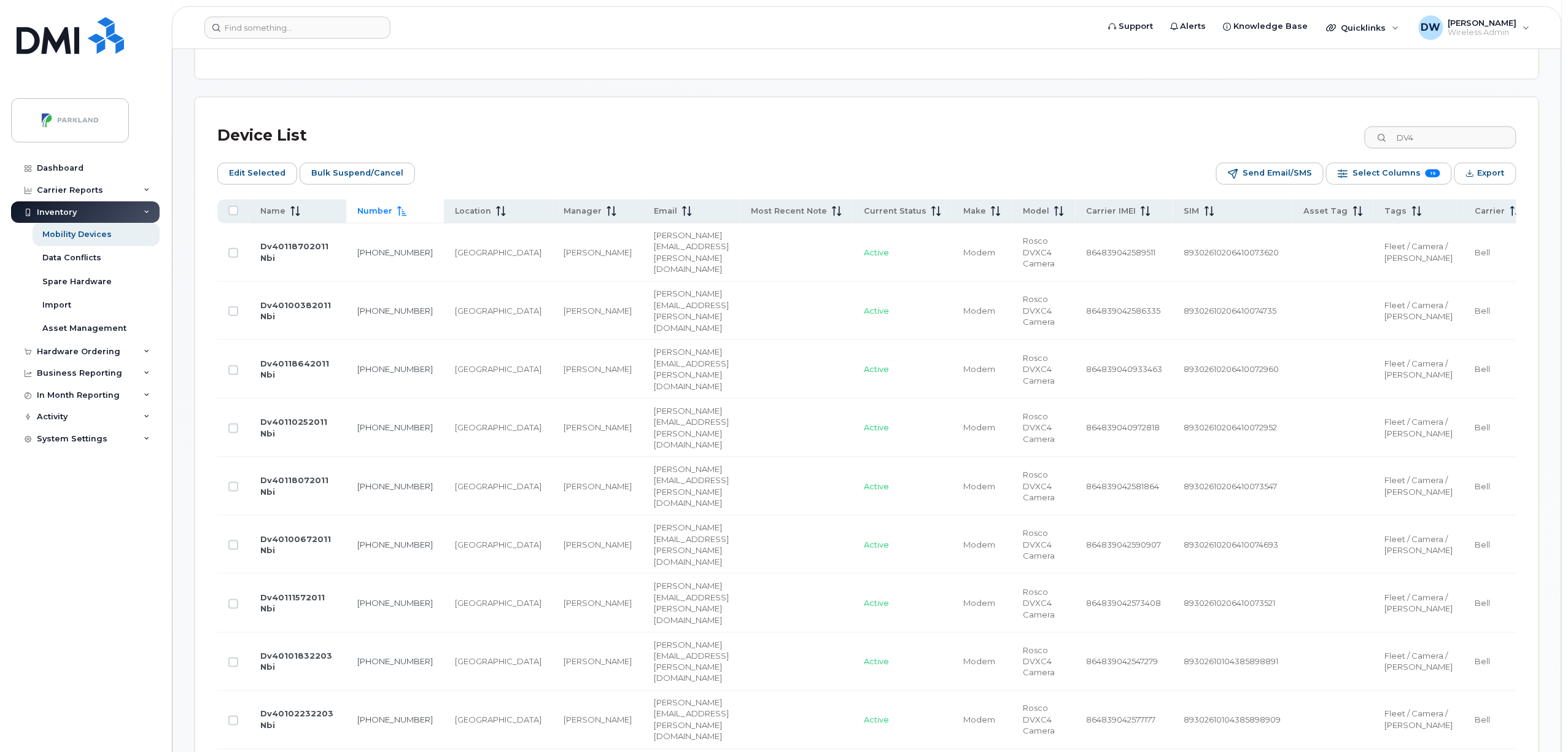
scroll to position [445, 0]
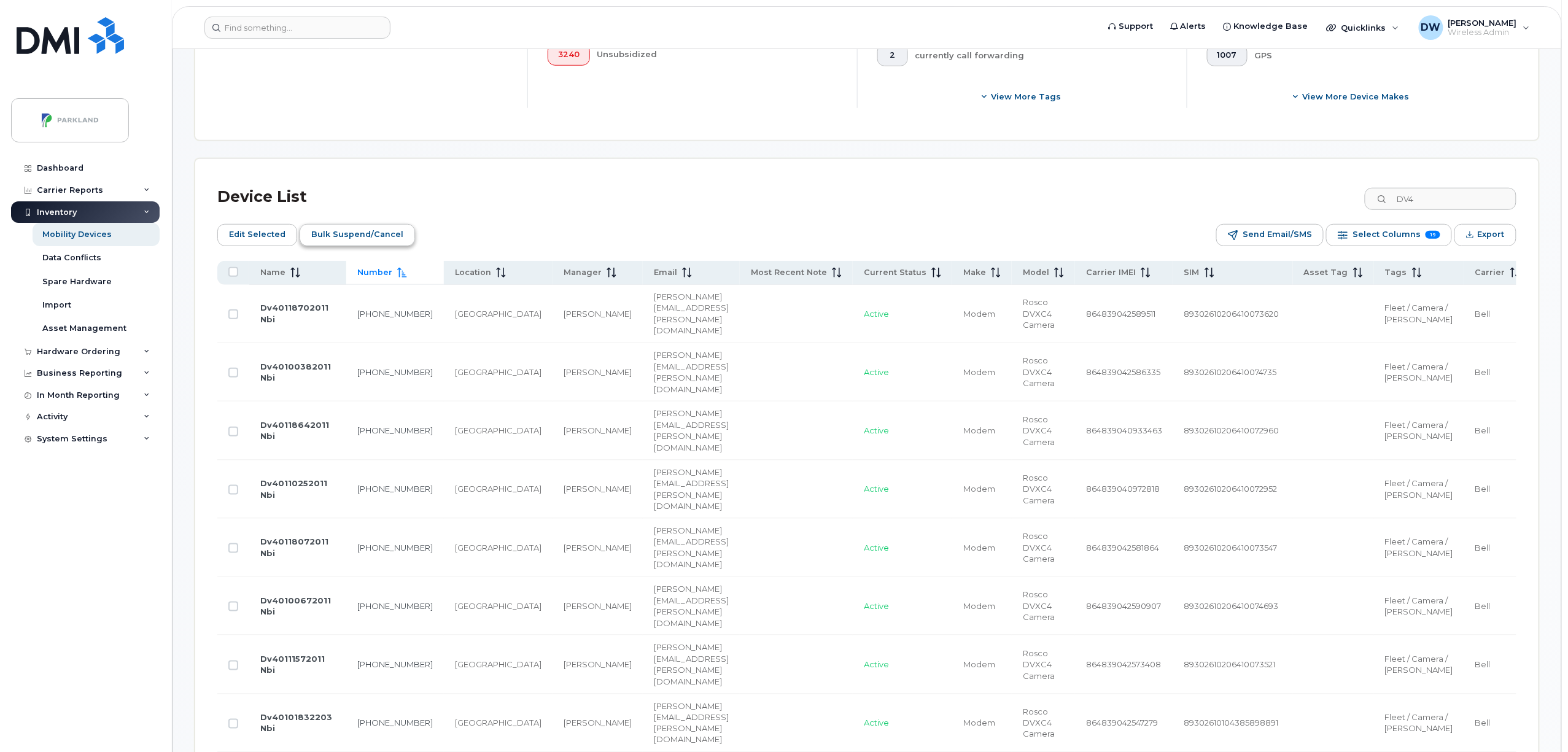
click at [370, 234] on span "Bulk Suspend/Cancel" at bounding box center [357, 234] width 92 height 18
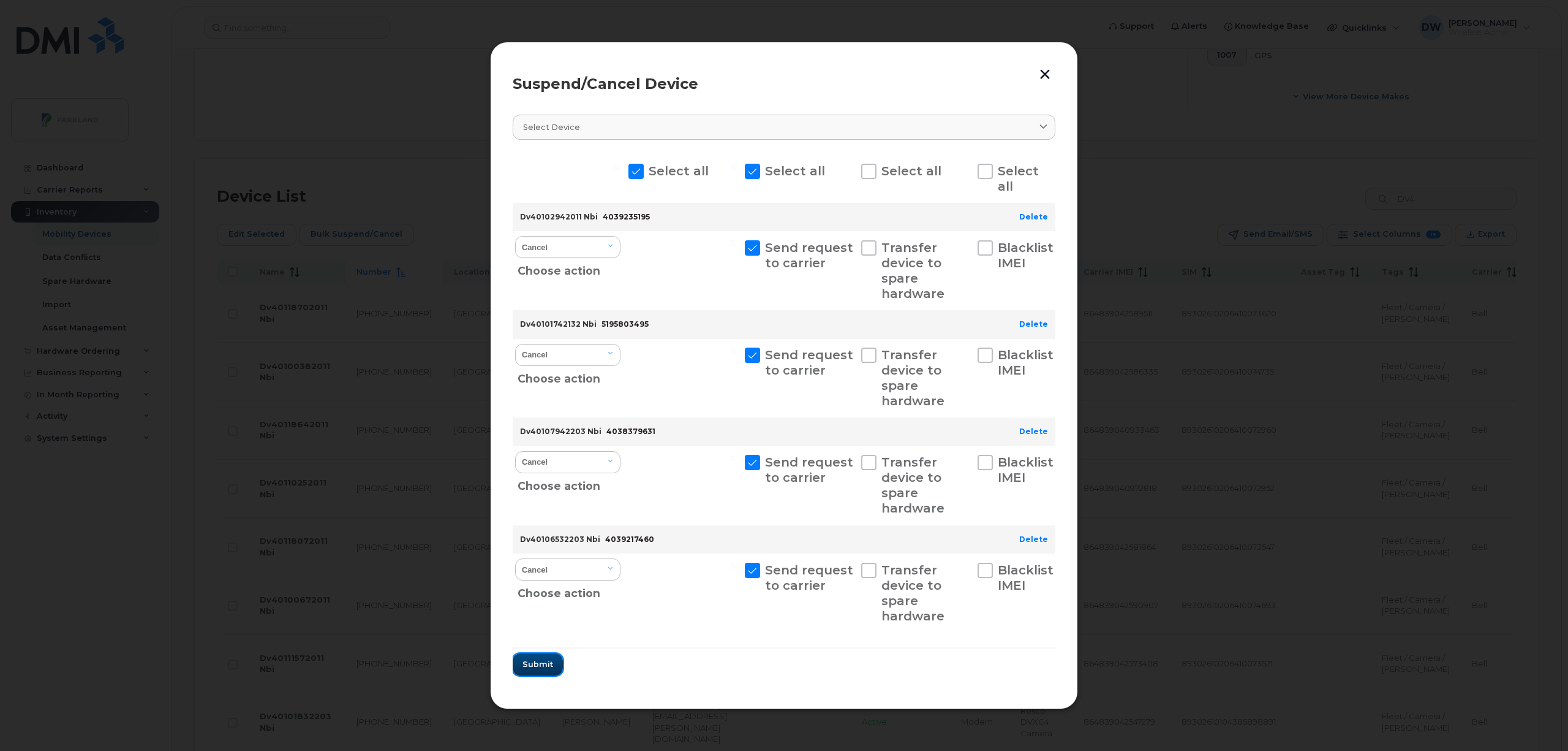
click at [538, 667] on span "Submit" at bounding box center [538, 664] width 31 height 12
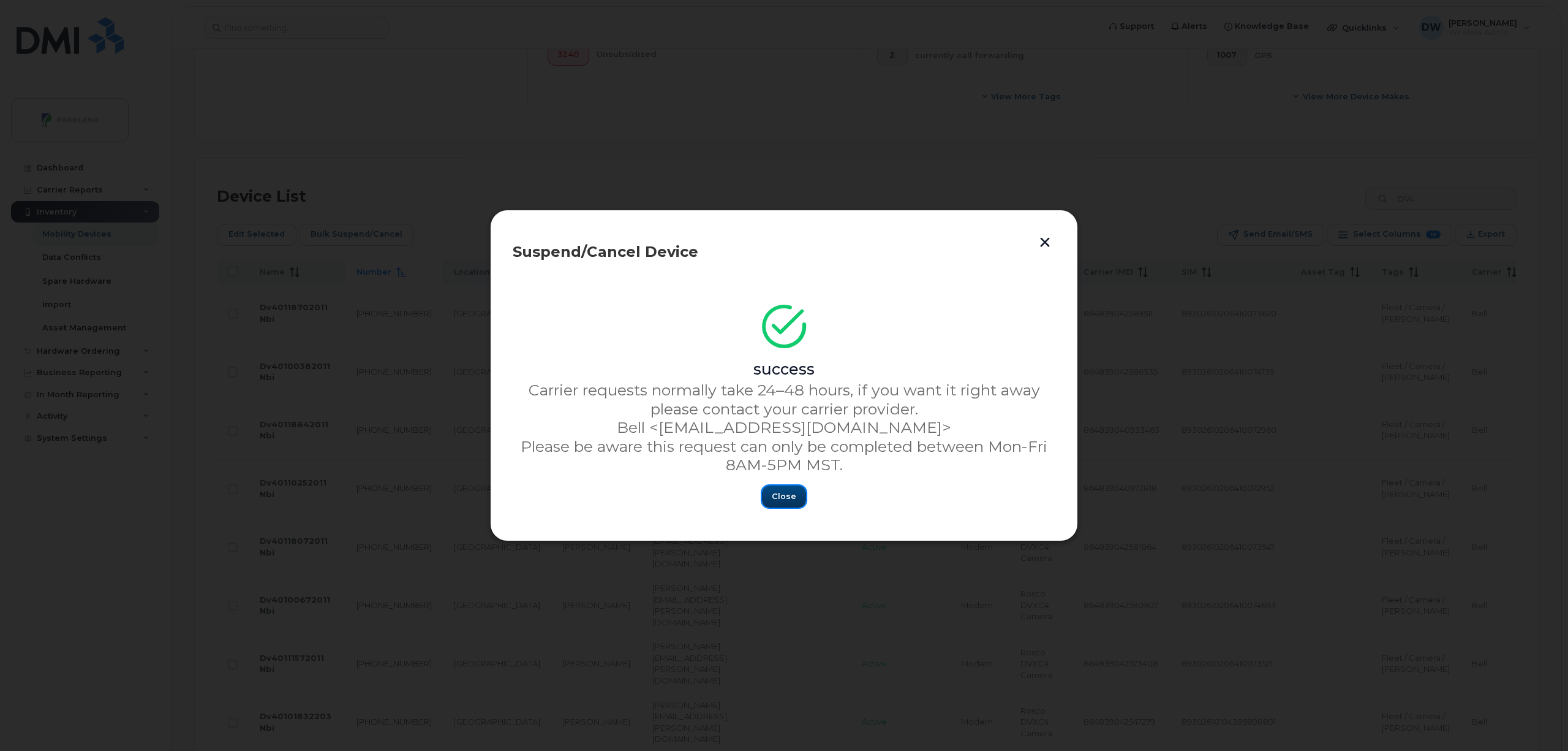
click at [790, 494] on span "Close" at bounding box center [784, 497] width 24 height 12
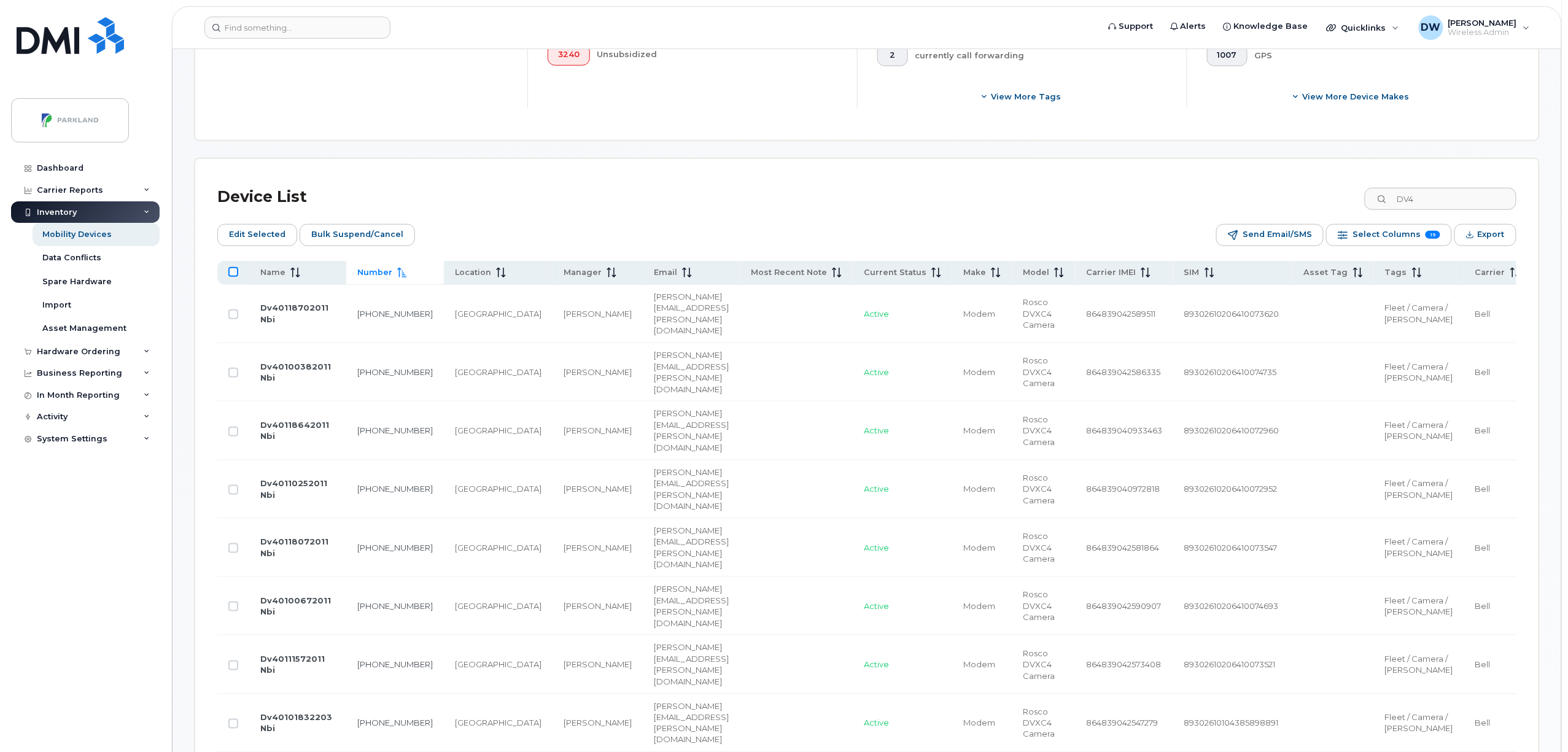
click at [231, 270] on input "All items unselected" at bounding box center [233, 272] width 10 height 10
click at [231, 271] on input "All items selected" at bounding box center [233, 272] width 10 height 10
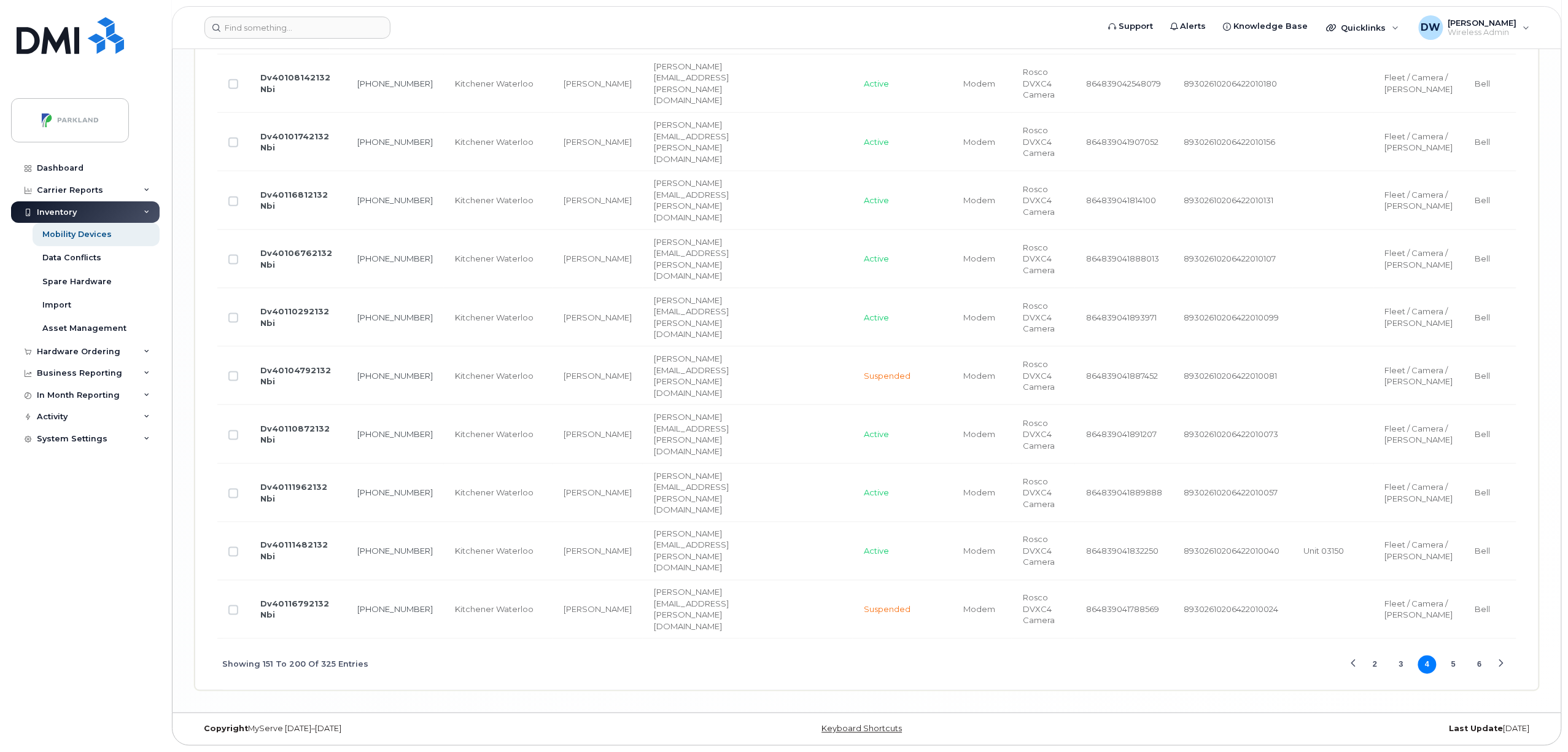
scroll to position [3598, 0]
click at [1452, 663] on button "5" at bounding box center [1454, 665] width 18 height 18
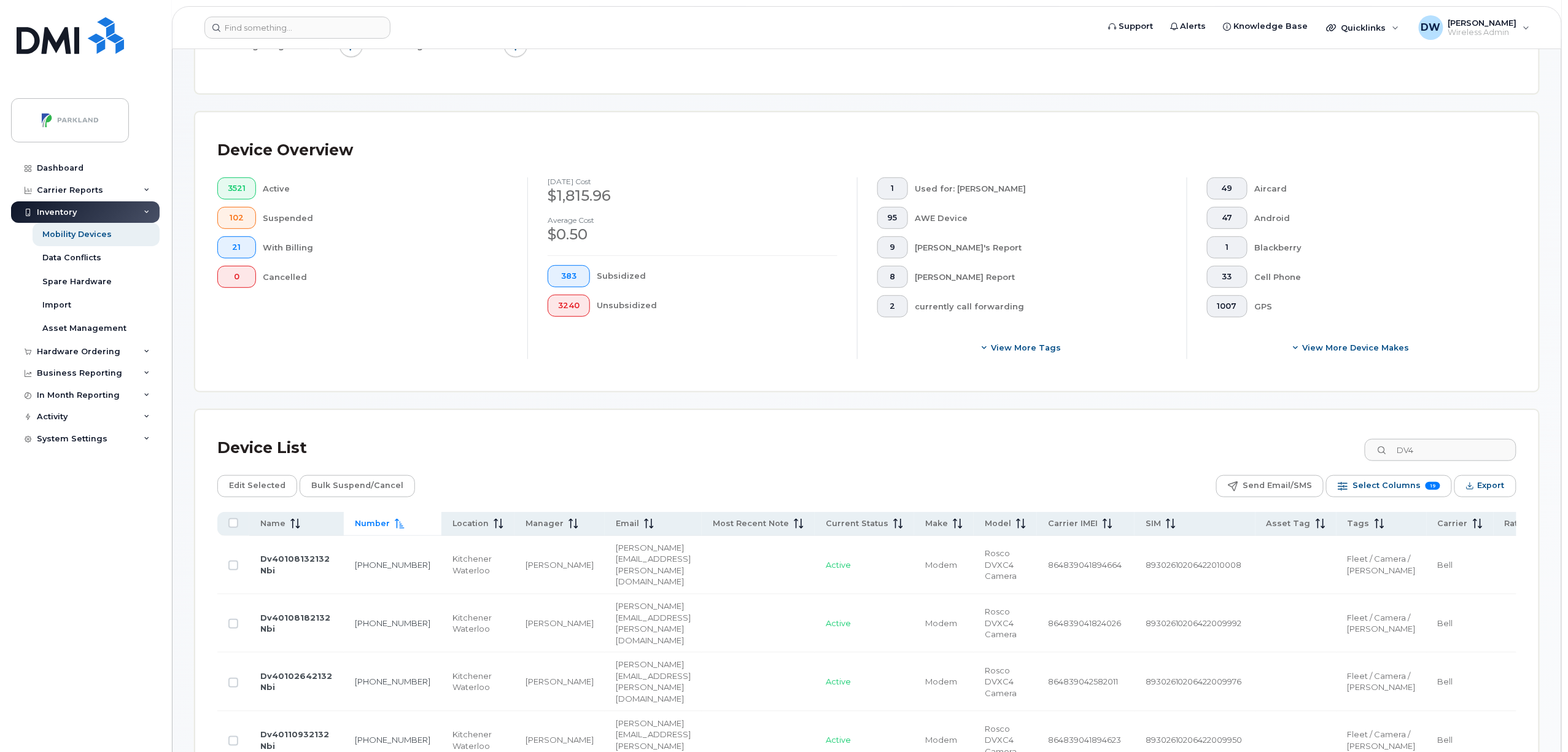
scroll to position [313, 0]
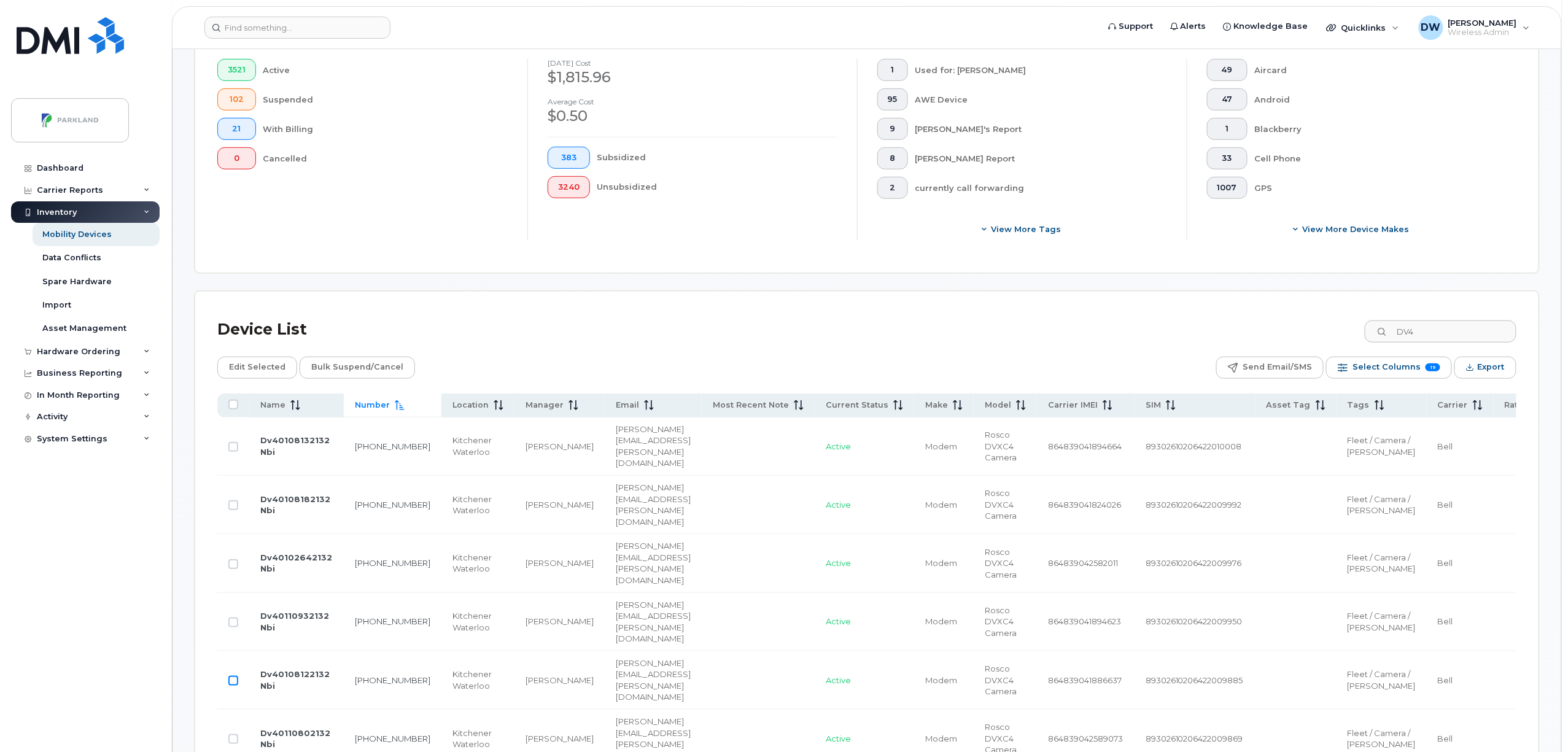
click at [236, 686] on input "Row Unselected" at bounding box center [233, 680] width 10 height 10
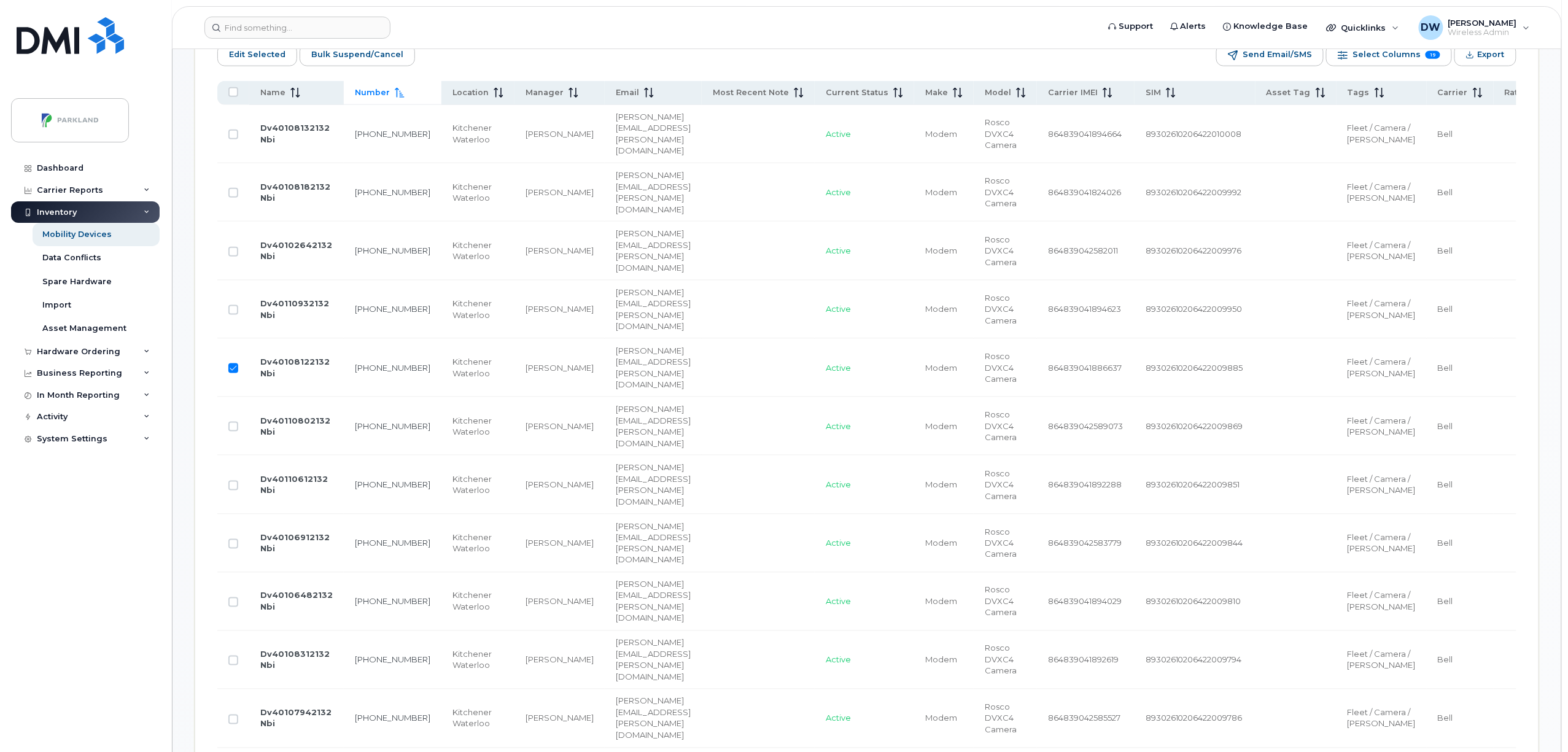
scroll to position [634, 0]
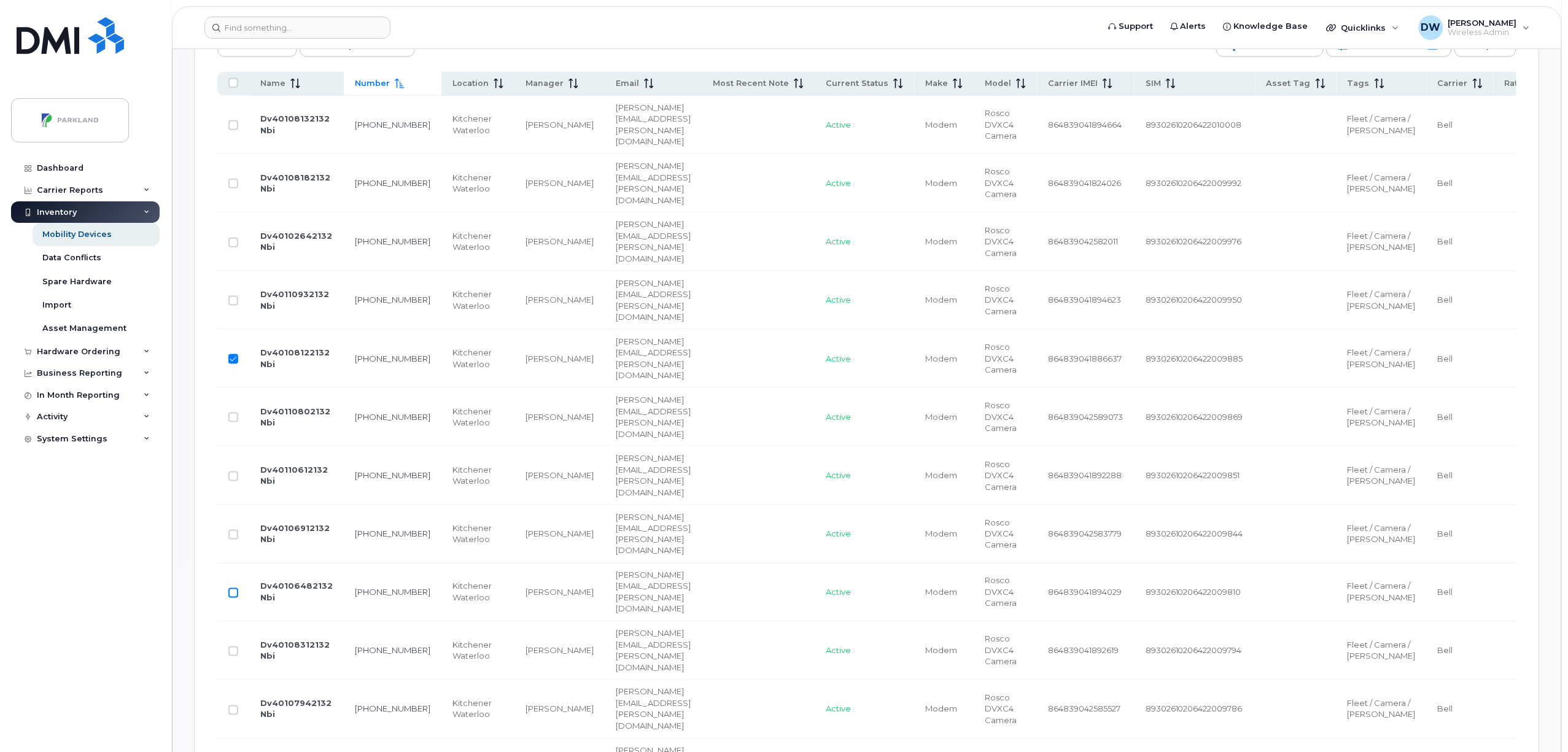
click at [233, 598] on input "Row Unselected" at bounding box center [233, 592] width 10 height 10
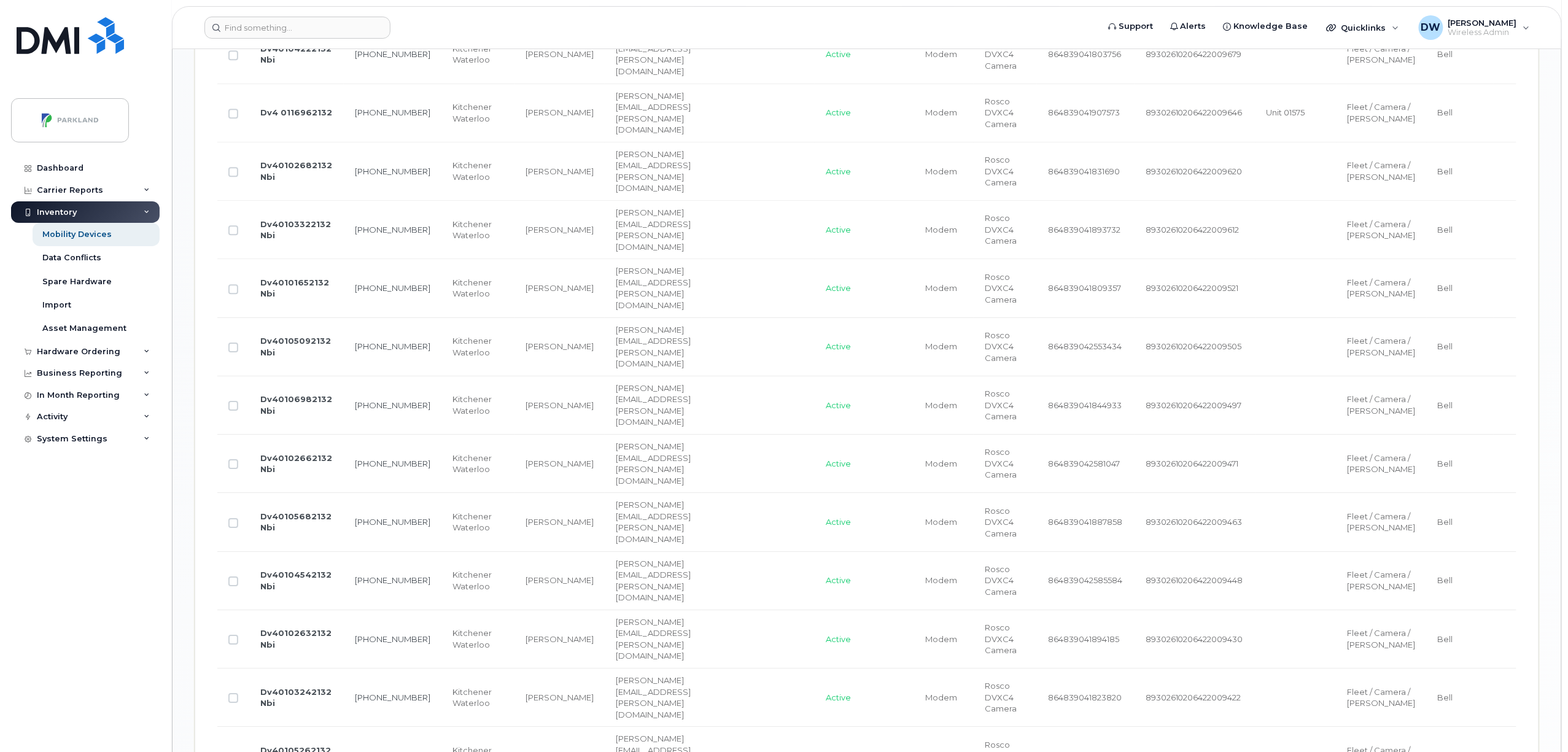
scroll to position [1798, 0]
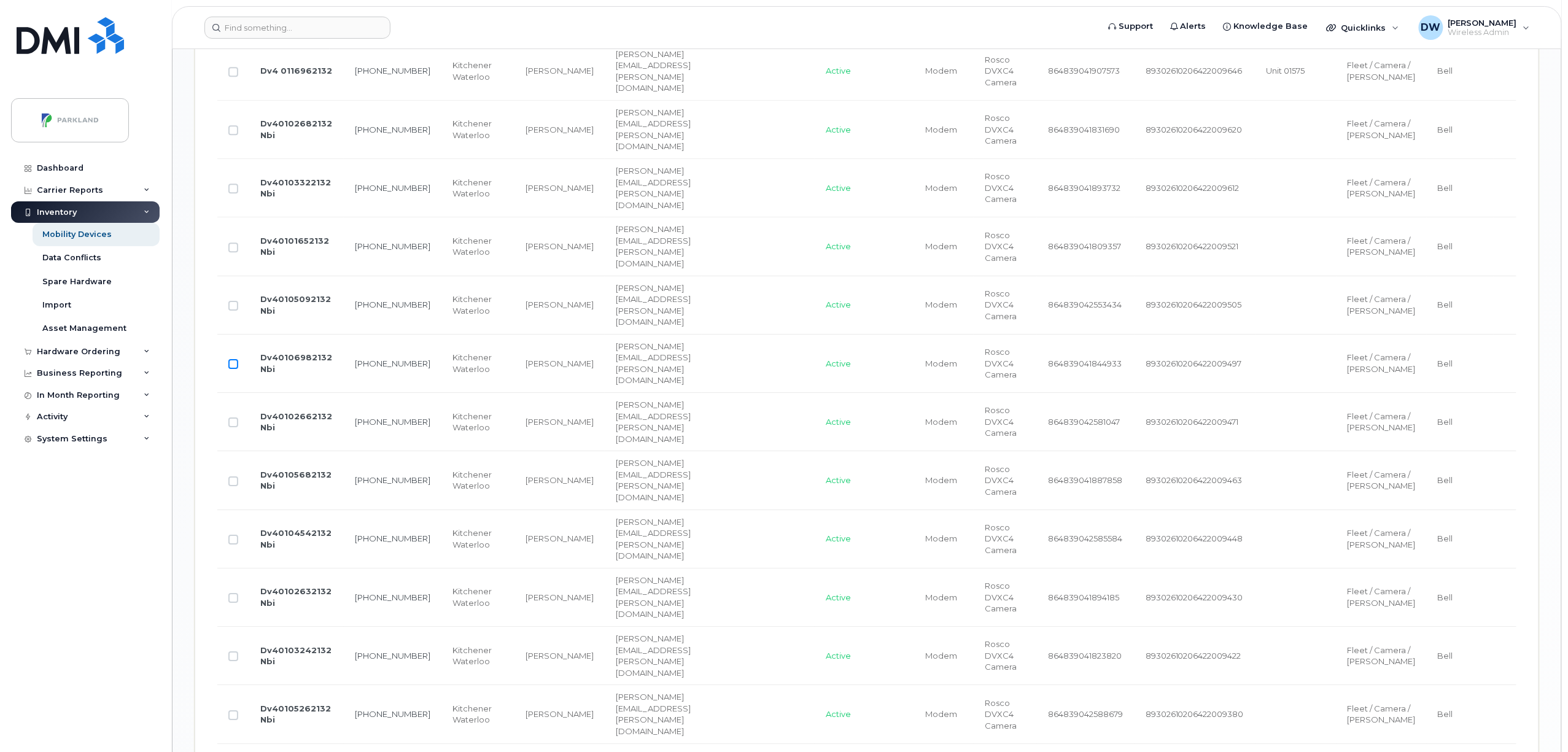
click at [231, 369] on input "Row Unselected" at bounding box center [233, 364] width 10 height 10
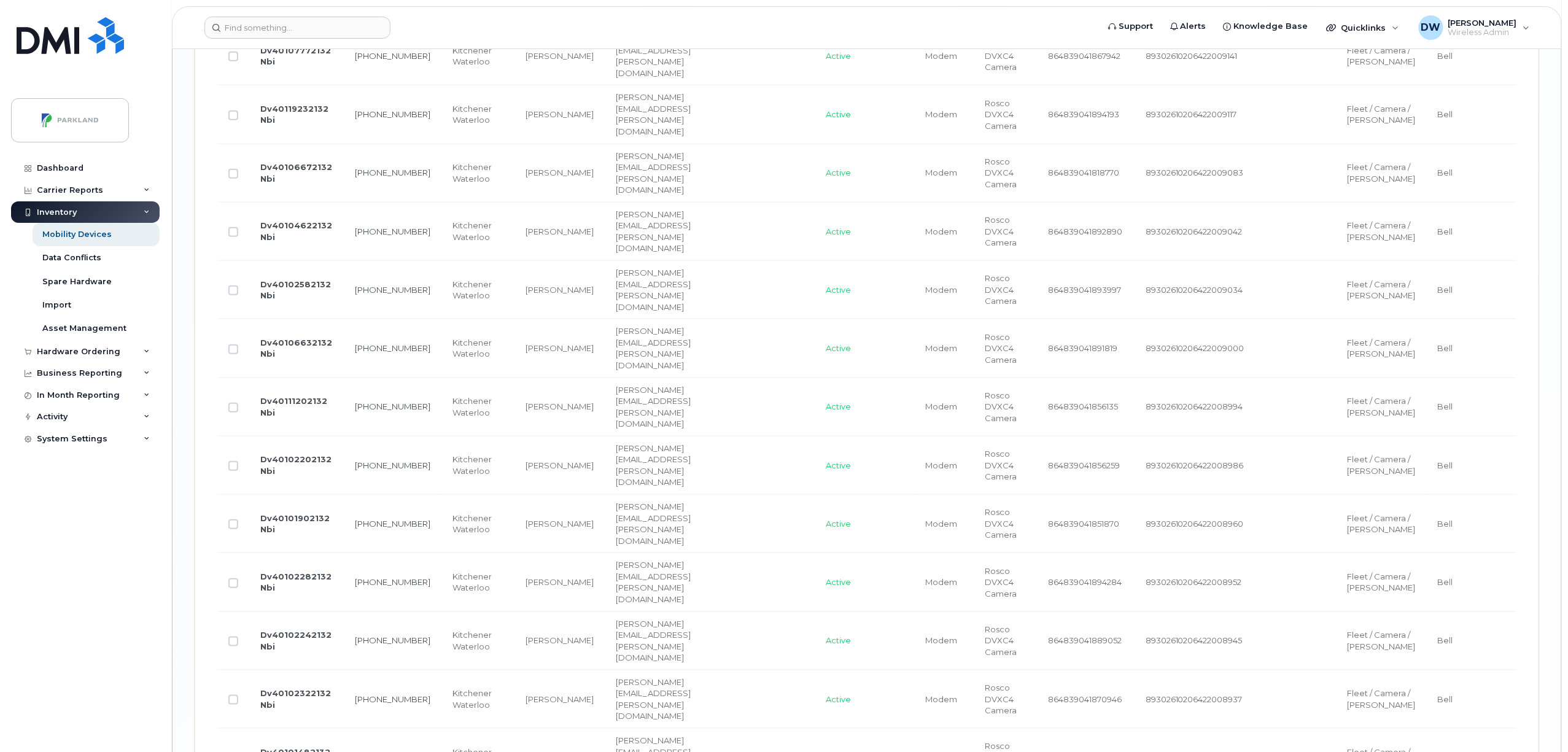
scroll to position [2638, 0]
click at [232, 173] on input "Row Unselected" at bounding box center [233, 168] width 10 height 10
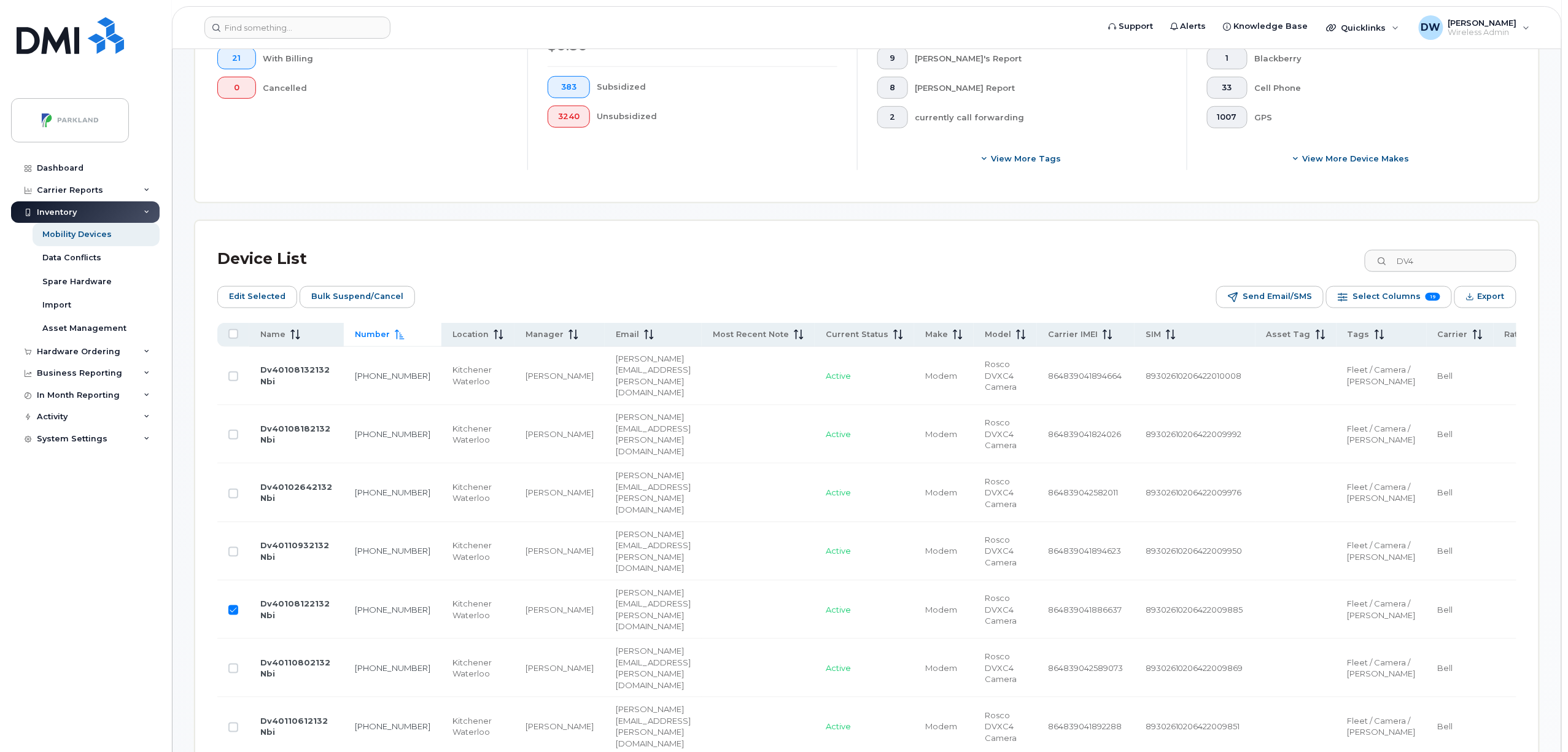
scroll to position [351, 0]
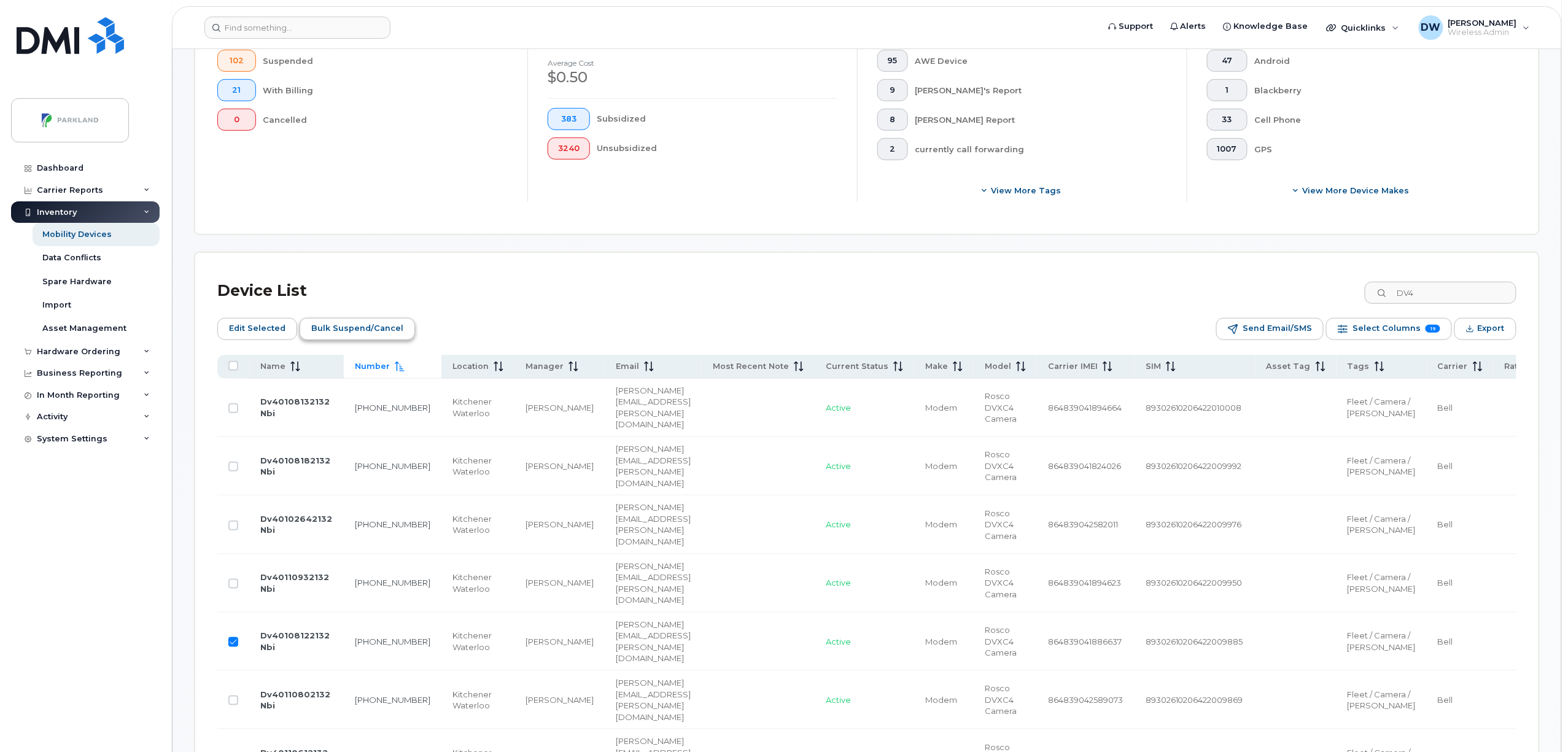
click at [338, 324] on span "Bulk Suspend/Cancel" at bounding box center [357, 328] width 92 height 18
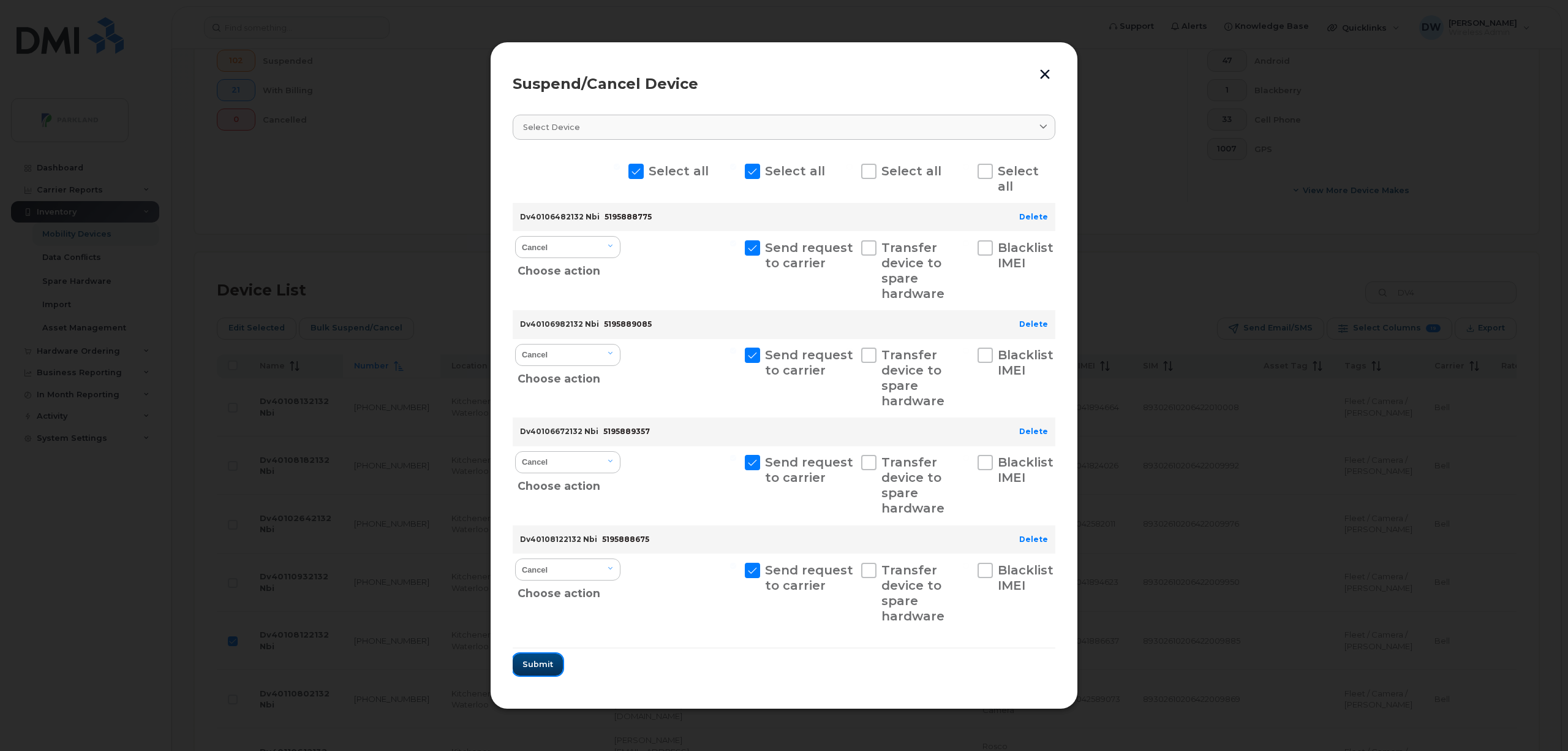
click at [538, 668] on span "Submit" at bounding box center [538, 664] width 31 height 12
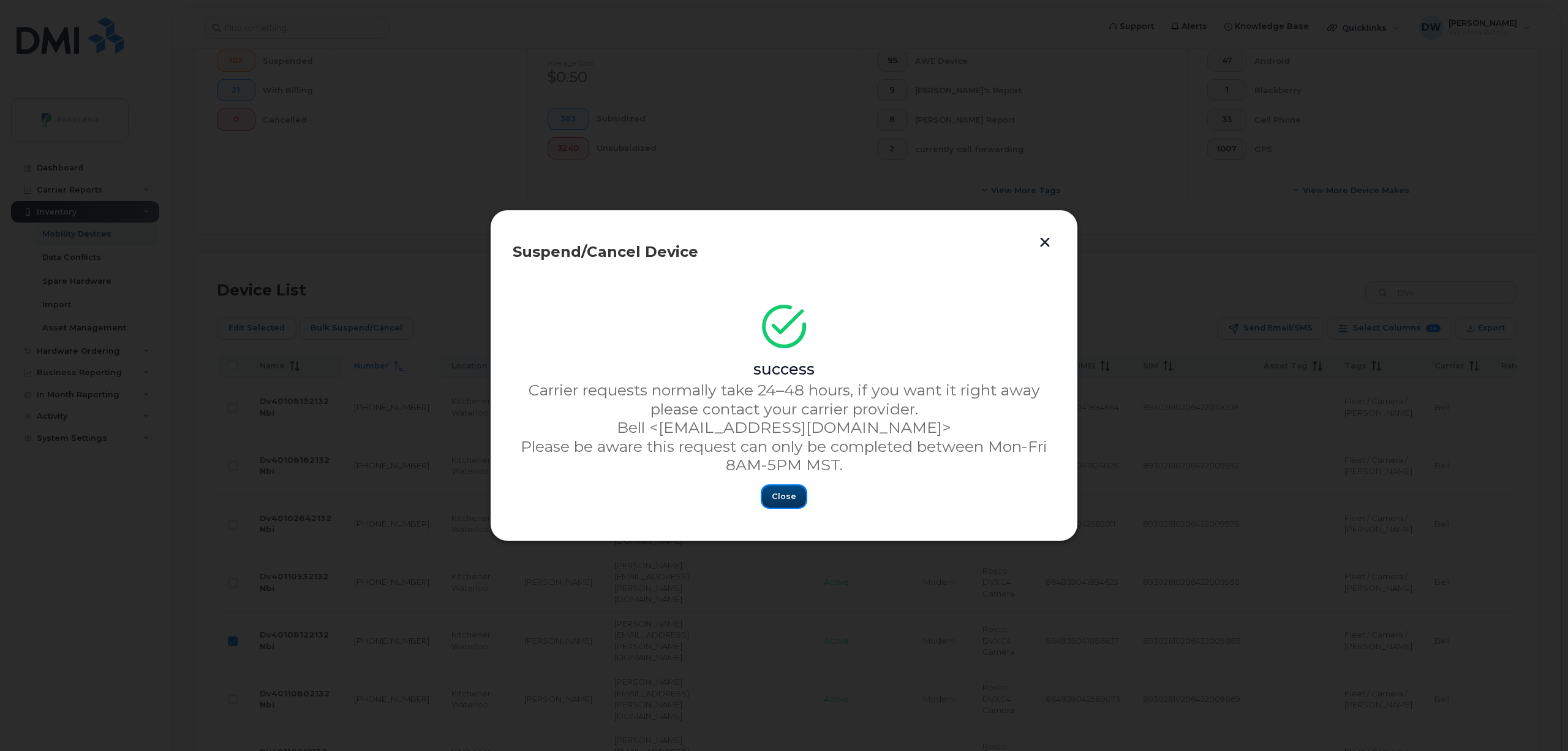
click at [775, 499] on span "Close" at bounding box center [784, 497] width 24 height 12
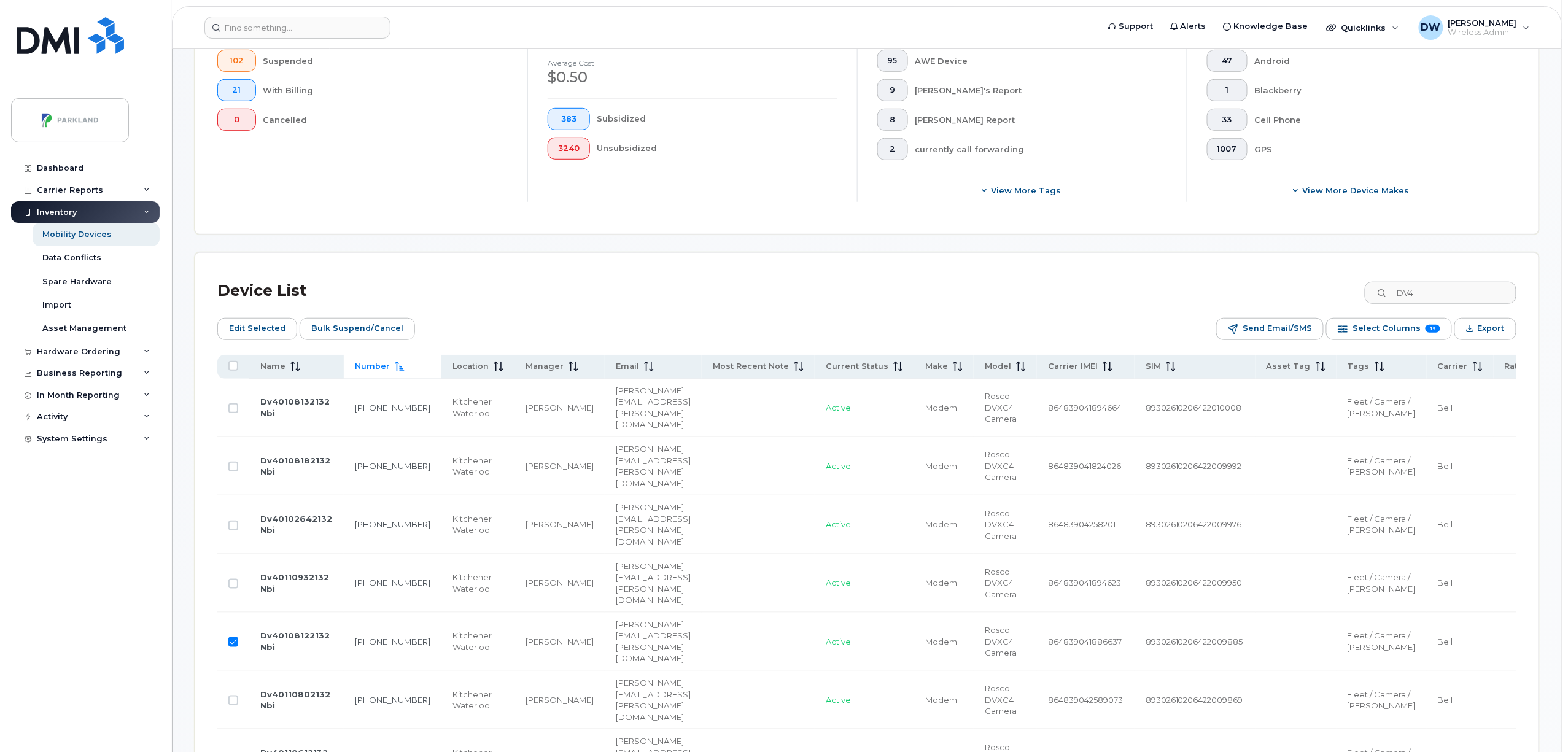
click at [344, 373] on th at bounding box center [392, 366] width 98 height 24
click at [234, 367] on input "All items unselected" at bounding box center [233, 366] width 10 height 10
click at [234, 367] on input "All items selected" at bounding box center [233, 366] width 10 height 10
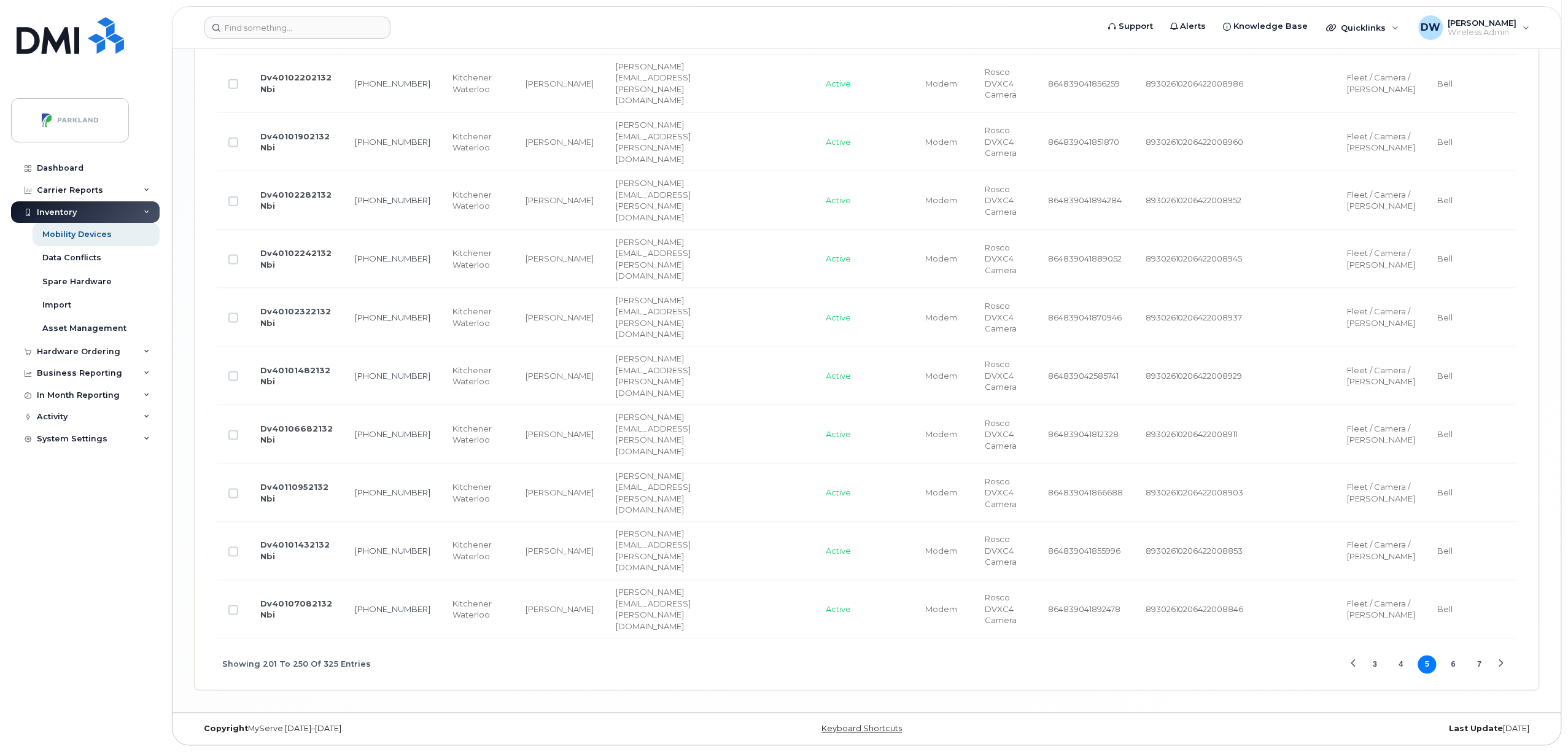
scroll to position [3598, 0]
click at [1452, 661] on button "6" at bounding box center [1454, 665] width 18 height 18
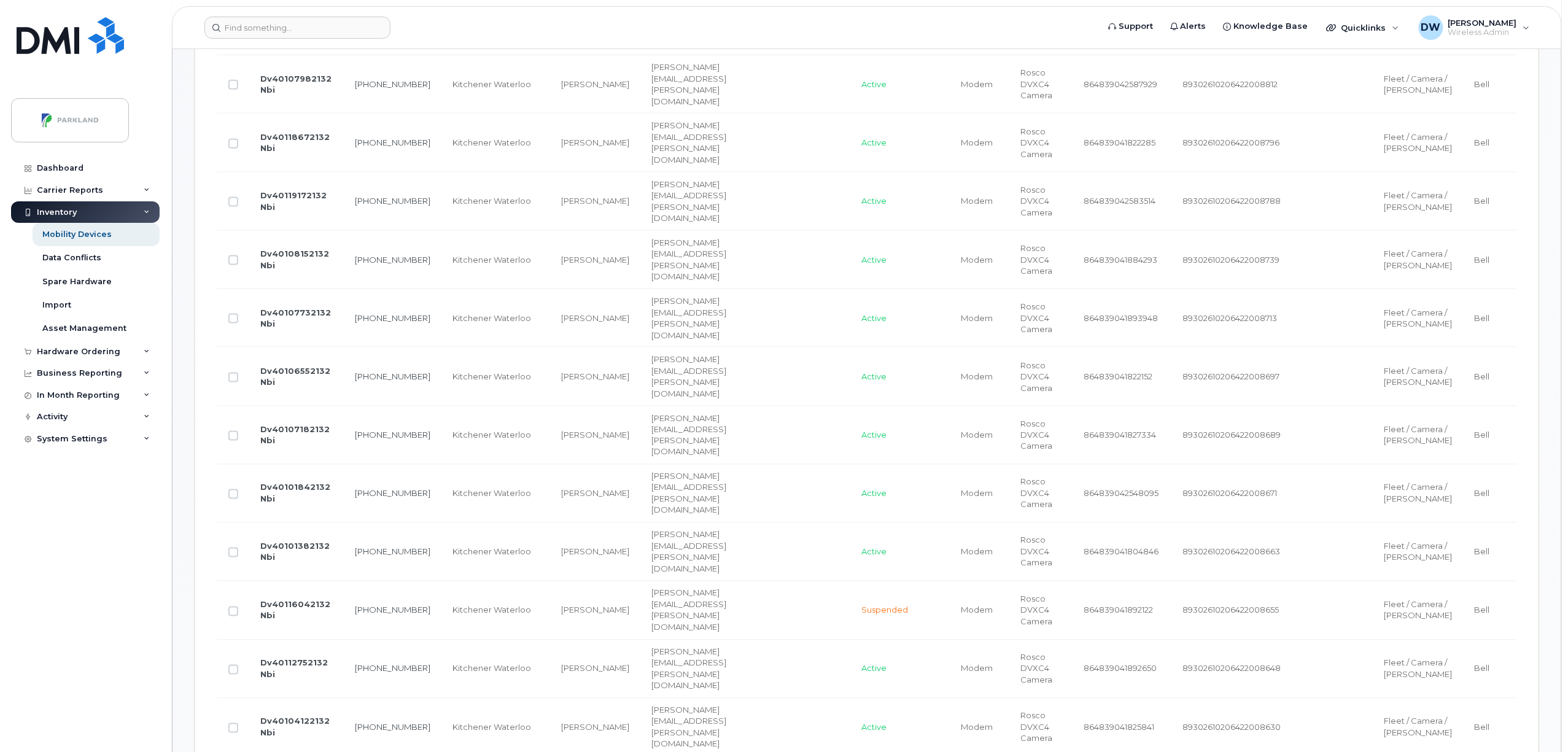
scroll to position [755, 0]
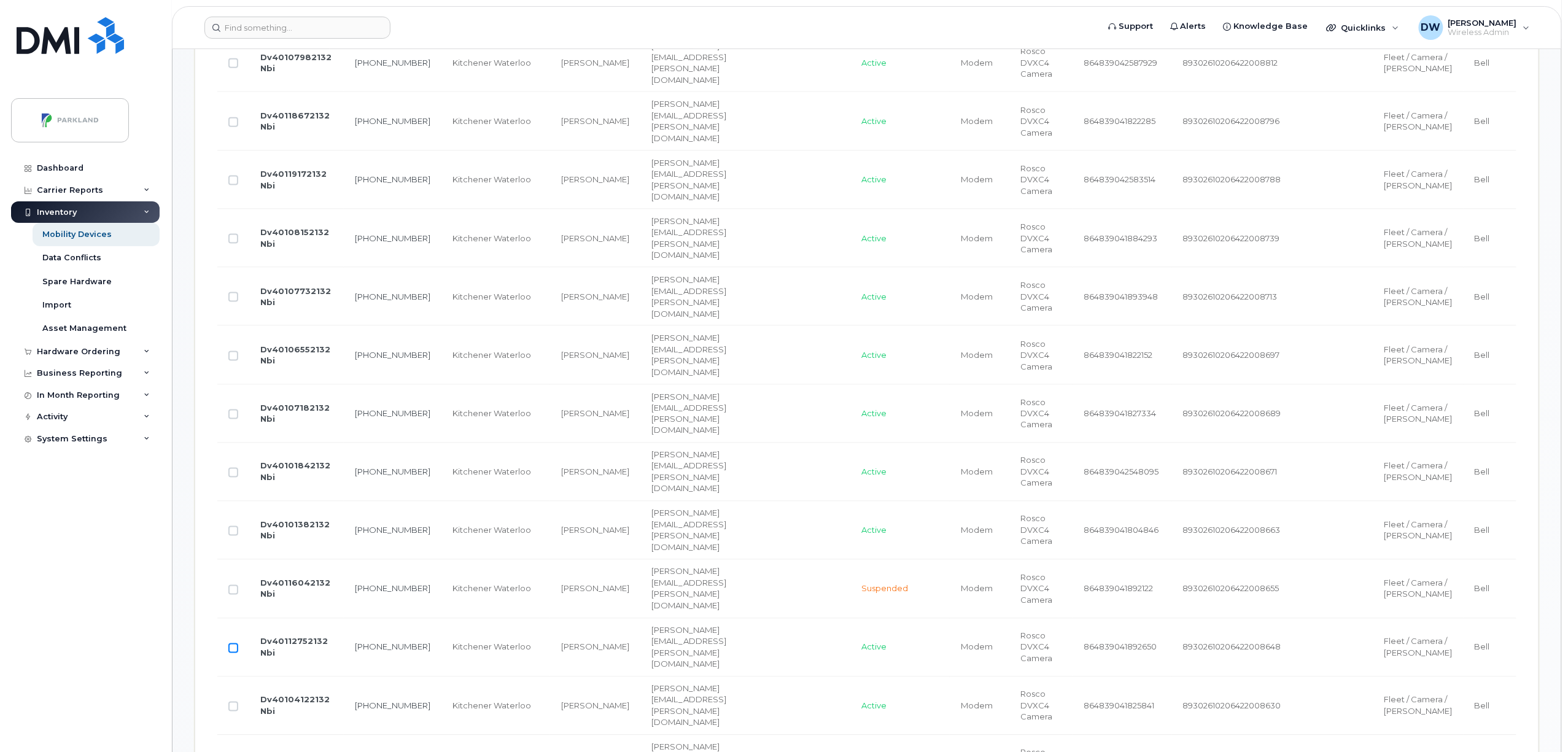
click at [236, 652] on input "Row Unselected" at bounding box center [233, 648] width 10 height 10
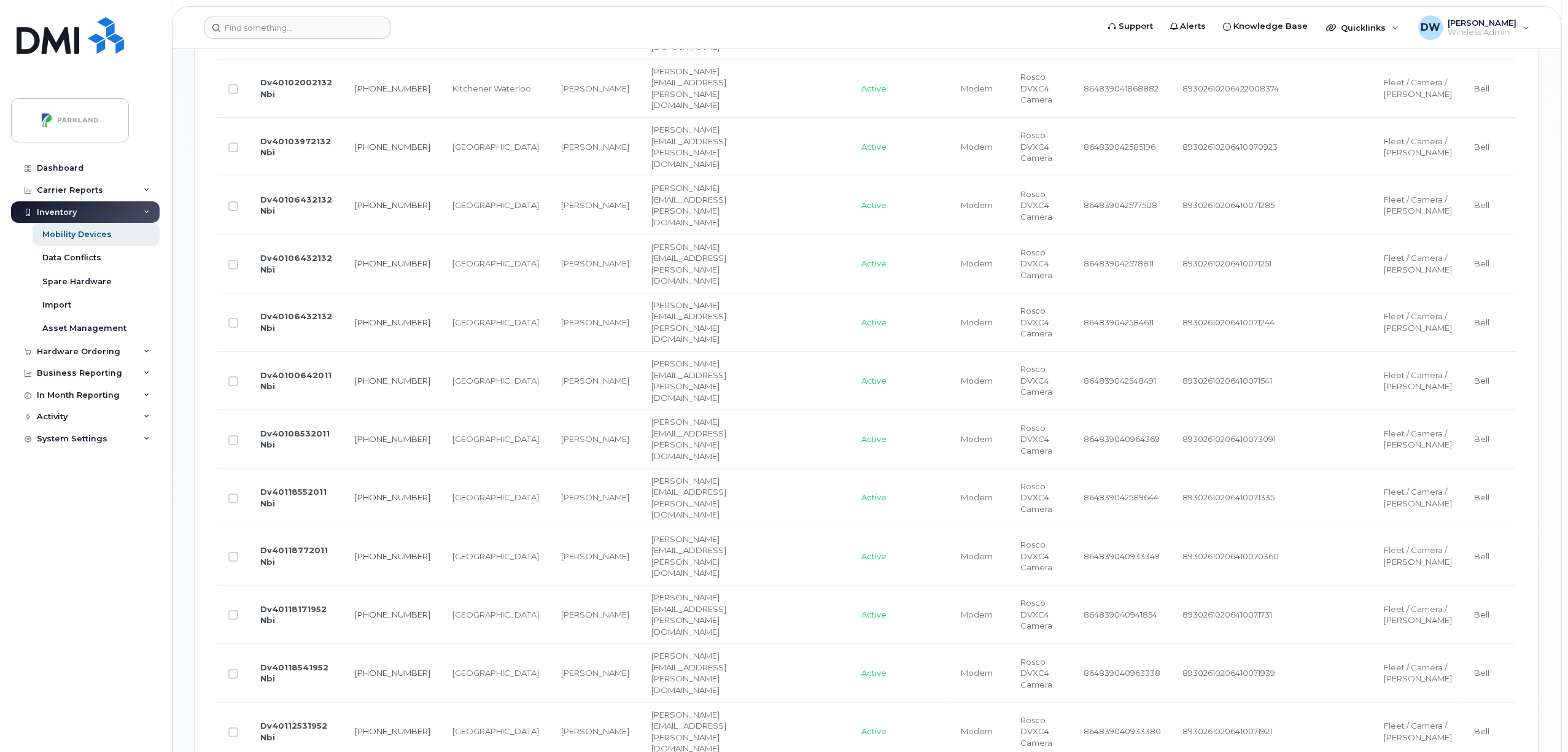
scroll to position [2288, 0]
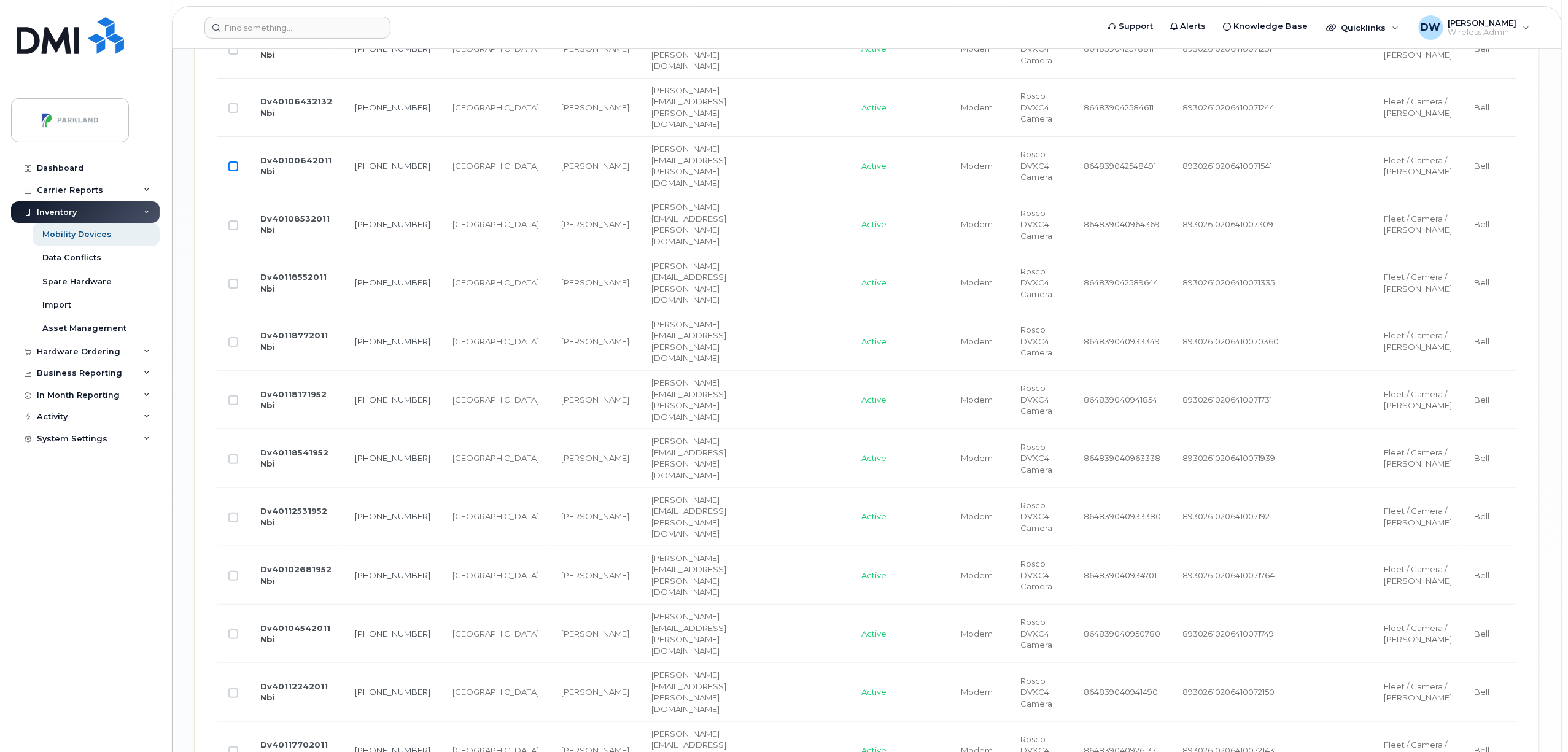
click at [235, 171] on input "Row Unselected" at bounding box center [233, 166] width 10 height 10
click at [234, 230] on input "Row Unselected" at bounding box center [233, 225] width 10 height 10
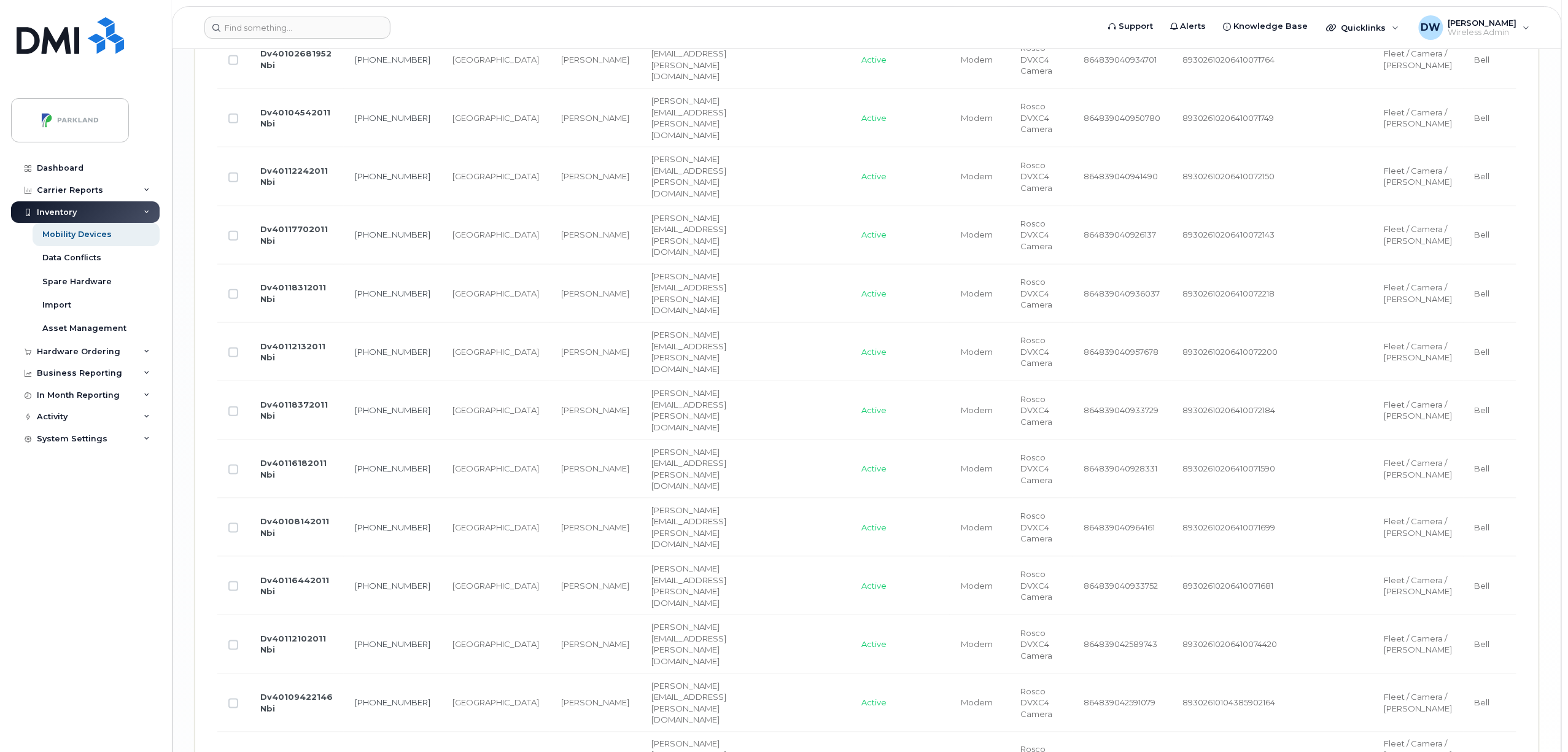
scroll to position [2837, 0]
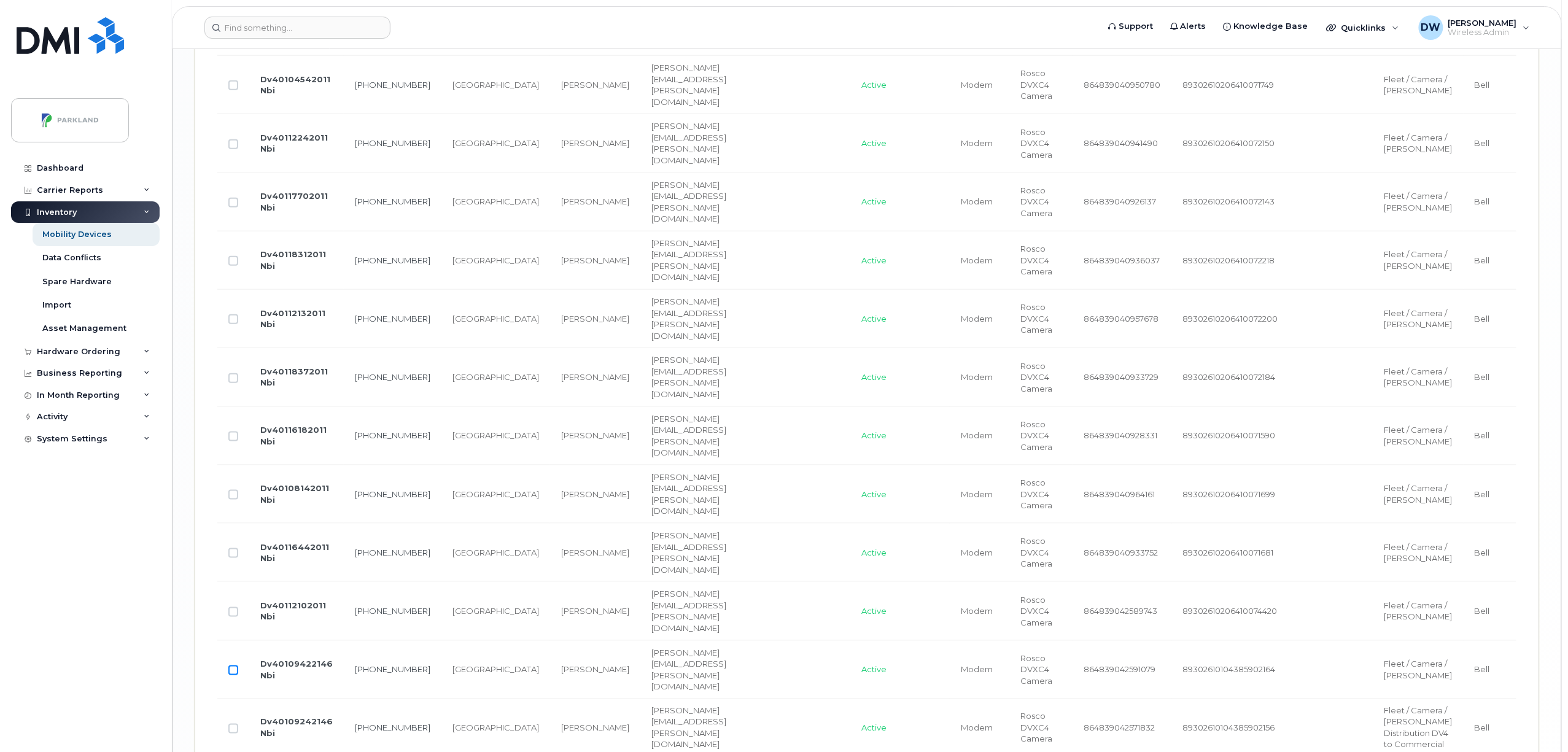
click at [234, 675] on input "Row Unselected" at bounding box center [233, 670] width 10 height 10
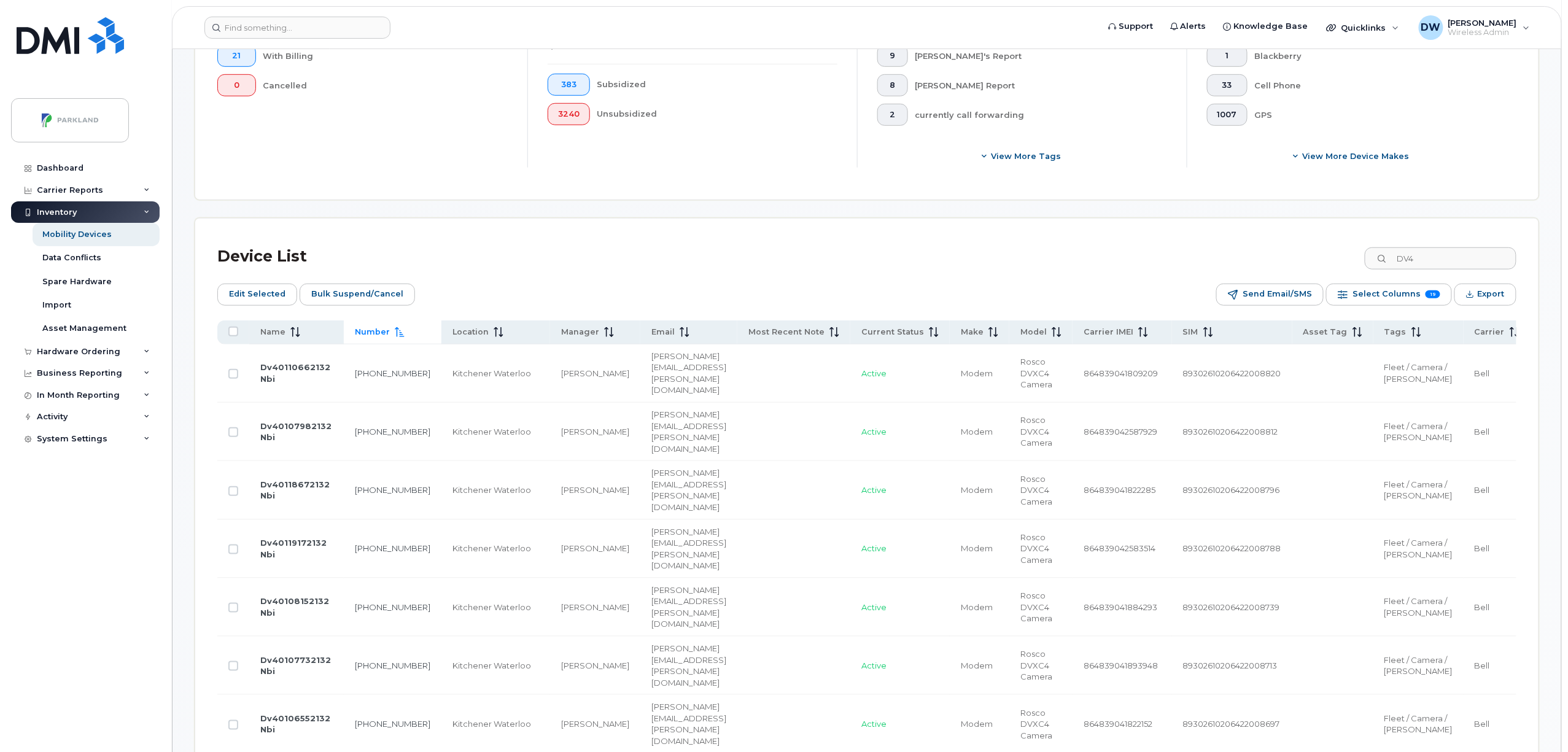
scroll to position [0, 0]
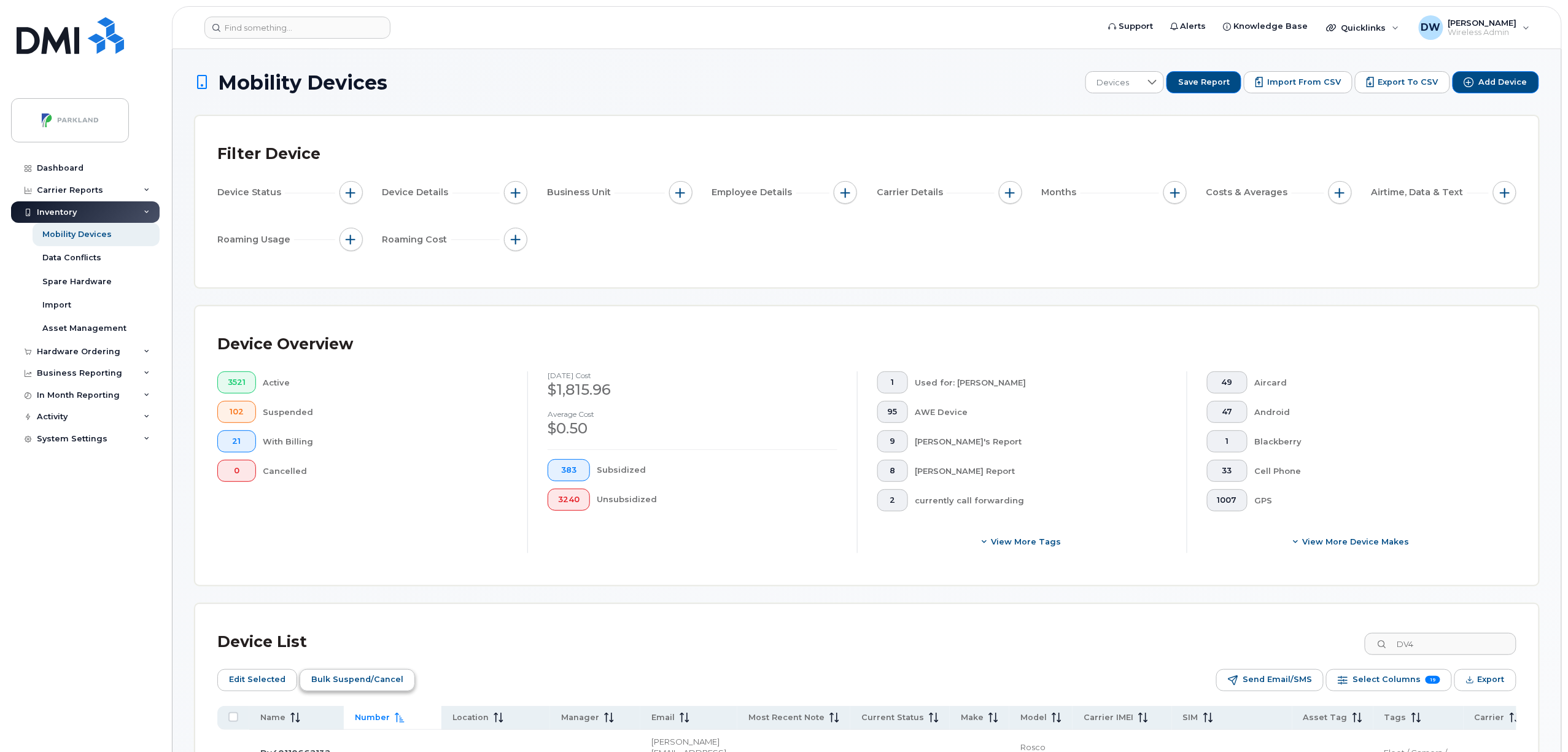
click at [367, 676] on span "Bulk Suspend/Cancel" at bounding box center [357, 680] width 92 height 18
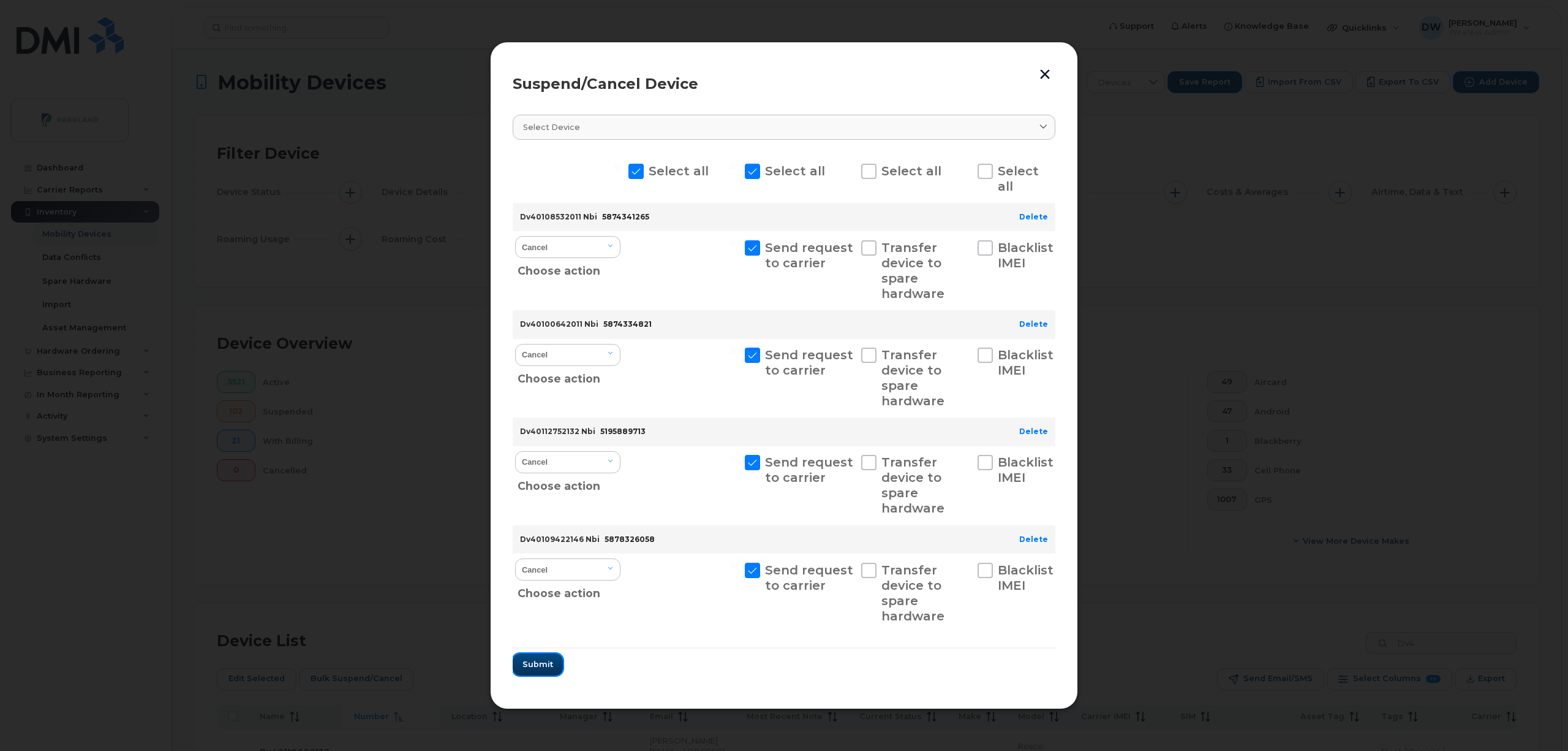
click at [539, 667] on span "Submit" at bounding box center [538, 664] width 31 height 12
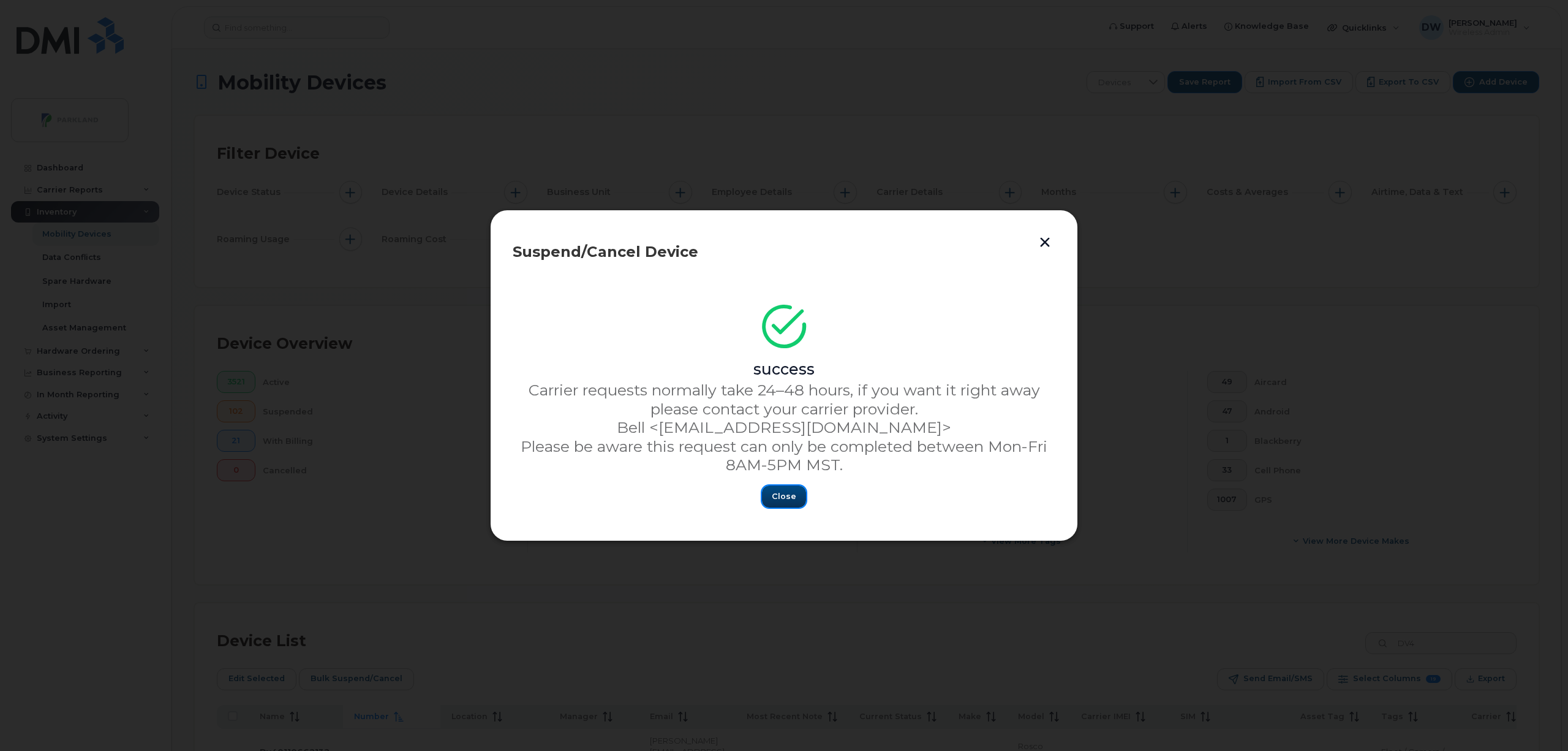
click at [768, 497] on button "Close" at bounding box center [784, 497] width 44 height 22
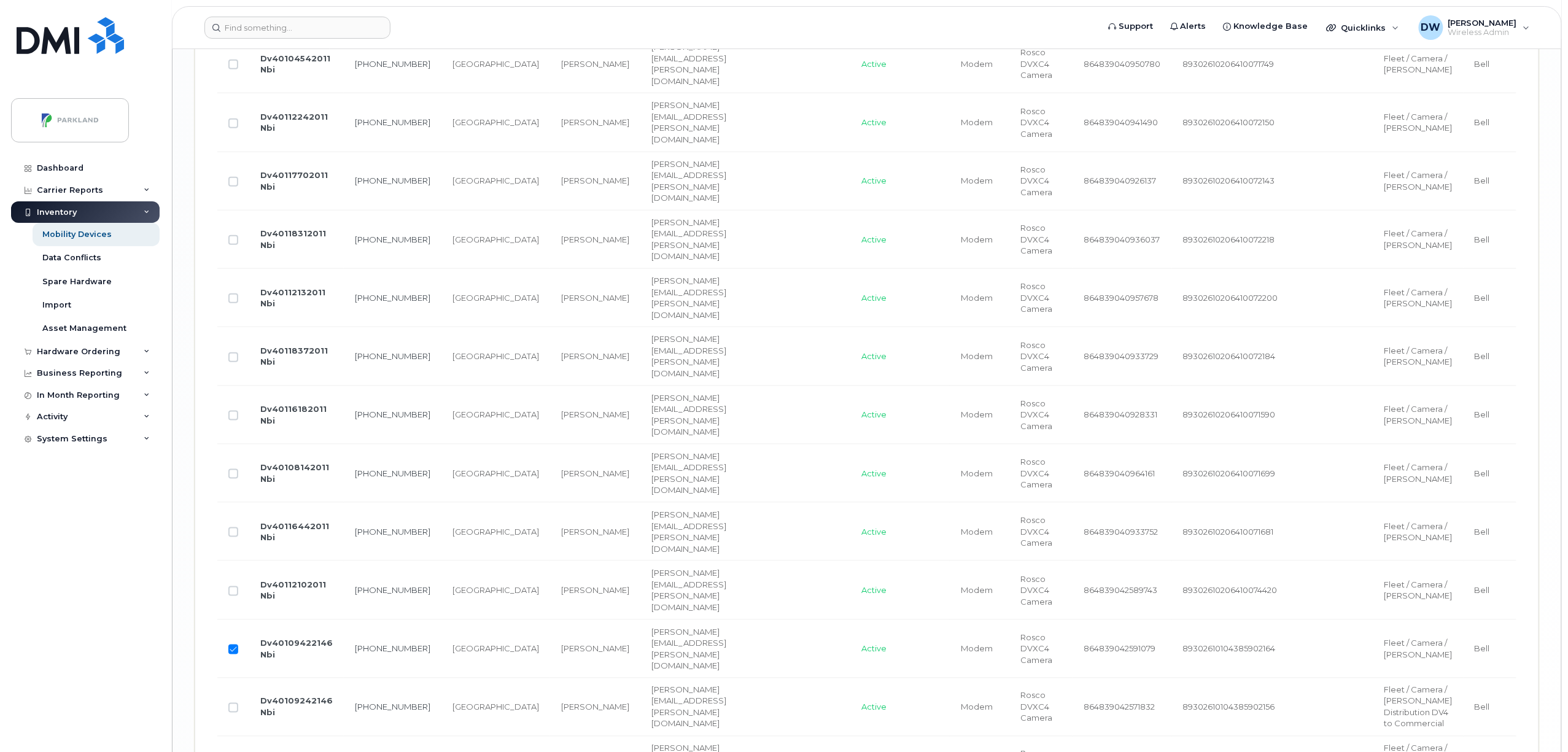
scroll to position [3097, 0]
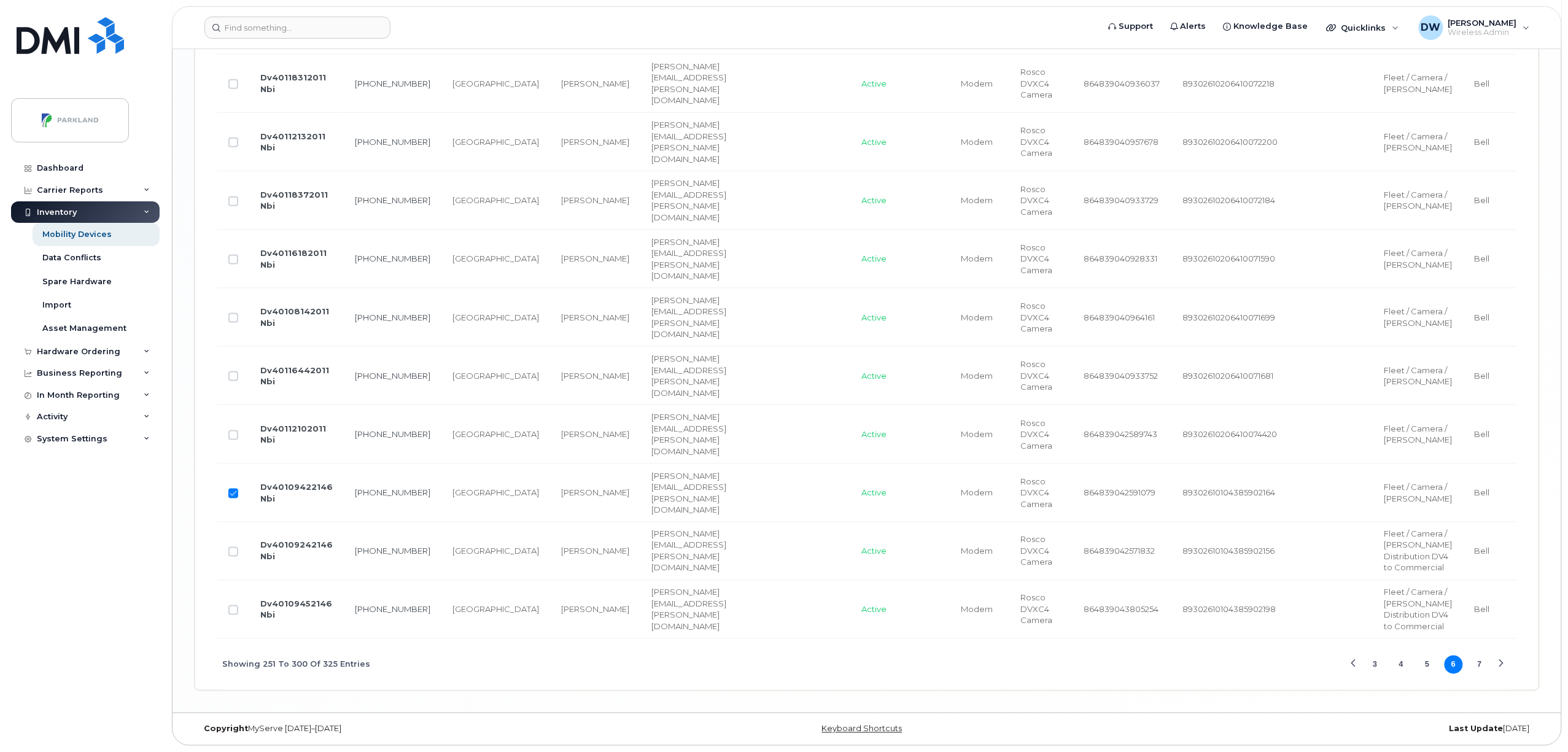
click at [1477, 663] on button "7" at bounding box center [1479, 665] width 18 height 18
click at [1449, 666] on button "6" at bounding box center [1454, 664] width 18 height 18
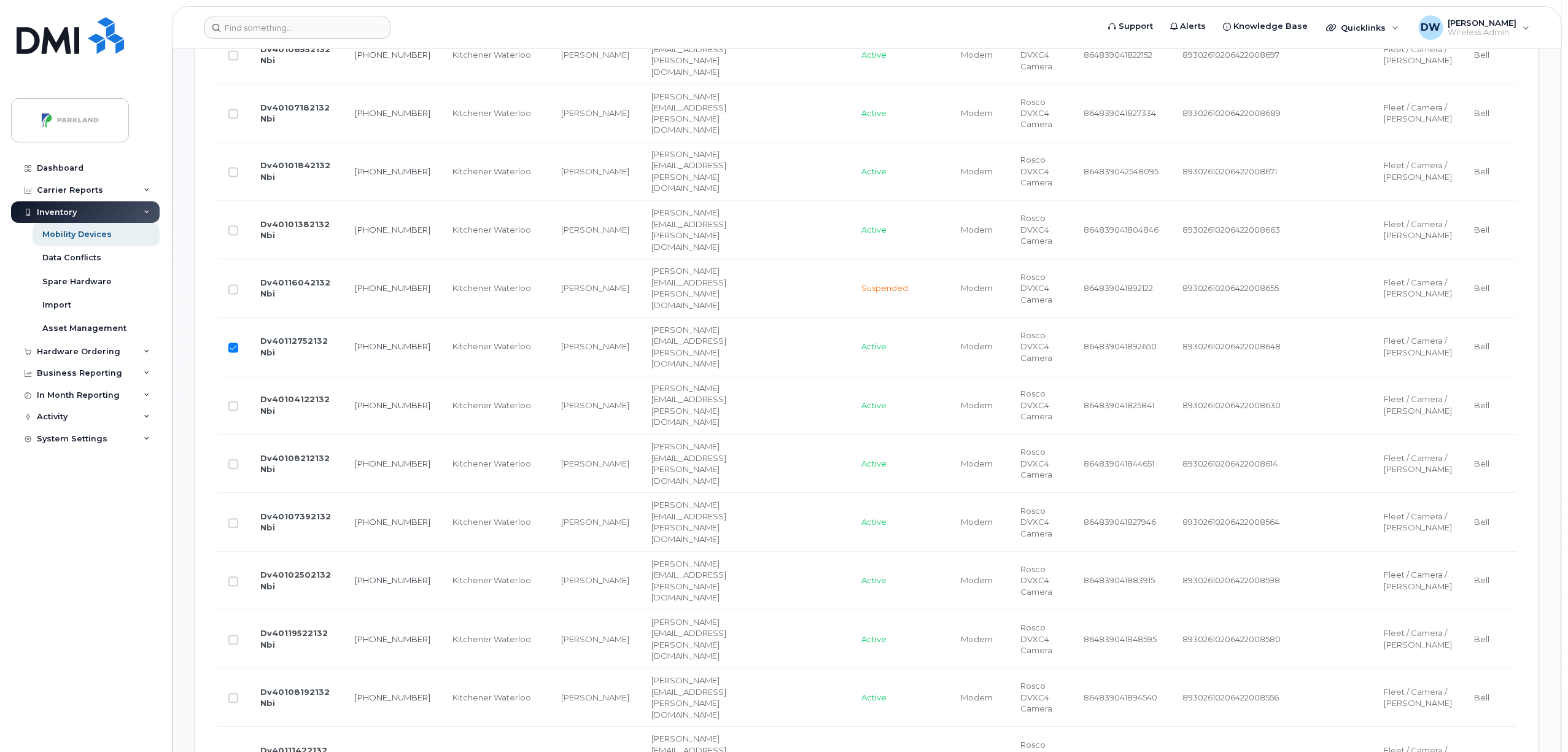
scroll to position [397, 0]
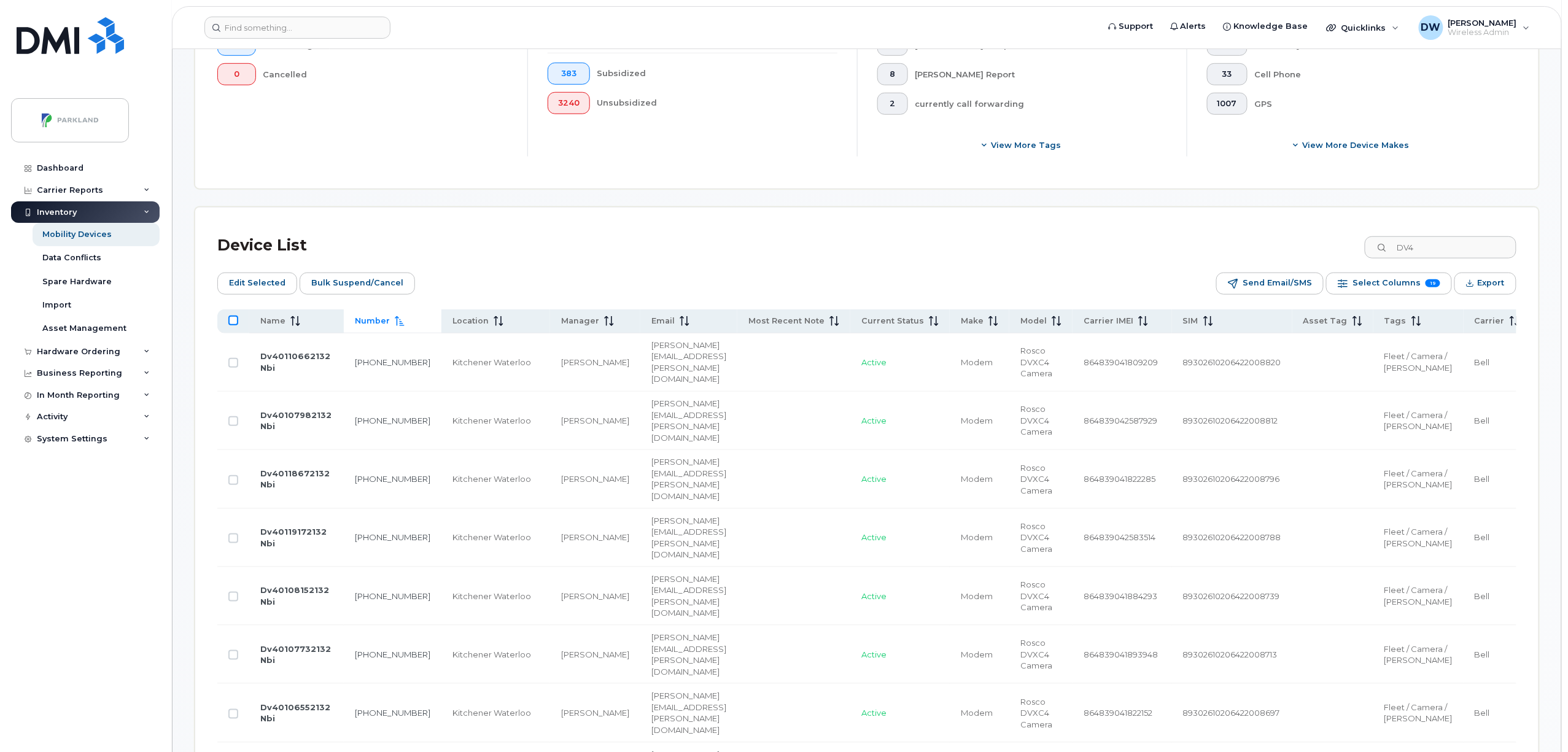
click at [232, 322] on input "All items unselected" at bounding box center [233, 320] width 10 height 10
click at [233, 321] on input "All items selected" at bounding box center [233, 320] width 10 height 10
drag, startPoint x: 1446, startPoint y: 244, endPoint x: 1332, endPoint y: 248, distance: 114.1
click at [1332, 248] on div "Device List DV4" at bounding box center [867, 246] width 1299 height 32
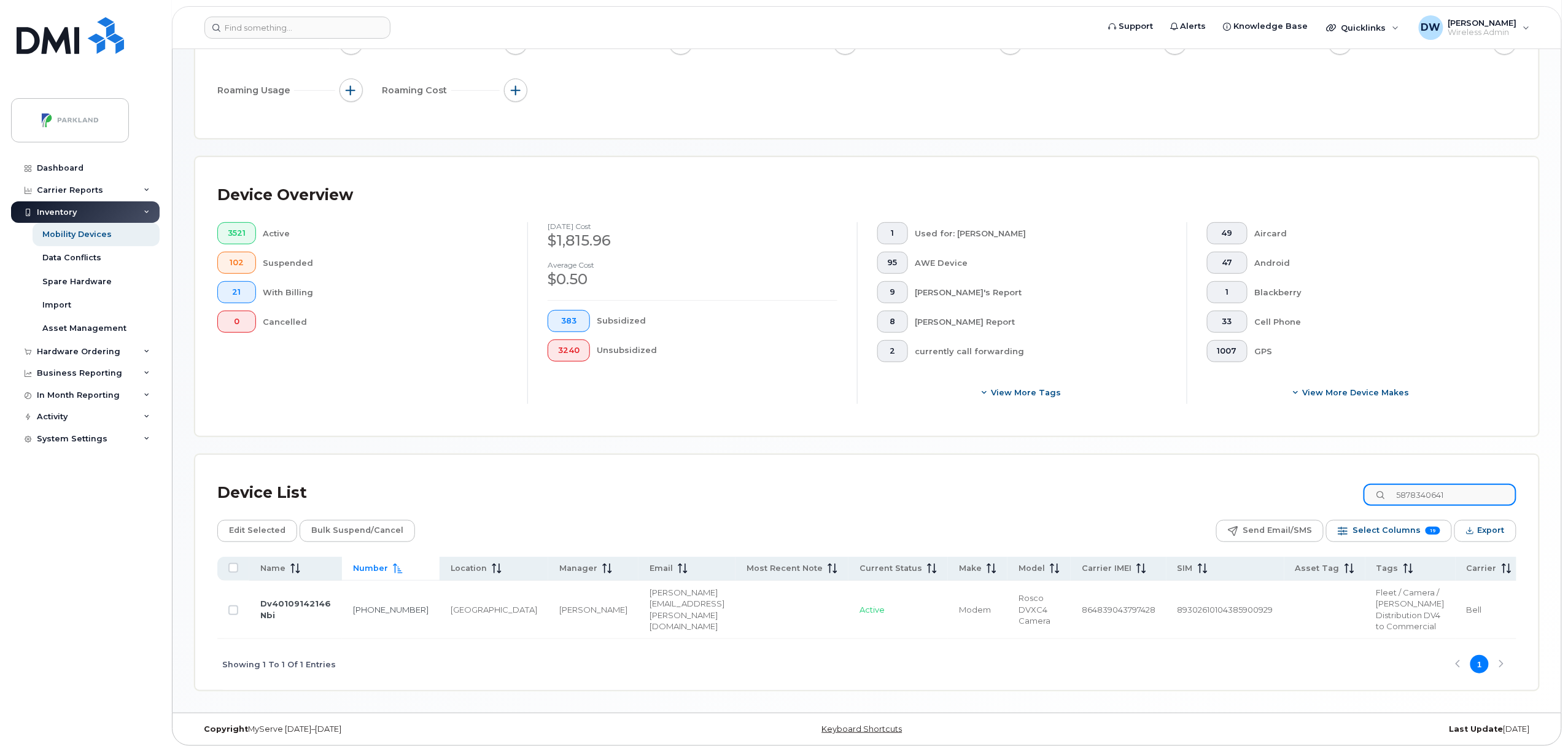
scroll to position [188, 0]
click at [231, 605] on input "Row Unselected" at bounding box center [233, 609] width 10 height 10
click at [1435, 483] on input "5878340641" at bounding box center [1440, 495] width 153 height 22
drag, startPoint x: 1438, startPoint y: 457, endPoint x: 1477, endPoint y: 455, distance: 39.1
click at [1477, 483] on input "5878340641" at bounding box center [1440, 495] width 153 height 22
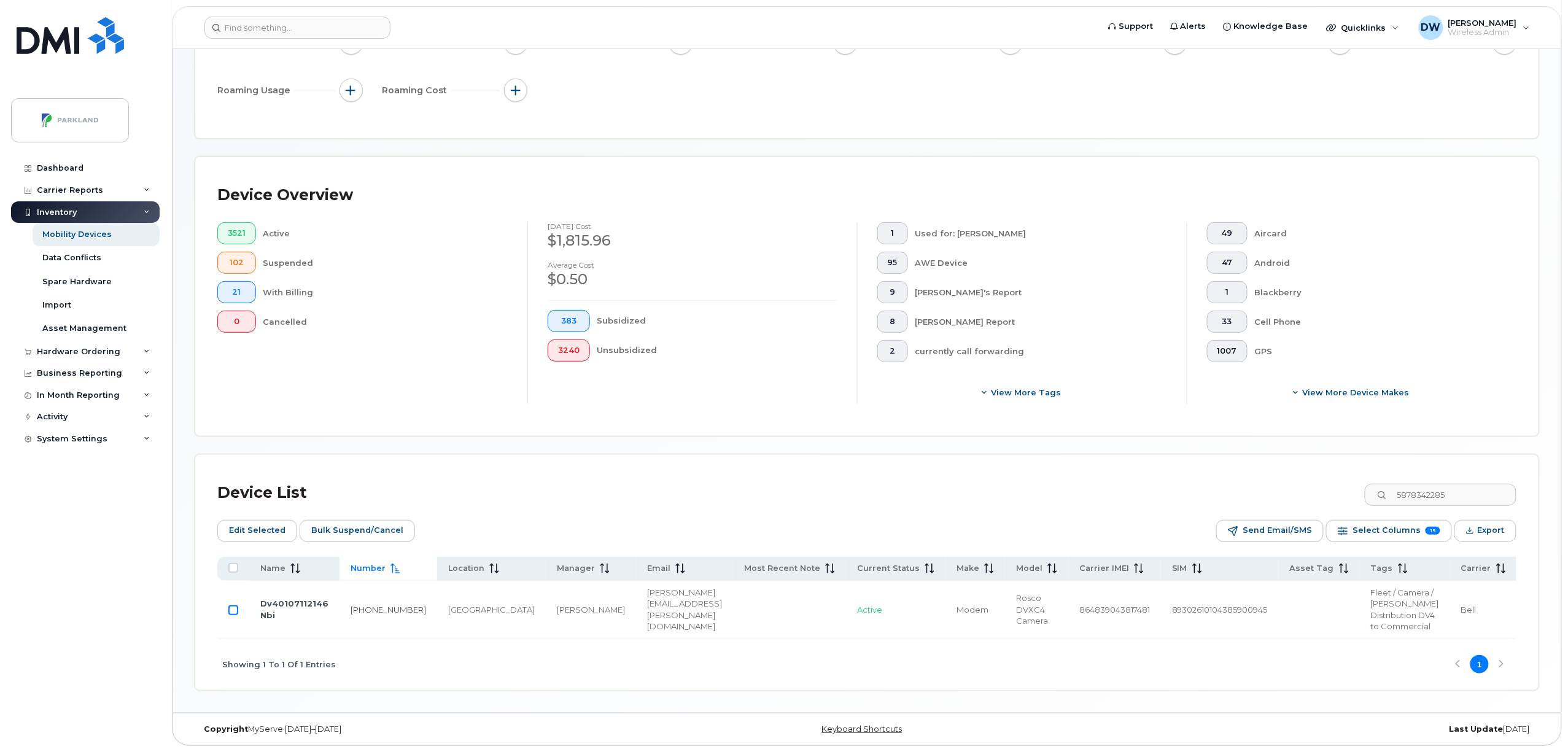
click at [232, 605] on input "Row Unselected" at bounding box center [233, 609] width 10 height 10
drag, startPoint x: 1442, startPoint y: 455, endPoint x: 1481, endPoint y: 455, distance: 39.0
click at [1481, 483] on input "5878342285" at bounding box center [1440, 495] width 153 height 22
click at [235, 605] on input "Row Unselected" at bounding box center [233, 609] width 10 height 10
drag, startPoint x: 1456, startPoint y: 455, endPoint x: 1383, endPoint y: 455, distance: 73.0
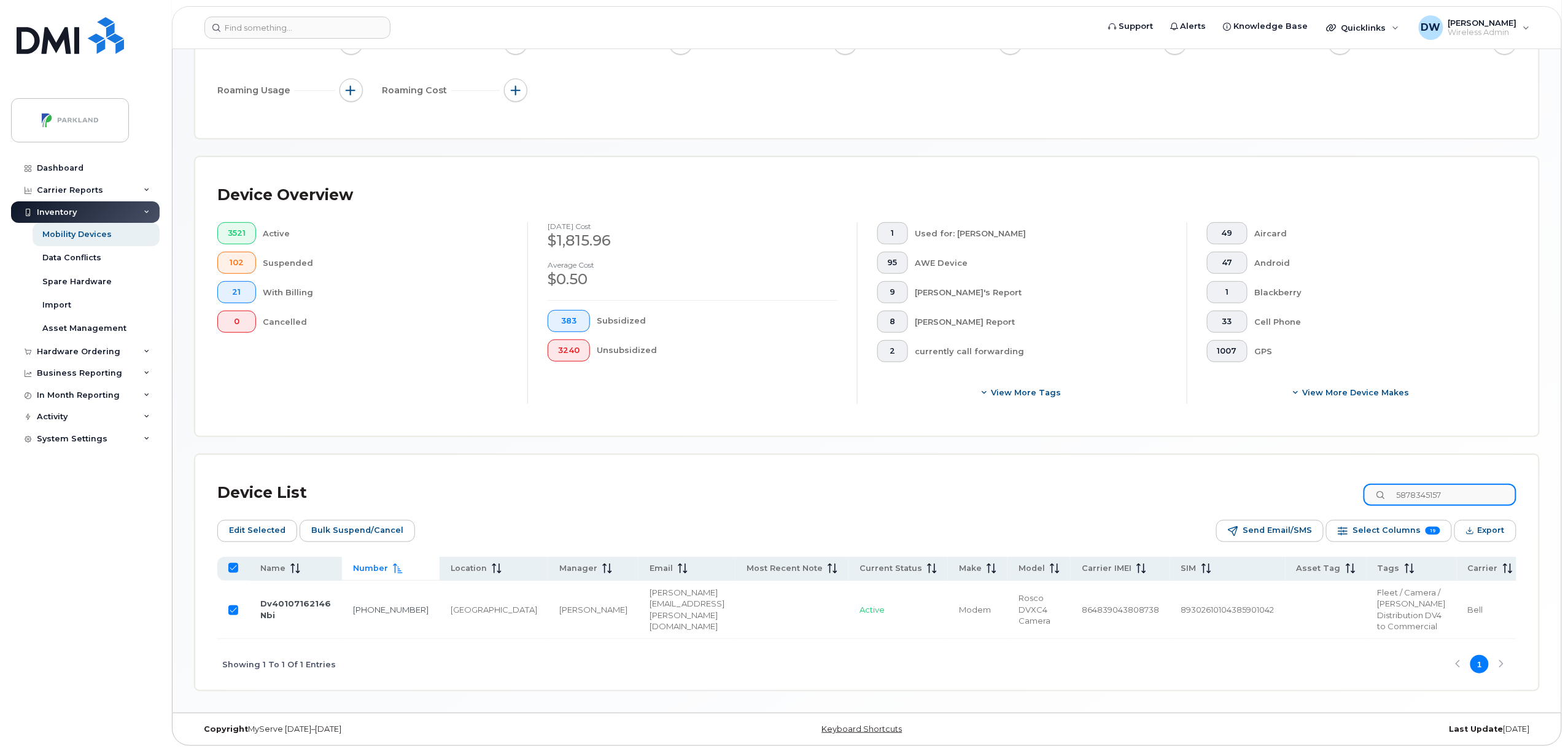
click at [1383, 483] on input "5878345157" at bounding box center [1440, 495] width 153 height 22
click at [236, 605] on input "Row Unselected" at bounding box center [233, 609] width 10 height 10
click at [340, 521] on span "Bulk Suspend/Cancel" at bounding box center [357, 530] width 92 height 18
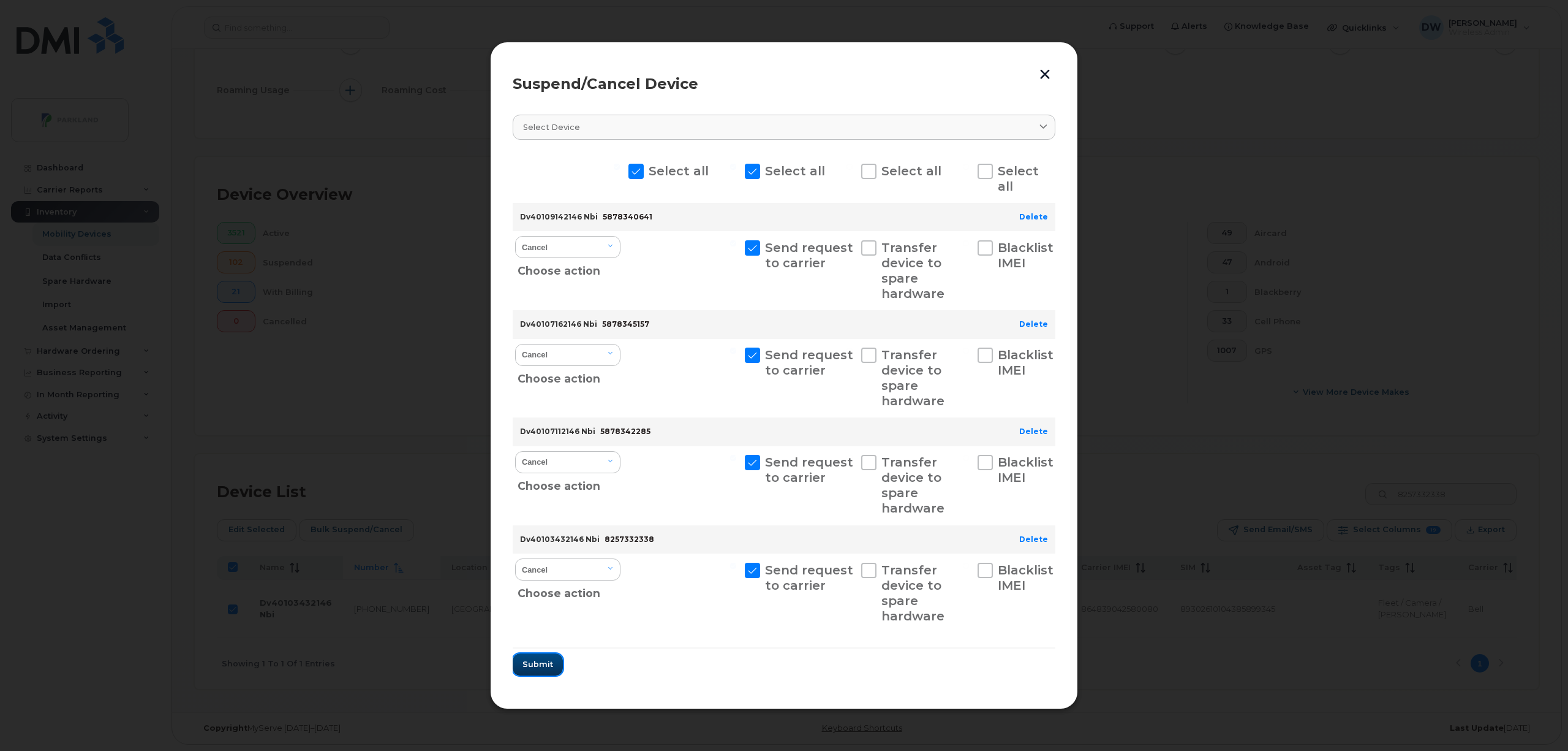
click at [535, 664] on span "Submit" at bounding box center [538, 664] width 31 height 12
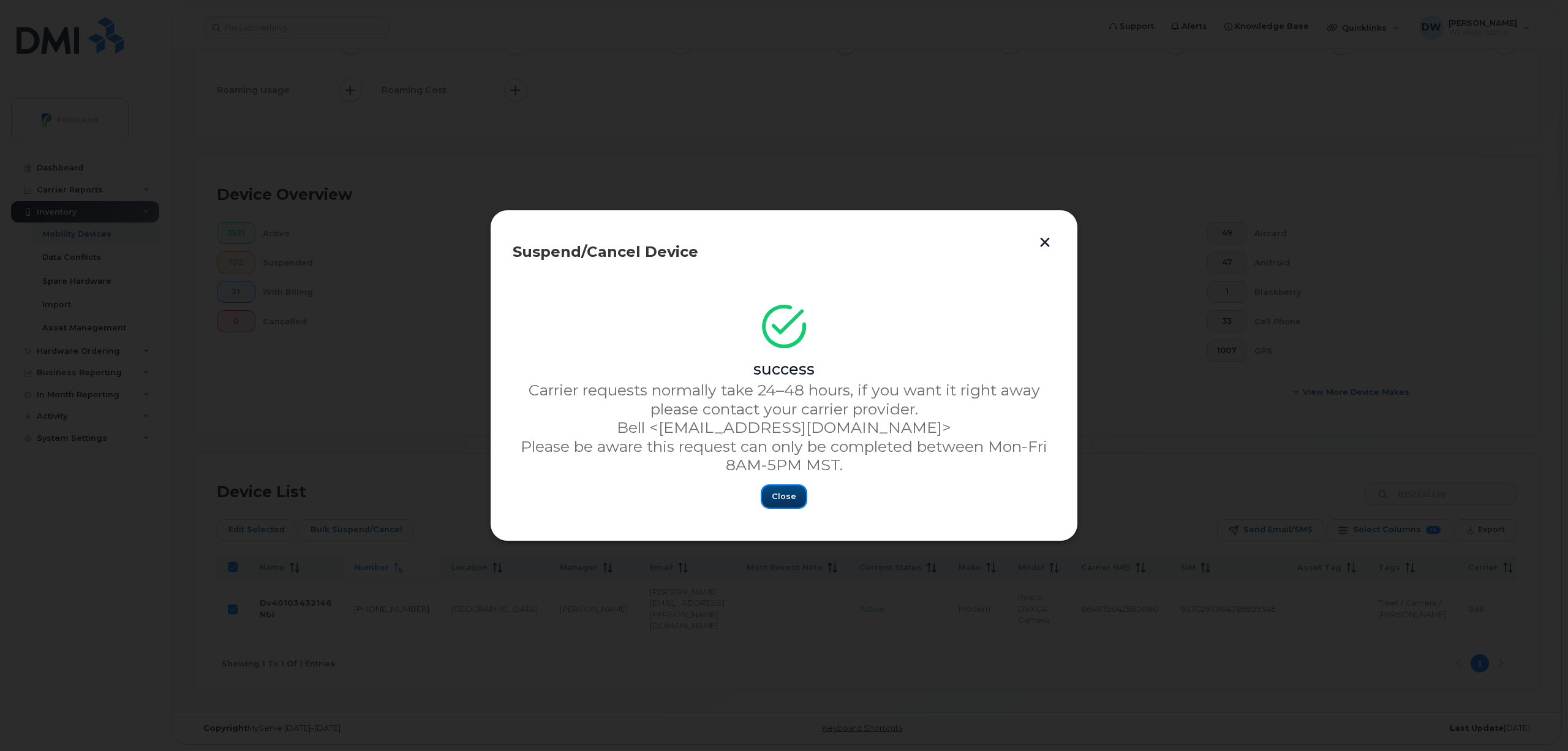
click at [783, 493] on span "Close" at bounding box center [784, 497] width 24 height 12
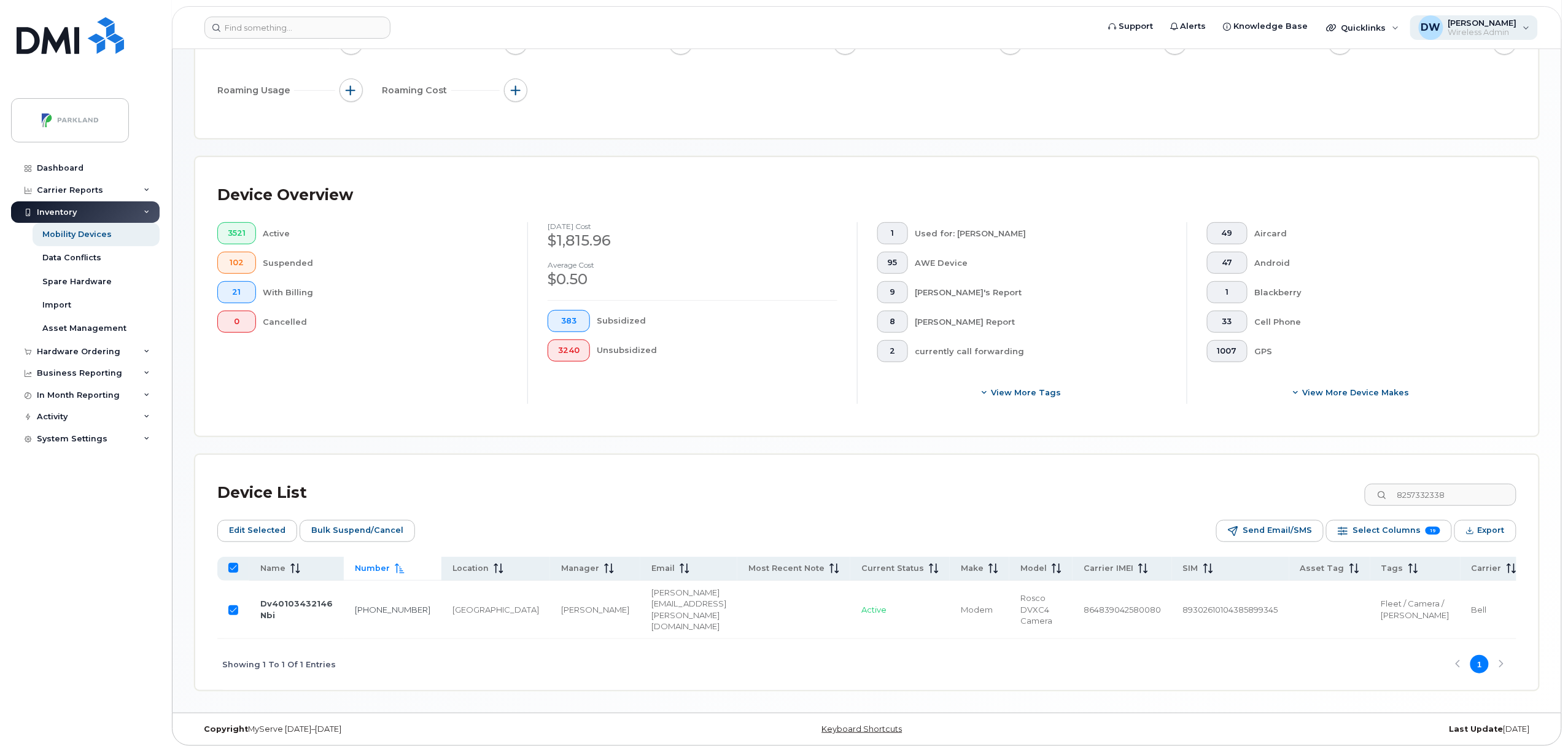
click at [1489, 22] on span "[PERSON_NAME]" at bounding box center [1483, 22] width 69 height 10
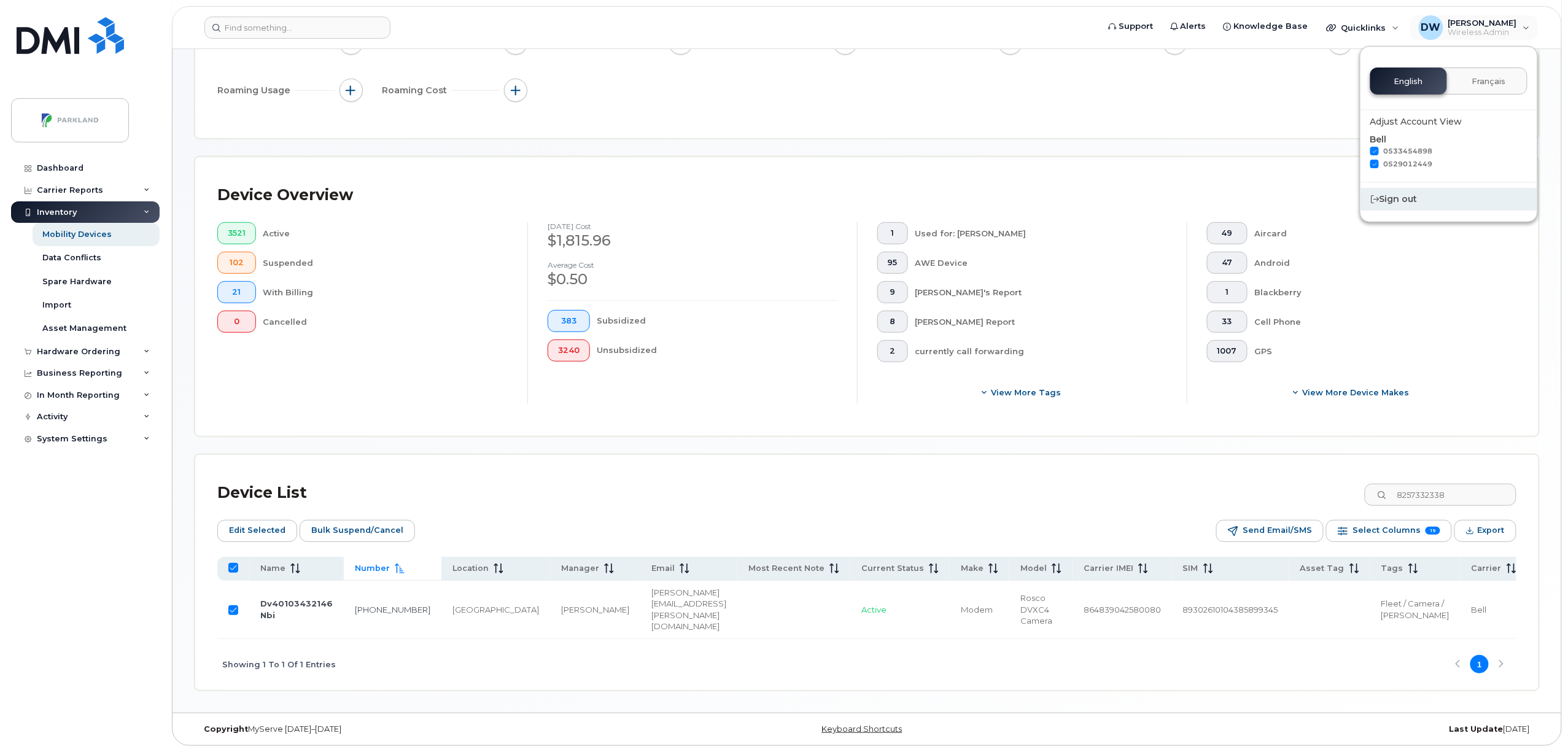
click at [1411, 200] on div "Sign out" at bounding box center [1448, 199] width 177 height 23
